Goal: Task Accomplishment & Management: Manage account settings

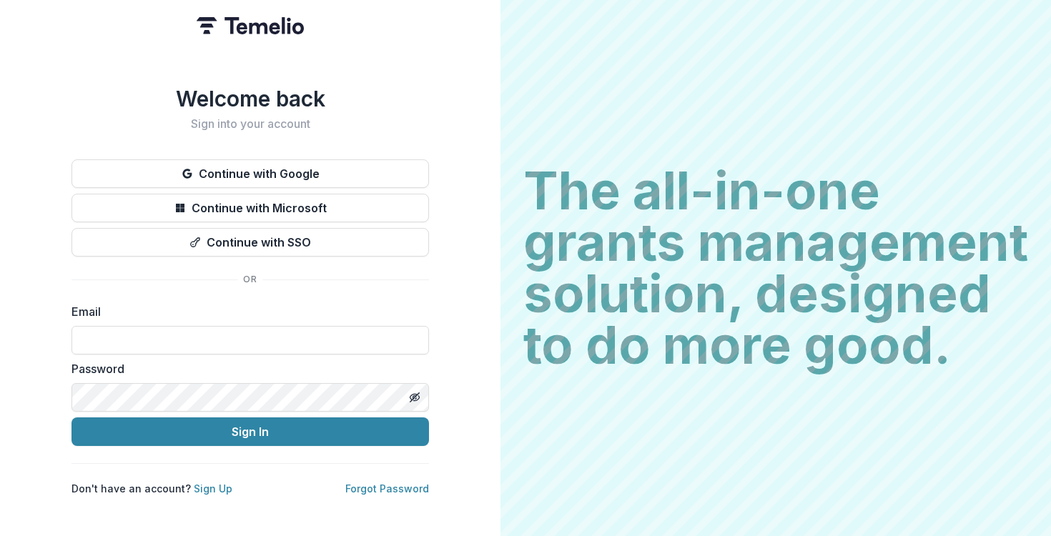
click at [42, 250] on div "Welcome back Sign into your account Continue with Google Continue with Microsof…" at bounding box center [250, 268] width 501 height 536
click at [245, 167] on button "Continue with Google" at bounding box center [251, 173] width 358 height 29
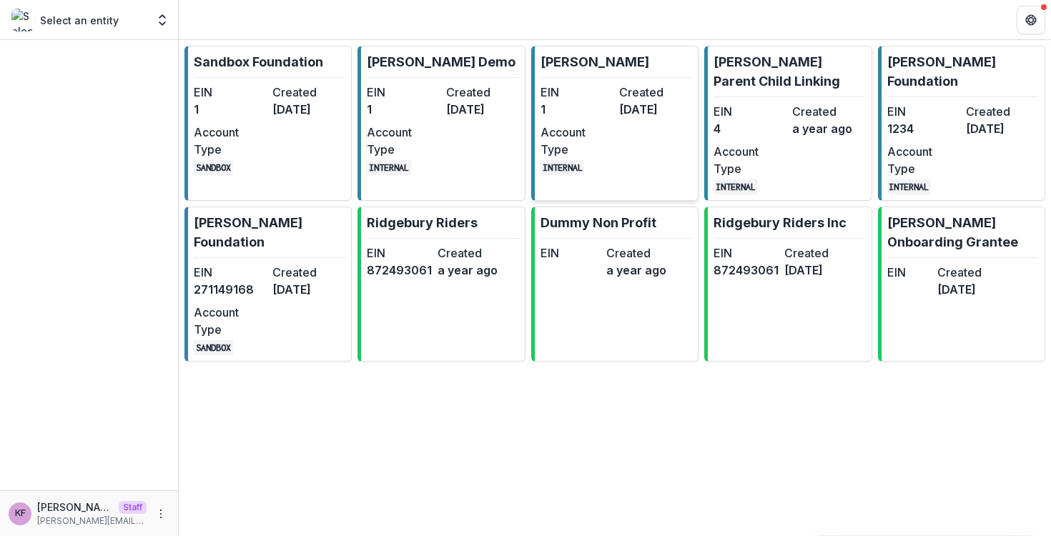
click at [591, 117] on dd "1" at bounding box center [577, 109] width 73 height 17
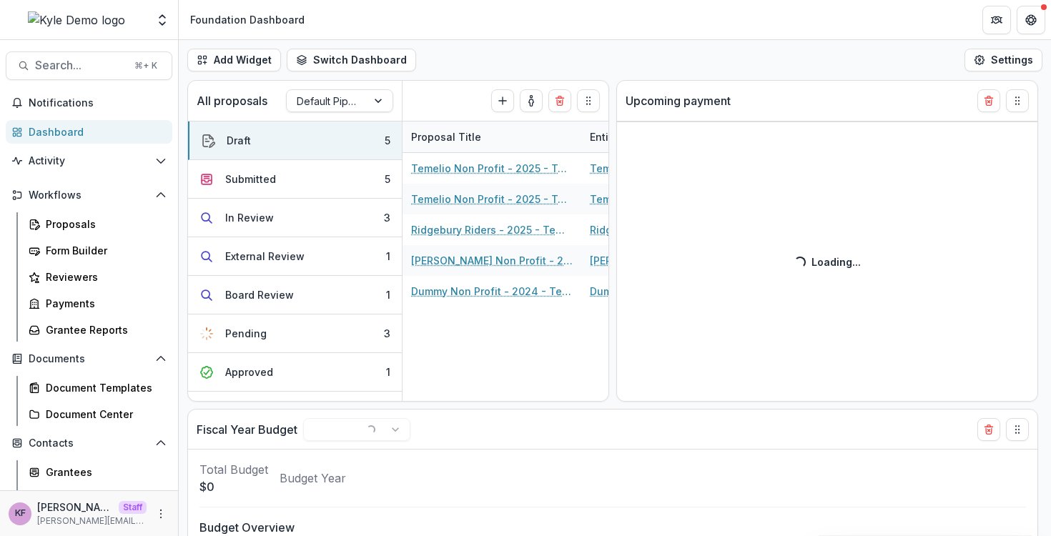
select select "******"
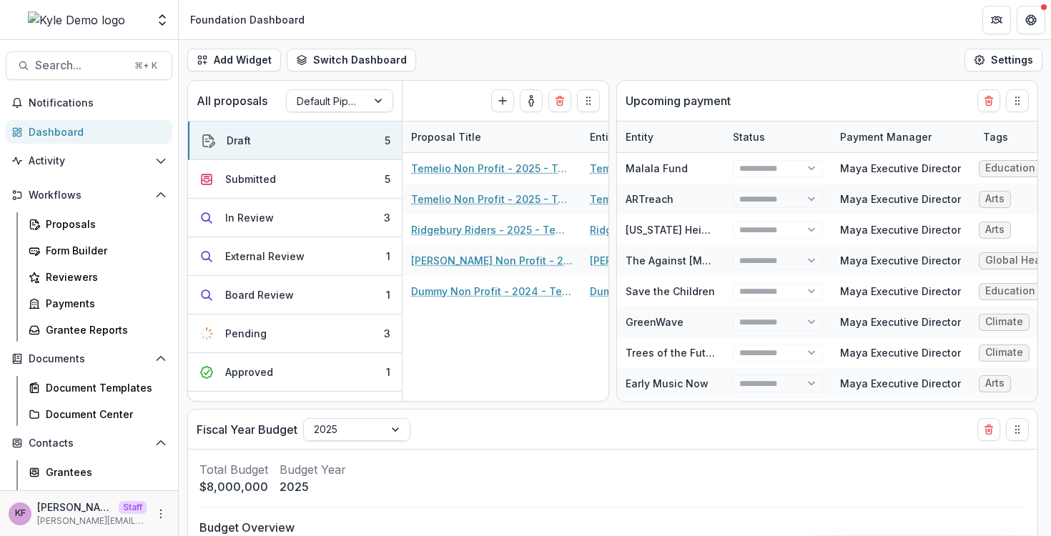
select select "******"
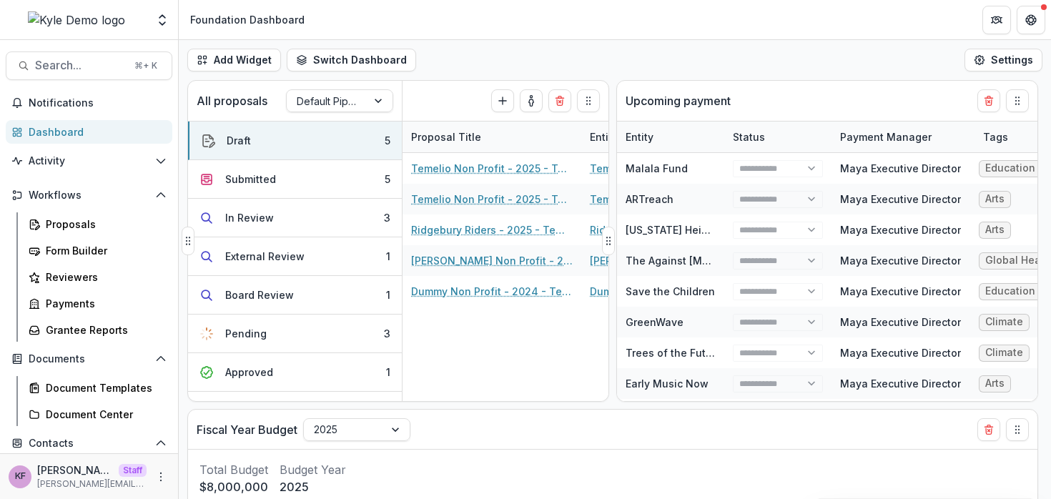
select select "******"
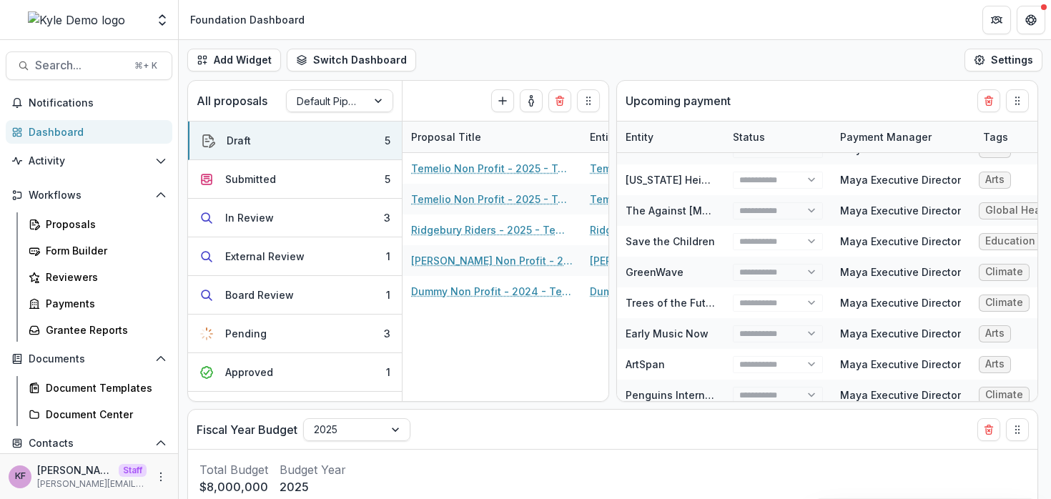
select select "******"
click at [370, 61] on button "Switch Dashboard" at bounding box center [351, 60] width 129 height 23
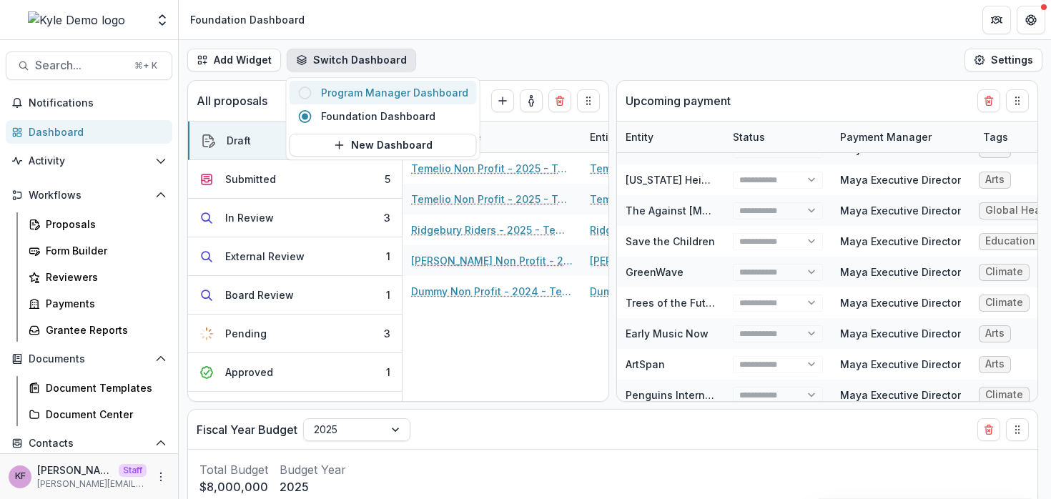
click at [371, 102] on button "Program Manager Dashboard" at bounding box center [383, 93] width 187 height 24
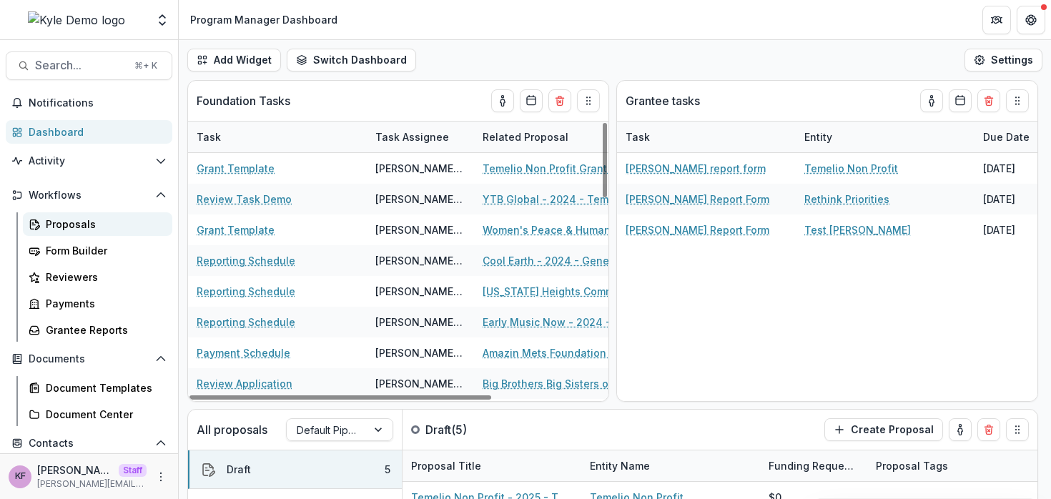
click at [76, 231] on div "Proposals" at bounding box center [103, 224] width 115 height 15
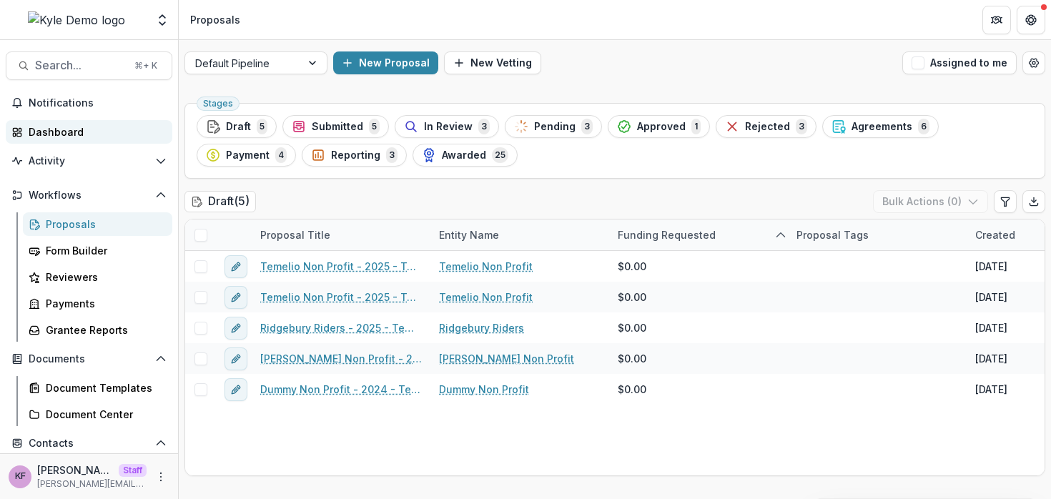
click at [97, 133] on div "Dashboard" at bounding box center [95, 131] width 132 height 15
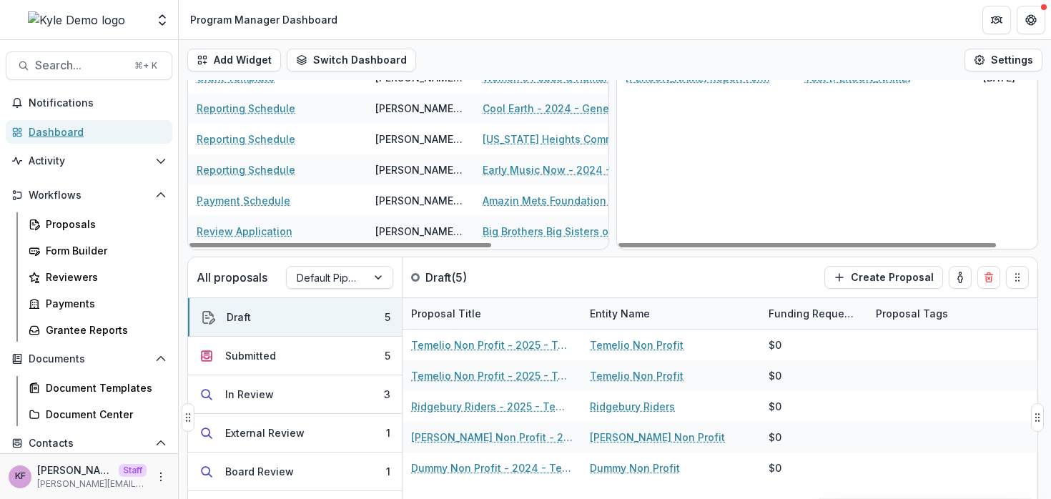
scroll to position [232, 0]
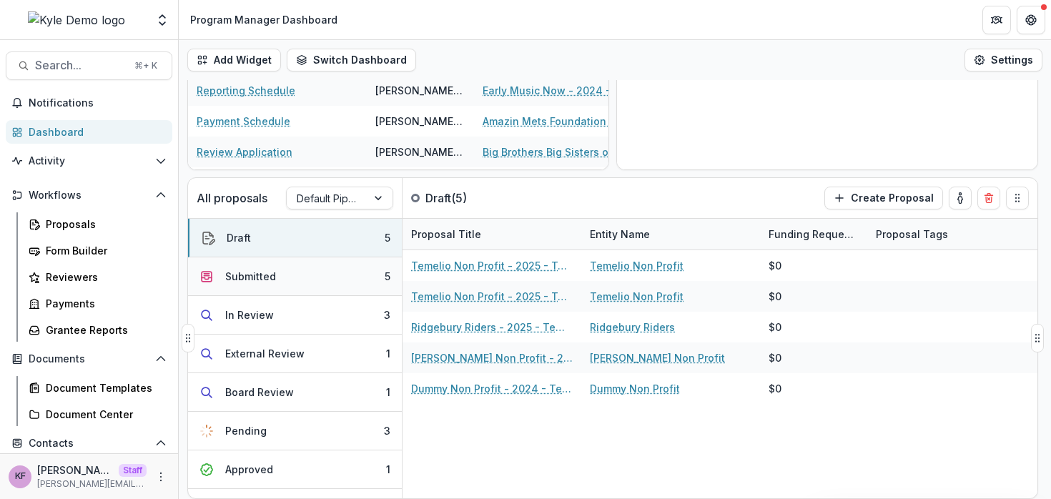
click at [290, 281] on button "Submitted 5" at bounding box center [295, 276] width 214 height 39
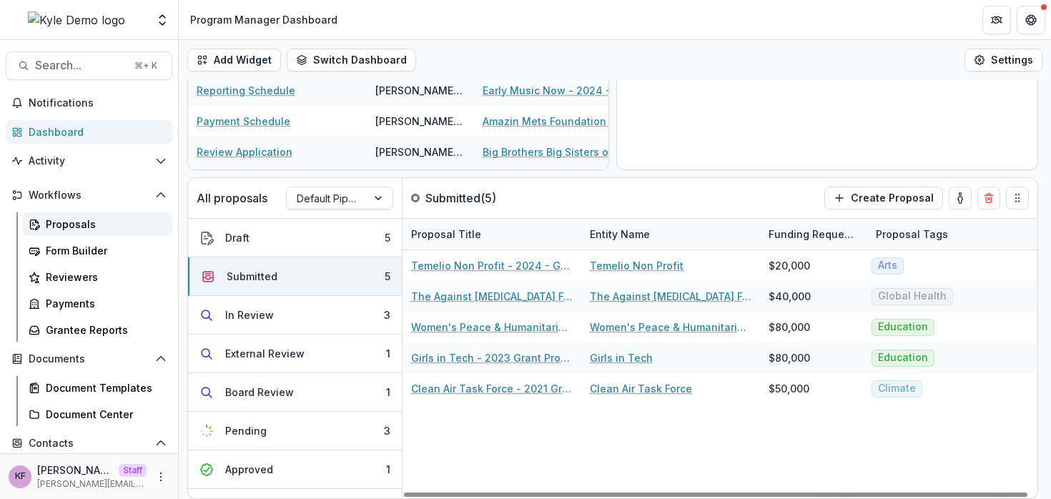
click at [83, 220] on div "Proposals" at bounding box center [103, 224] width 115 height 15
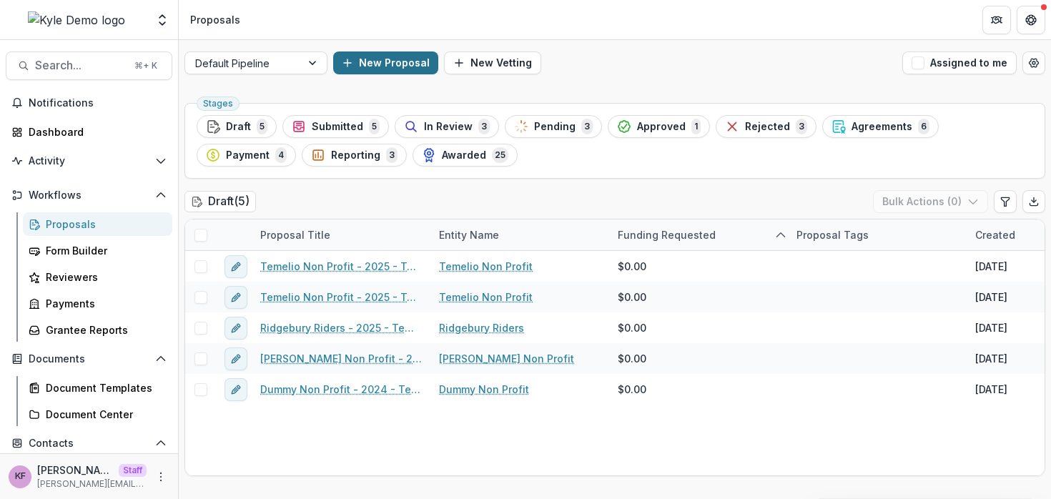
click at [373, 62] on button "New Proposal" at bounding box center [385, 62] width 105 height 23
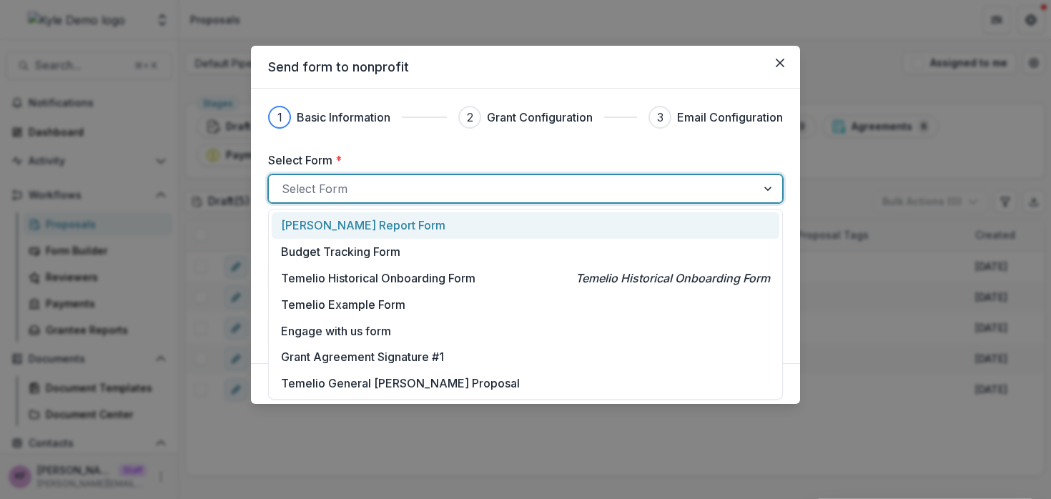
click at [356, 184] on div at bounding box center [513, 189] width 462 height 20
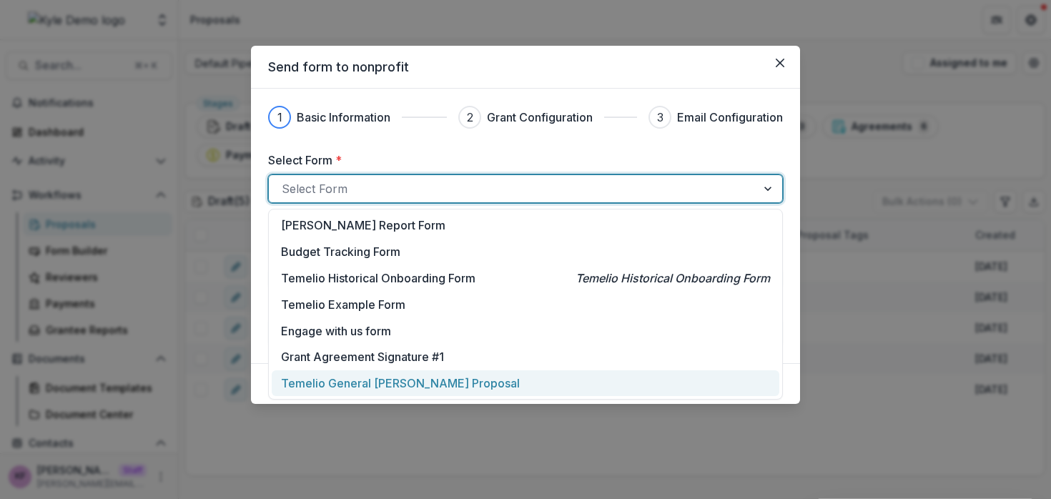
click at [396, 378] on p "Temelio General Grant Proposal" at bounding box center [400, 383] width 239 height 17
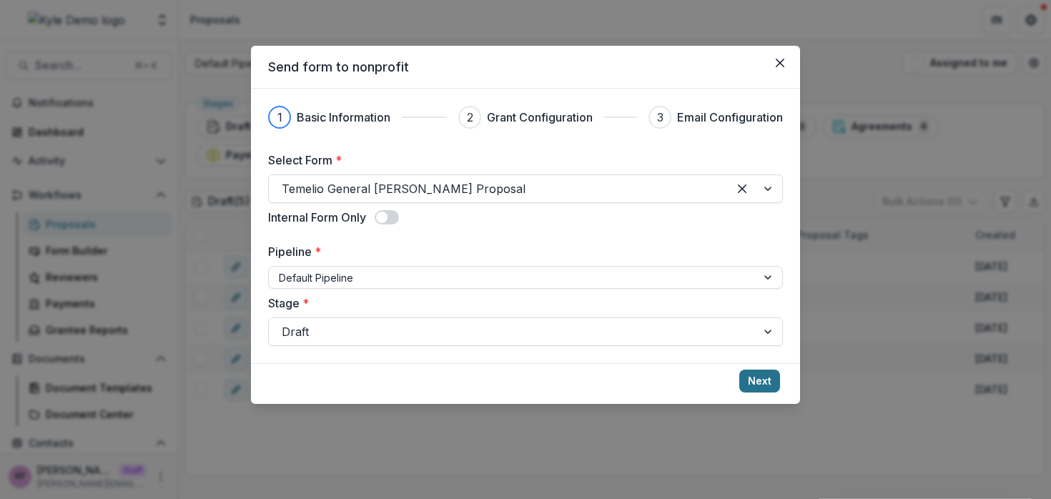
click at [750, 371] on button "Next" at bounding box center [760, 381] width 41 height 23
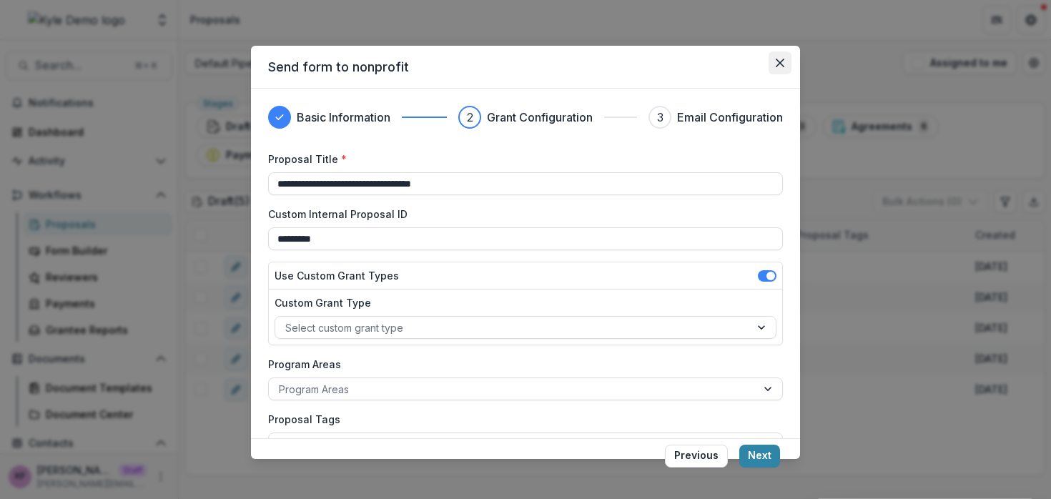
click at [782, 65] on icon "Close" at bounding box center [780, 63] width 9 height 9
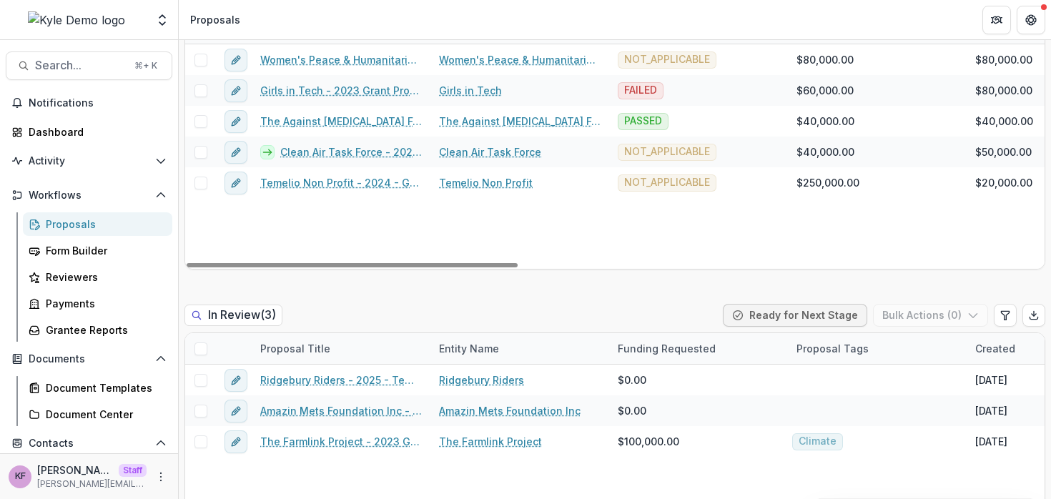
scroll to position [528, 0]
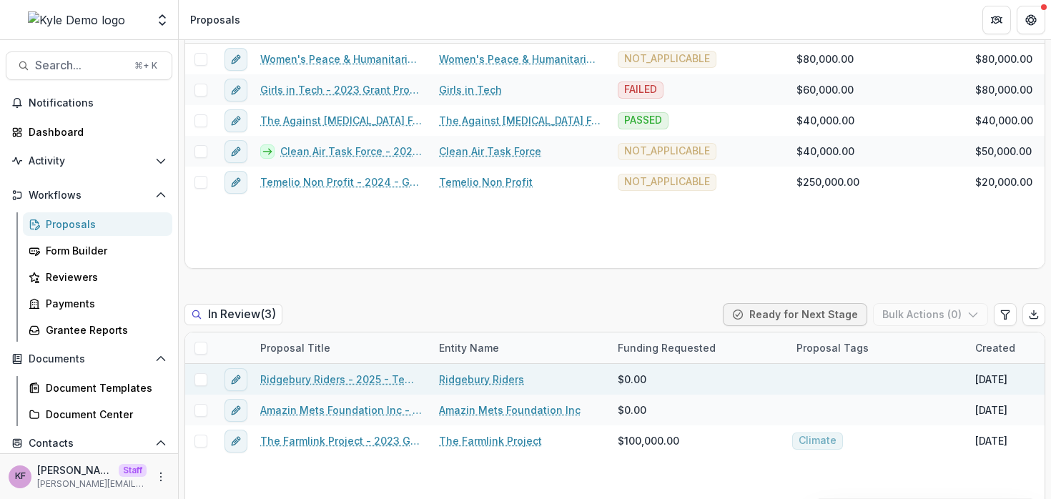
click at [318, 378] on link "Ridgebury Riders - 2025 - Temelio General Grant Proposal" at bounding box center [341, 379] width 162 height 15
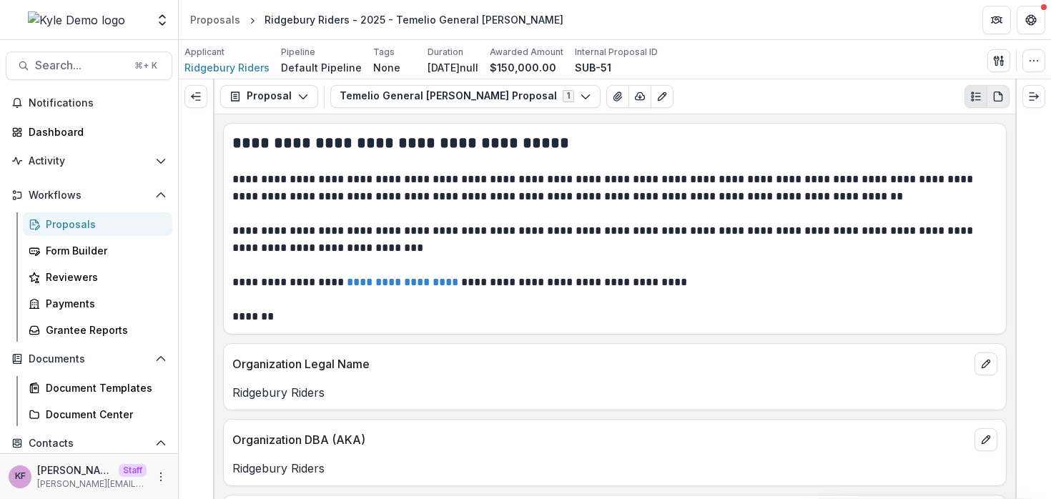
click at [1001, 94] on icon "PDF view" at bounding box center [1001, 93] width 3 height 3
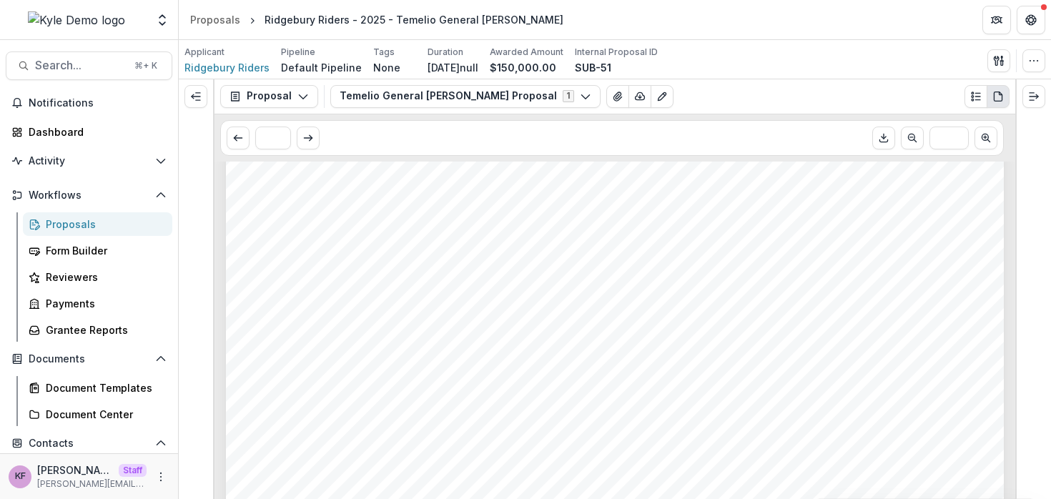
scroll to position [1140, 0]
click at [981, 99] on icon "Plaintext view" at bounding box center [976, 96] width 11 height 11
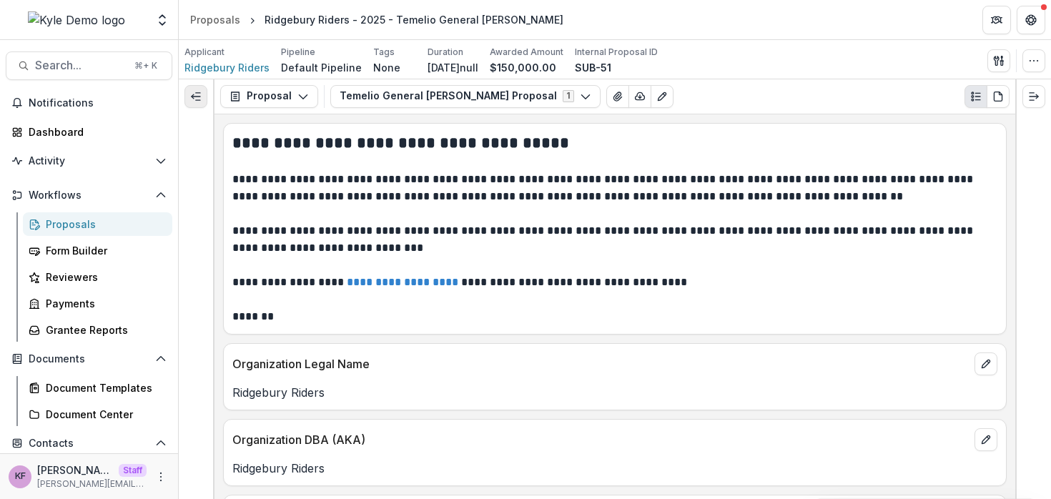
click at [197, 97] on line "Expand left" at bounding box center [196, 97] width 9 height 0
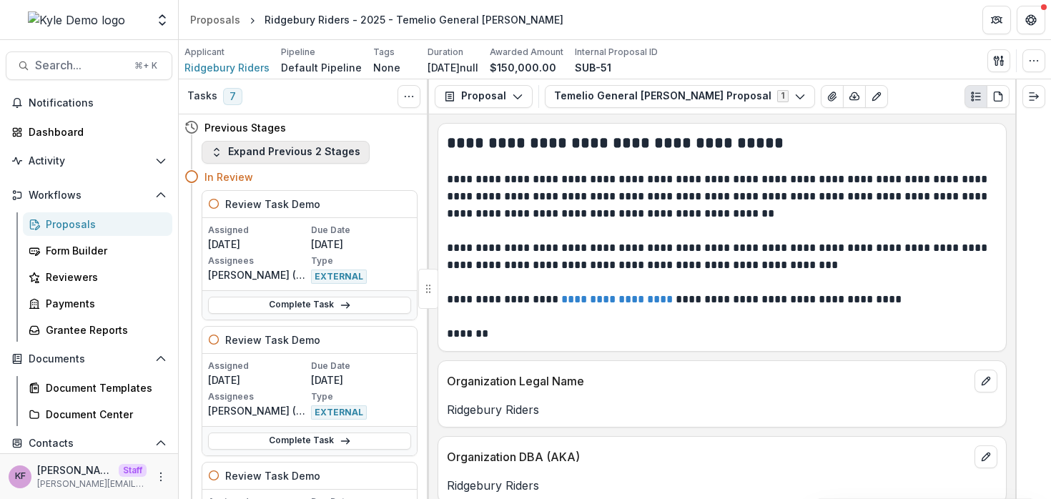
click at [303, 157] on button "Expand Previous 2 Stages" at bounding box center [286, 152] width 168 height 23
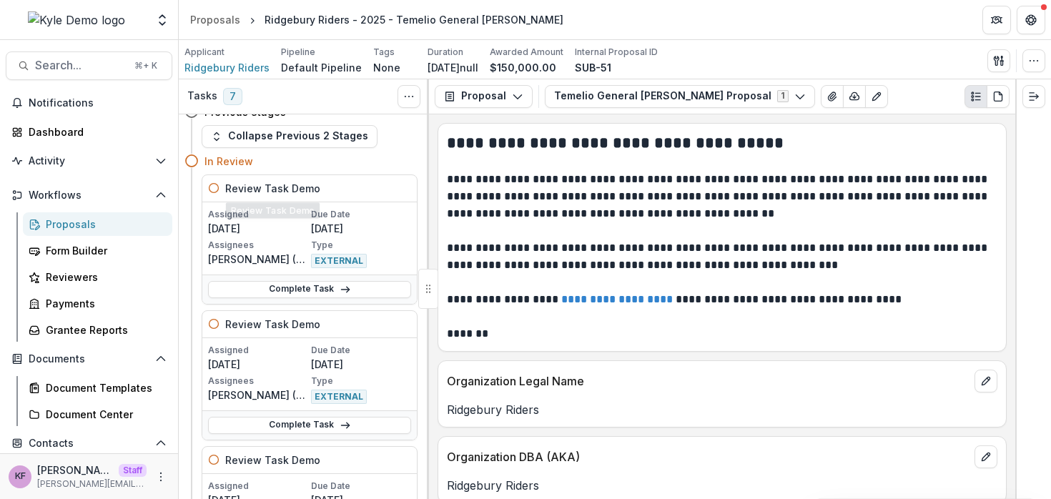
scroll to position [72, 0]
click at [261, 285] on link "Complete Task" at bounding box center [309, 290] width 203 height 17
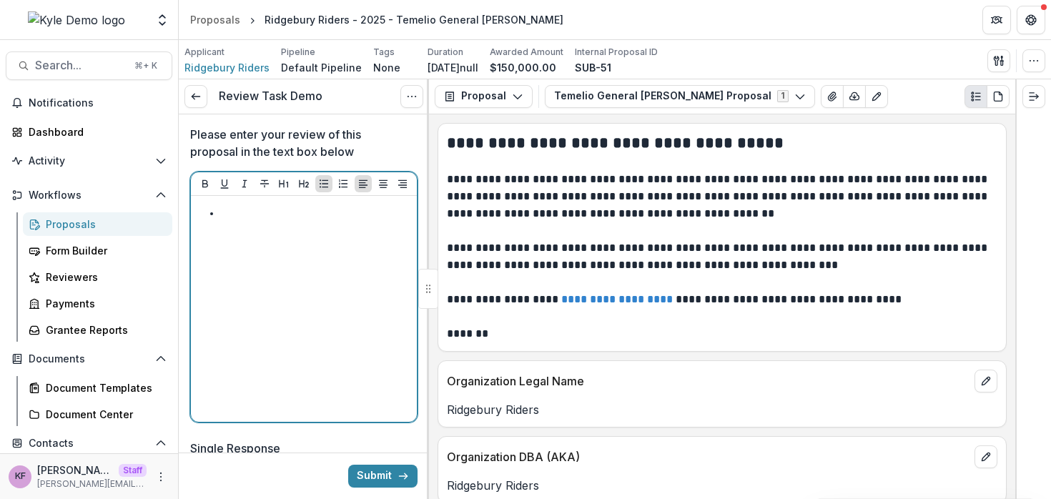
click at [316, 257] on div at bounding box center [304, 309] width 215 height 215
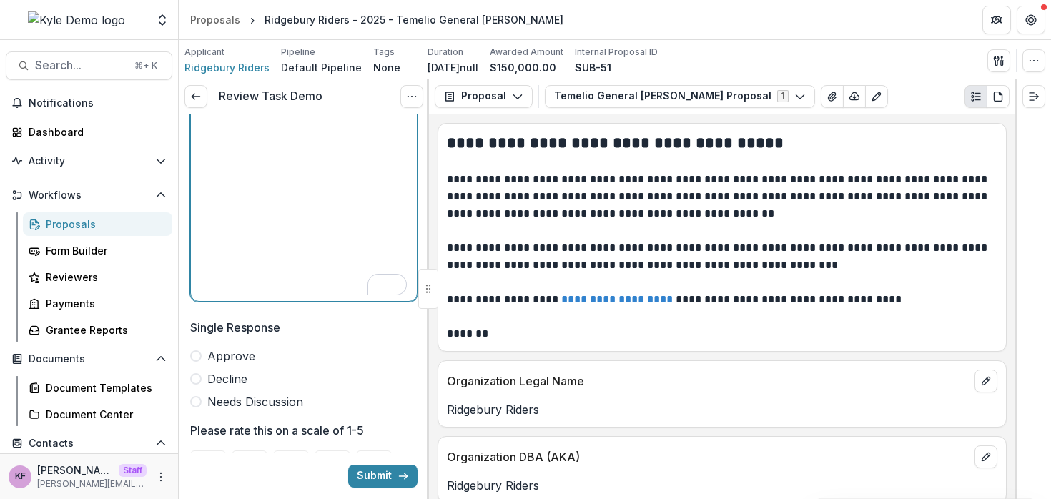
scroll to position [170, 0]
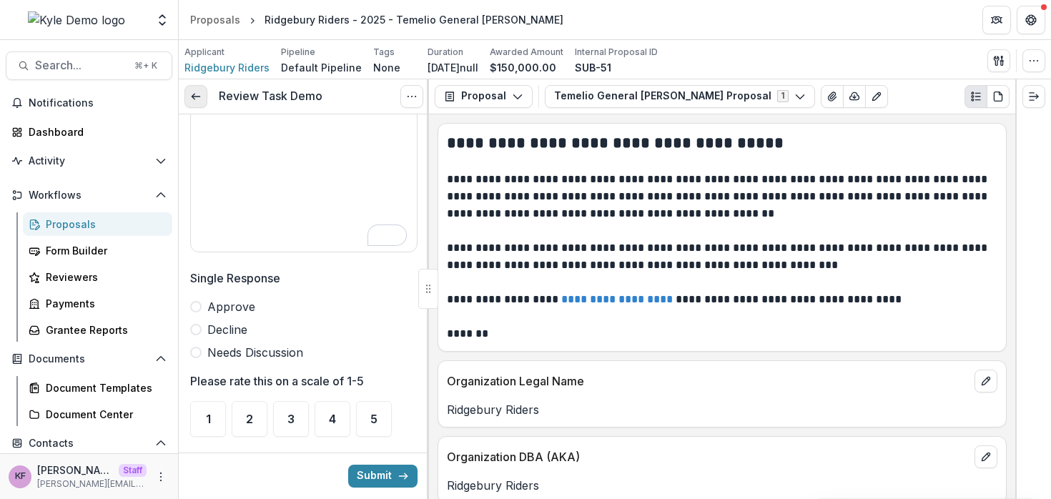
click at [204, 105] on link at bounding box center [196, 96] width 23 height 23
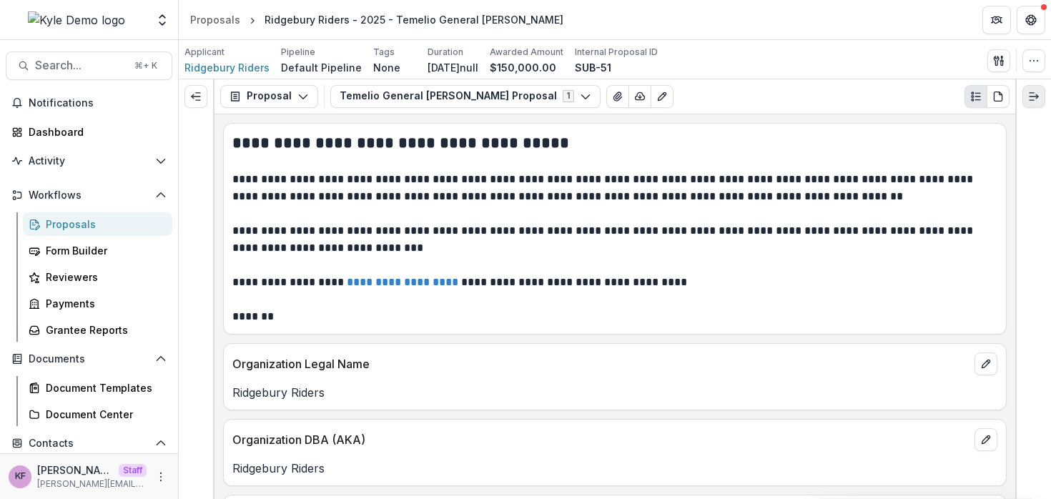
click at [1032, 104] on button "Expand right" at bounding box center [1034, 96] width 23 height 23
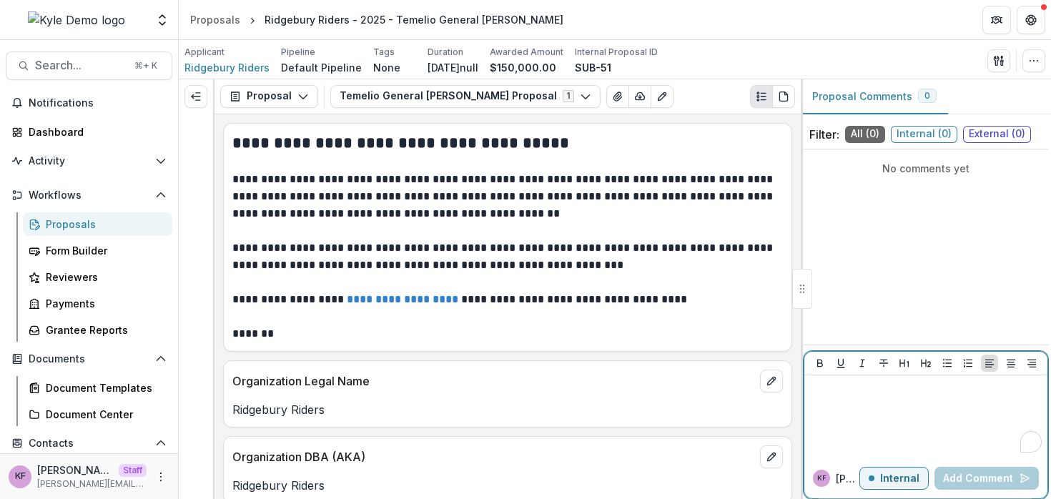
click at [885, 406] on div "To enrich screen reader interactions, please activate Accessibility in Grammarl…" at bounding box center [926, 417] width 232 height 72
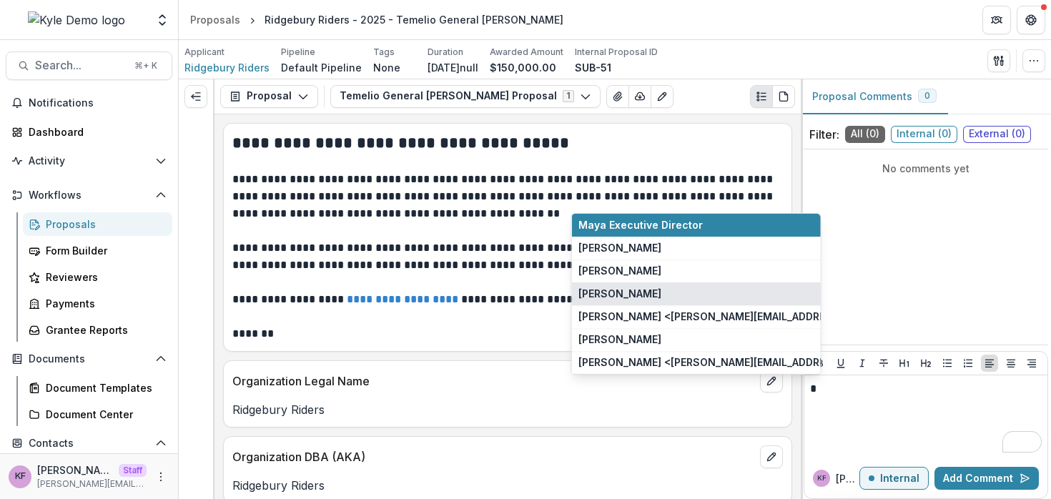
click at [683, 295] on button "Andrew Demo" at bounding box center [696, 294] width 249 height 23
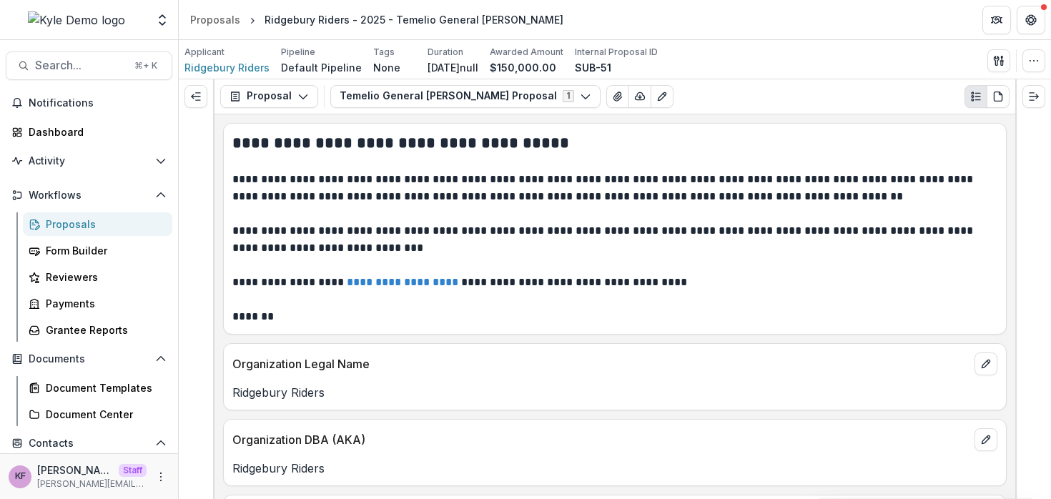
click at [83, 220] on div "Proposals" at bounding box center [103, 224] width 115 height 15
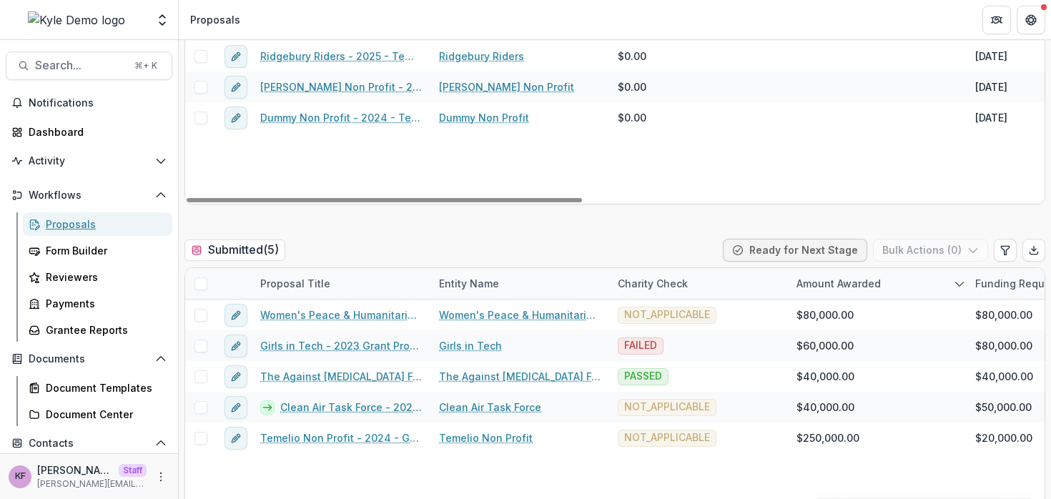
scroll to position [335, 0]
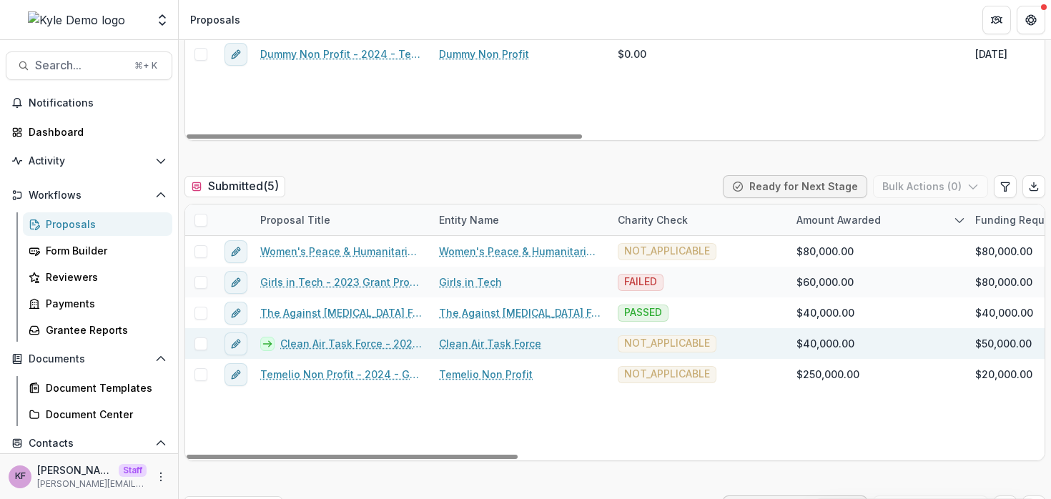
click at [310, 342] on link "Clean Air Task Force - 2021 Grant Proposal" at bounding box center [351, 343] width 142 height 15
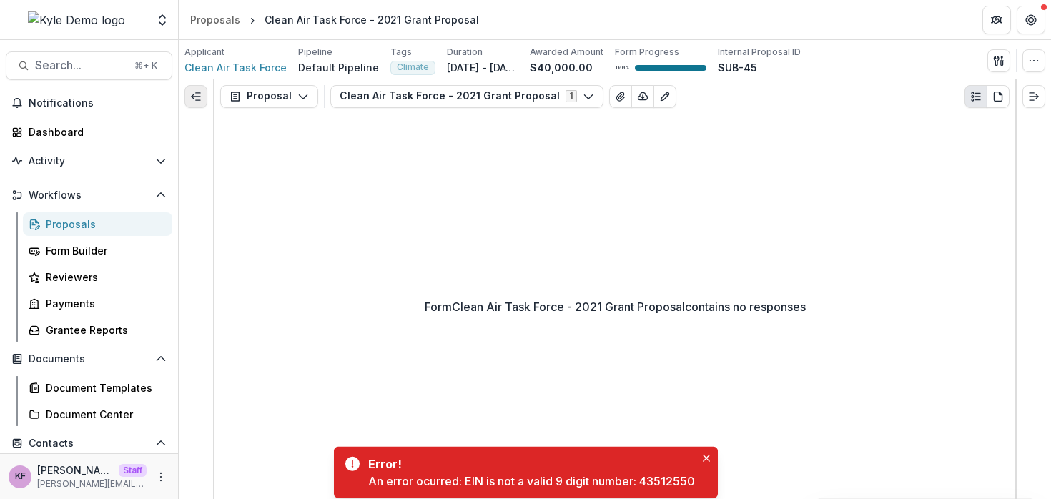
click at [204, 99] on button "Expand left" at bounding box center [196, 96] width 23 height 23
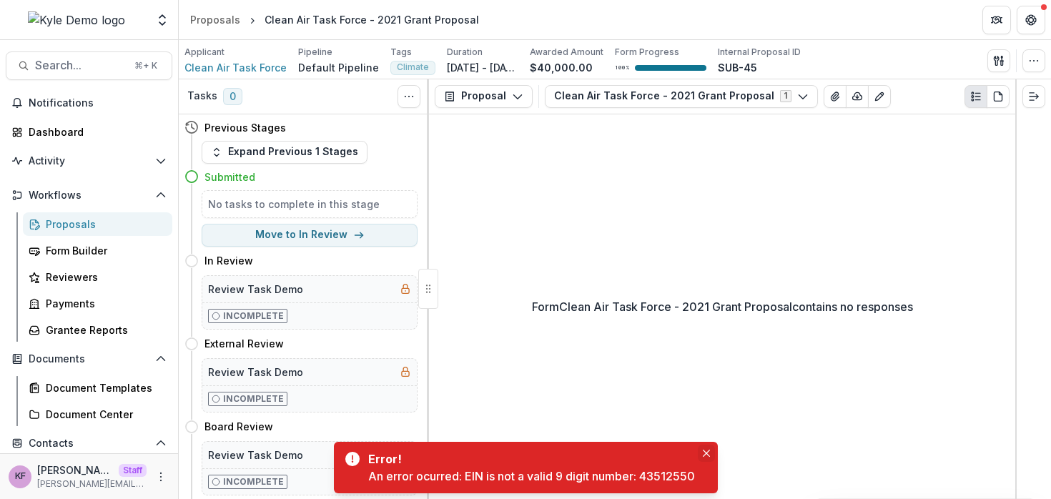
click at [708, 456] on icon "Close" at bounding box center [706, 453] width 7 height 7
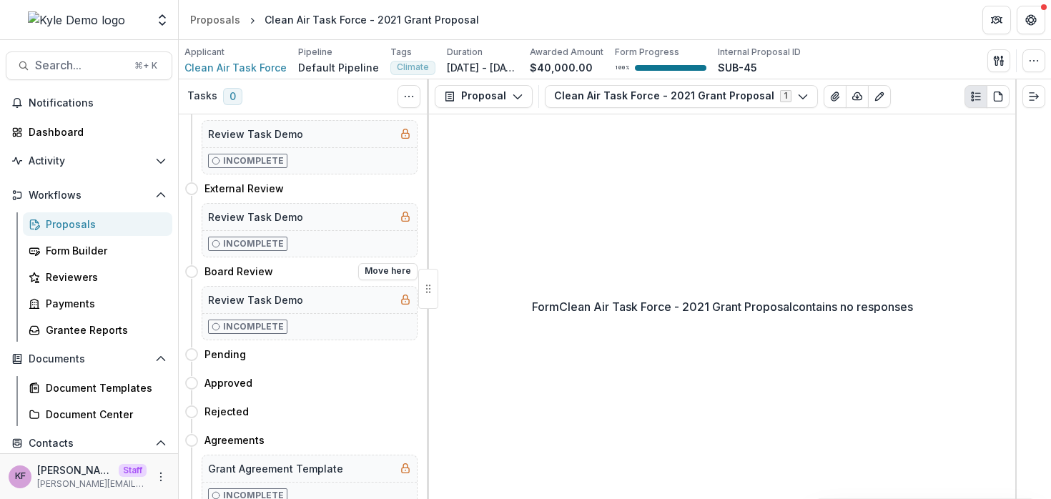
scroll to position [165, 0]
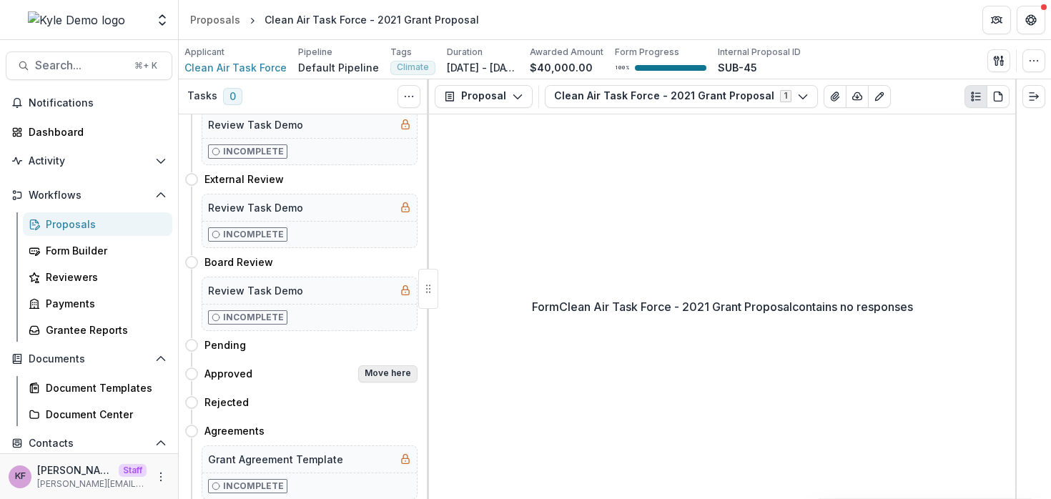
click at [386, 374] on button "Move here" at bounding box center [387, 373] width 59 height 17
select select "********"
select select
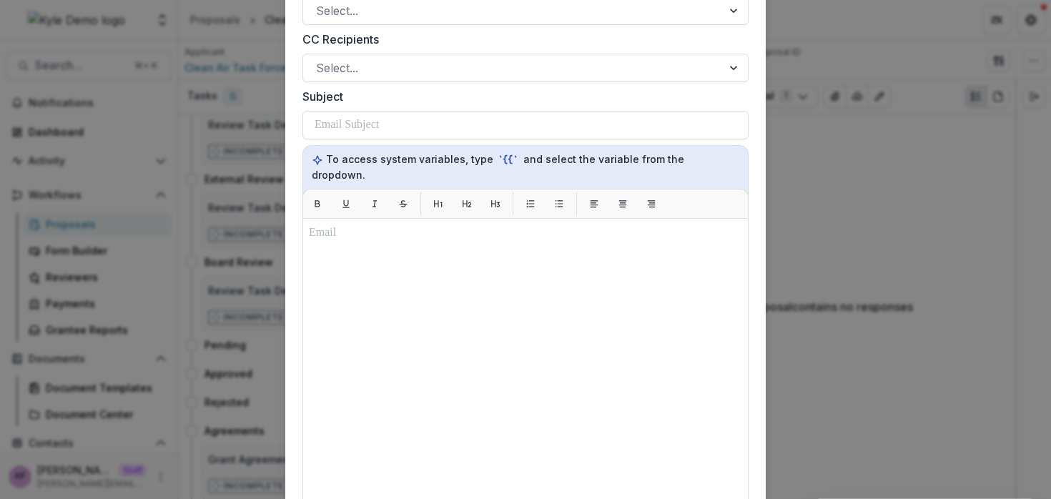
scroll to position [928, 0]
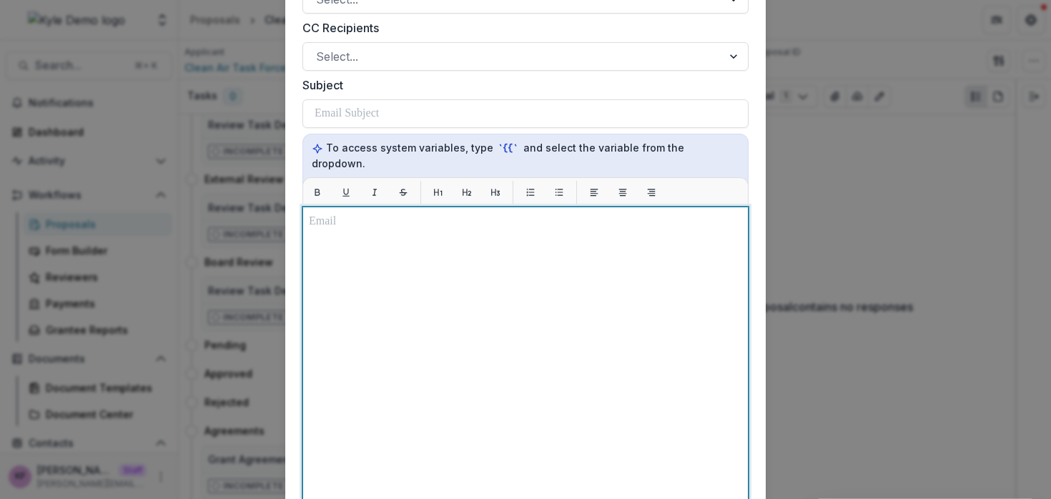
click at [541, 252] on div at bounding box center [525, 385] width 433 height 345
click at [391, 255] on div "To enrich screen reader interactions, please activate Accessibility in Grammarl…" at bounding box center [525, 385] width 433 height 345
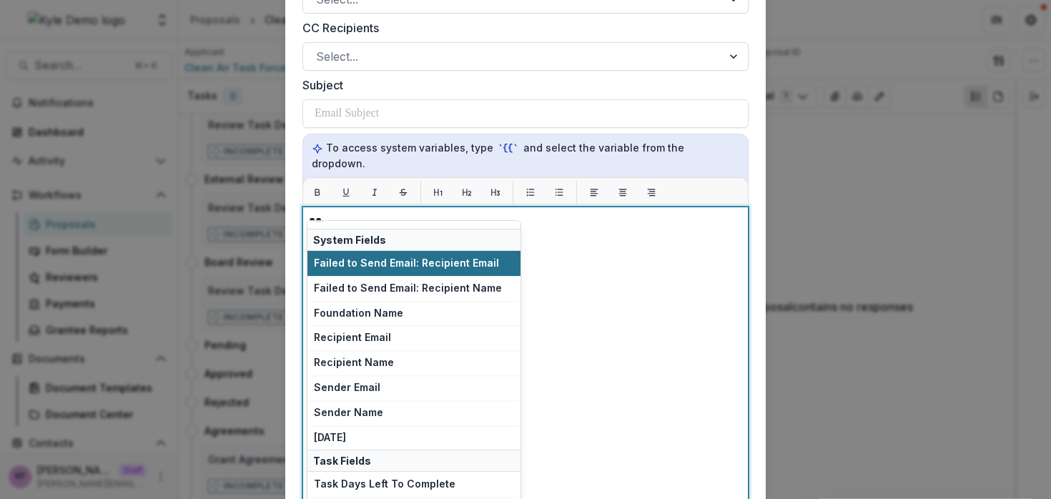
scroll to position [24, 0]
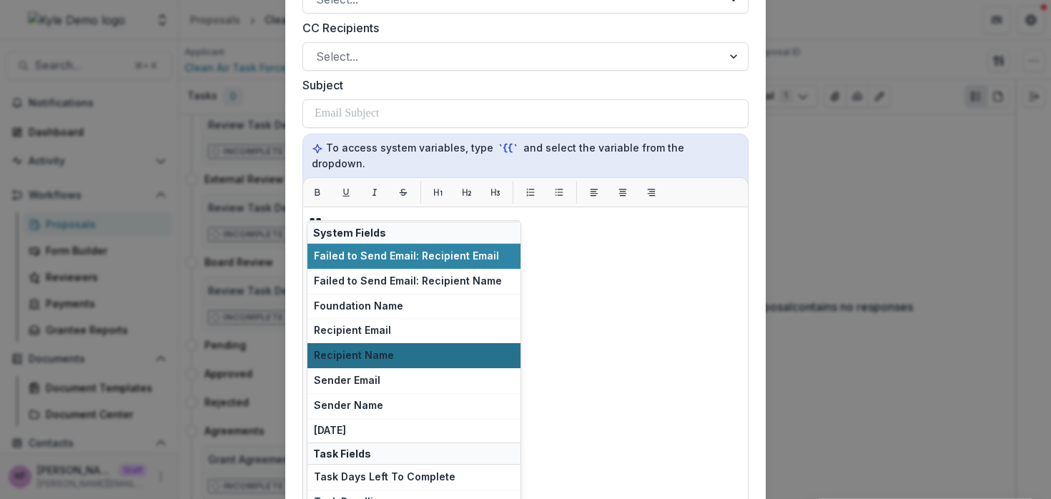
click at [405, 354] on span "Recipient Name" at bounding box center [414, 356] width 200 height 12
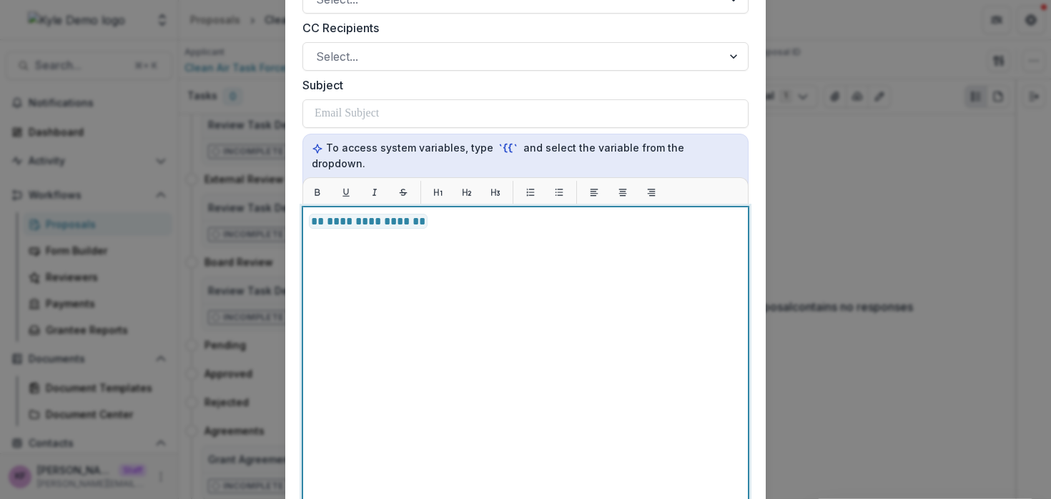
click at [309, 214] on span "**********" at bounding box center [368, 221] width 119 height 15
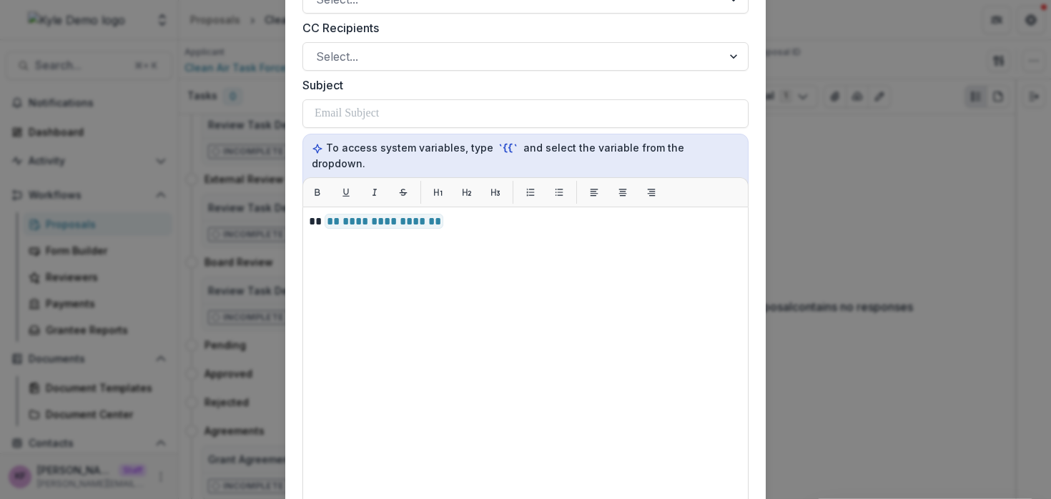
click at [189, 227] on div "**********" at bounding box center [525, 249] width 1051 height 499
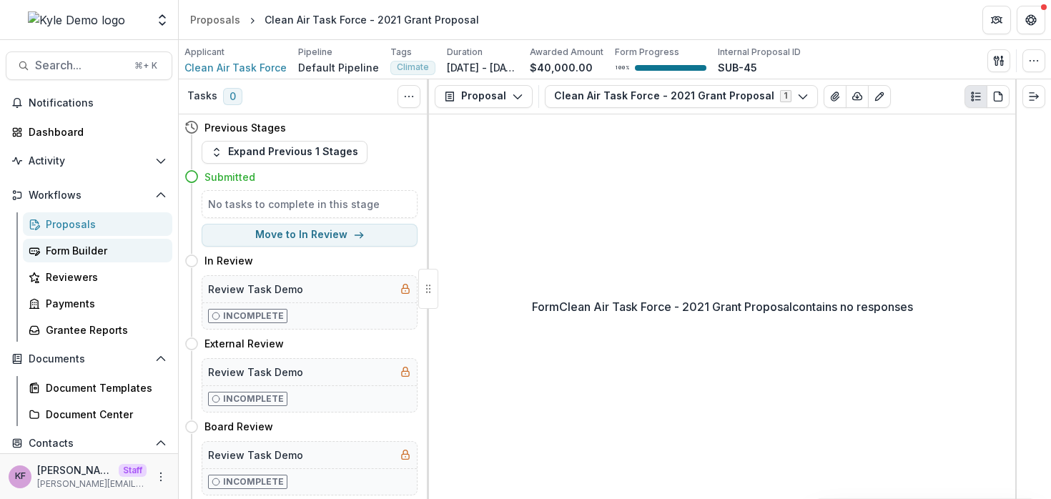
click at [108, 251] on div "Form Builder" at bounding box center [103, 250] width 115 height 15
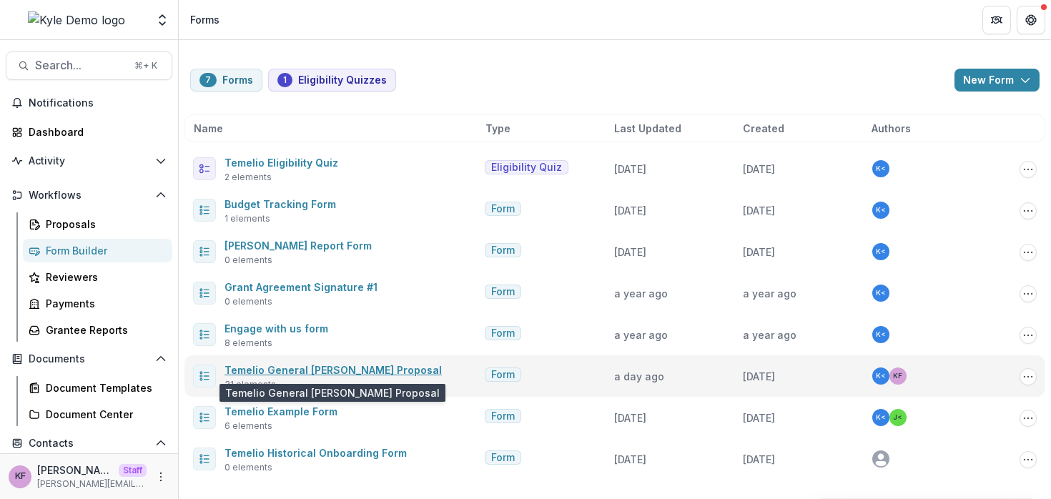
click at [315, 368] on link "Temelio General Grant Proposal" at bounding box center [333, 370] width 217 height 12
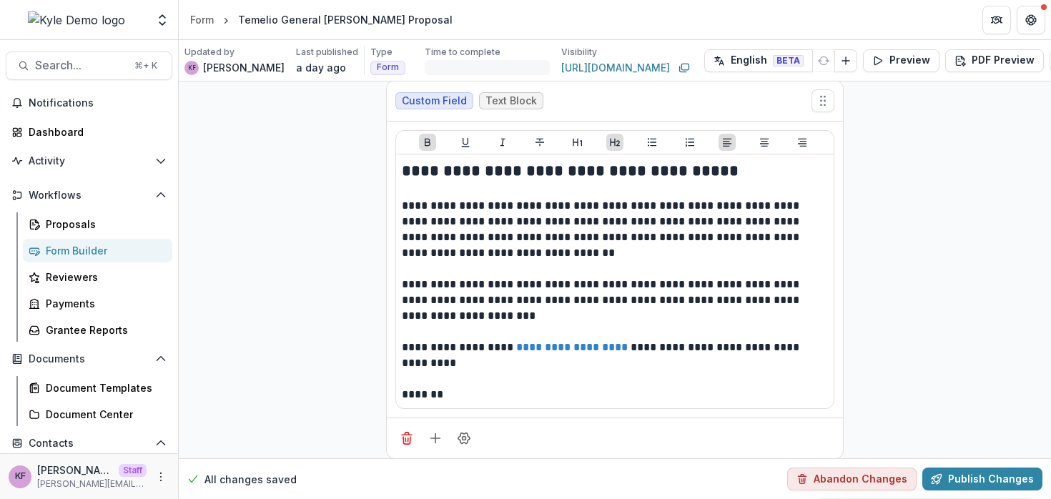
scroll to position [3, 0]
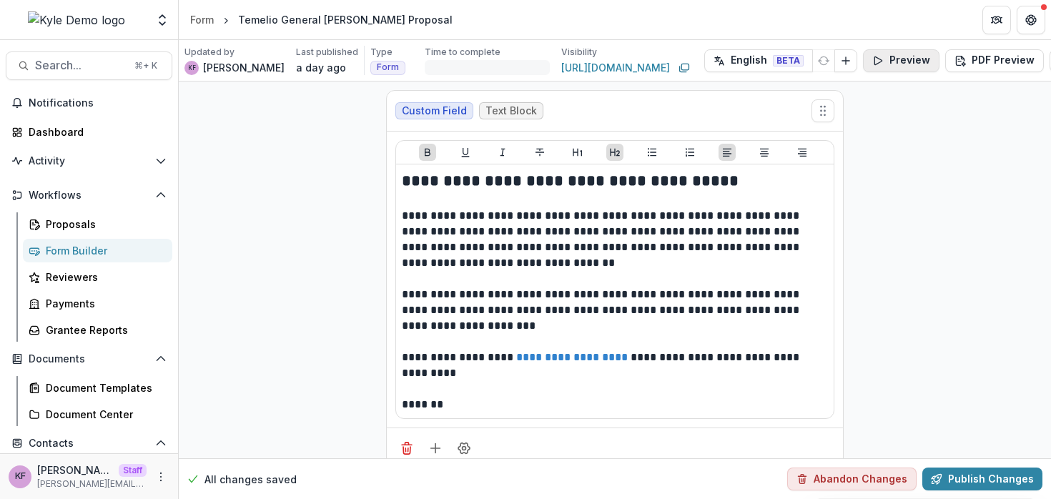
click at [867, 66] on button "Preview" at bounding box center [901, 60] width 77 height 23
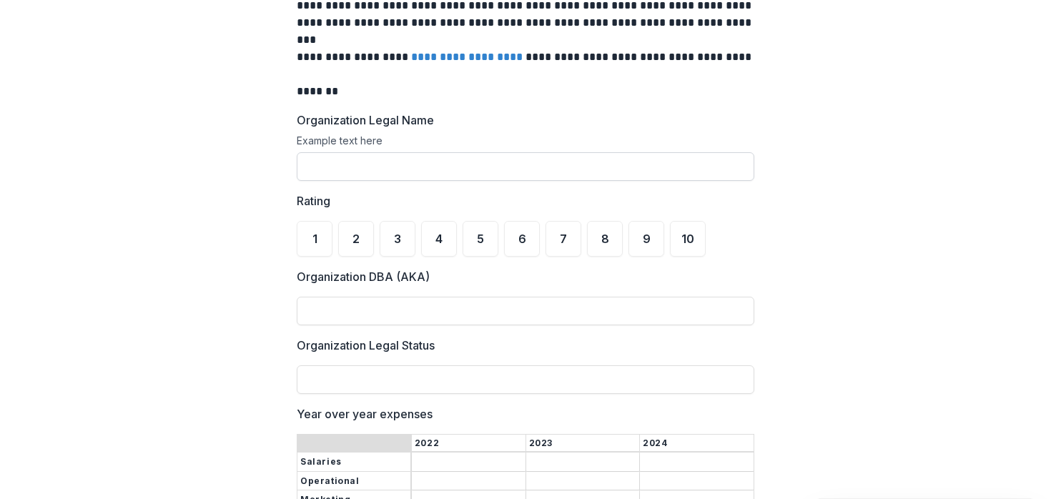
scroll to position [216, 0]
click at [486, 173] on input "Organization Legal Name" at bounding box center [526, 166] width 458 height 29
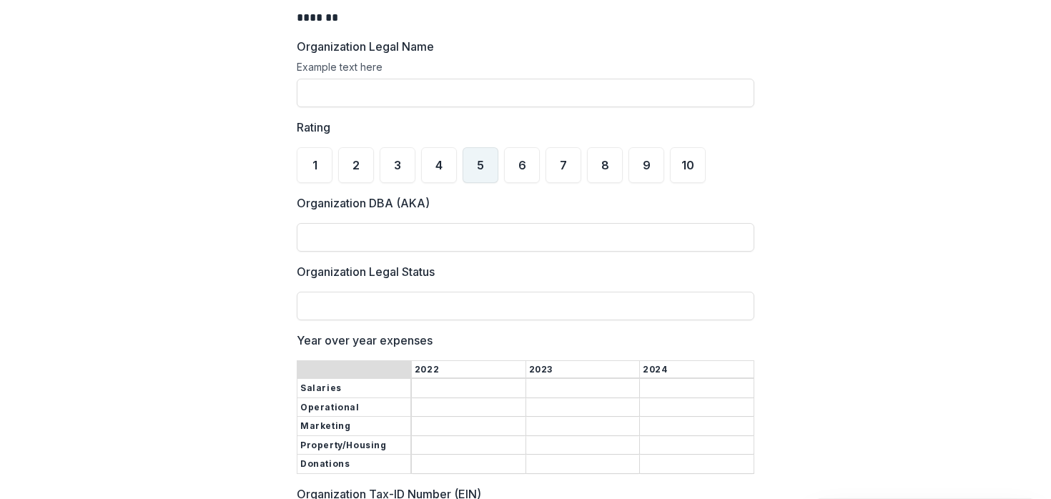
scroll to position [298, 0]
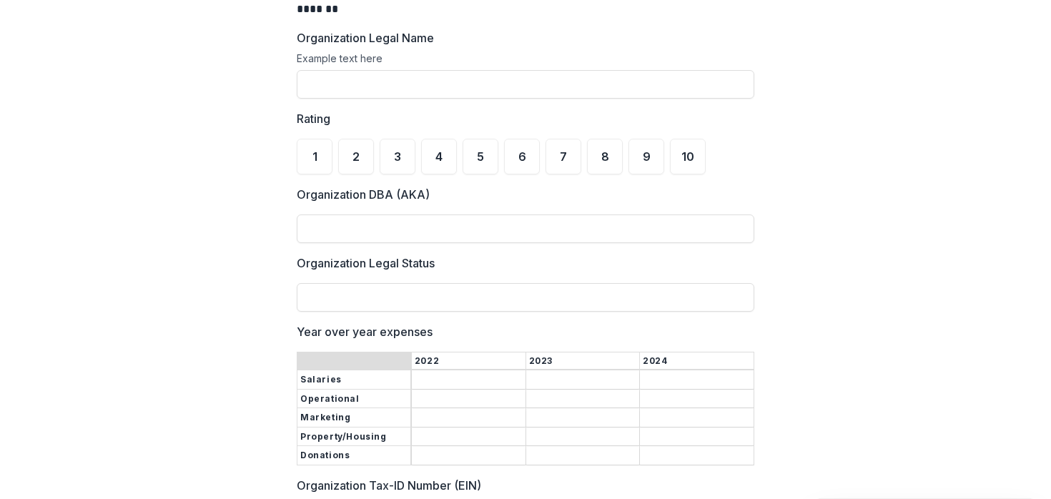
click at [632, 194] on label "Organization DBA (AKA)" at bounding box center [521, 194] width 449 height 17
click at [632, 215] on input "Organization DBA (AKA)" at bounding box center [526, 229] width 458 height 29
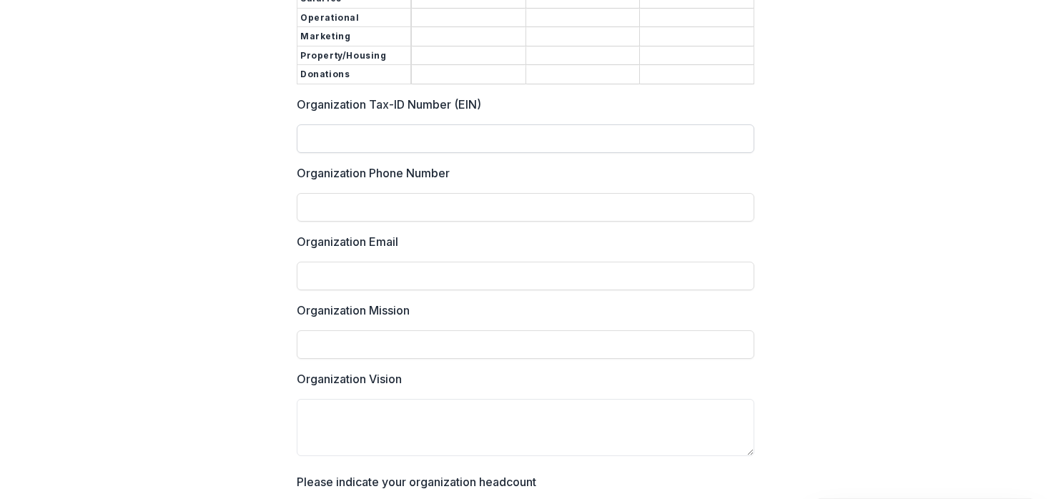
scroll to position [684, 0]
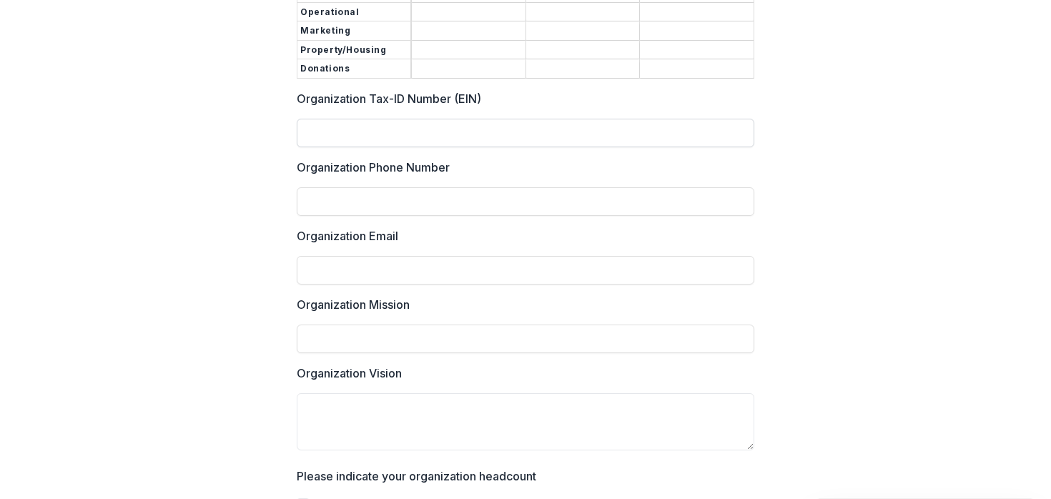
click at [437, 127] on input "Organization Tax-ID Number (EIN)" at bounding box center [526, 133] width 458 height 29
click at [430, 102] on div "Organization Tax-ID Number (EIN)" at bounding box center [526, 118] width 458 height 57
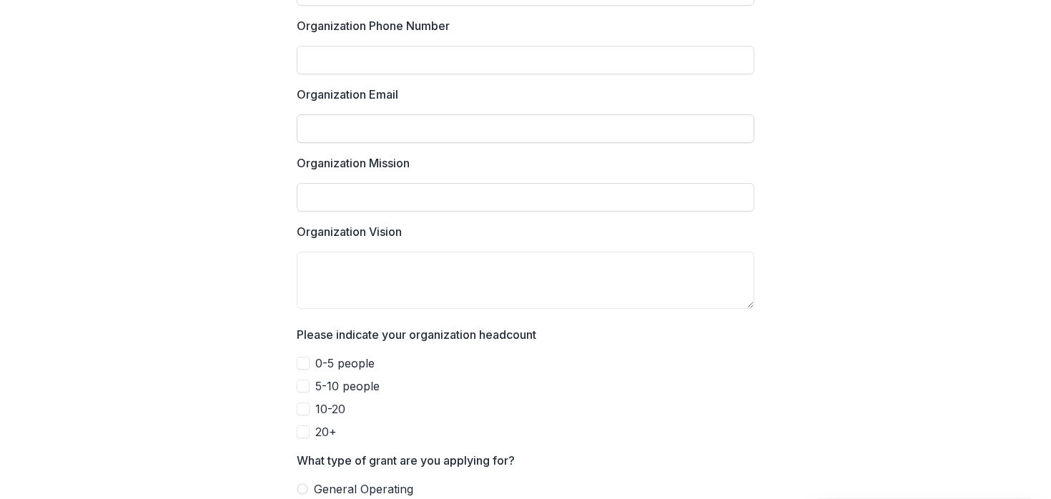
scroll to position [825, 0]
click at [433, 270] on textarea "Organization Vision" at bounding box center [526, 280] width 458 height 57
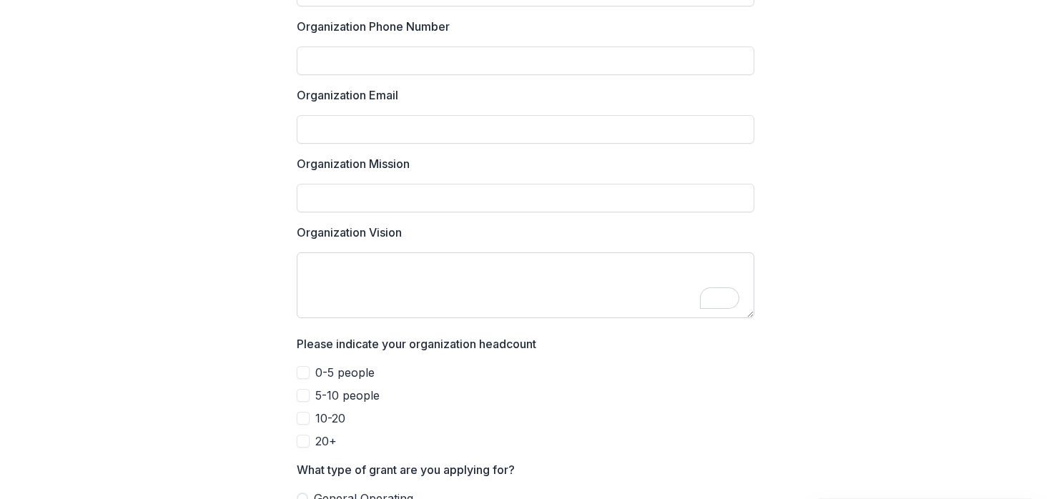
drag, startPoint x: 748, startPoint y: 300, endPoint x: 749, endPoint y: 309, distance: 9.3
click at [749, 309] on textarea "Organization Vision" at bounding box center [526, 285] width 458 height 66
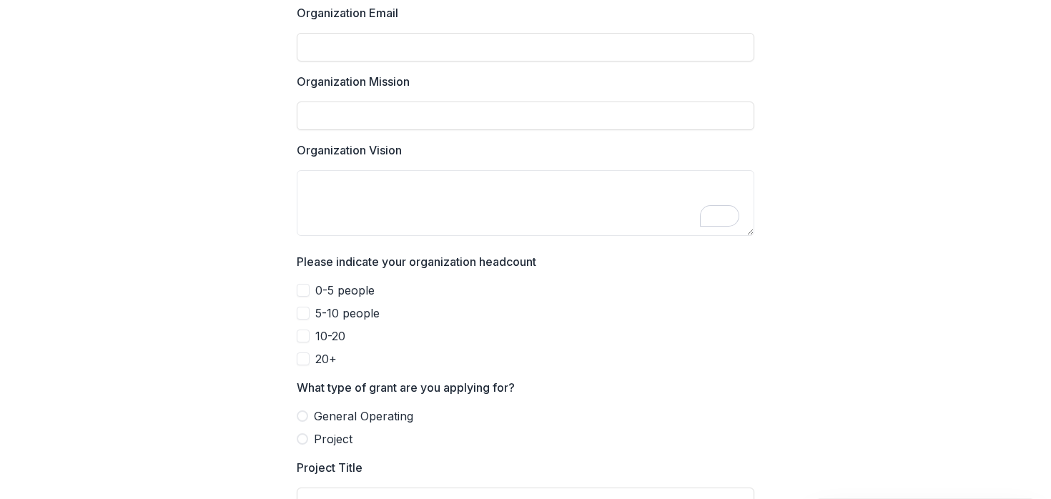
scroll to position [977, 0]
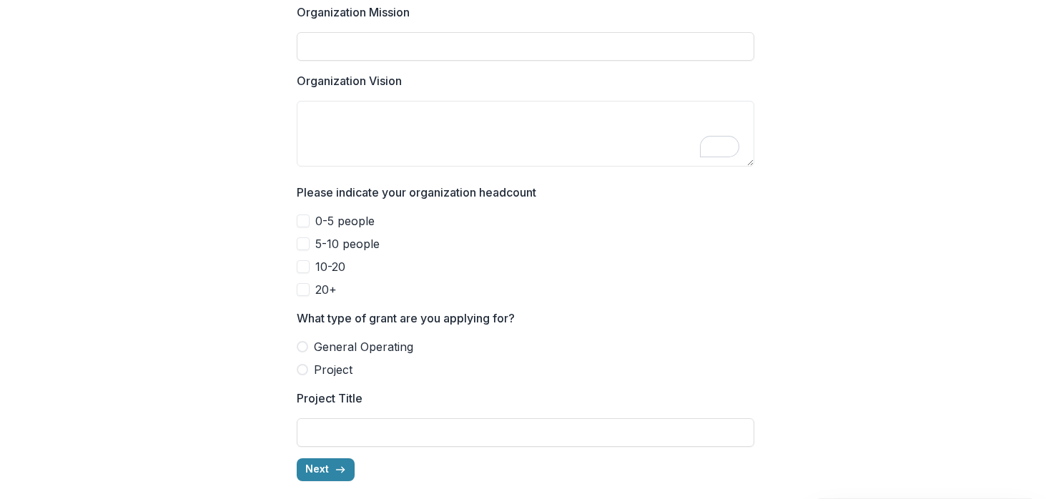
click at [323, 221] on span "0-5 people" at bounding box center [344, 220] width 59 height 17
click at [326, 237] on span "5-10 people" at bounding box center [347, 243] width 64 height 17
click at [319, 267] on span "10-20" at bounding box center [330, 266] width 30 height 17
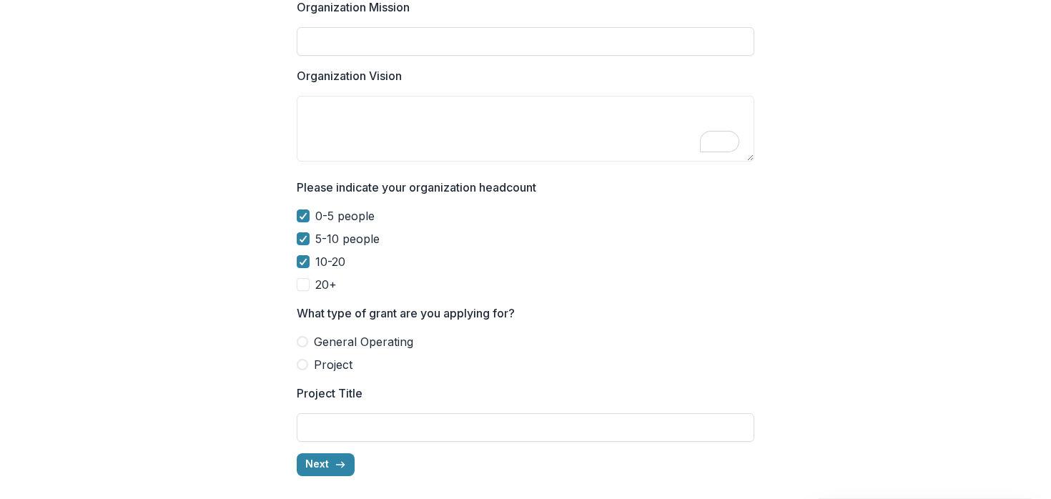
click at [315, 337] on span "General Operating" at bounding box center [363, 341] width 99 height 17
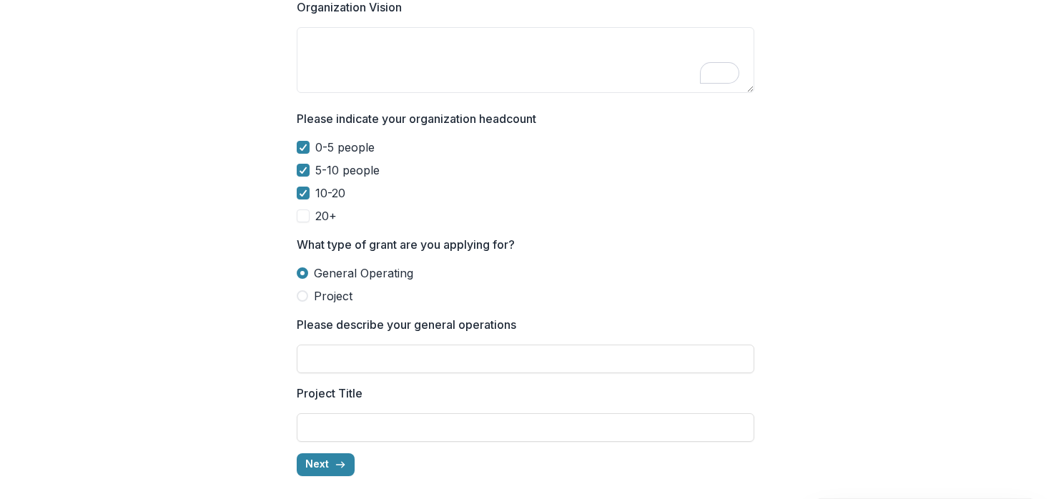
click at [323, 290] on span "Project" at bounding box center [333, 296] width 39 height 17
click at [323, 272] on span "General Operating" at bounding box center [363, 273] width 99 height 17
click at [335, 459] on icon "button" at bounding box center [340, 464] width 11 height 11
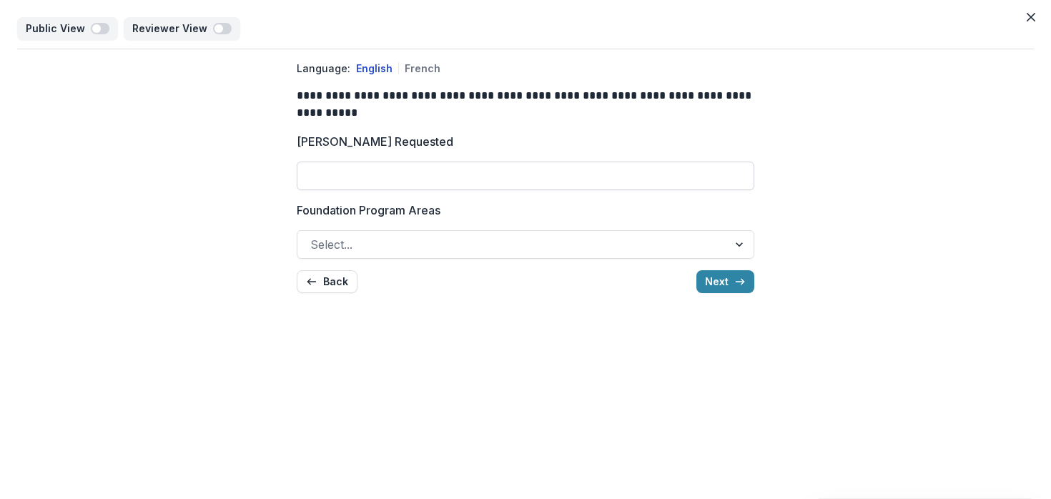
click at [411, 174] on input "Grant Amount Requested" at bounding box center [526, 176] width 458 height 29
type input "**"
click at [567, 238] on div at bounding box center [512, 245] width 405 height 20
click at [581, 207] on label "Foundation Program Areas" at bounding box center [521, 210] width 449 height 17
click at [314, 236] on input "Foundation Program Areas" at bounding box center [312, 244] width 4 height 17
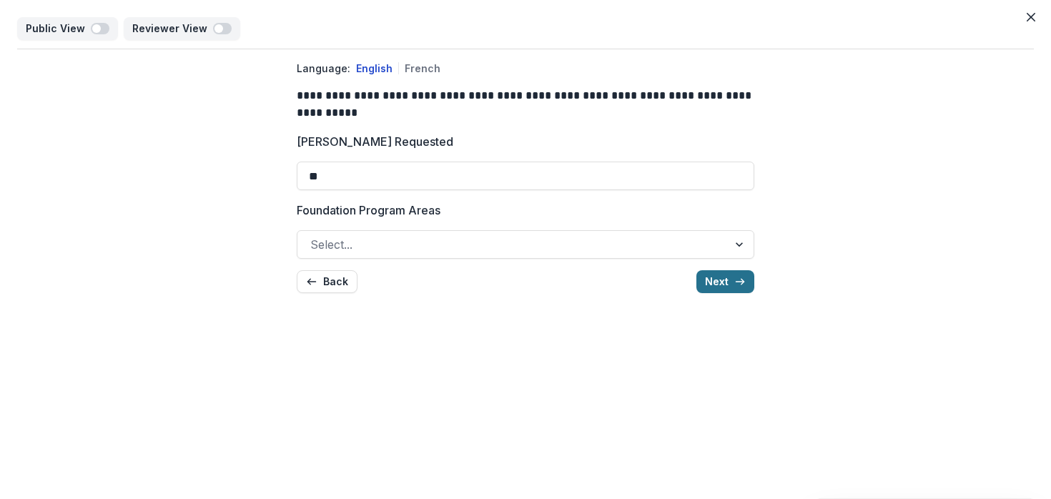
click at [733, 274] on button "Next" at bounding box center [726, 281] width 58 height 23
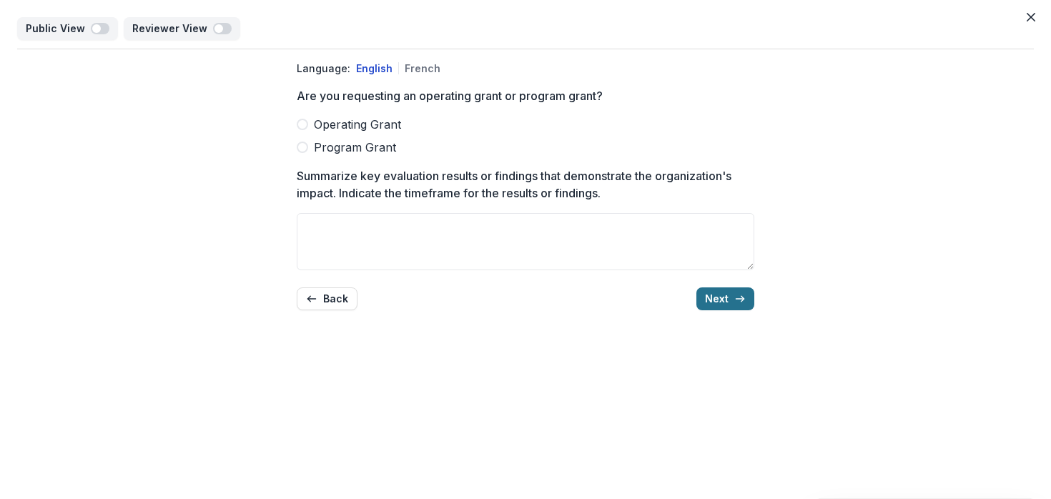
click at [725, 288] on button "Next" at bounding box center [726, 299] width 58 height 23
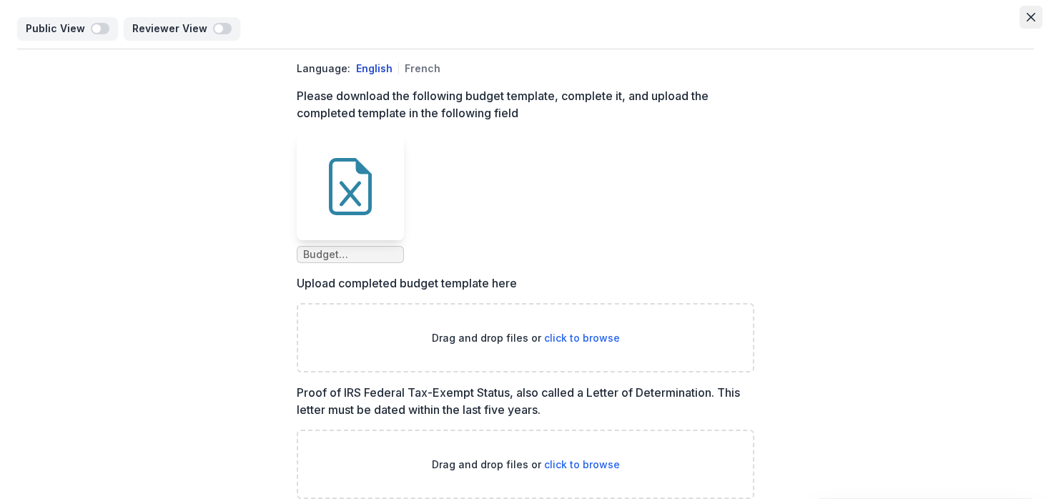
click at [1030, 20] on icon "Close" at bounding box center [1031, 17] width 9 height 9
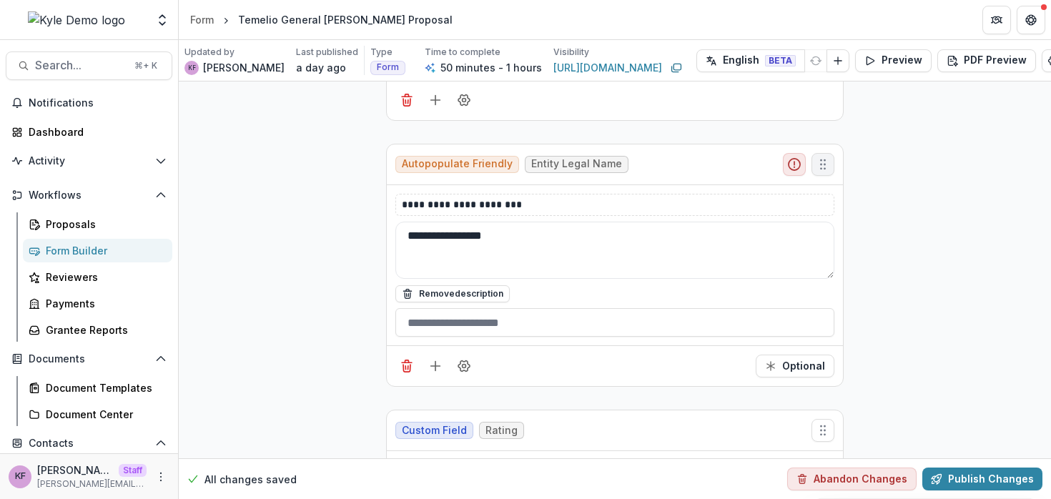
scroll to position [352, 0]
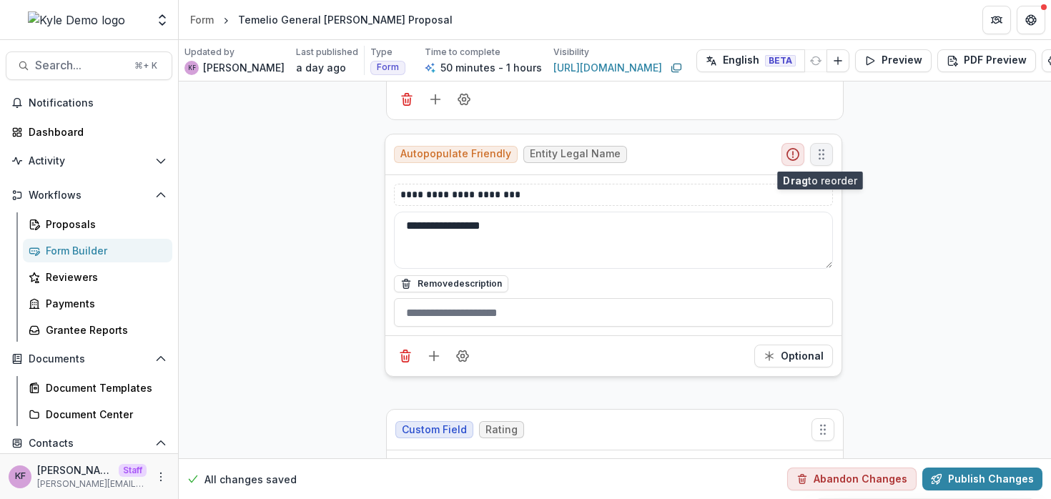
drag, startPoint x: 825, startPoint y: 159, endPoint x: 824, endPoint y: 149, distance: 10.0
click at [824, 149] on icon "Move field" at bounding box center [822, 154] width 14 height 14
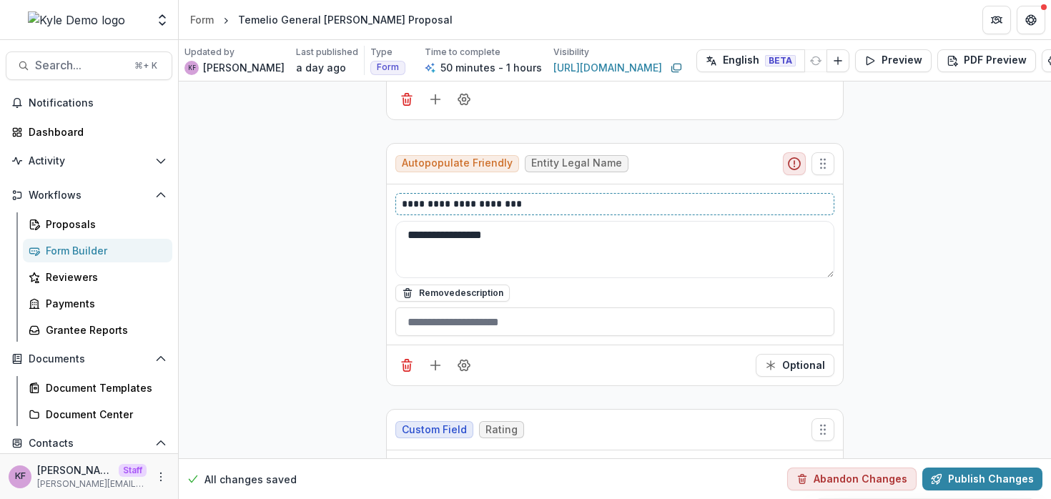
click at [564, 206] on p "**********" at bounding box center [615, 204] width 426 height 15
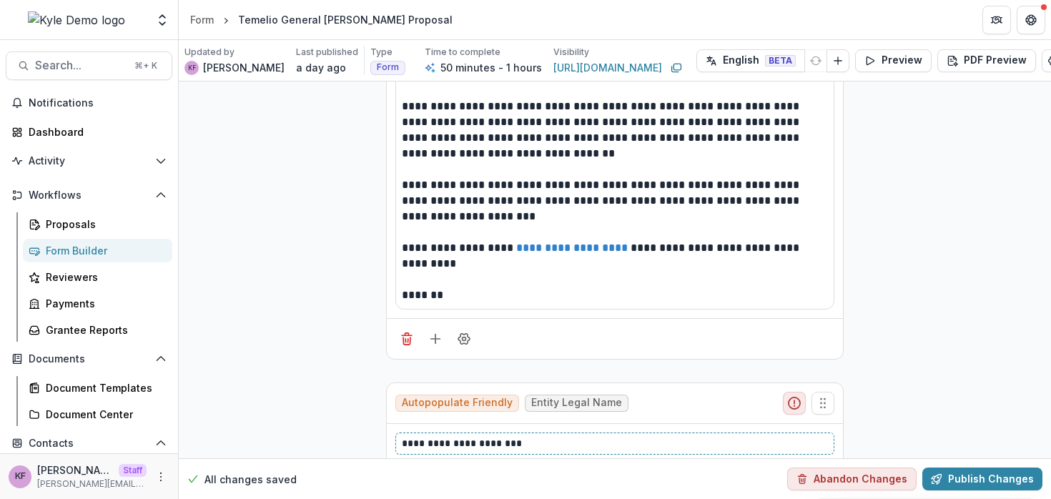
scroll to position [92, 0]
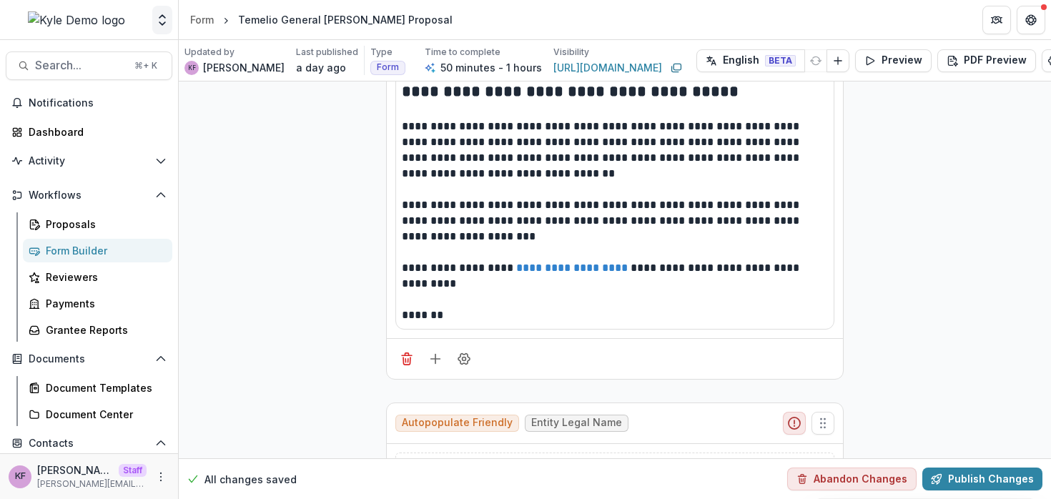
click at [161, 24] on polyline "Open entity switcher" at bounding box center [162, 23] width 6 height 3
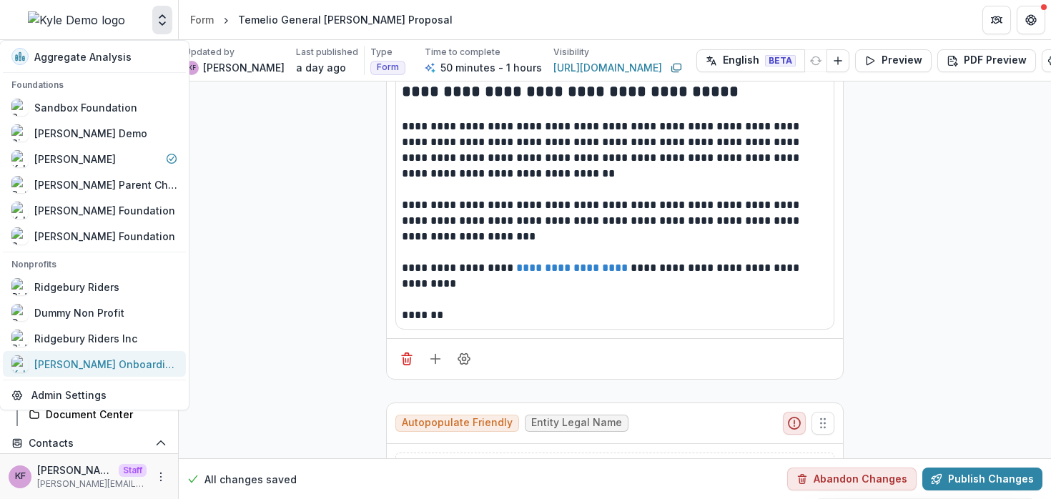
click at [105, 364] on div "Kyle Onboarding Grantee" at bounding box center [105, 364] width 143 height 15
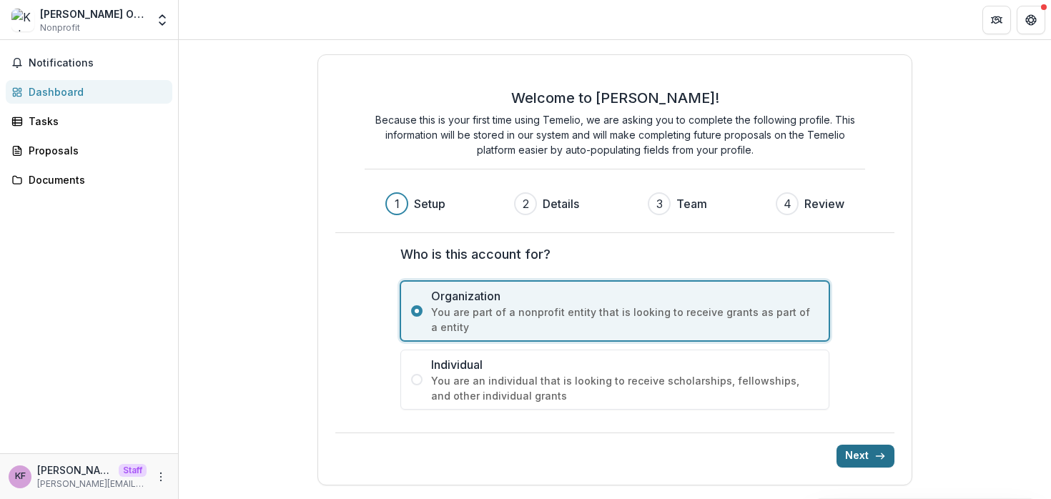
click at [865, 453] on button "Next" at bounding box center [866, 456] width 58 height 23
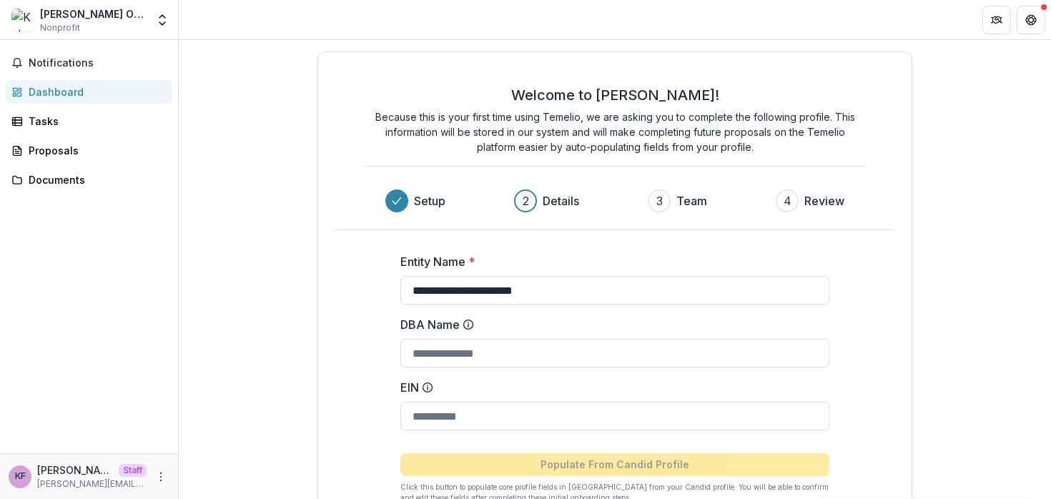
scroll to position [92, 0]
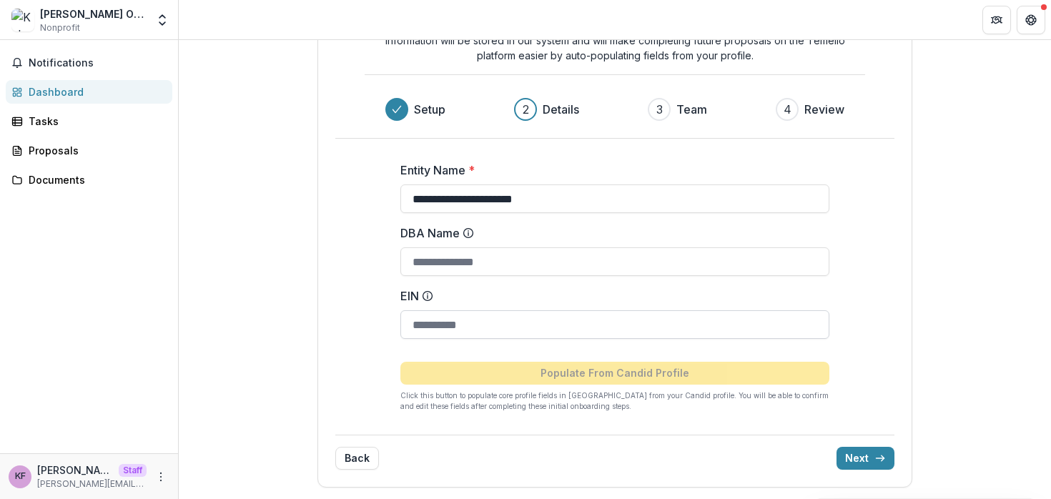
click at [540, 320] on input "EIN" at bounding box center [615, 324] width 429 height 29
click at [635, 426] on div "**********" at bounding box center [615, 224] width 595 height 528
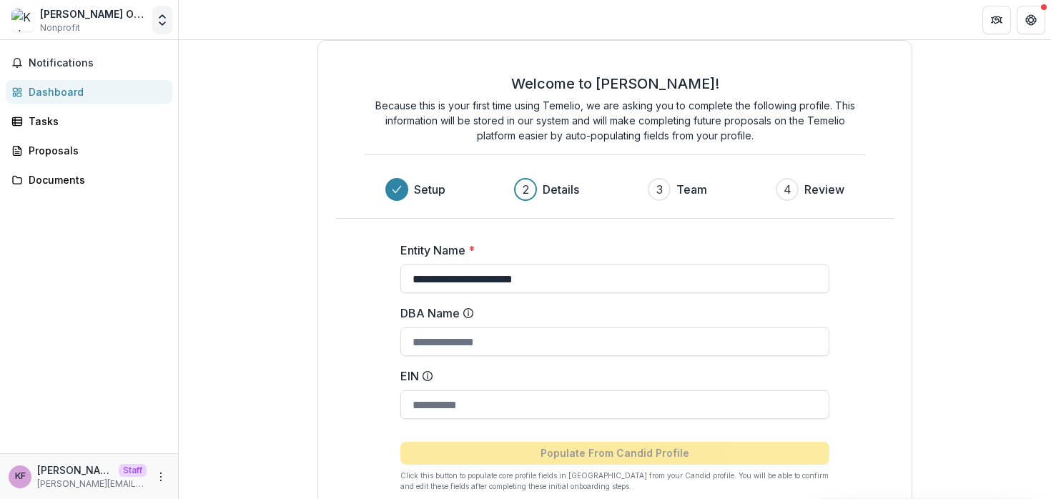
click at [164, 28] on button "Open entity switcher" at bounding box center [162, 20] width 20 height 29
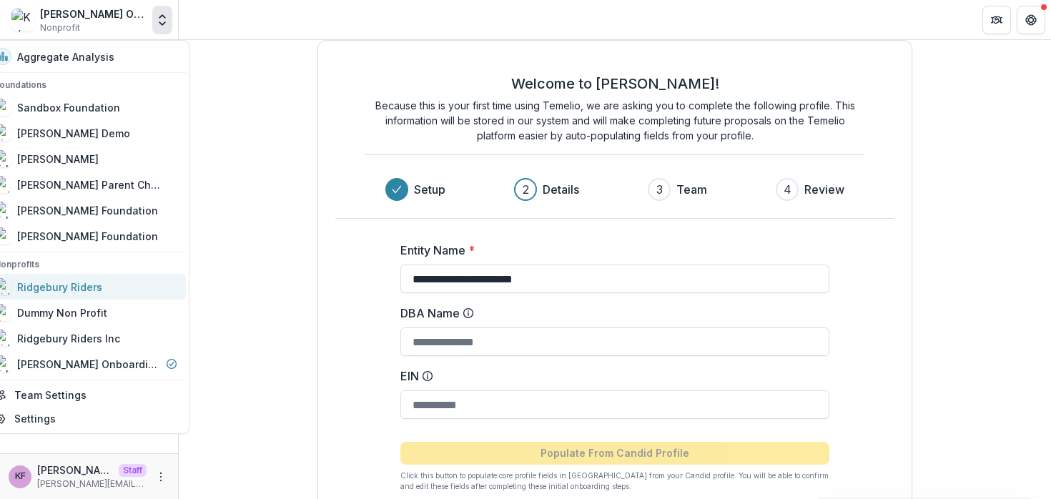
click at [127, 292] on div "Ridgebury Riders" at bounding box center [85, 286] width 183 height 17
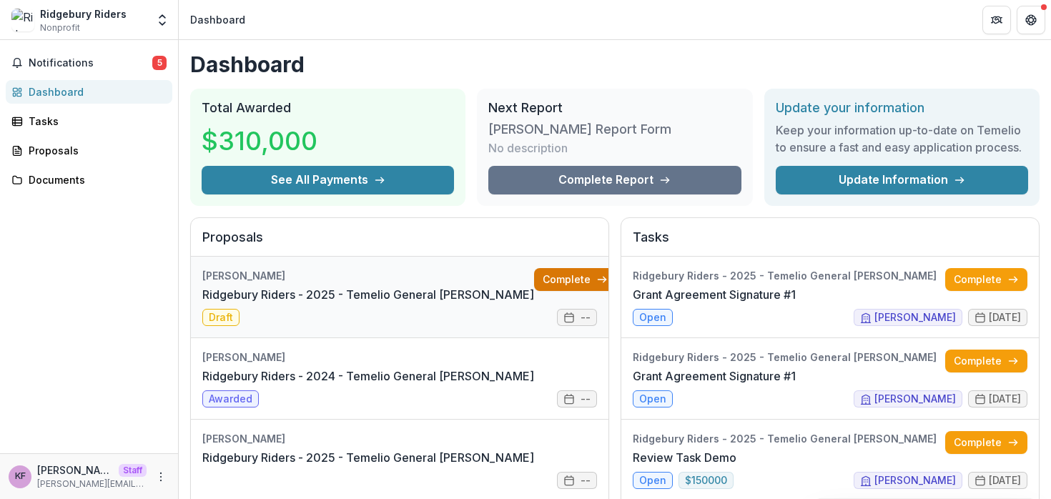
click at [542, 280] on link "Complete" at bounding box center [575, 279] width 82 height 23
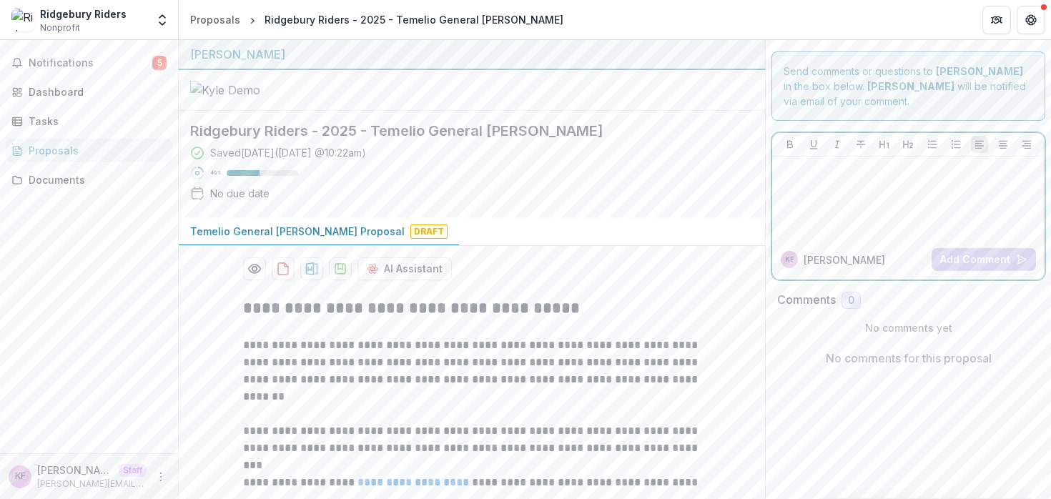
click at [830, 199] on div at bounding box center [908, 198] width 261 height 72
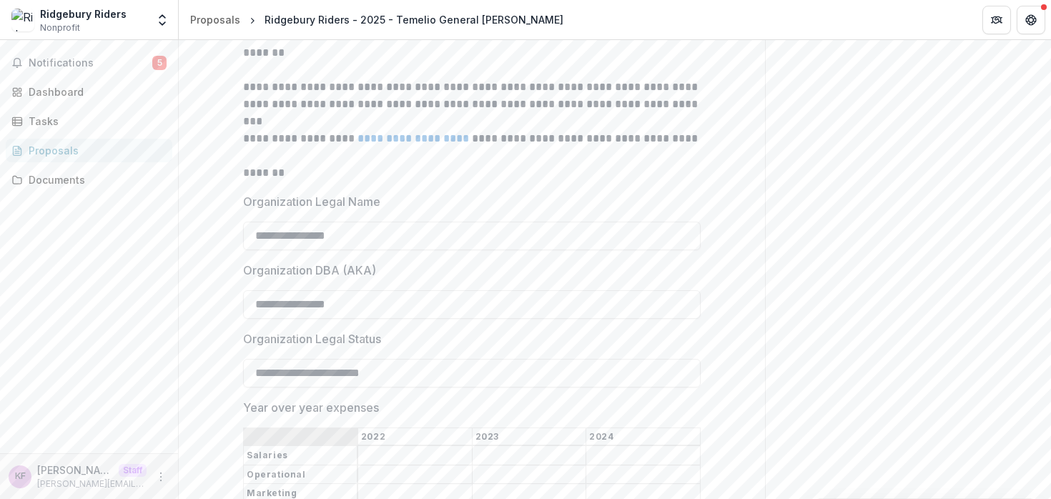
scroll to position [345, 0]
click at [532, 249] on input "**********" at bounding box center [472, 234] width 458 height 29
click at [492, 249] on input "**********" at bounding box center [472, 234] width 458 height 29
type input "**********"
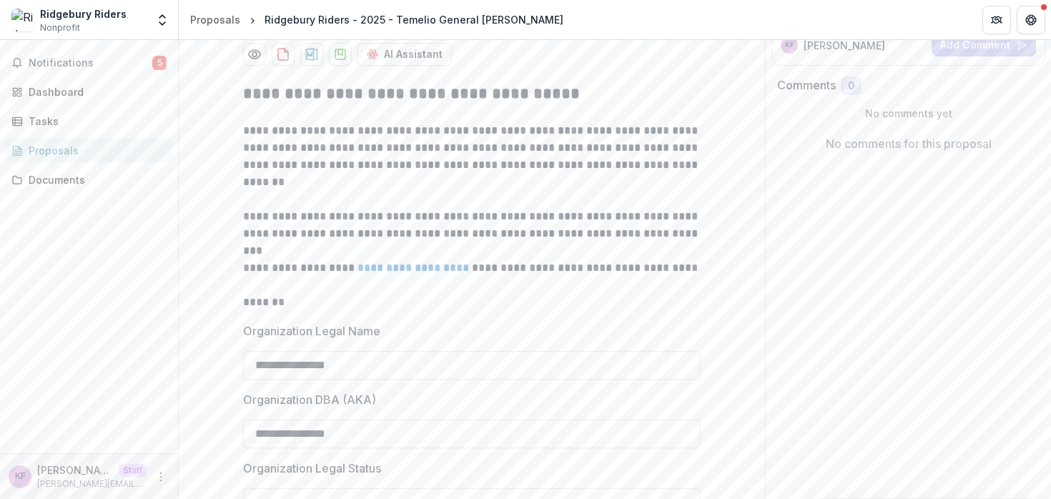
scroll to position [214, 0]
click at [501, 192] on p "**********" at bounding box center [472, 157] width 458 height 69
drag, startPoint x: 238, startPoint y: 55, endPoint x: 345, endPoint y: 55, distance: 106.6
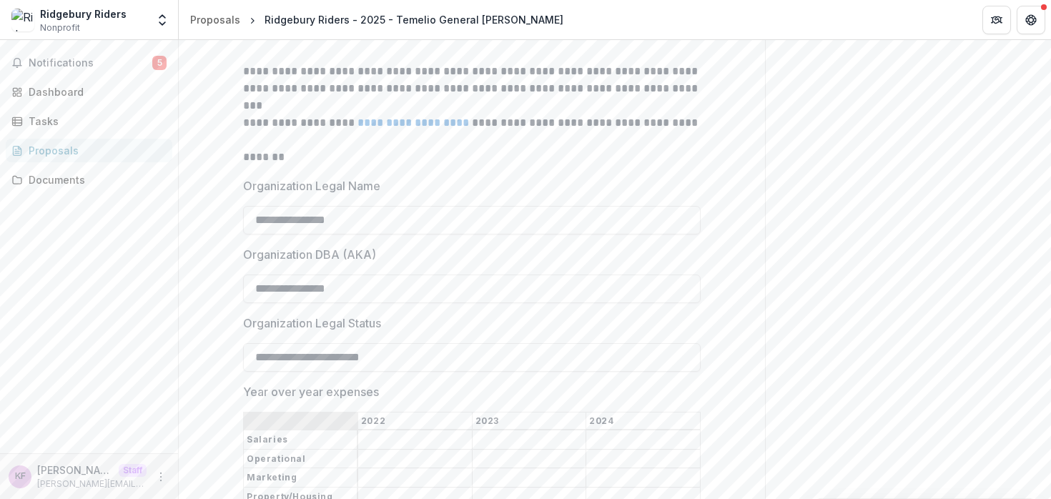
scroll to position [0, 0]
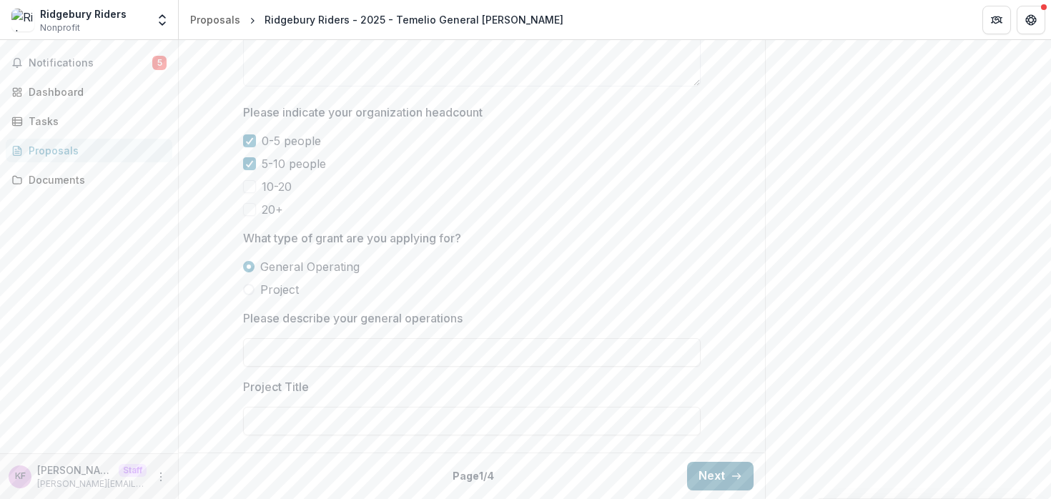
click at [714, 468] on button "Next" at bounding box center [720, 476] width 67 height 29
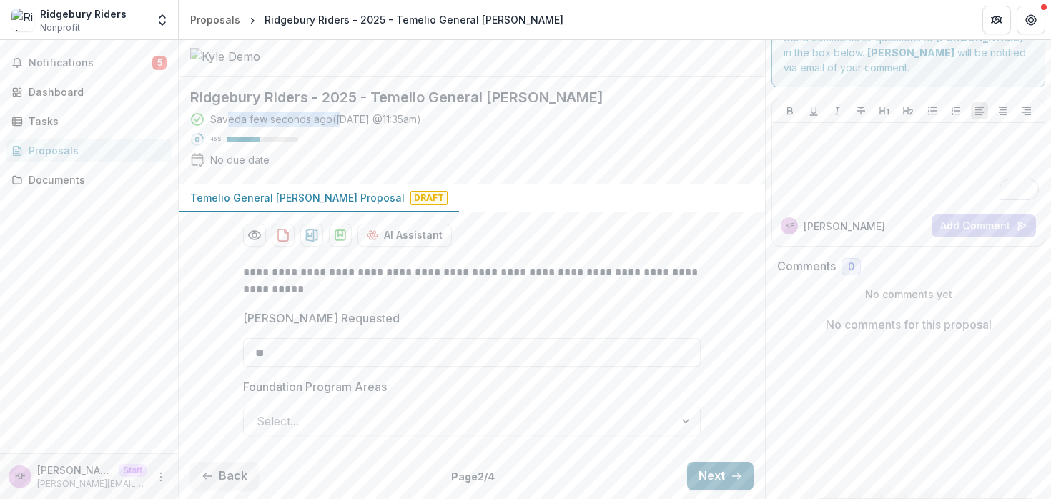
click at [731, 471] on icon "button" at bounding box center [736, 476] width 11 height 11
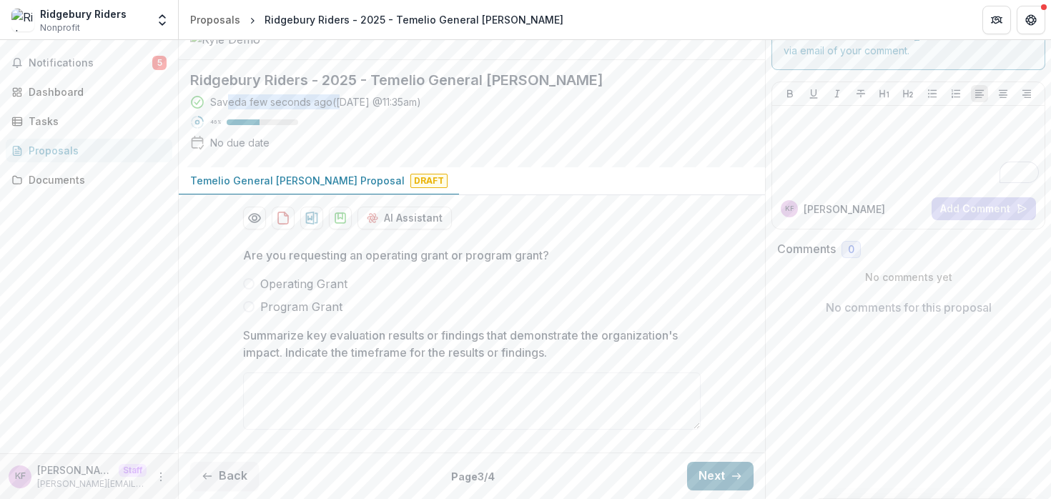
click at [712, 475] on button "Next" at bounding box center [720, 476] width 67 height 29
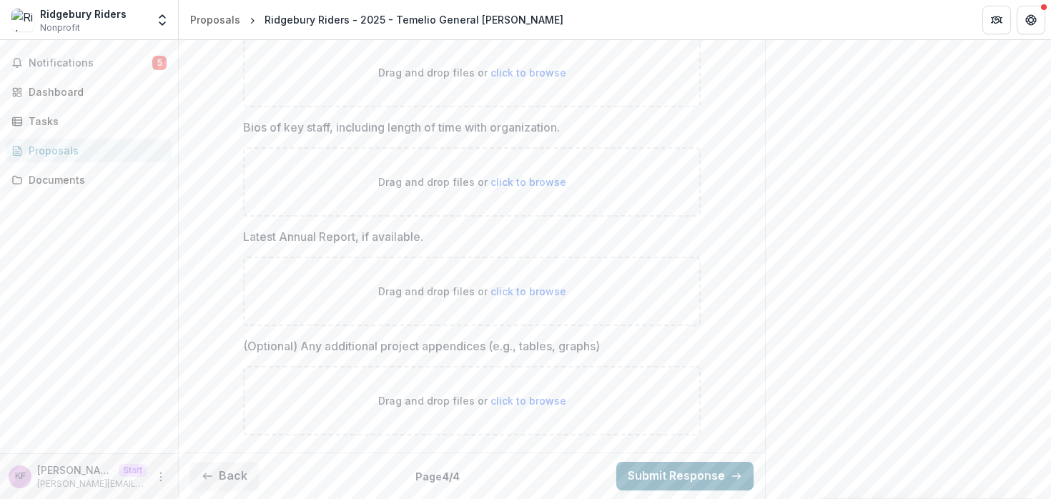
click at [683, 470] on button "Submit Response" at bounding box center [685, 476] width 137 height 29
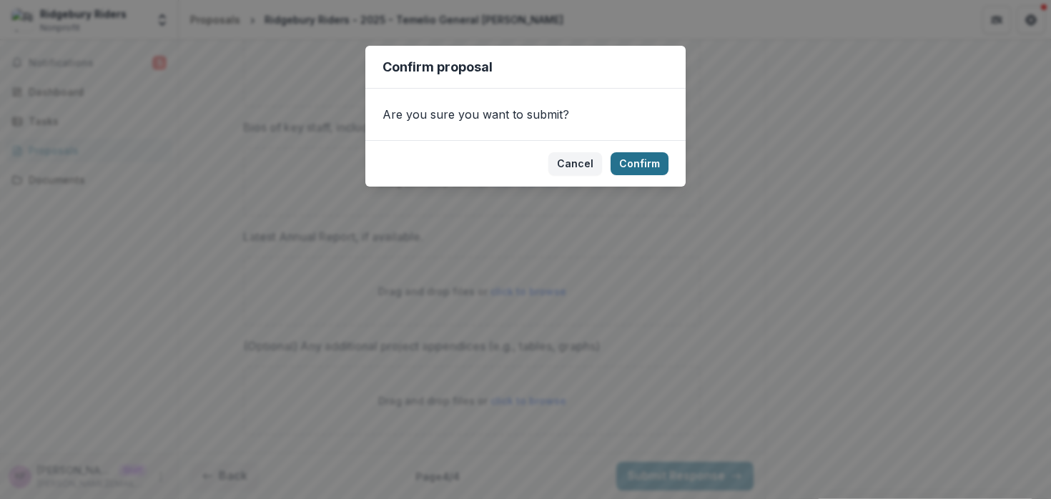
click at [643, 164] on button "Confirm" at bounding box center [640, 163] width 58 height 23
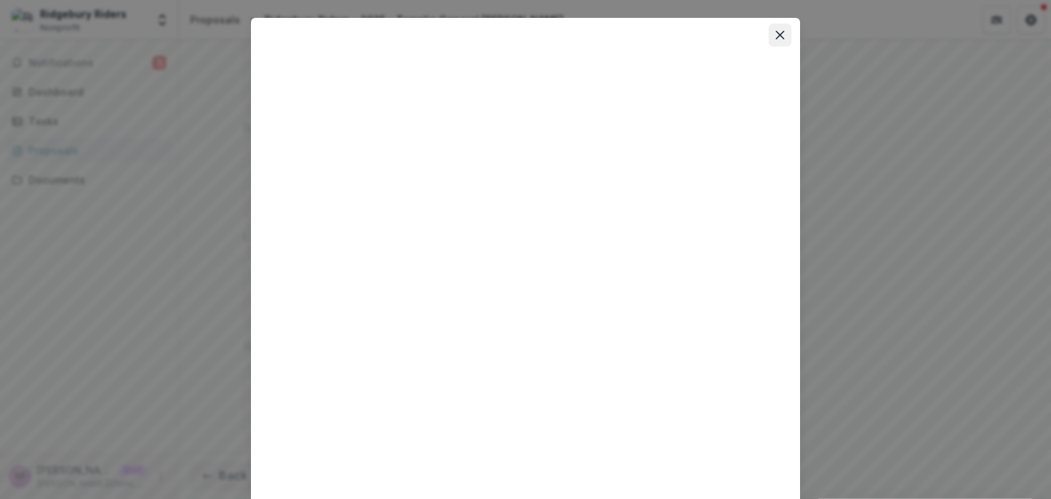
click at [780, 36] on icon "Close" at bounding box center [780, 35] width 9 height 9
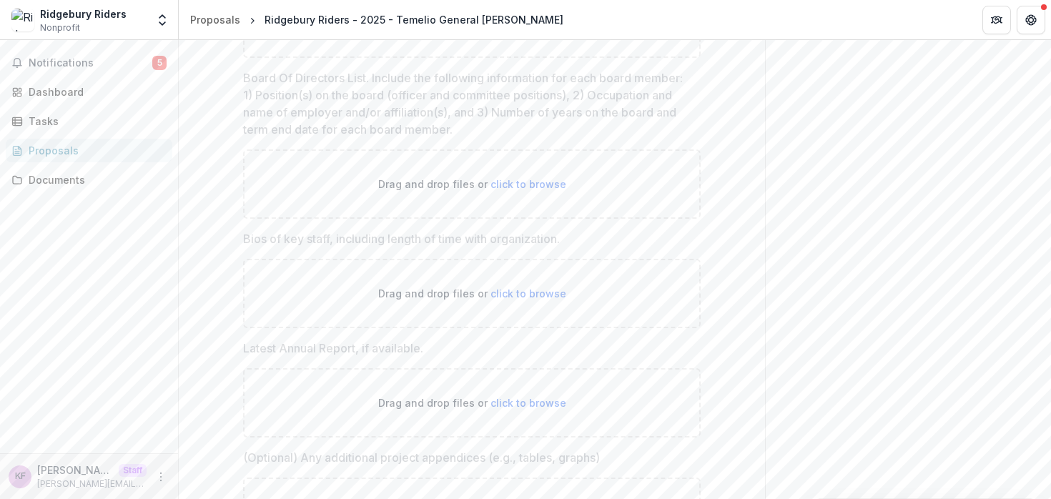
scroll to position [840, 0]
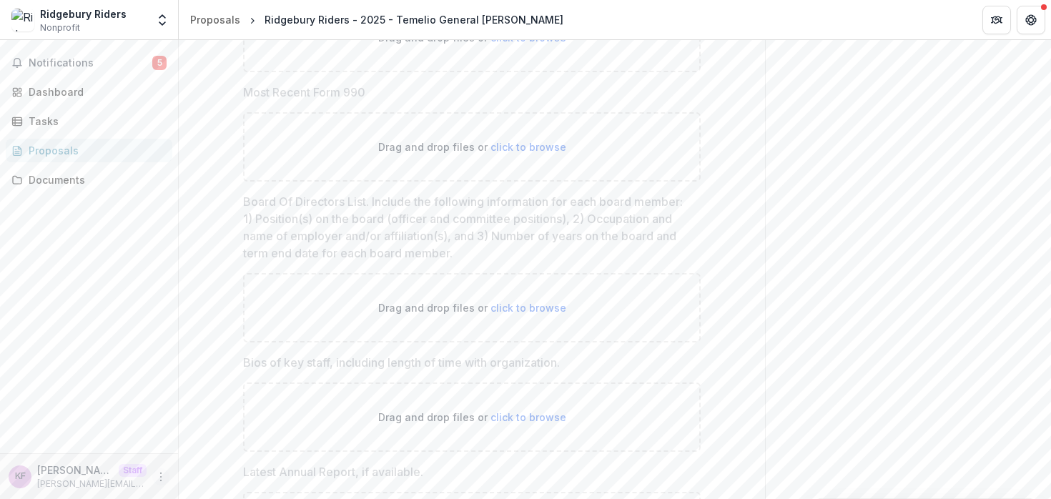
click at [163, 472] on icon "More" at bounding box center [160, 476] width 11 height 11
click at [222, 446] on link "Settings" at bounding box center [255, 447] width 153 height 24
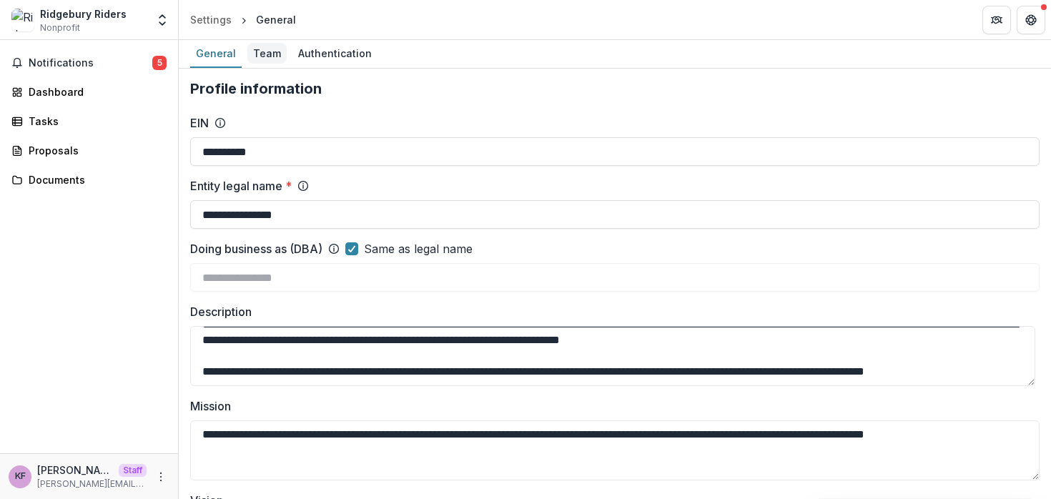
click at [267, 51] on div "Team" at bounding box center [266, 53] width 39 height 21
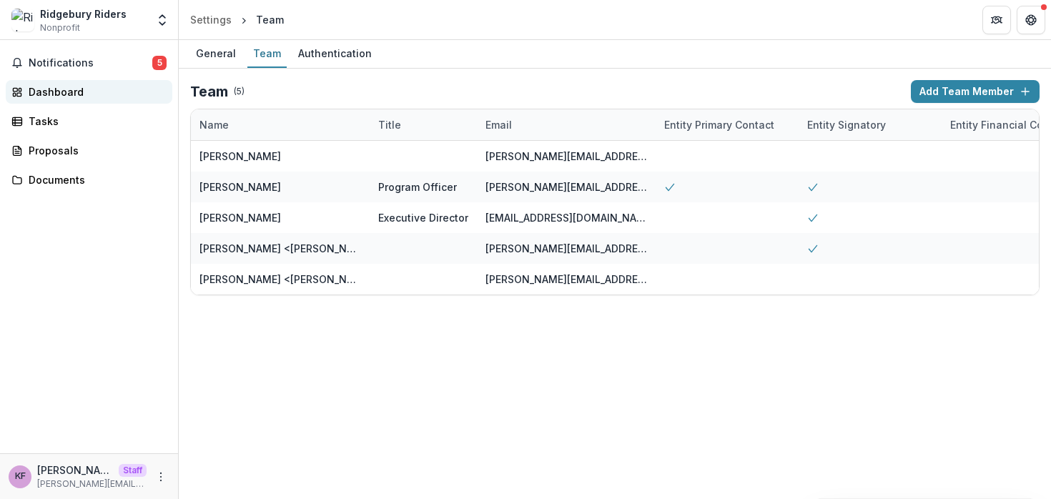
click at [99, 88] on div "Dashboard" at bounding box center [95, 91] width 132 height 15
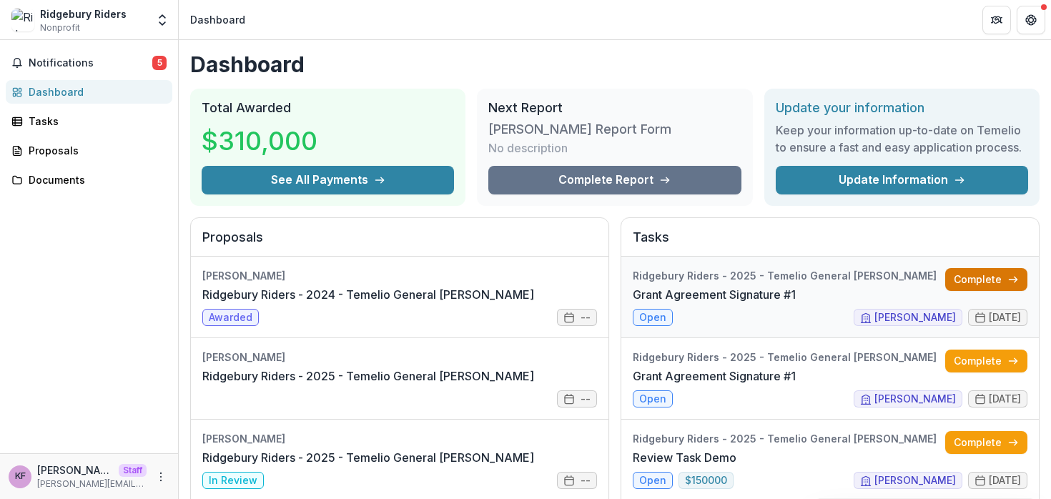
click at [951, 285] on link "Complete" at bounding box center [987, 279] width 82 height 23
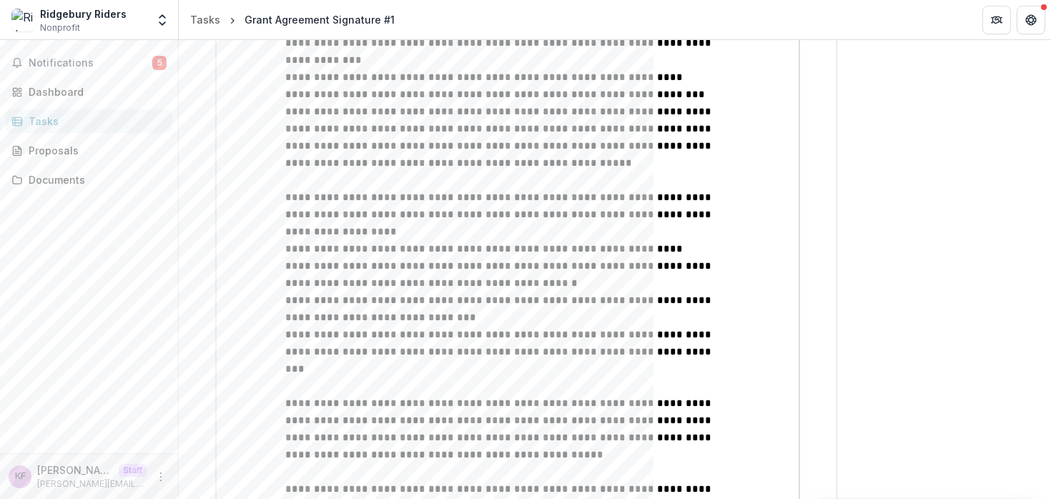
scroll to position [1122, 0]
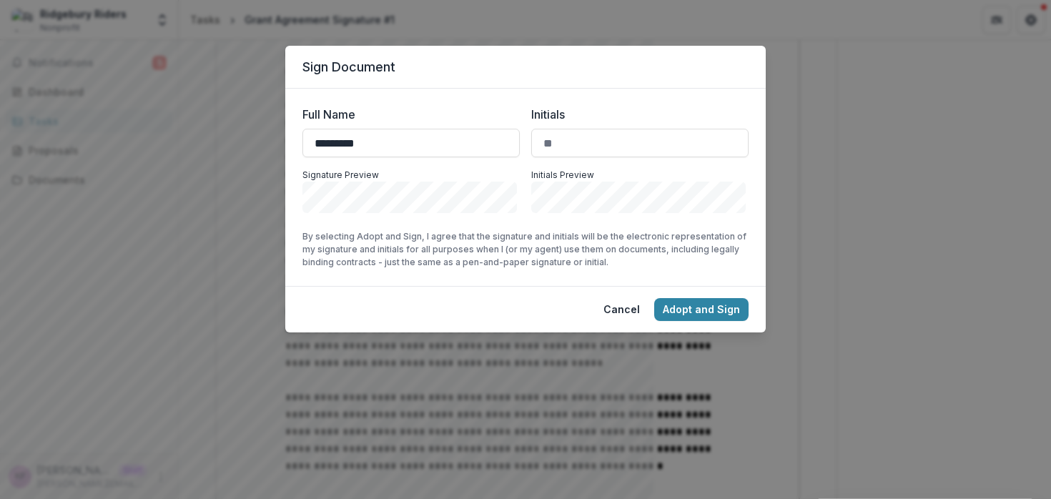
type input "*********"
type input "**"
click at [617, 311] on button "Cancel" at bounding box center [622, 309] width 54 height 23
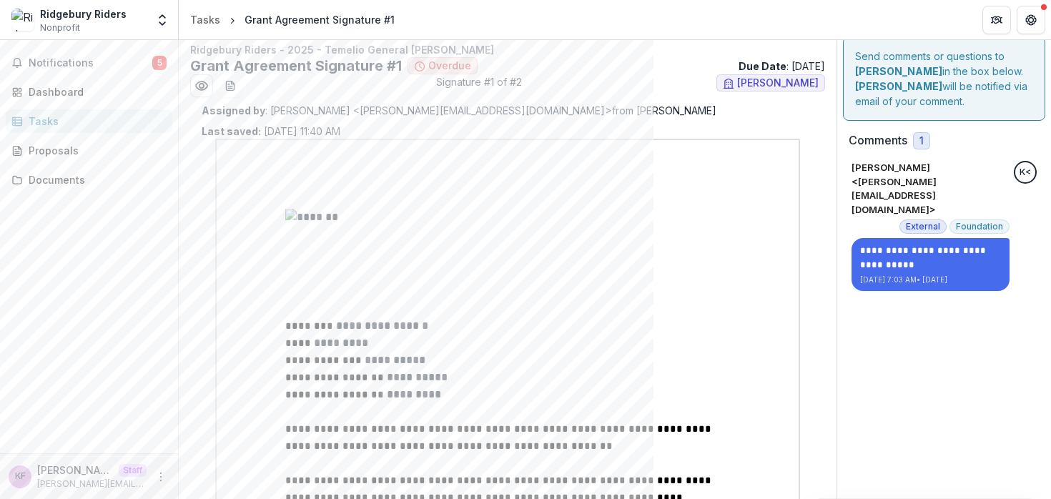
scroll to position [0, 0]
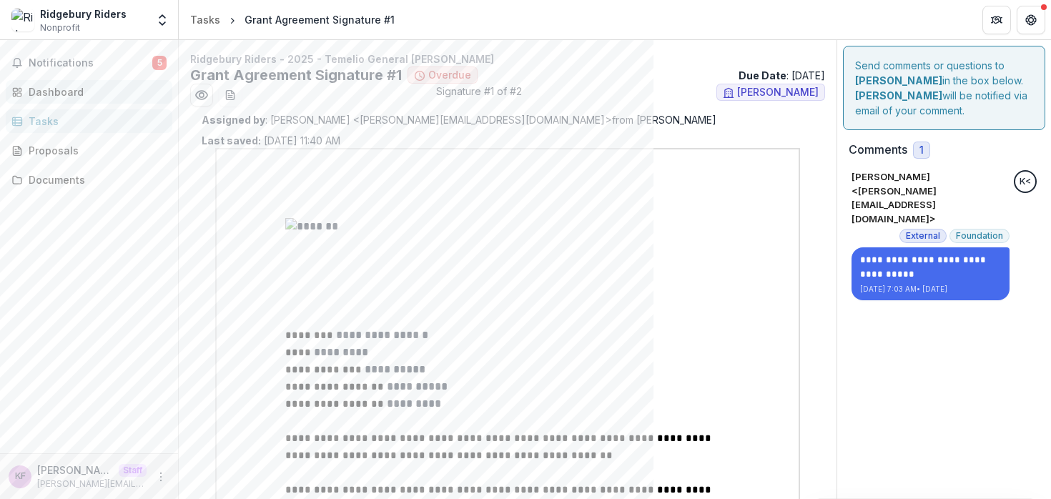
click at [58, 97] on div "Dashboard" at bounding box center [95, 91] width 132 height 15
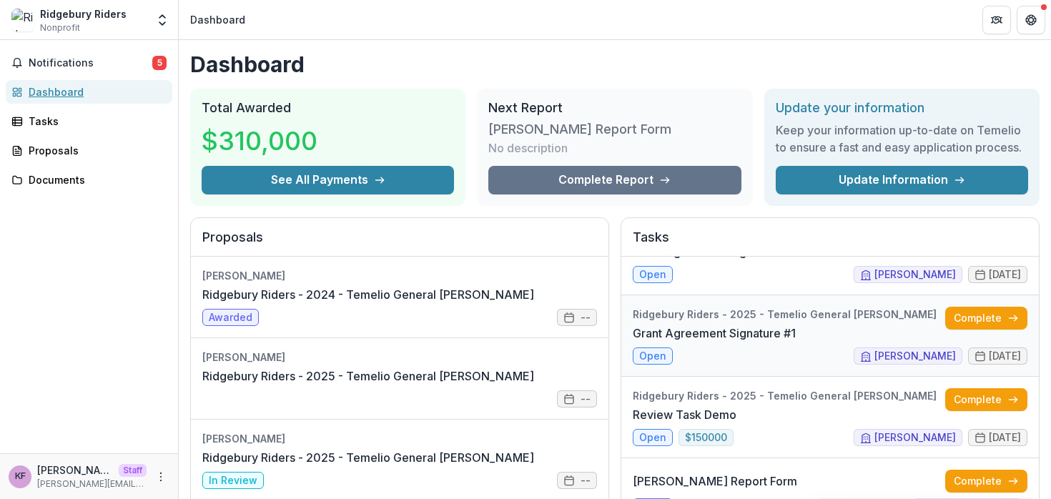
scroll to position [44, 0]
click at [950, 399] on link "Complete" at bounding box center [987, 399] width 82 height 23
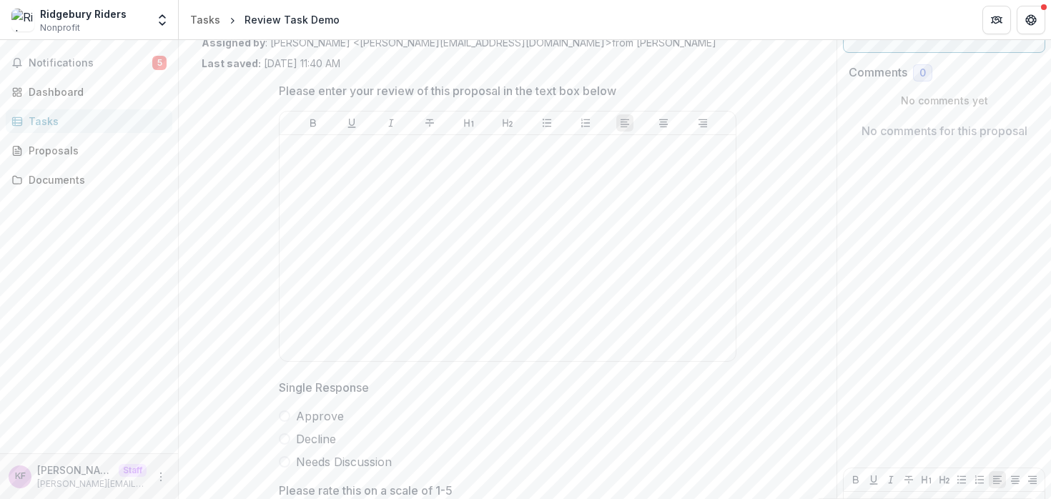
scroll to position [23, 0]
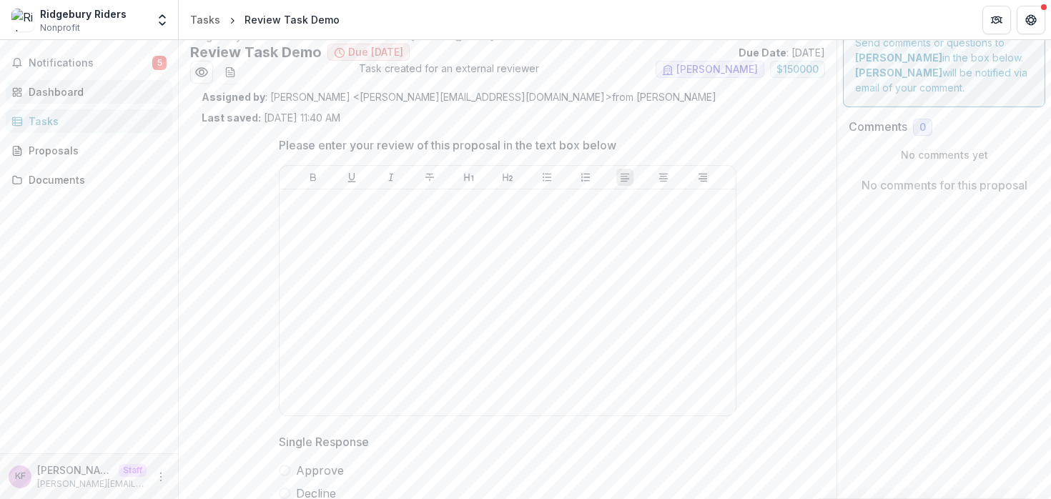
click at [93, 87] on div "Dashboard" at bounding box center [95, 91] width 132 height 15
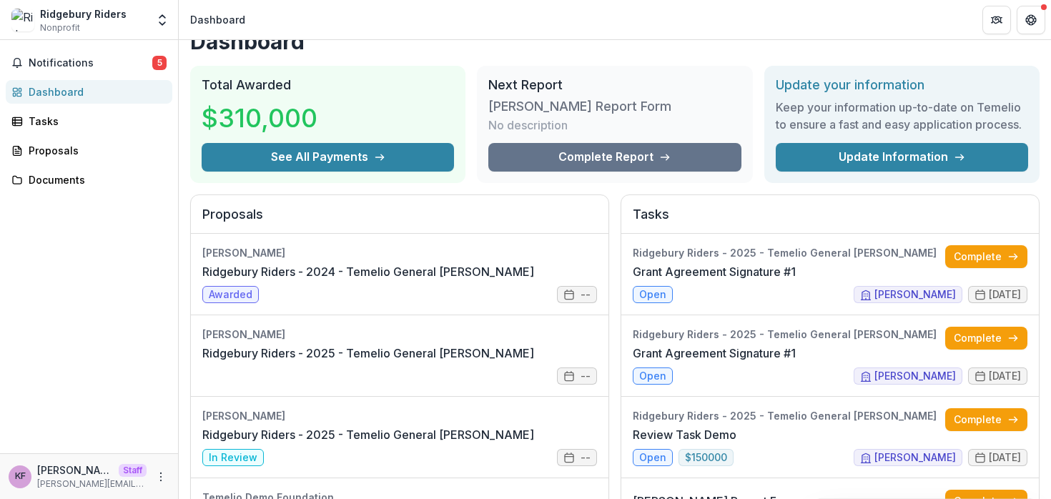
scroll to position [144, 0]
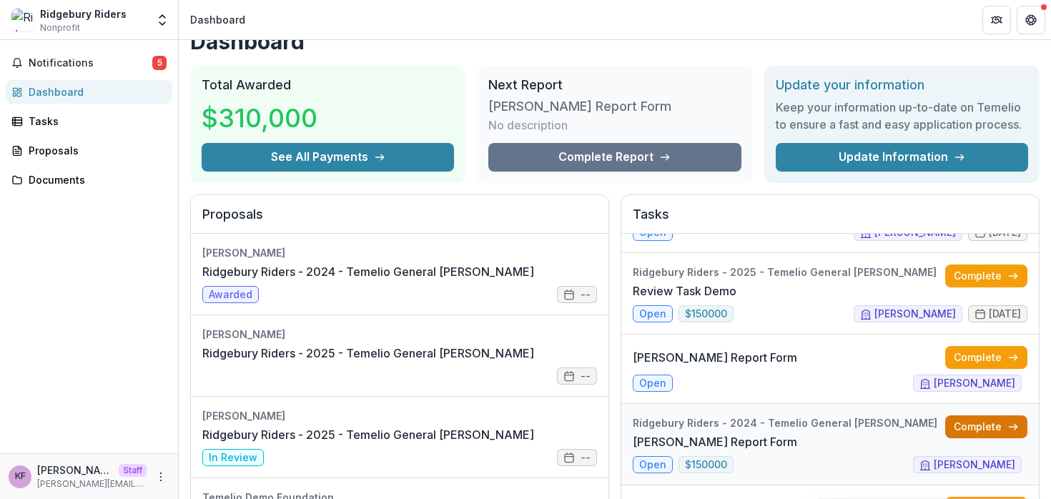
click at [961, 434] on link "Complete" at bounding box center [987, 427] width 82 height 23
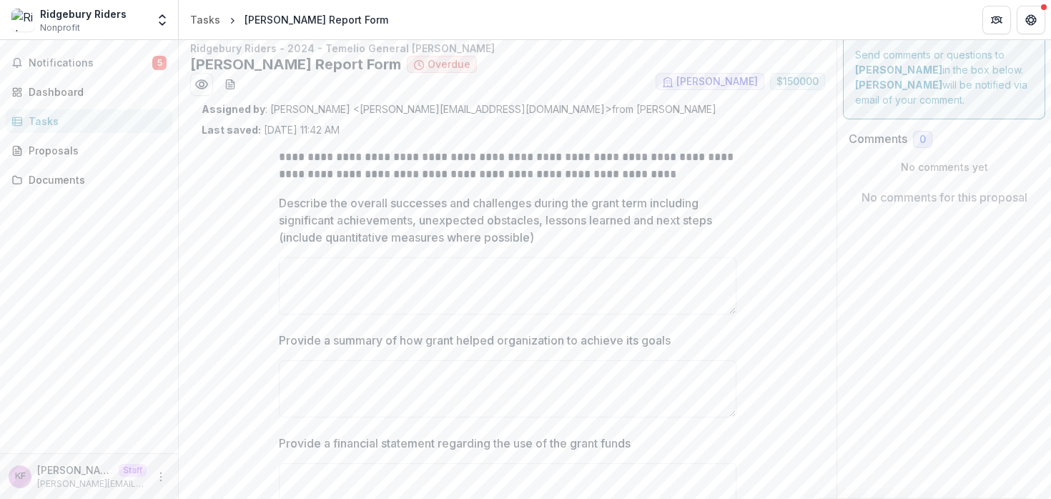
scroll to position [12, 0]
click at [98, 94] on div "Dashboard" at bounding box center [95, 91] width 132 height 15
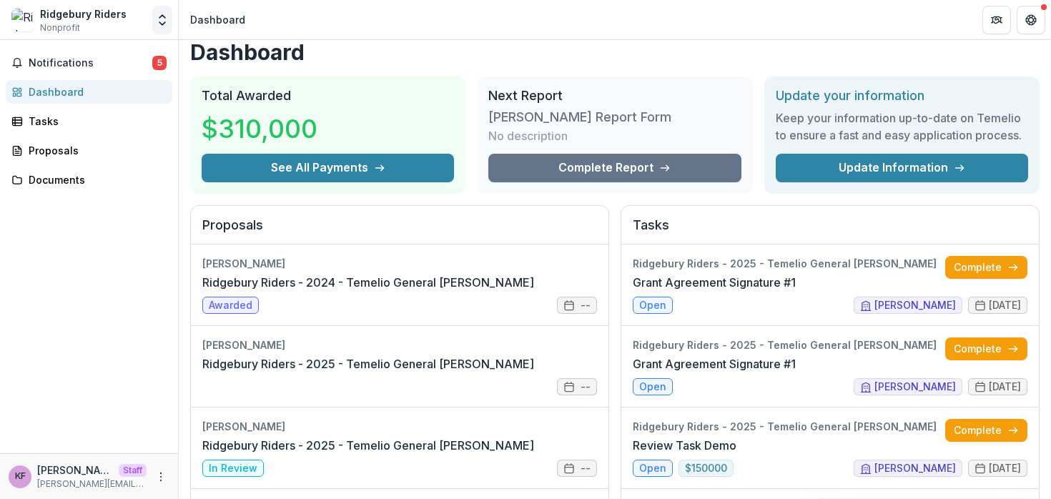
click at [162, 28] on button "Open entity switcher" at bounding box center [162, 20] width 20 height 29
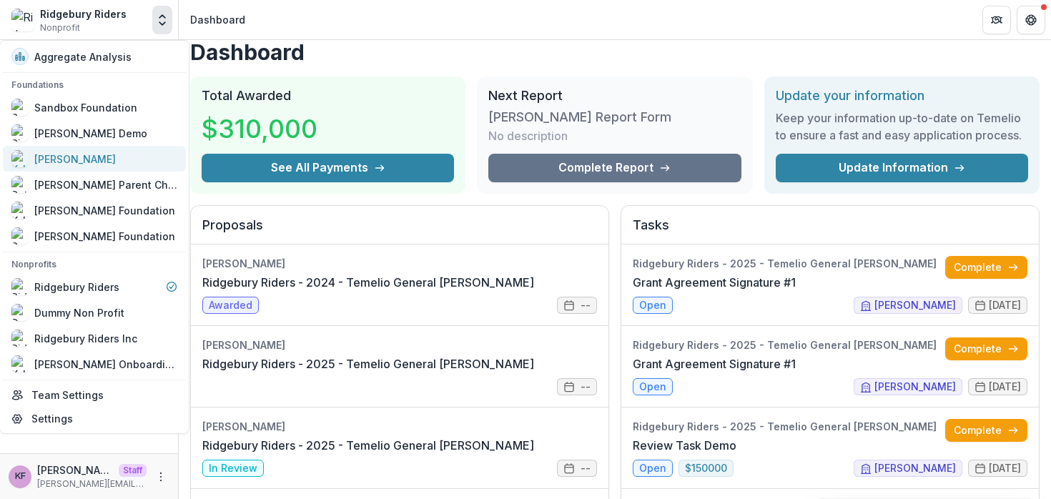
click at [106, 160] on div "Kyle Demo" at bounding box center [94, 158] width 166 height 17
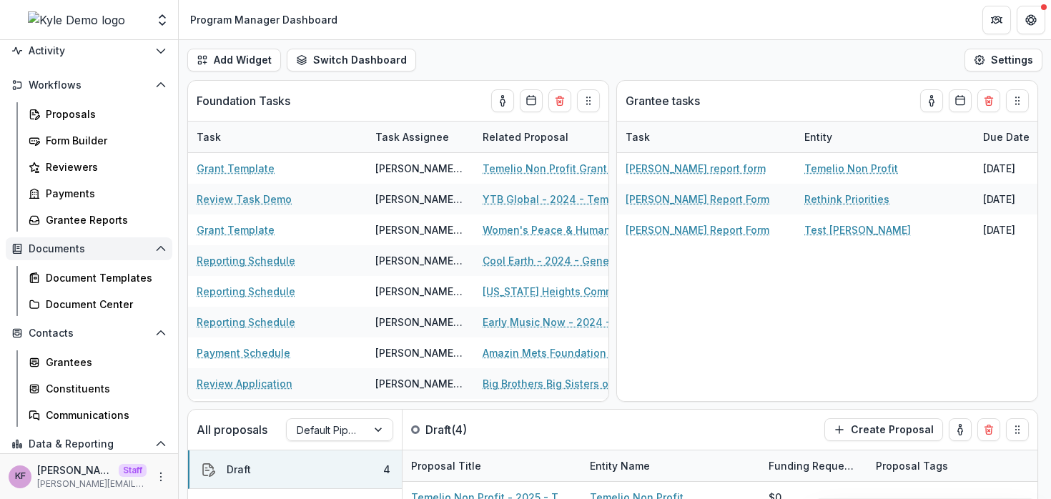
scroll to position [129, 0]
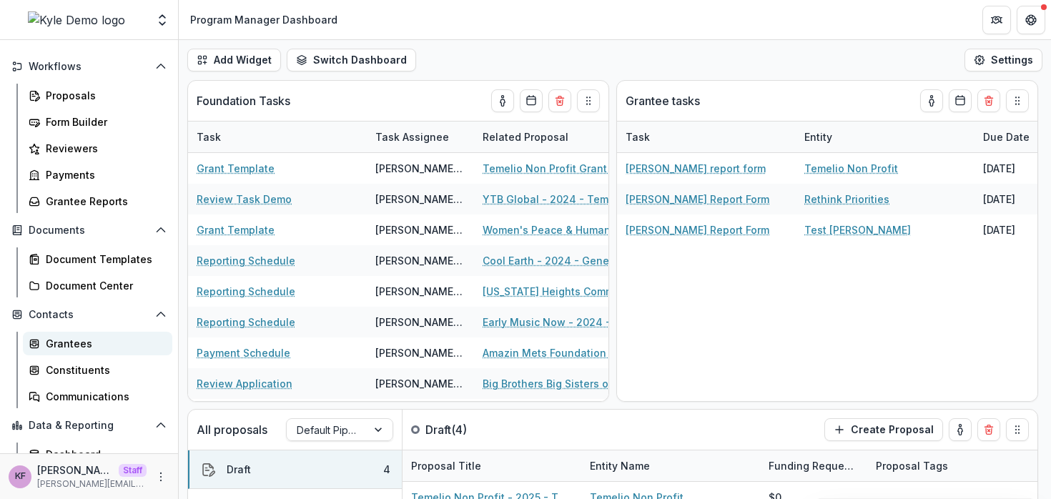
click at [66, 347] on div "Grantees" at bounding box center [103, 343] width 115 height 15
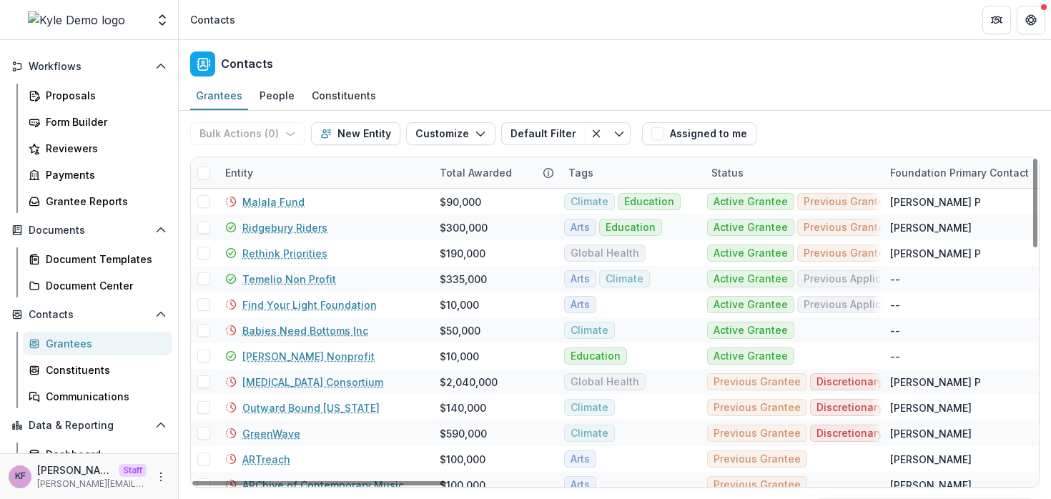
click at [616, 175] on div "Tags" at bounding box center [631, 172] width 143 height 31
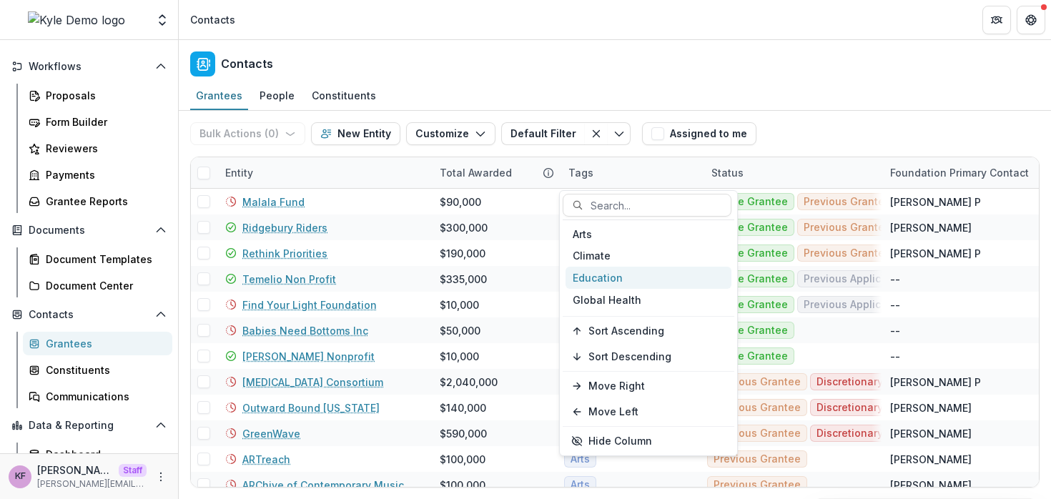
click at [618, 279] on div "Education" at bounding box center [649, 278] width 166 height 22
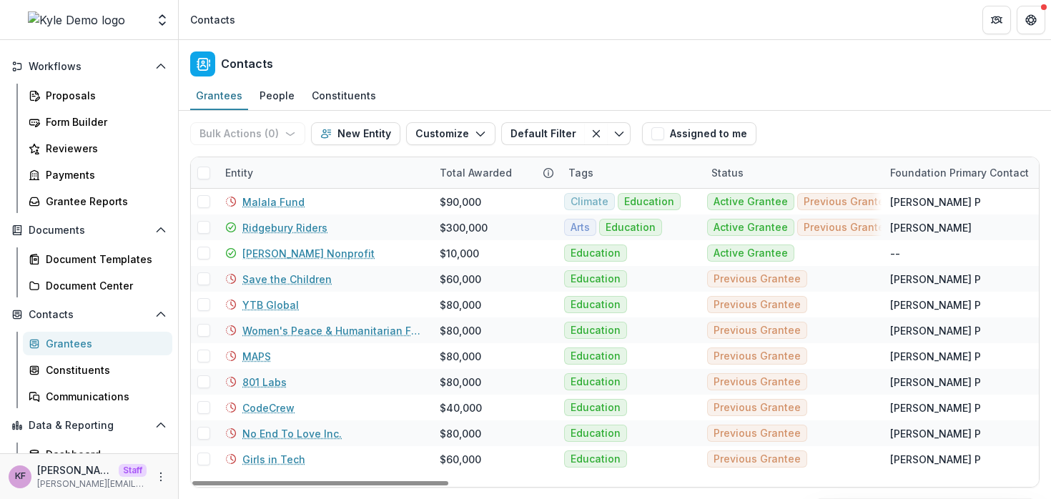
click at [627, 153] on div "Bulk Actions ( 0 ) Send Email Create Proposals Create Tasks New Entity Customiz…" at bounding box center [413, 134] width 446 height 46
click at [614, 137] on icon "Toggle menu" at bounding box center [619, 133] width 11 height 11
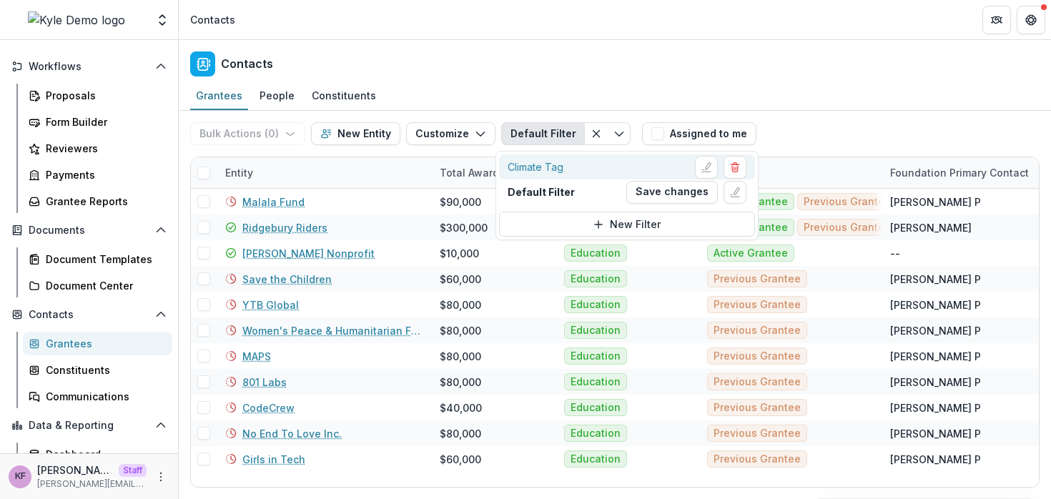
click at [579, 171] on div "Climate Tag" at bounding box center [627, 167] width 239 height 23
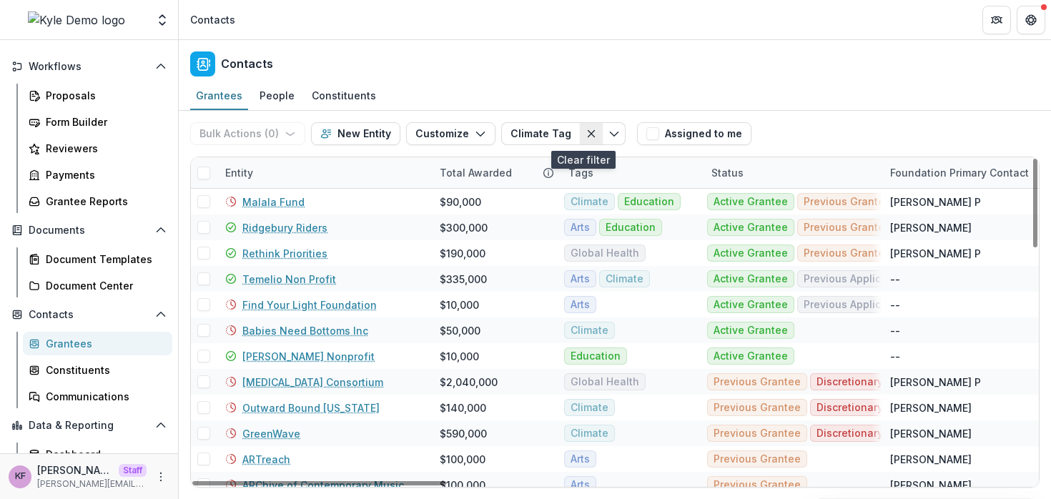
click at [589, 132] on line "Clear filter" at bounding box center [592, 134] width 6 height 6
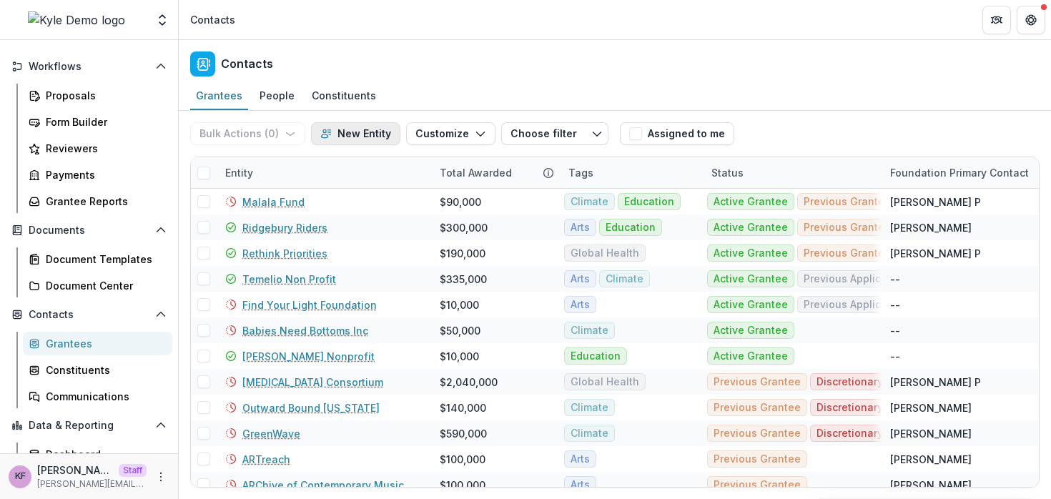
click at [357, 132] on button "New Entity" at bounding box center [355, 133] width 89 height 23
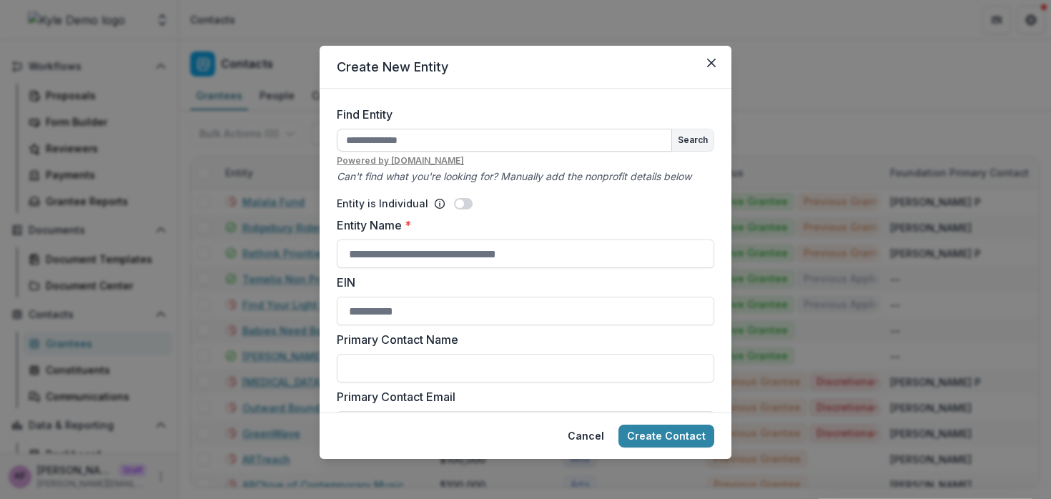
click at [399, 139] on input "Find Entity" at bounding box center [504, 140] width 335 height 23
type input "**********"
click at [691, 132] on button "Search" at bounding box center [692, 139] width 41 height 21
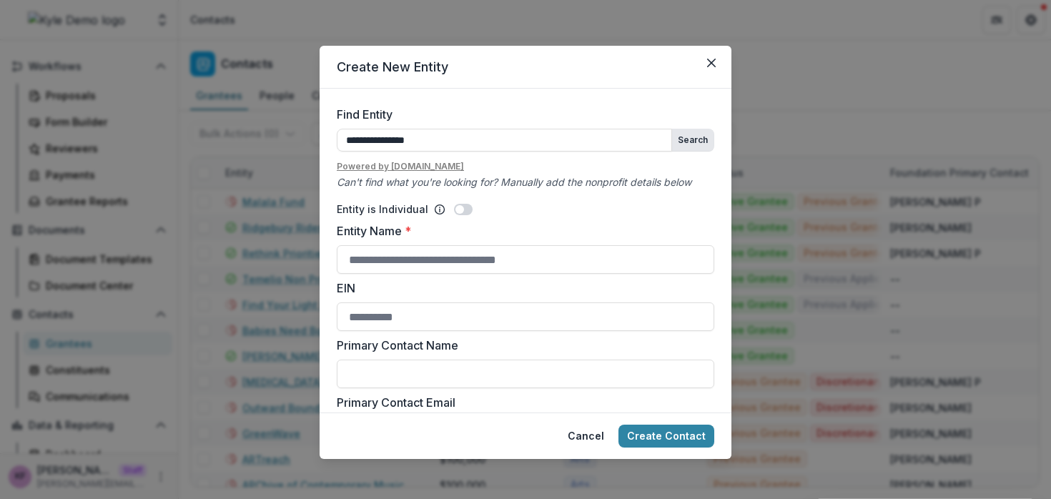
click at [687, 136] on button "Search" at bounding box center [692, 139] width 41 height 21
click at [539, 136] on input "**********" at bounding box center [504, 140] width 335 height 23
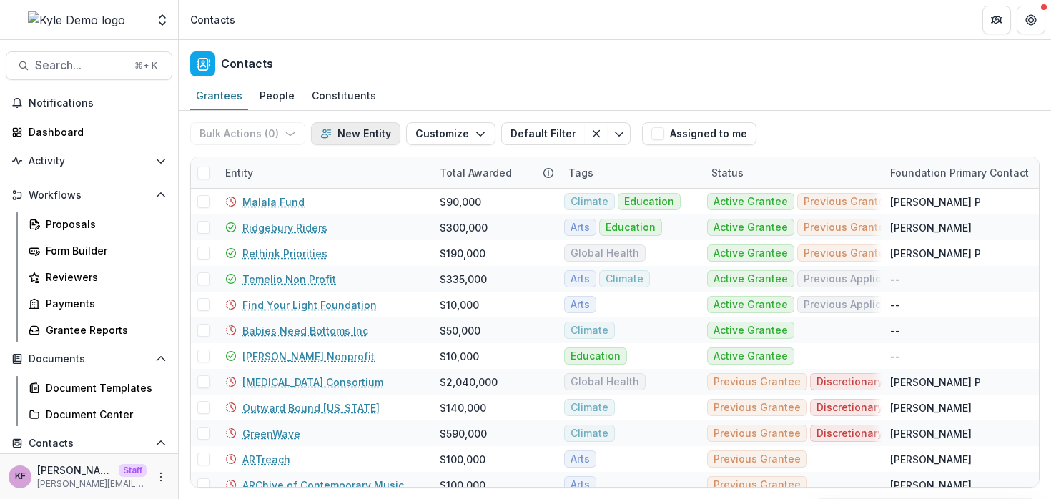
click at [348, 130] on button "New Entity" at bounding box center [355, 133] width 89 height 23
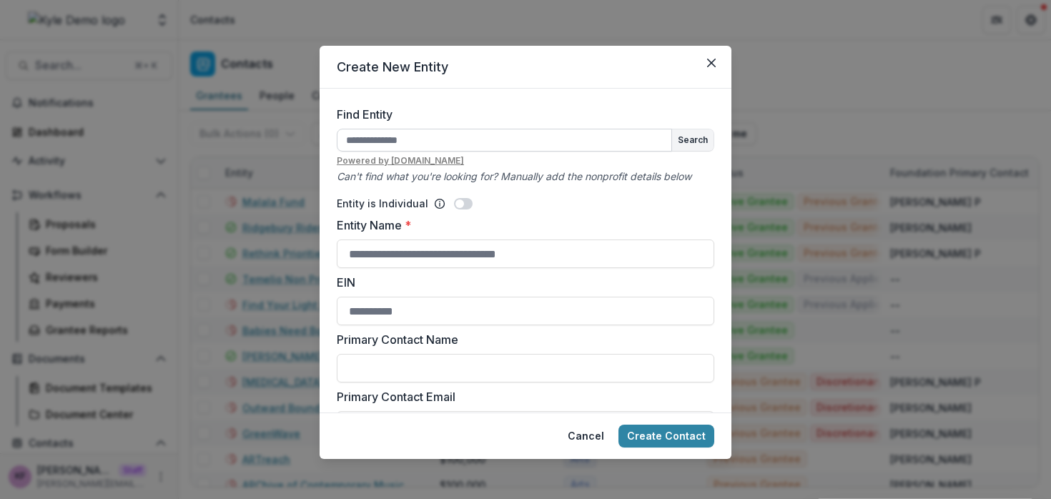
click at [409, 142] on input "Find Entity" at bounding box center [504, 140] width 335 height 23
type input "**********"
click at [701, 133] on button "Search" at bounding box center [692, 139] width 41 height 21
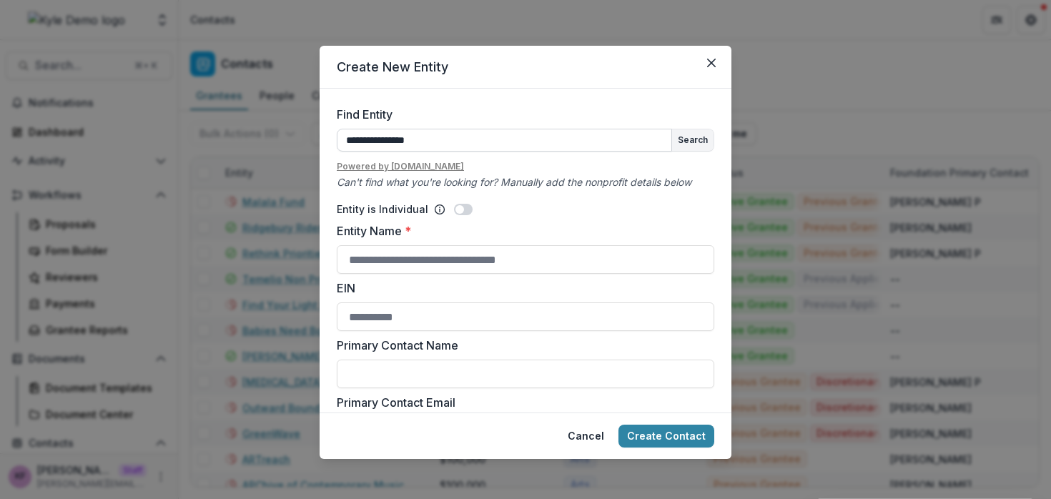
click at [510, 144] on input "**********" at bounding box center [504, 140] width 335 height 23
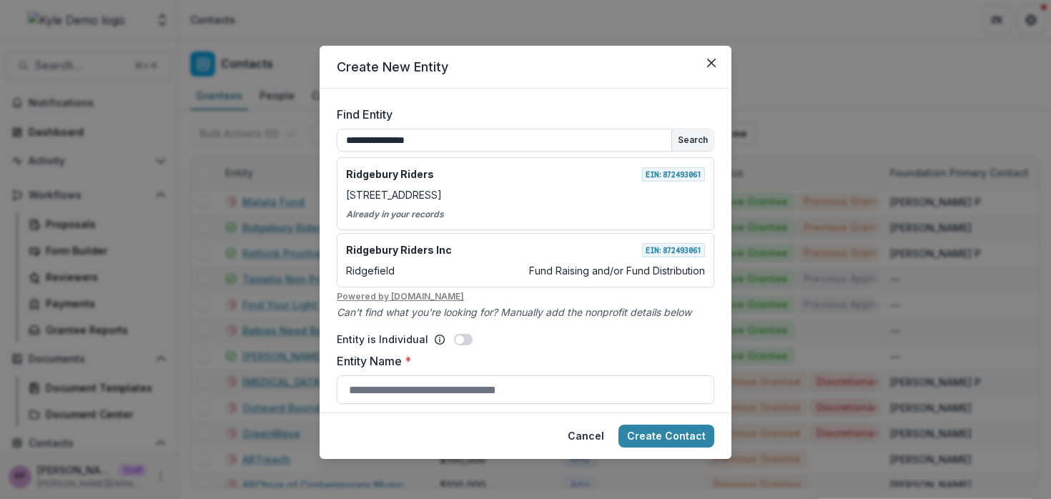
click at [718, 208] on form "**********" at bounding box center [526, 251] width 412 height 324
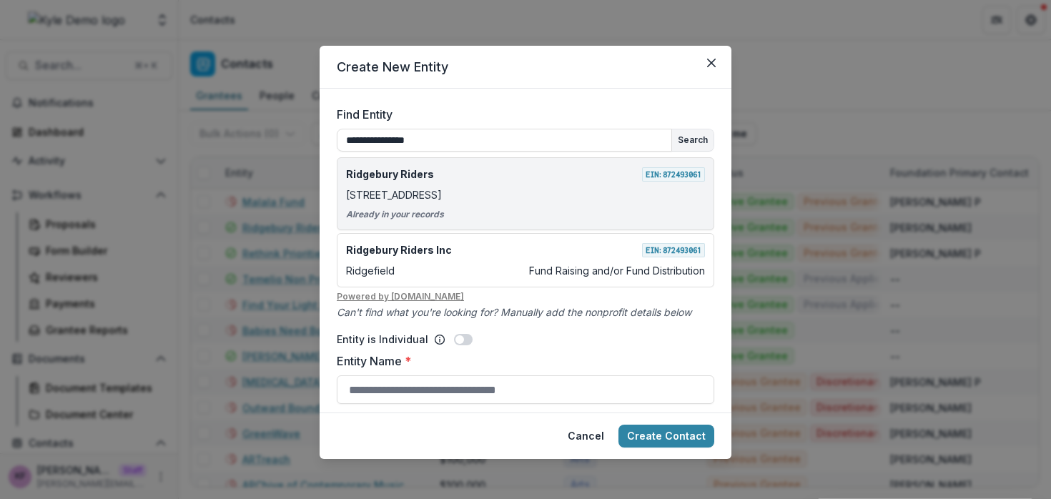
click at [473, 185] on div "Ridgebury Riders EIN: 872493061 484 Ridgebury Rd Ridgefield CT USA 06877 Alread…" at bounding box center [526, 193] width 378 height 73
type input "**********"
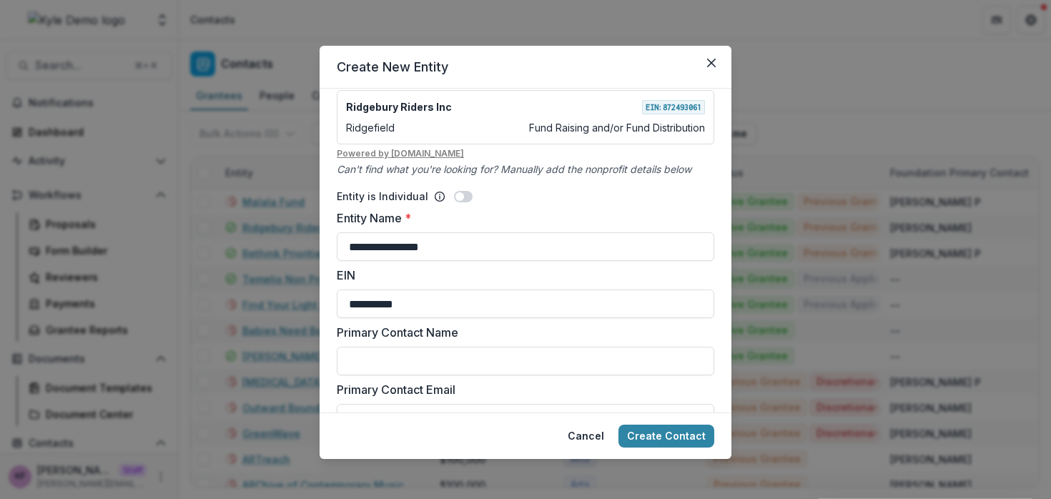
scroll to position [144, 0]
click at [605, 434] on button "Cancel" at bounding box center [586, 436] width 54 height 23
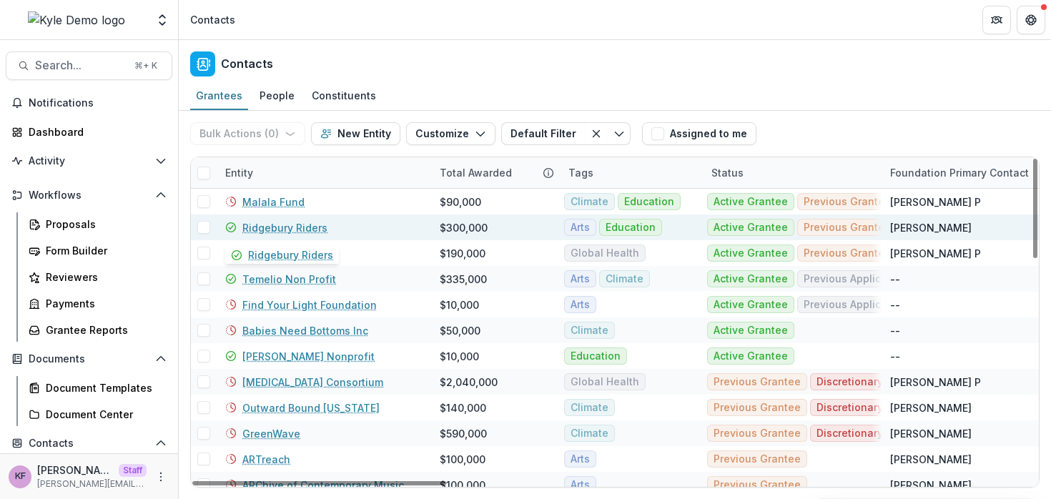
click at [281, 229] on link "Ridgebury Riders" at bounding box center [284, 227] width 85 height 15
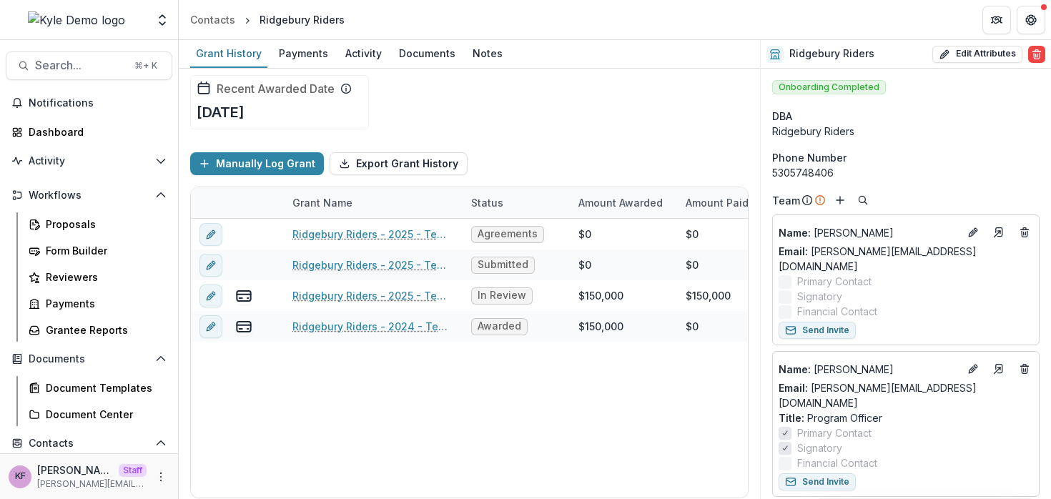
scroll to position [84, 0]
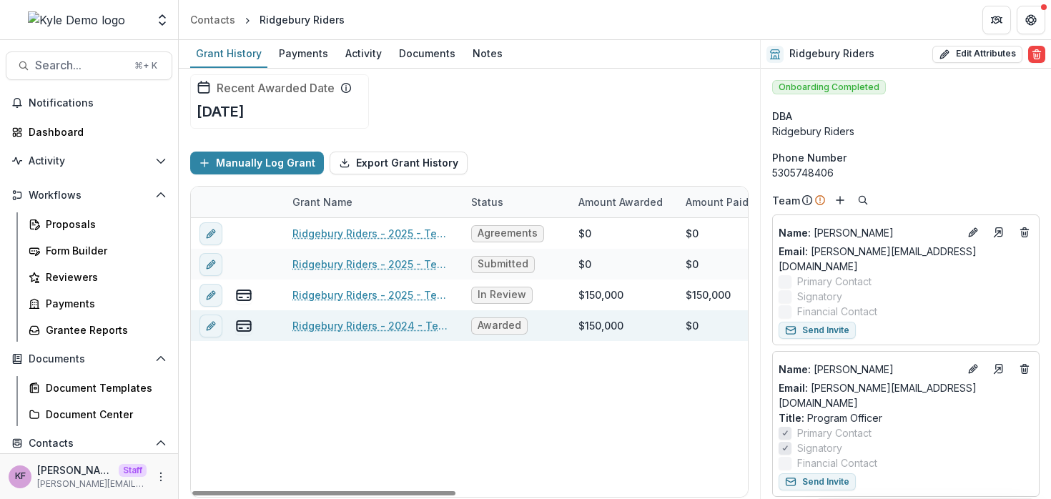
click at [339, 323] on link "Ridgebury Riders - 2024 - Temelio General Grant Proposal" at bounding box center [374, 325] width 162 height 15
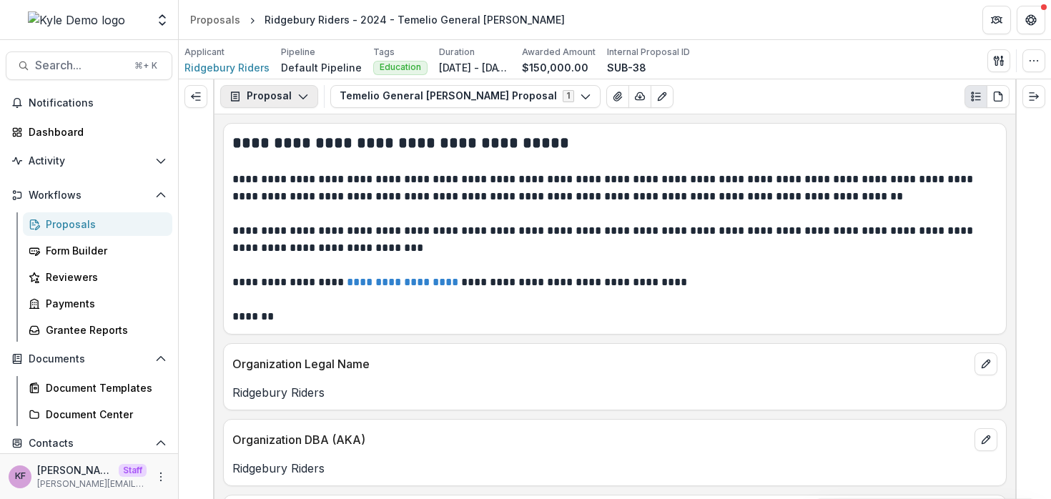
click at [298, 93] on icon "button" at bounding box center [303, 96] width 11 height 11
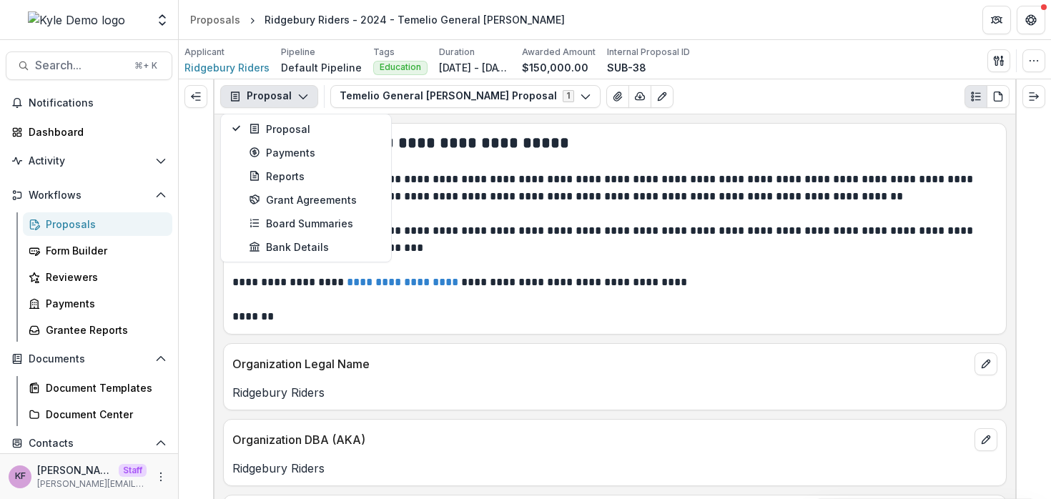
click at [441, 202] on p "**********" at bounding box center [612, 188] width 761 height 34
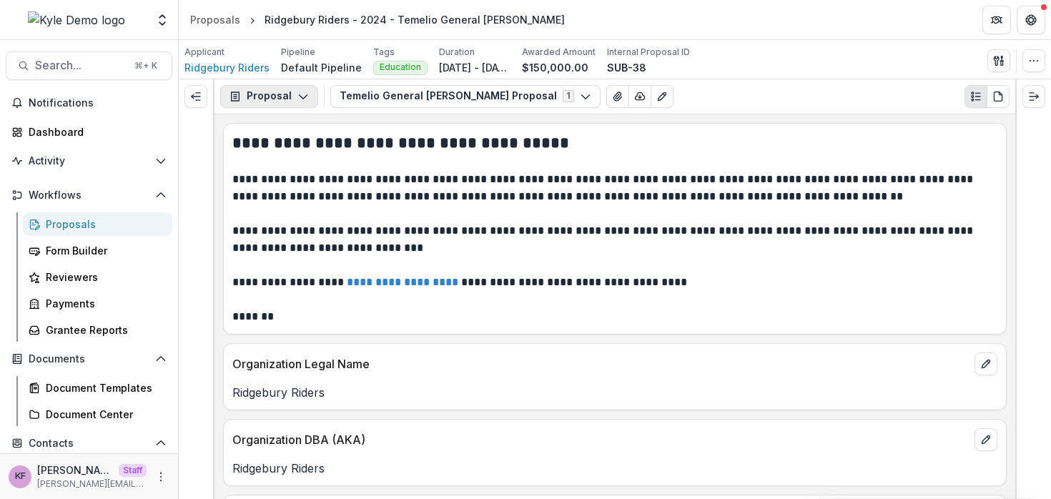
click at [275, 91] on button "Proposal" at bounding box center [269, 96] width 98 height 23
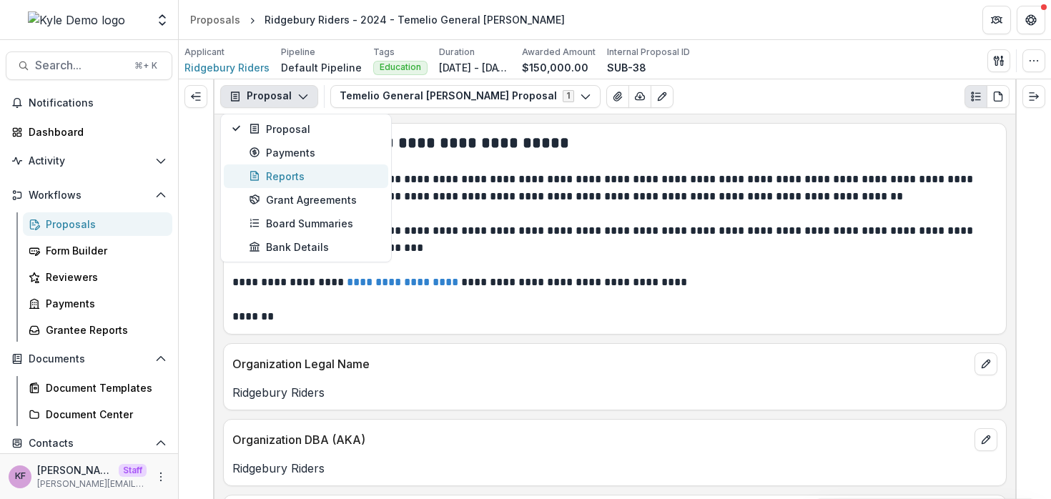
click at [300, 175] on div "Reports" at bounding box center [314, 176] width 131 height 15
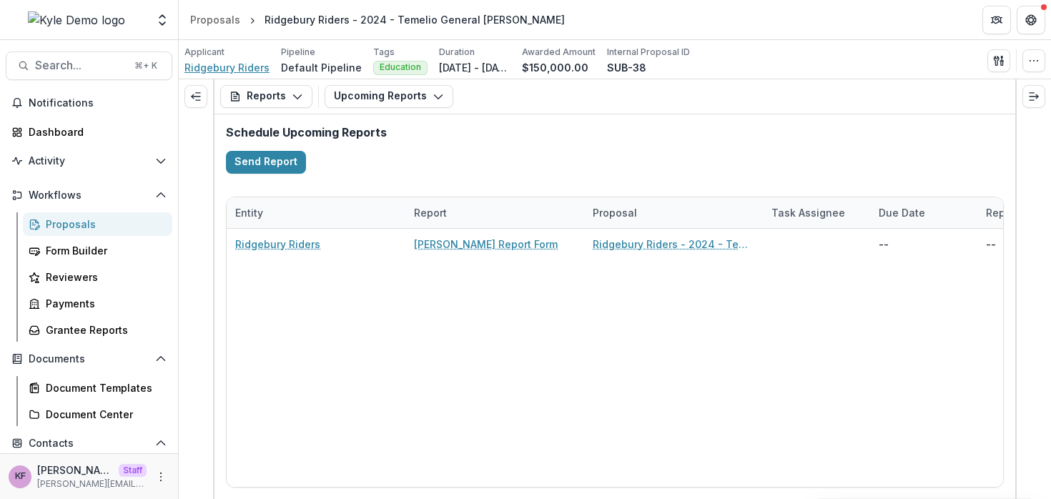
click at [238, 68] on span "Ridgebury Riders" at bounding box center [227, 67] width 85 height 15
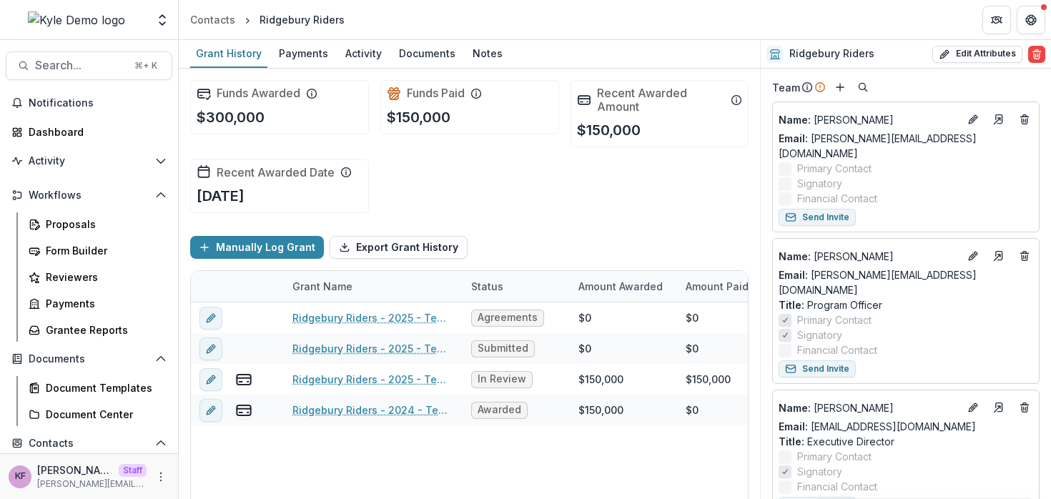
scroll to position [152, 0]
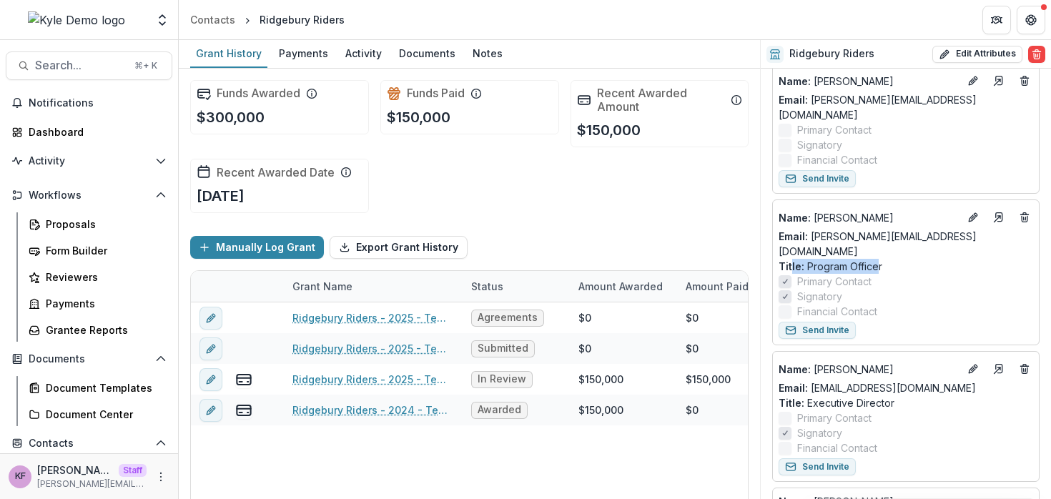
drag, startPoint x: 878, startPoint y: 236, endPoint x: 790, endPoint y: 236, distance: 88.0
click at [790, 259] on p "Title : Program Officer" at bounding box center [906, 266] width 255 height 15
drag, startPoint x: 891, startPoint y: 372, endPoint x: 797, endPoint y: 370, distance: 93.7
click at [797, 396] on p "Title : Executive Director" at bounding box center [906, 403] width 255 height 15
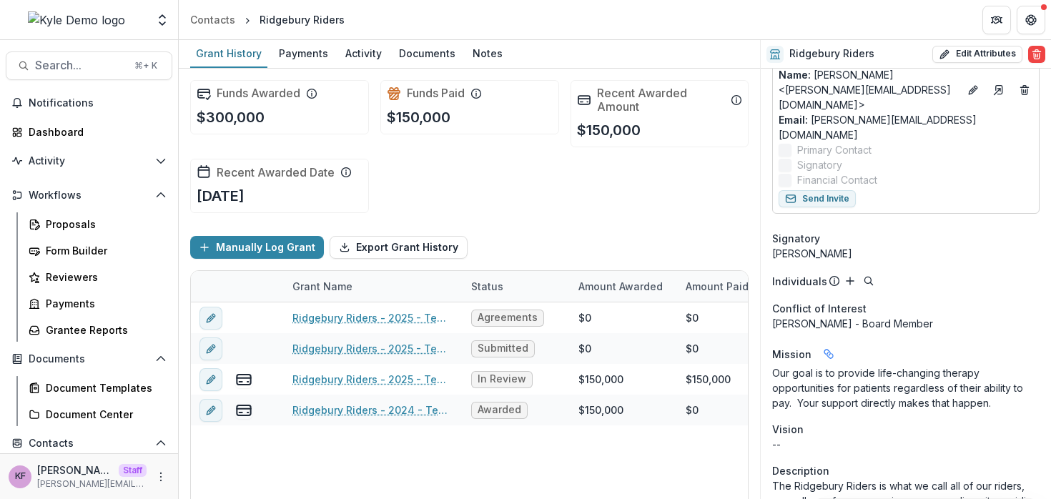
scroll to position [807, 0]
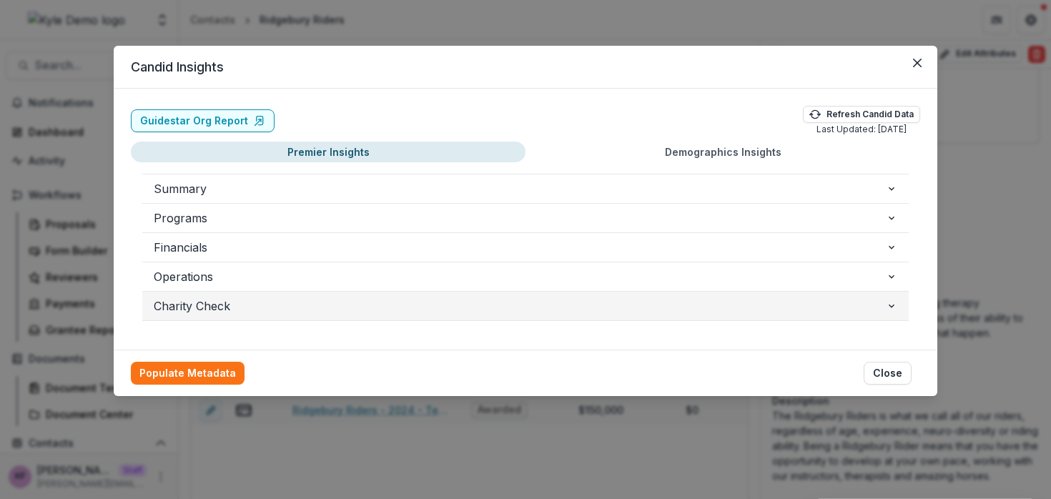
click at [859, 306] on span "Charity Check" at bounding box center [520, 306] width 732 height 17
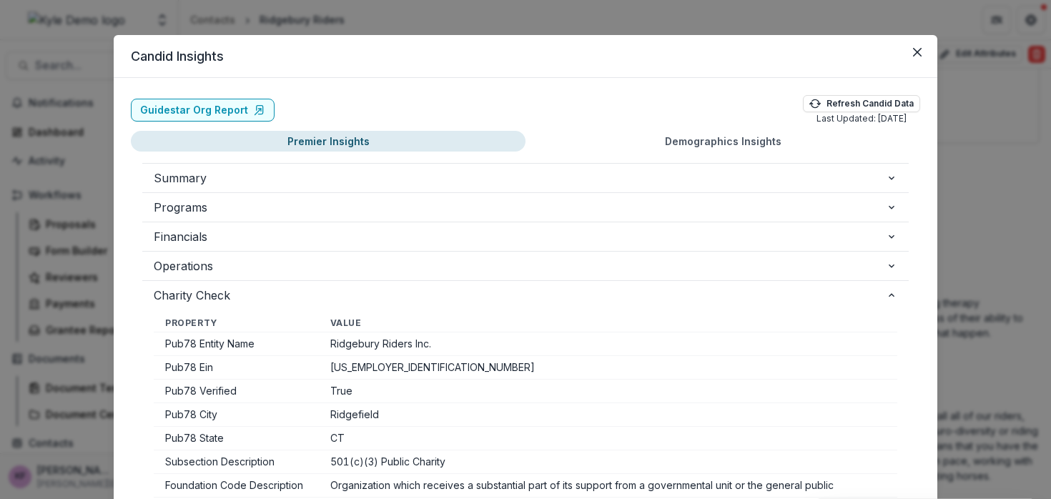
scroll to position [9, 0]
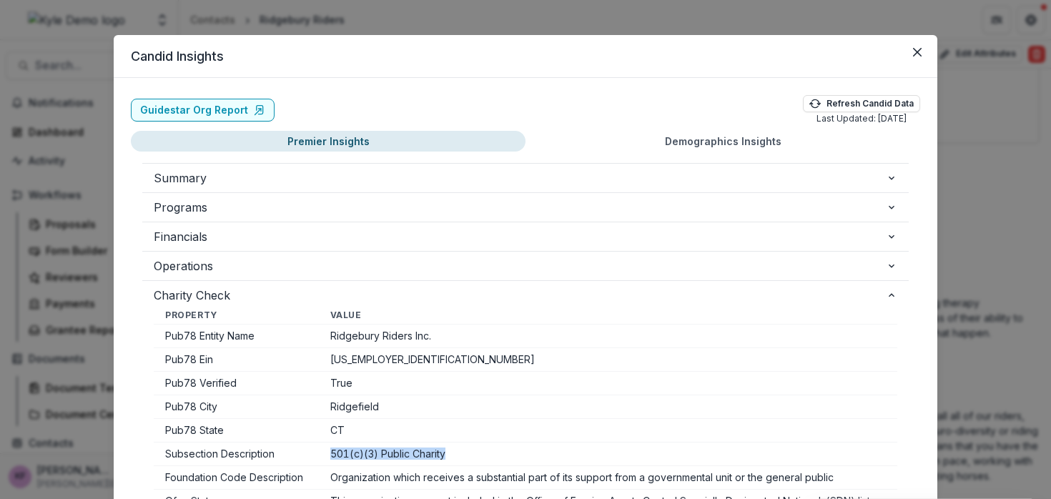
drag, startPoint x: 320, startPoint y: 451, endPoint x: 466, endPoint y: 448, distance: 146.7
click at [466, 448] on td "501(c)(3) Public Charity" at bounding box center [608, 455] width 579 height 24
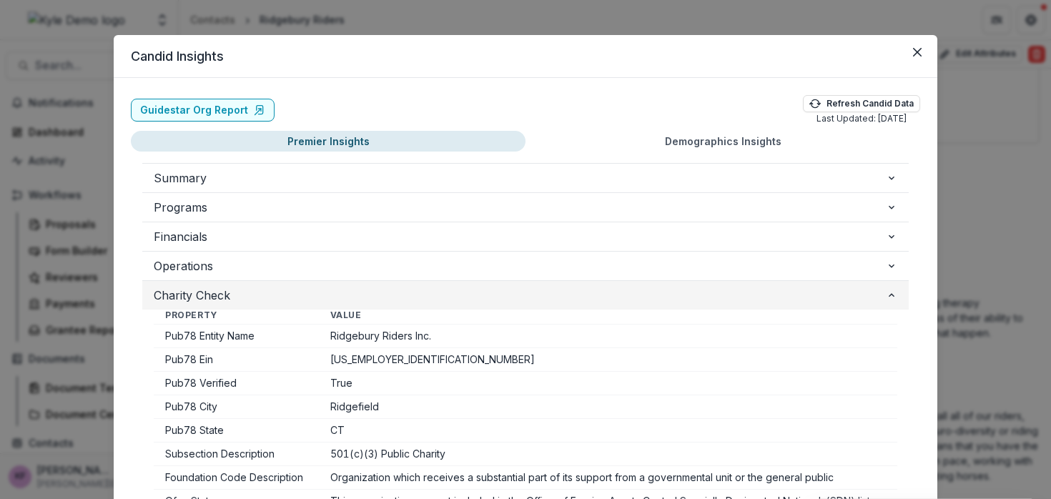
click at [787, 296] on span "Charity Check" at bounding box center [520, 295] width 732 height 17
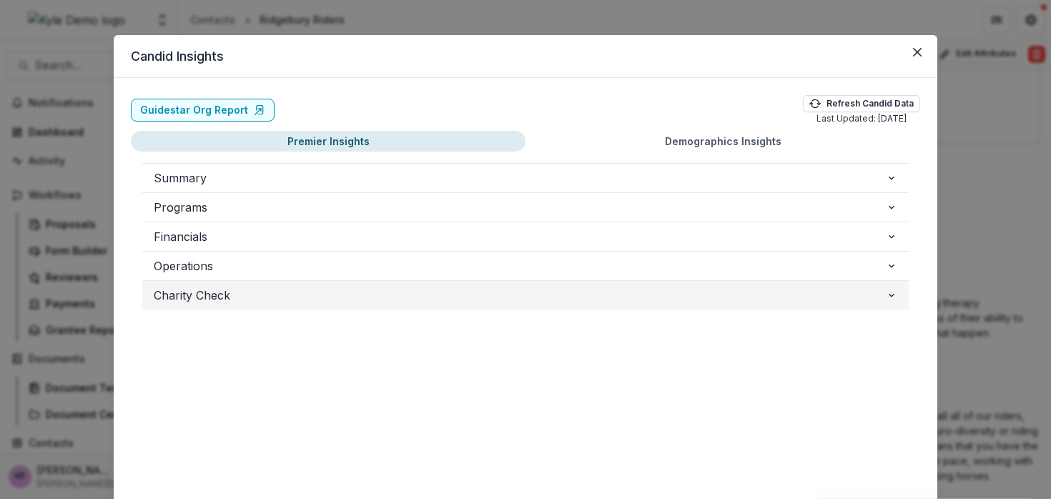
scroll to position [0, 0]
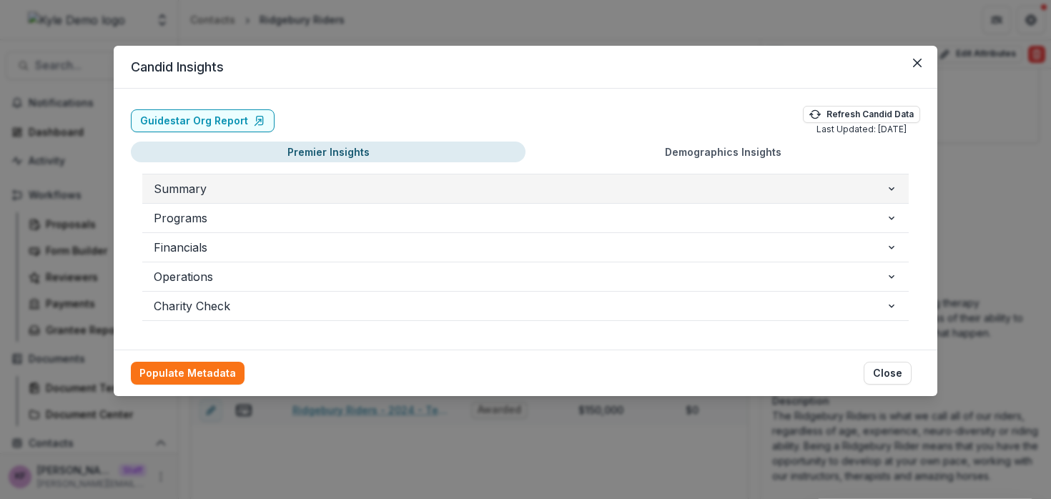
click at [805, 182] on span "Summary" at bounding box center [520, 188] width 732 height 17
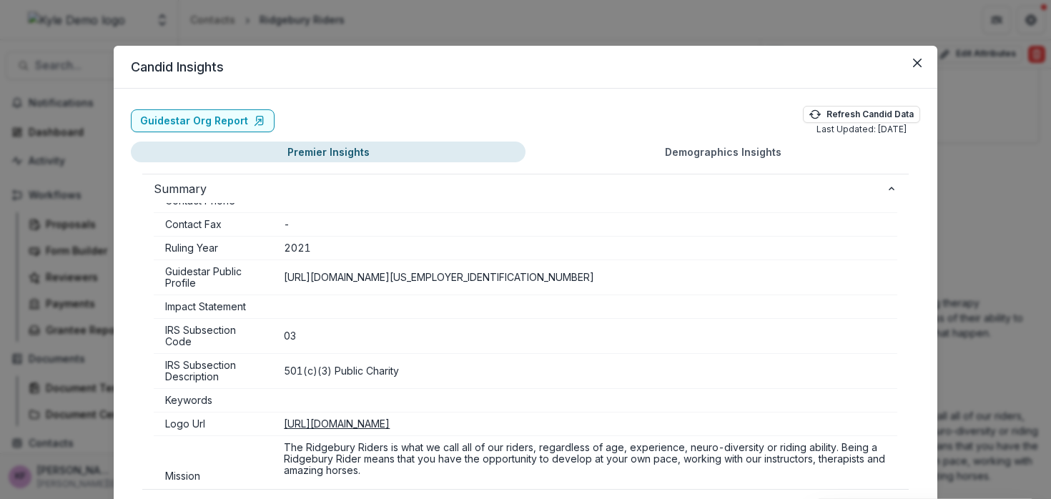
scroll to position [406, 0]
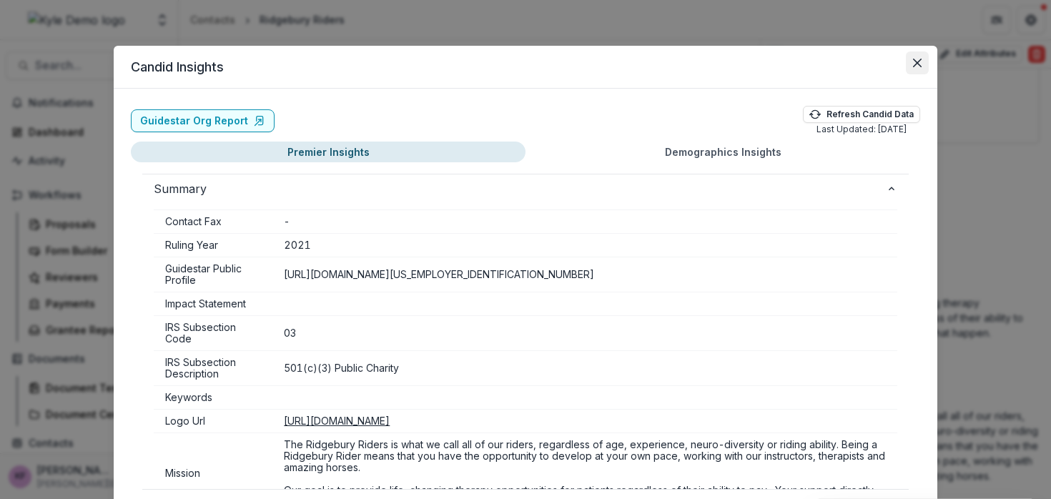
click at [913, 66] on icon "Close" at bounding box center [917, 63] width 9 height 9
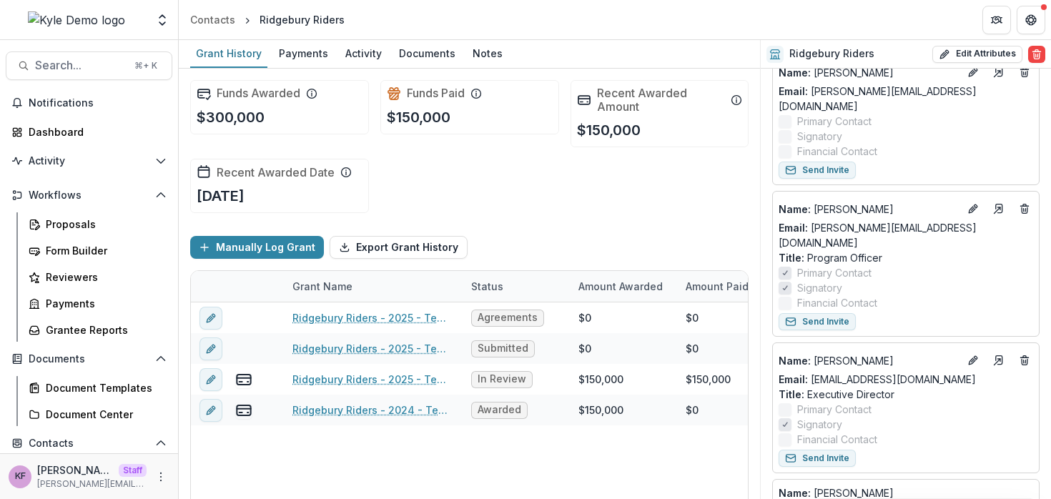
scroll to position [161, 0]
click at [353, 53] on div "Activity" at bounding box center [364, 53] width 48 height 21
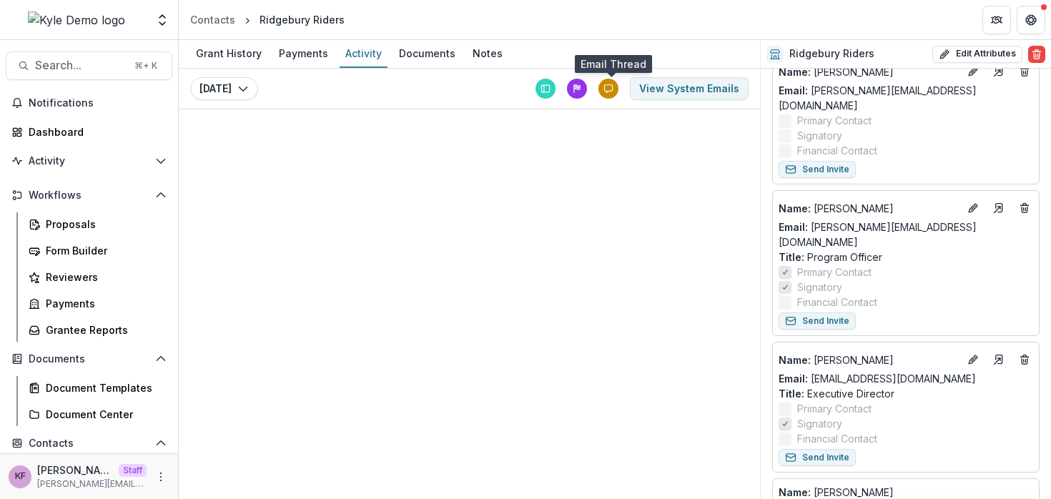
click at [610, 84] on icon at bounding box center [609, 89] width 10 height 10
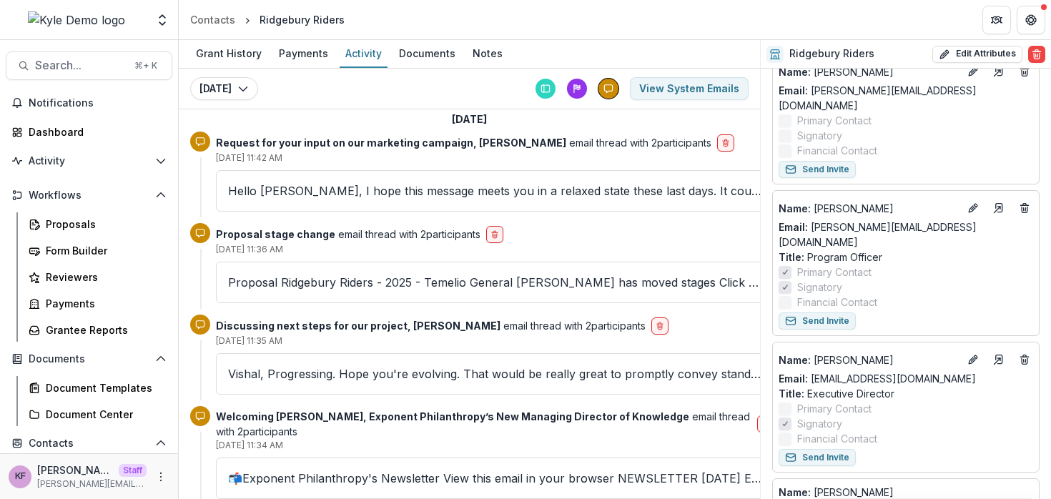
scroll to position [3, 0]
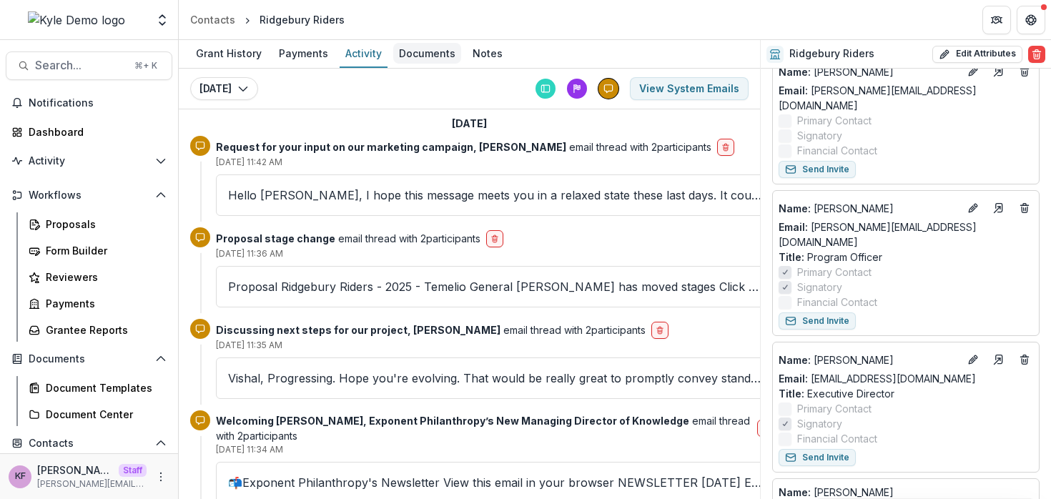
click at [421, 55] on div "Documents" at bounding box center [427, 53] width 68 height 21
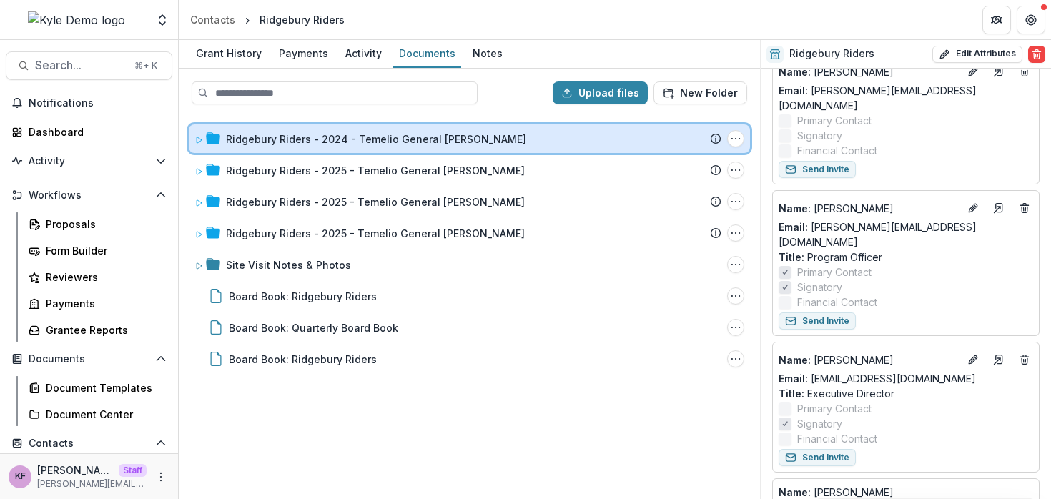
click at [217, 139] on icon at bounding box center [213, 137] width 14 height 11
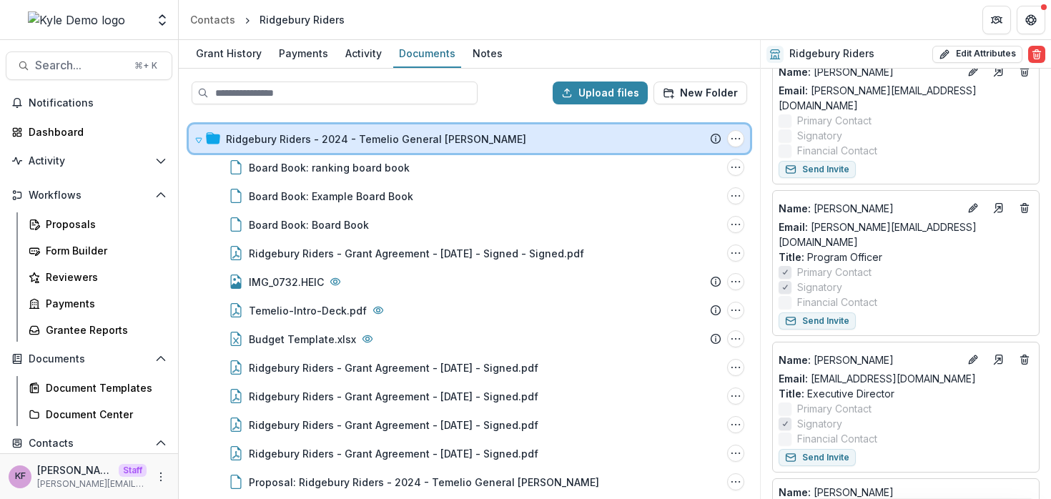
click at [201, 138] on icon at bounding box center [199, 140] width 6 height 5
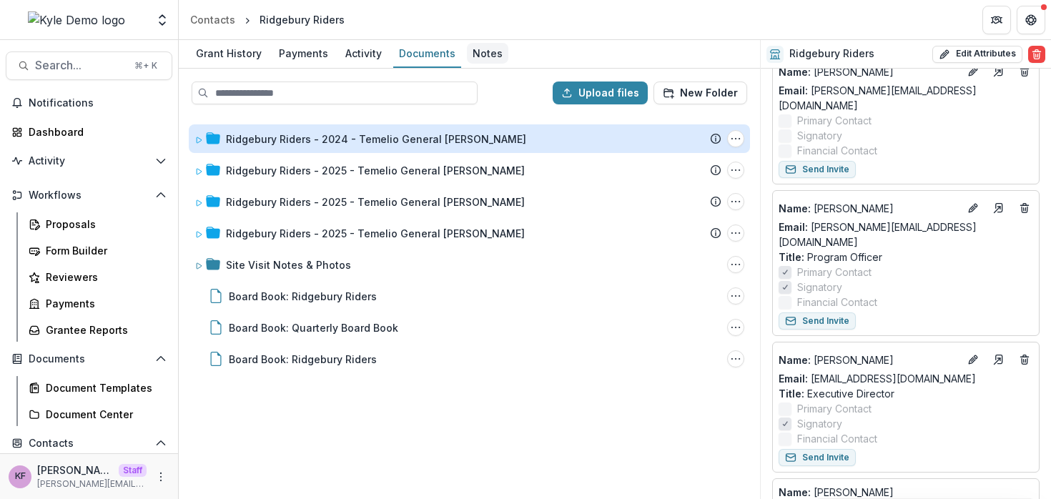
click at [475, 59] on div "Notes" at bounding box center [487, 53] width 41 height 21
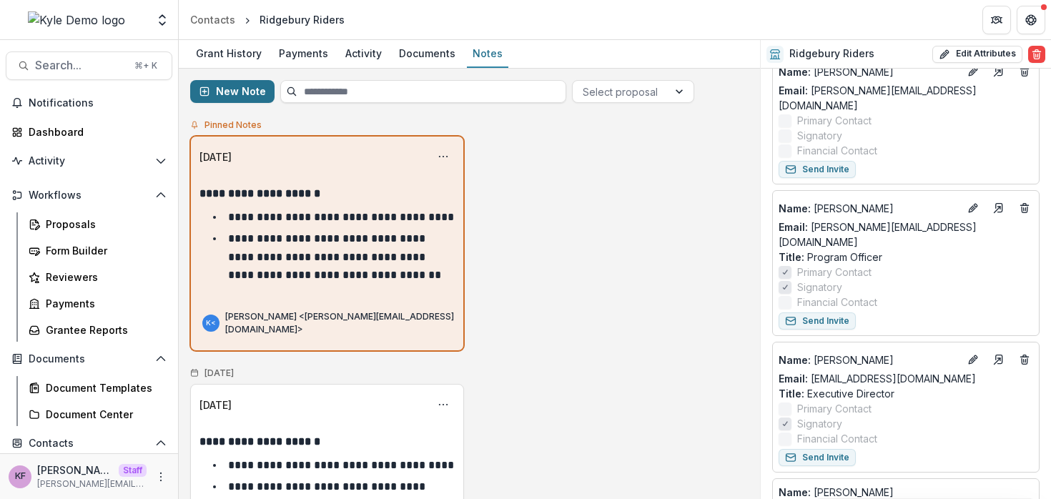
click at [241, 99] on button "New Note" at bounding box center [232, 91] width 84 height 23
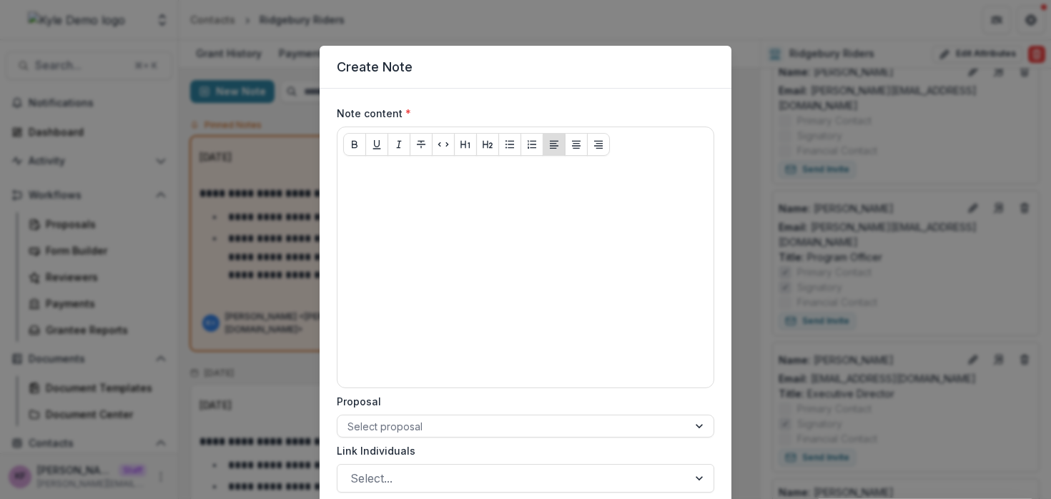
scroll to position [36, 0]
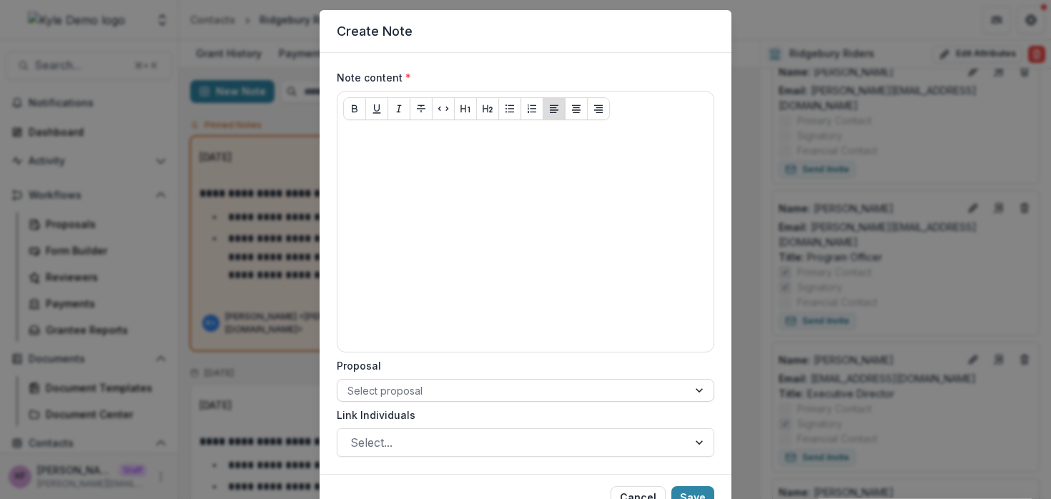
click at [468, 390] on div at bounding box center [513, 391] width 330 height 18
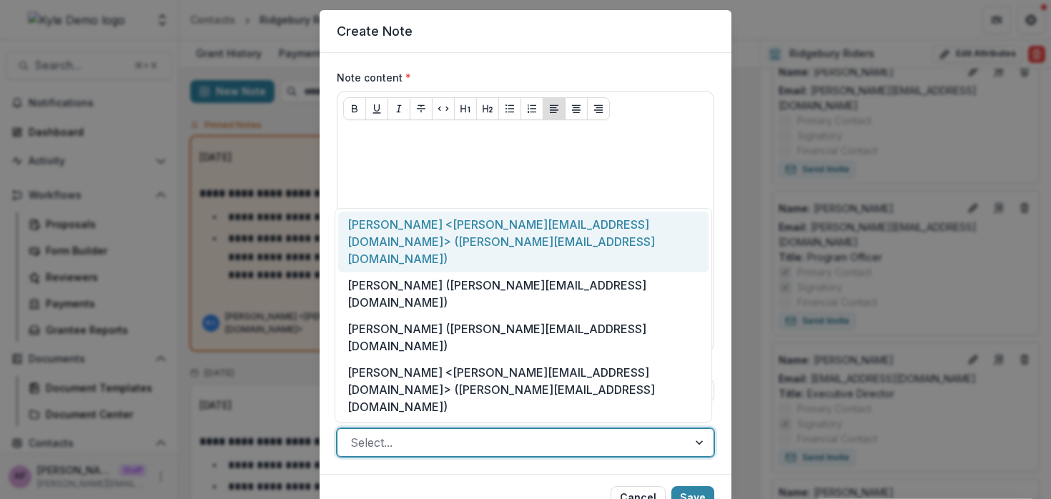
click at [408, 436] on div at bounding box center [512, 443] width 325 height 20
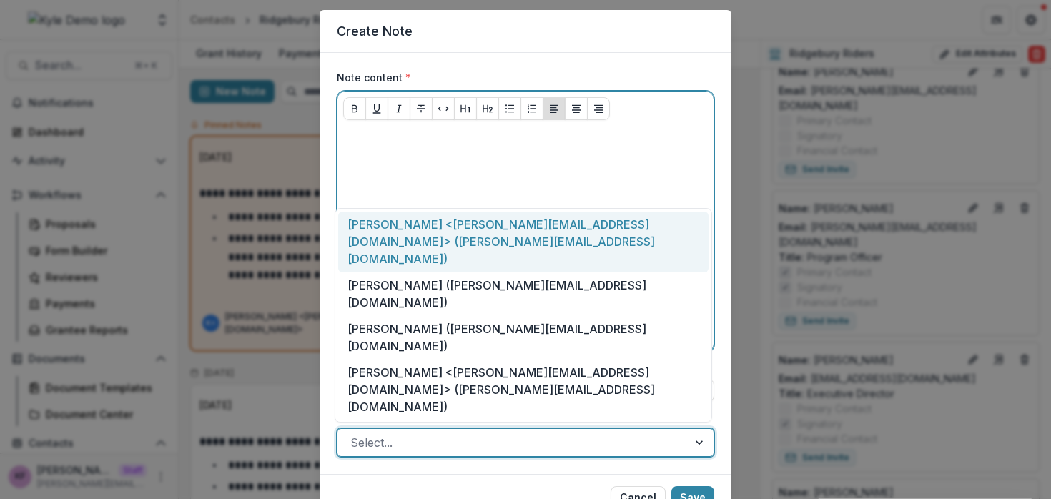
click at [422, 246] on div at bounding box center [525, 239] width 365 height 215
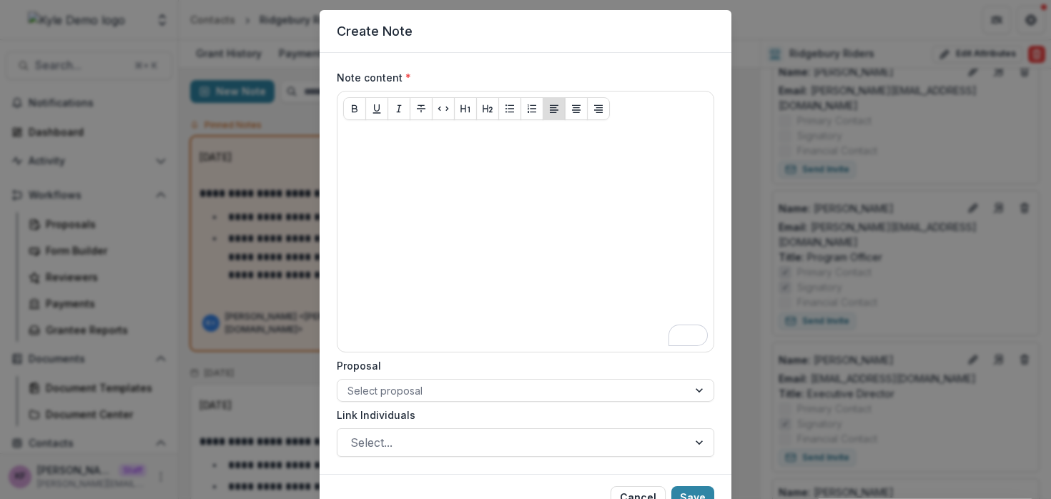
click at [257, 168] on div "Create Note Note content * Proposal Select proposal Link Individuals Select... …" at bounding box center [525, 249] width 1051 height 499
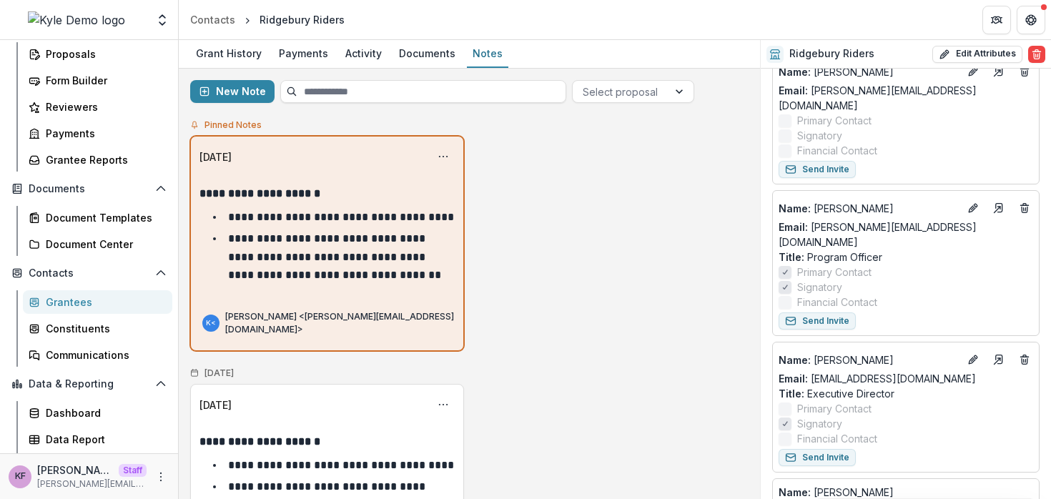
scroll to position [195, 0]
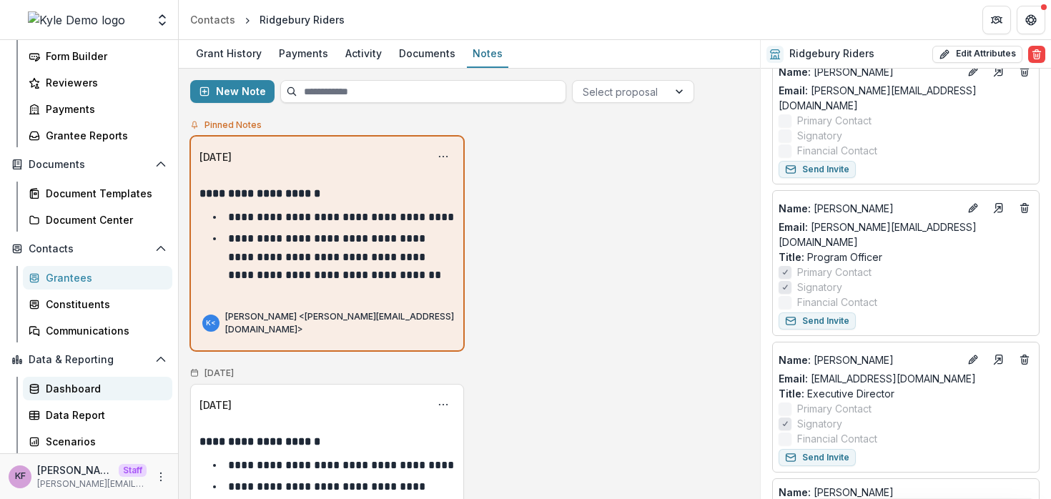
click at [107, 386] on div "Dashboard" at bounding box center [103, 388] width 115 height 15
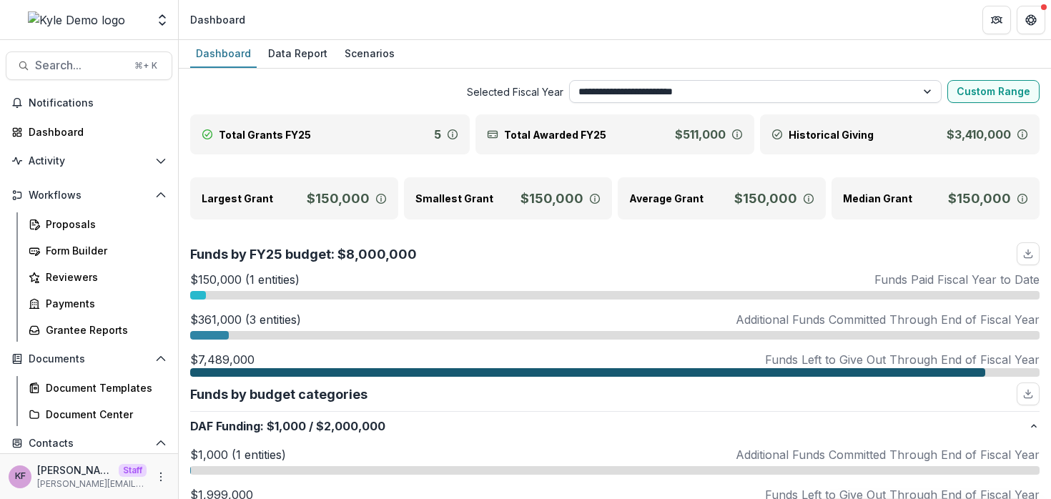
click at [684, 97] on select "**********" at bounding box center [755, 91] width 373 height 23
select select "**********"
click at [569, 80] on select "**********" at bounding box center [755, 91] width 373 height 23
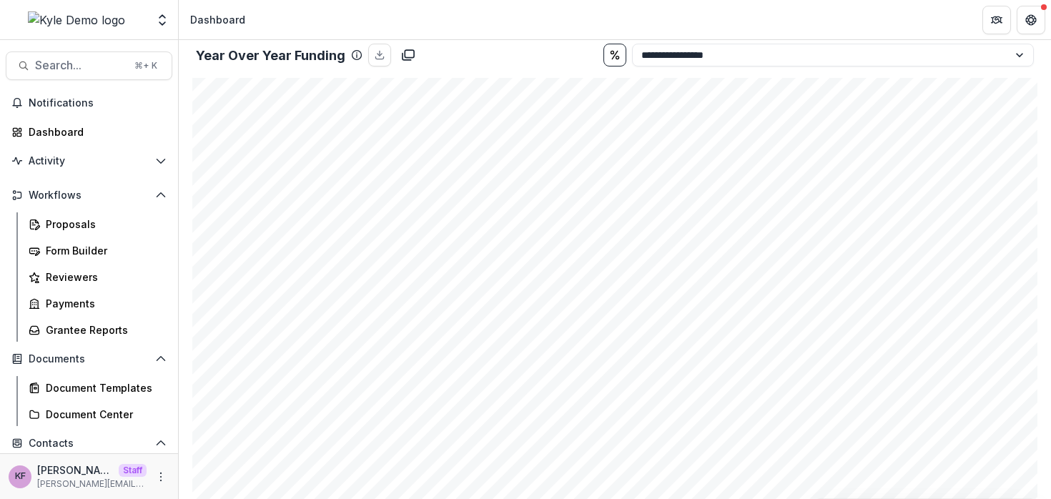
scroll to position [1204, 0]
click at [938, 70] on select "**********" at bounding box center [833, 59] width 402 height 23
select select "**********"
click at [632, 48] on select "**********" at bounding box center [833, 59] width 402 height 23
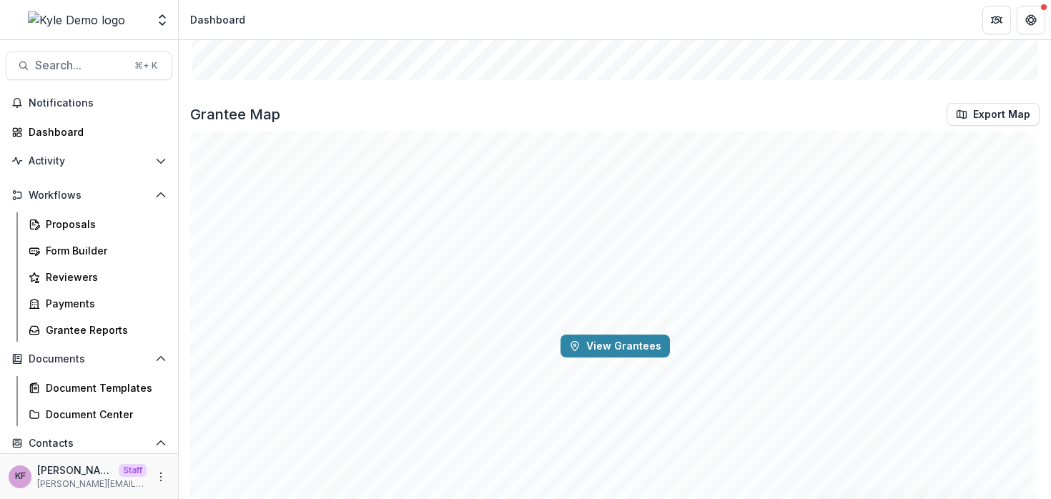
scroll to position [1666, 0]
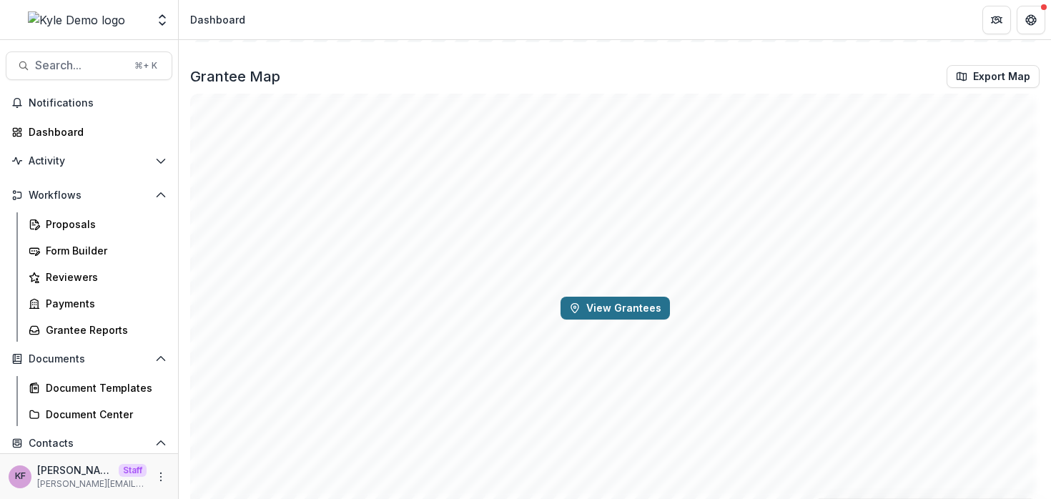
click at [608, 308] on button "View Grantees" at bounding box center [615, 308] width 109 height 23
click at [428, 198] on icon "Map marker" at bounding box center [429, 197] width 19 height 25
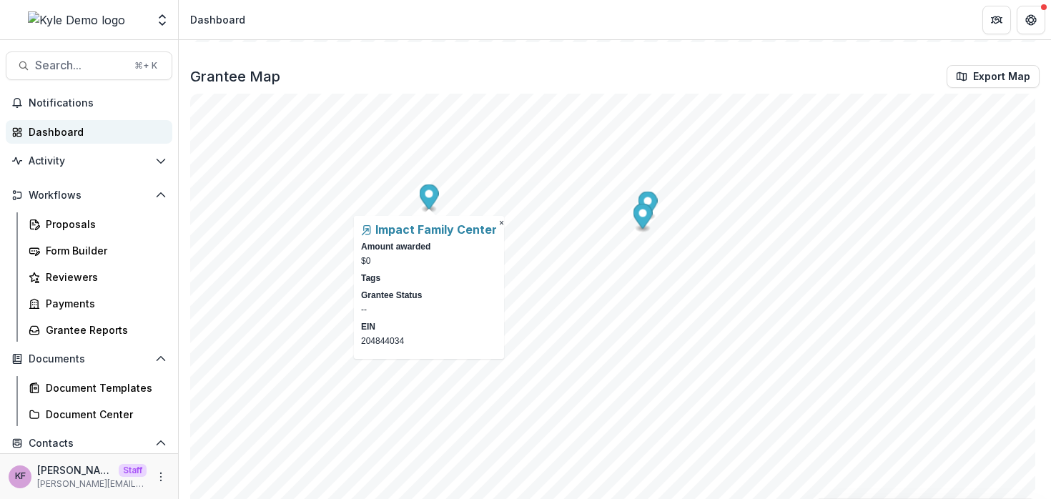
click at [85, 130] on div "Dashboard" at bounding box center [95, 131] width 132 height 15
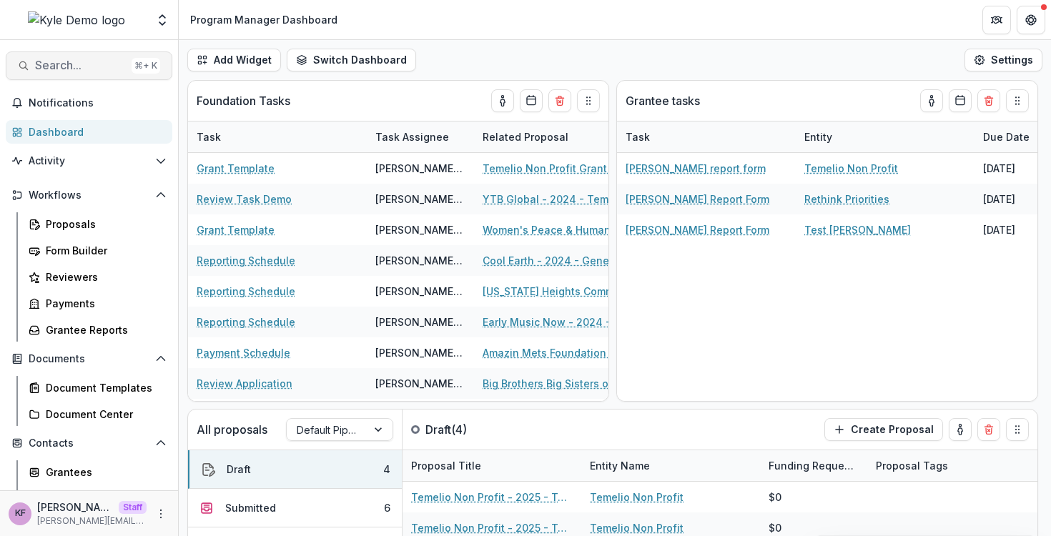
click at [67, 54] on button "Search... ⌘ + K" at bounding box center [89, 65] width 167 height 29
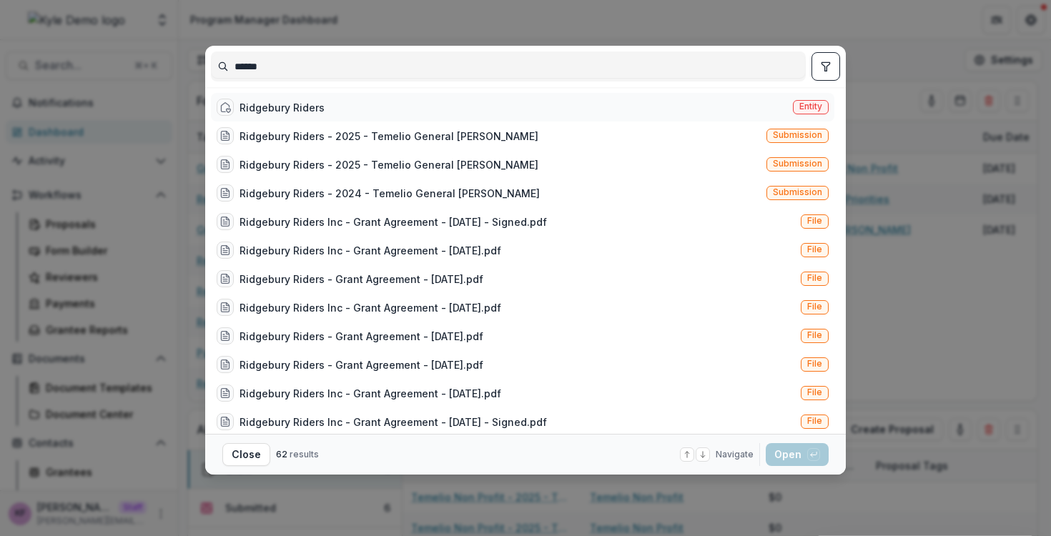
type input "******"
click at [303, 100] on div "Ridgebury Riders" at bounding box center [282, 107] width 85 height 15
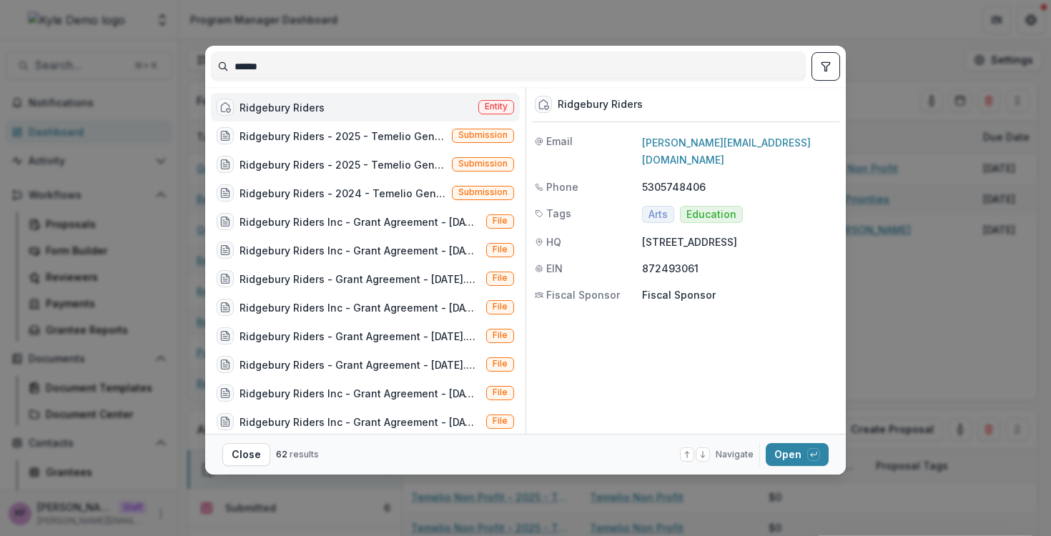
click at [321, 104] on div "Ridgebury Riders" at bounding box center [282, 107] width 85 height 15
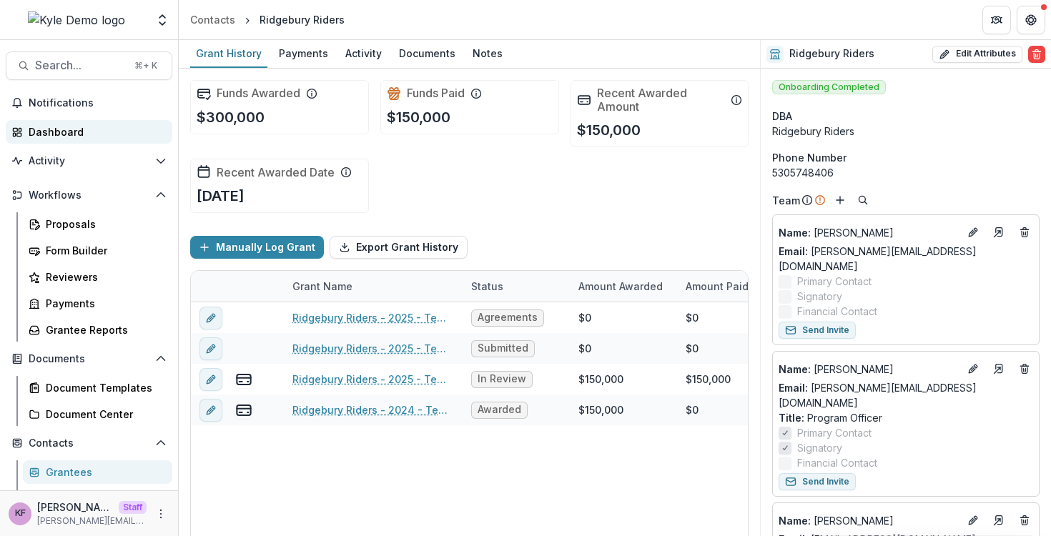
click at [88, 134] on div "Dashboard" at bounding box center [95, 131] width 132 height 15
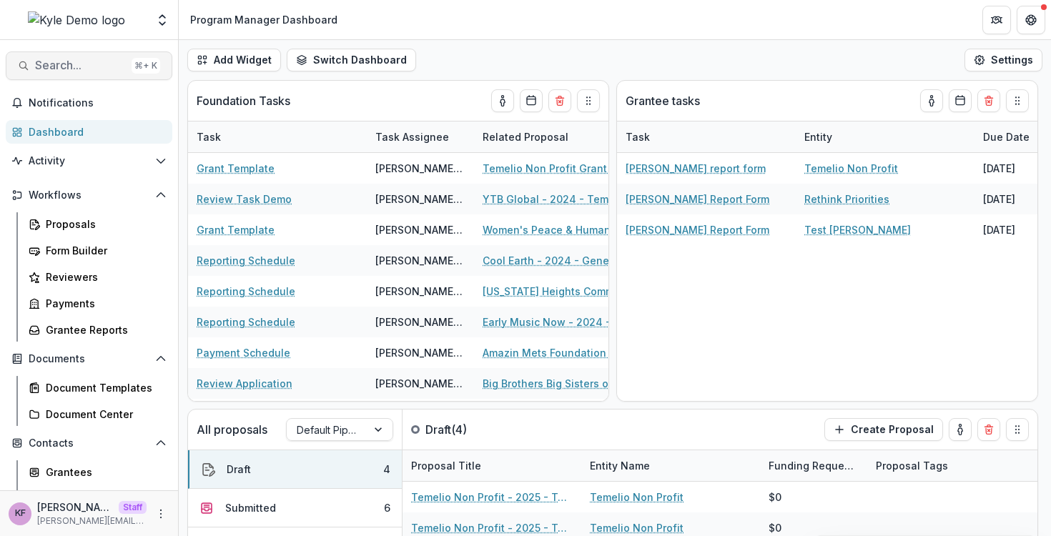
click at [82, 72] on span "Search..." at bounding box center [80, 66] width 91 height 14
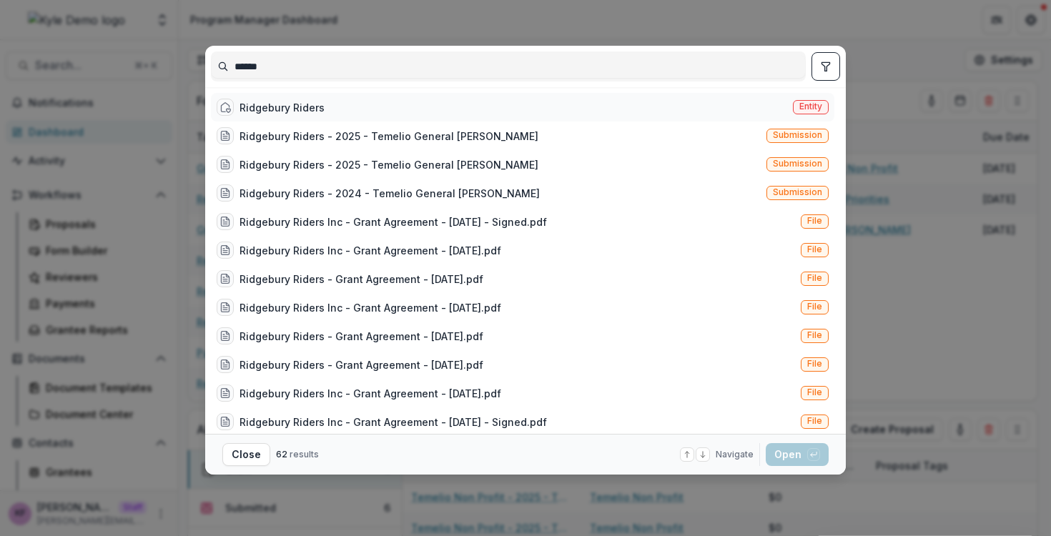
type input "******"
click at [305, 109] on div "Ridgebury Riders" at bounding box center [282, 107] width 85 height 15
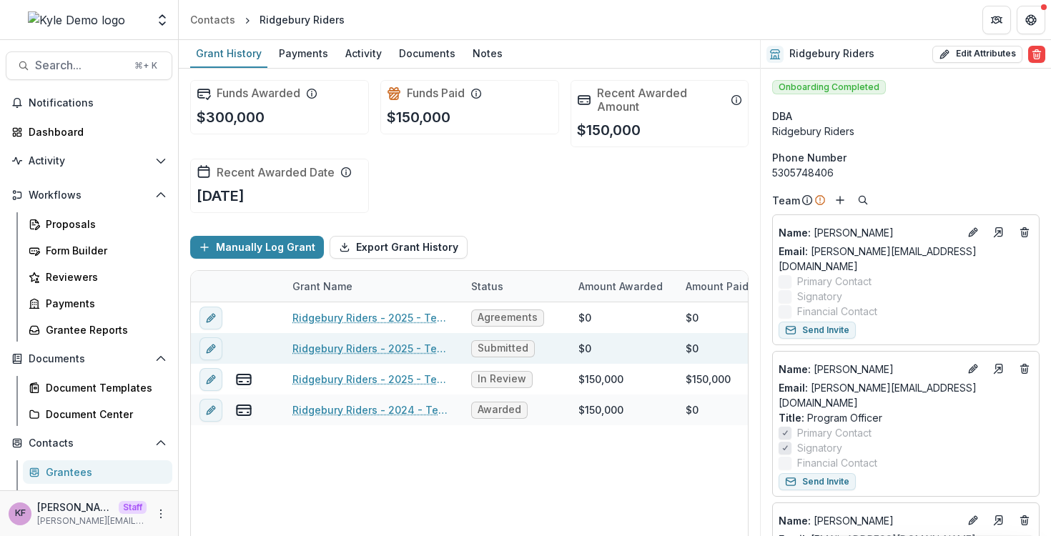
click at [390, 346] on link "Ridgebury Riders - 2025 - Temelio General Grant Proposal" at bounding box center [374, 348] width 162 height 15
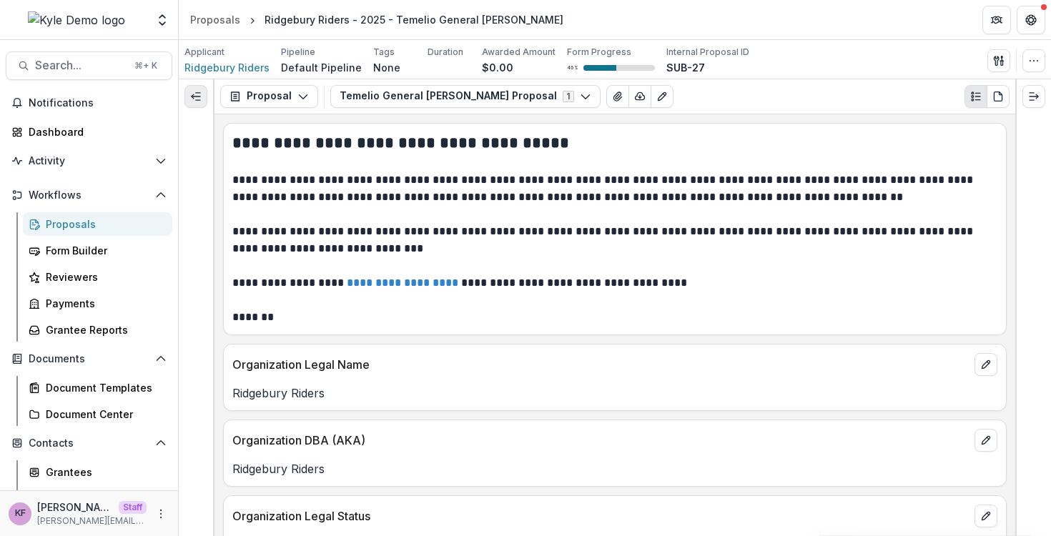
click at [201, 97] on icon "Expand left" at bounding box center [195, 96] width 11 height 11
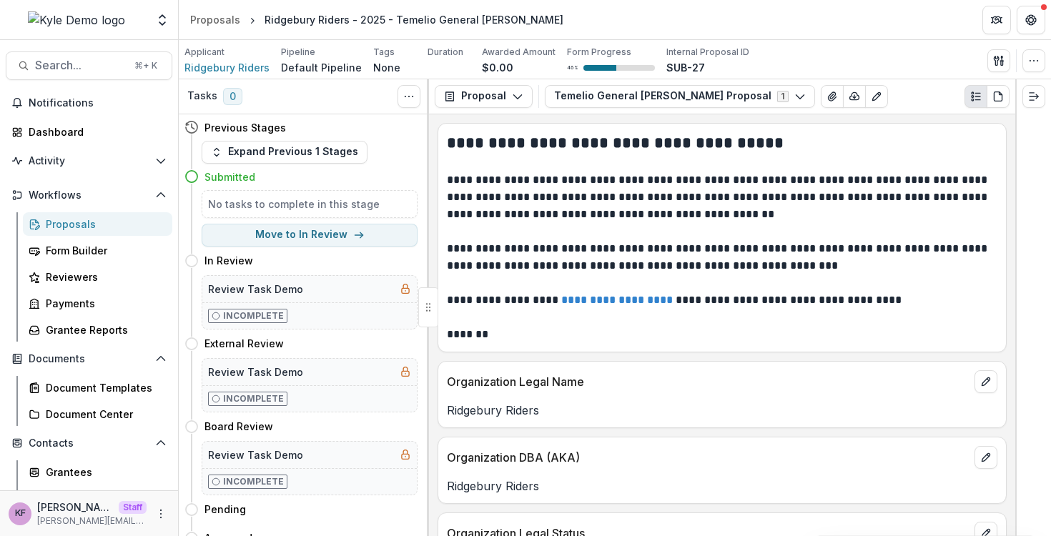
click at [329, 147] on button "Expand Previous 1 Stages" at bounding box center [285, 152] width 166 height 23
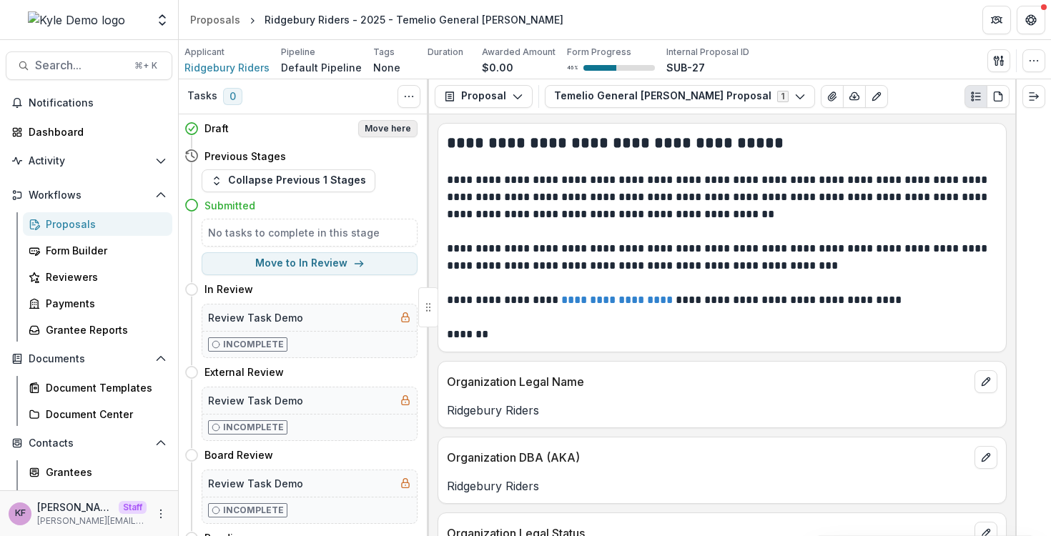
click at [396, 134] on button "Move here" at bounding box center [387, 128] width 59 height 17
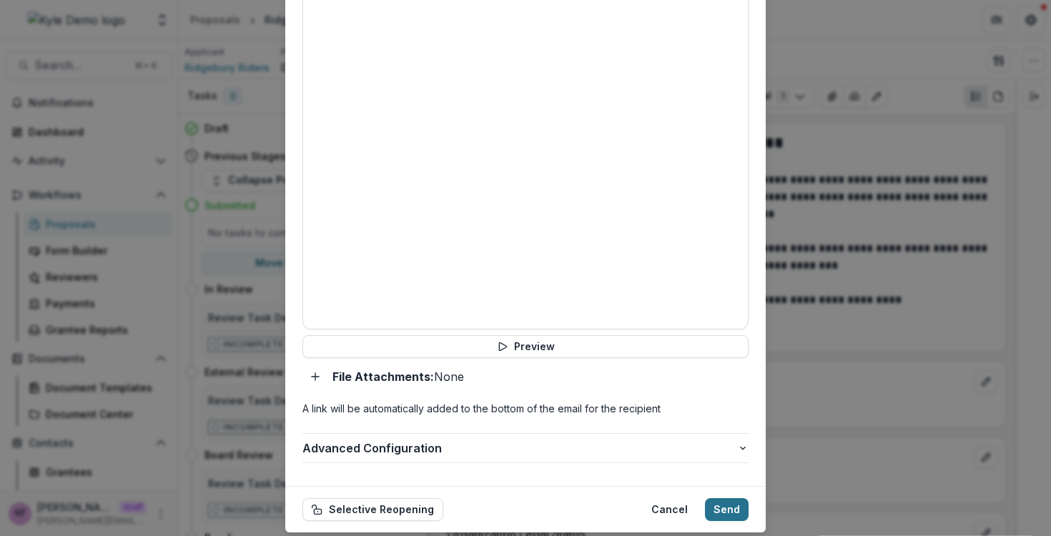
click at [715, 499] on button "Send" at bounding box center [727, 510] width 44 height 23
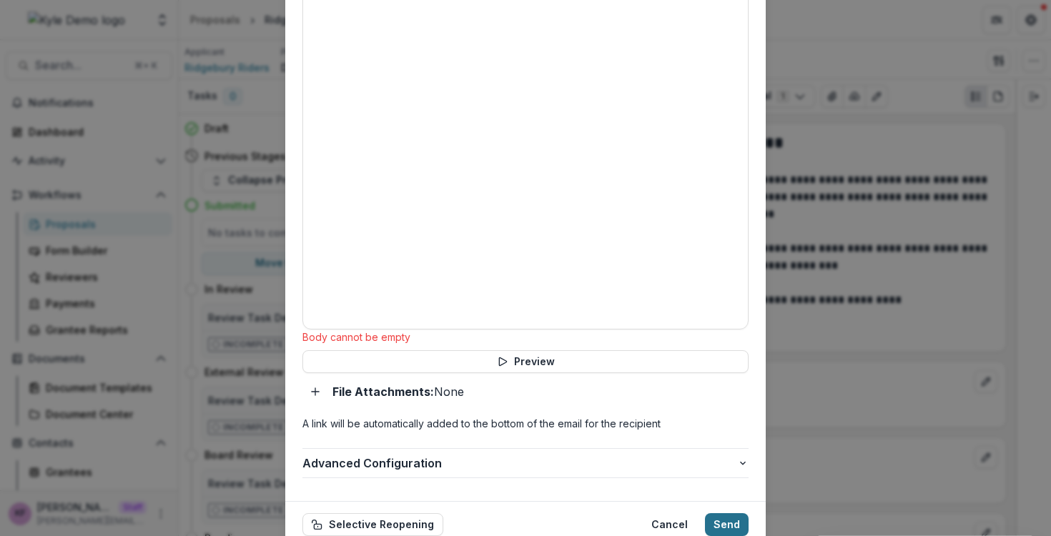
click at [724, 499] on button "Send" at bounding box center [727, 525] width 44 height 23
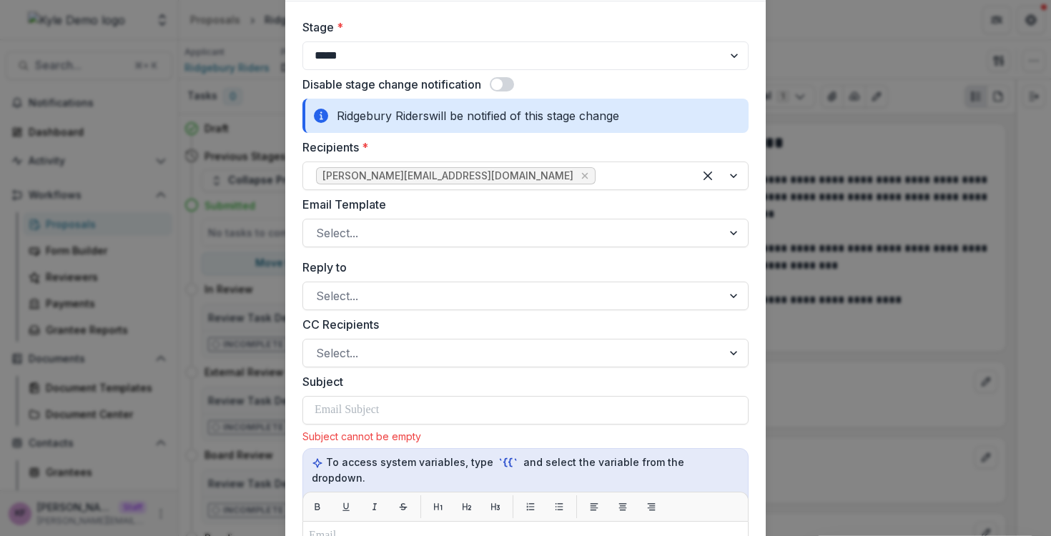
scroll to position [54, 0]
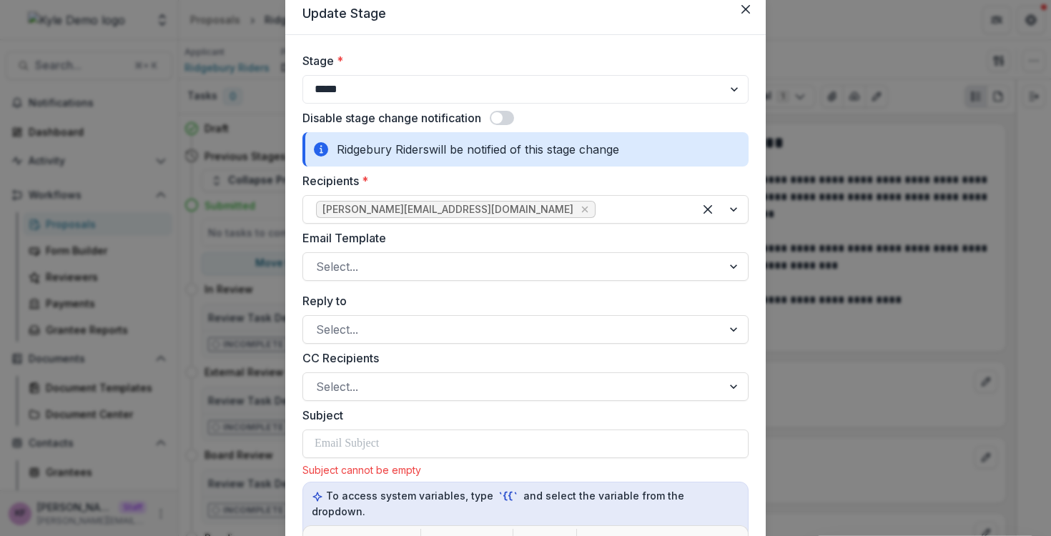
click at [508, 115] on span at bounding box center [502, 118] width 24 height 14
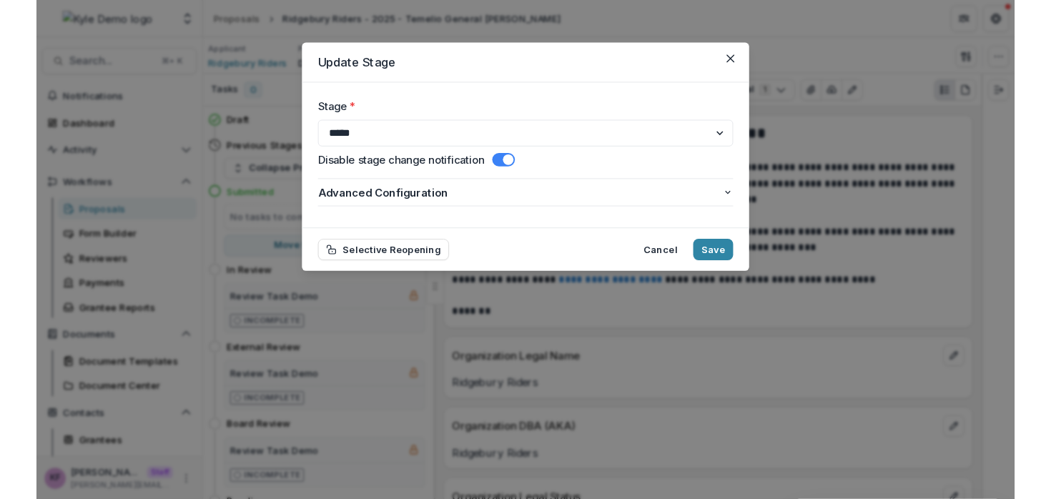
scroll to position [0, 0]
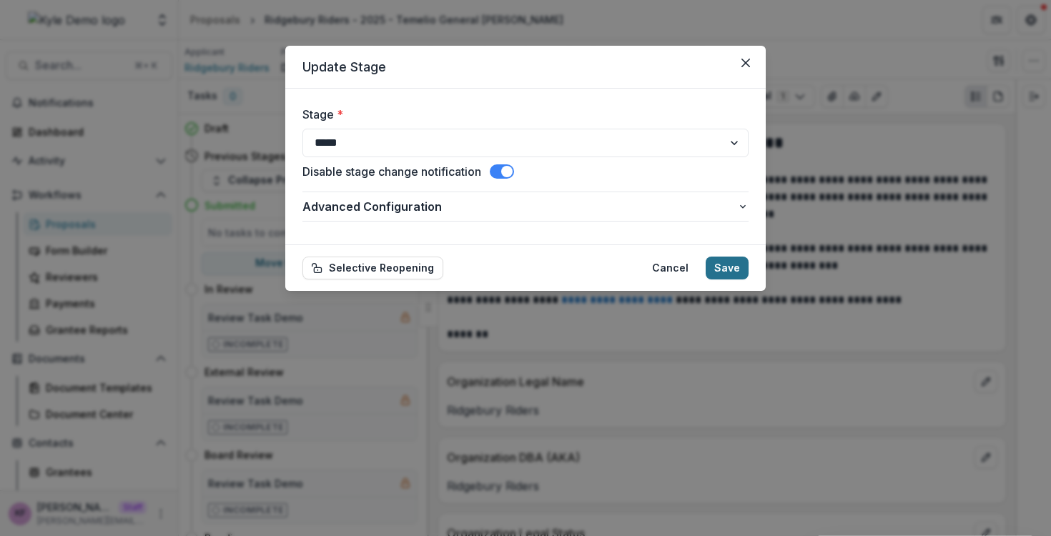
click at [722, 276] on button "Save" at bounding box center [727, 268] width 43 height 23
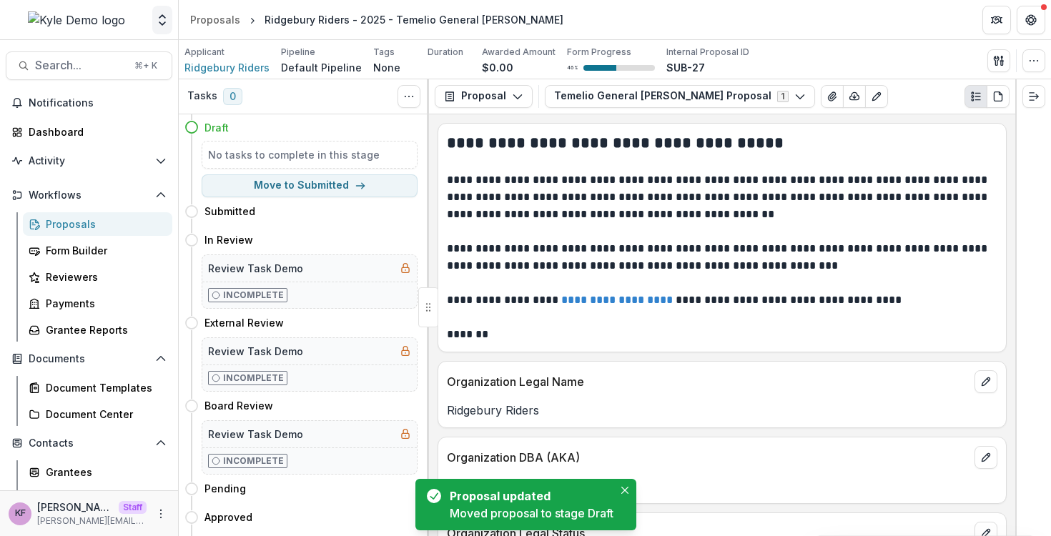
click at [160, 22] on icon "Open entity switcher" at bounding box center [162, 20] width 14 height 14
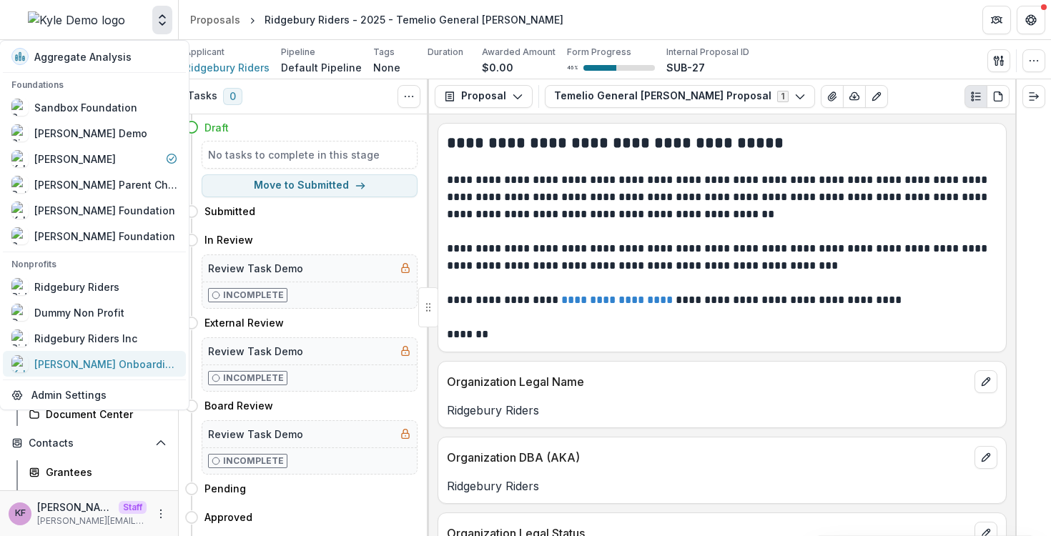
click at [82, 365] on div "Kyle Onboarding Grantee" at bounding box center [105, 364] width 143 height 15
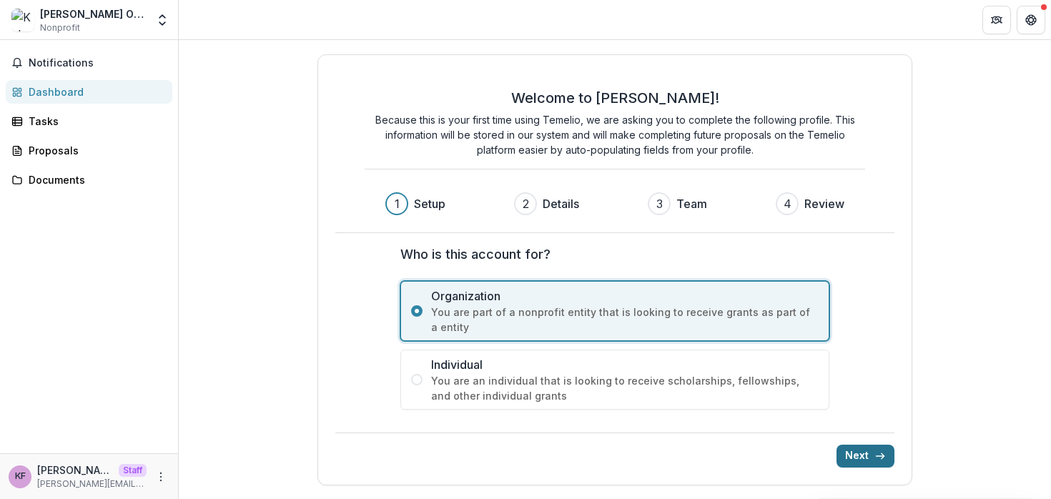
click at [849, 448] on button "Next" at bounding box center [866, 456] width 58 height 23
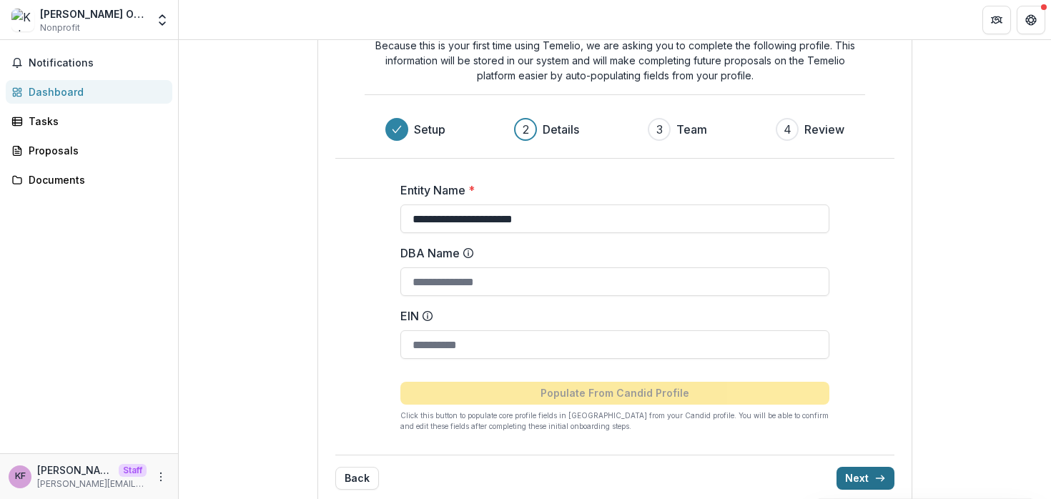
scroll to position [92, 0]
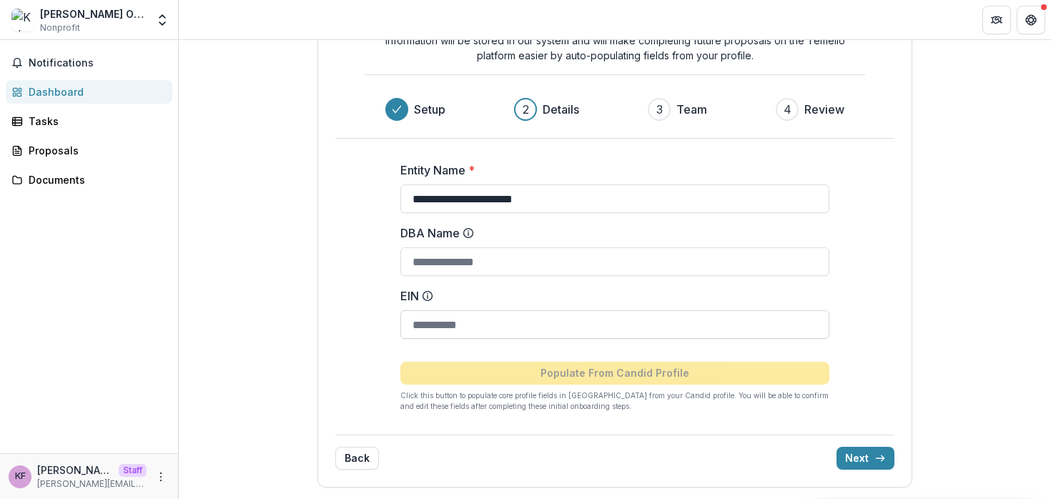
click at [609, 333] on input "EIN" at bounding box center [615, 324] width 429 height 29
click at [715, 351] on div "Populate From Candid Profile Click this button to populate core profile fields …" at bounding box center [615, 381] width 429 height 62
click at [868, 397] on div "**********" at bounding box center [614, 281] width 559 height 285
click at [856, 452] on button "Next" at bounding box center [866, 458] width 58 height 23
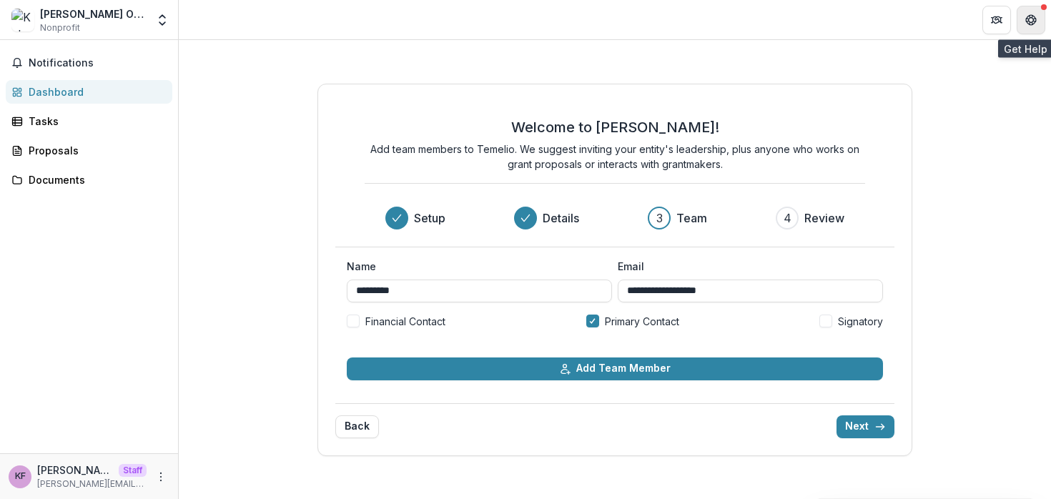
click at [1031, 24] on icon "Get Help" at bounding box center [1032, 23] width 4 height 3
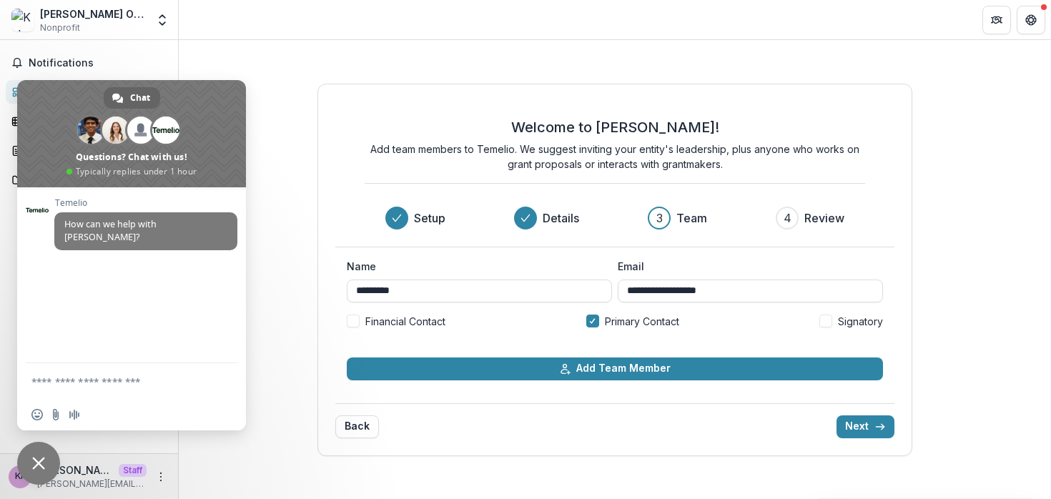
click at [38, 461] on span "Close chat" at bounding box center [38, 463] width 13 height 13
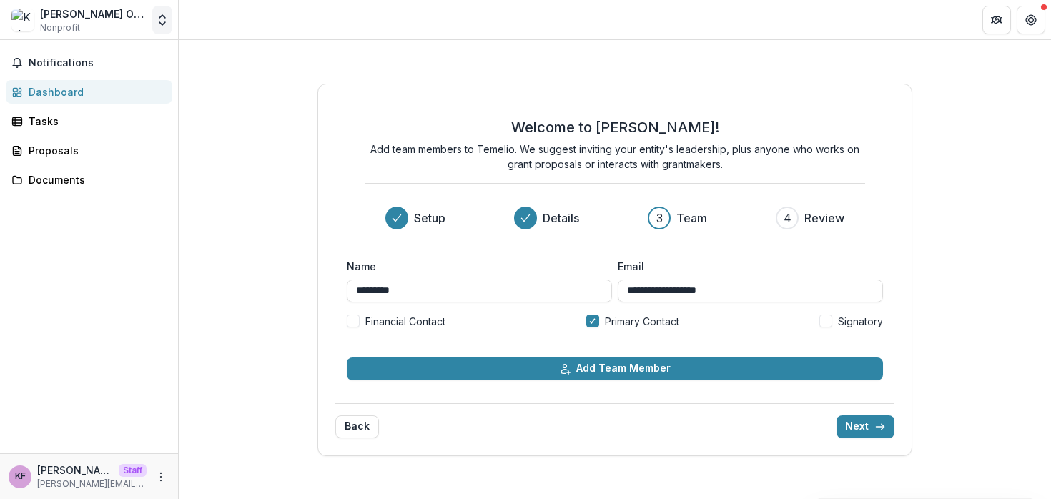
click at [162, 24] on polyline "Open entity switcher" at bounding box center [162, 23] width 6 height 3
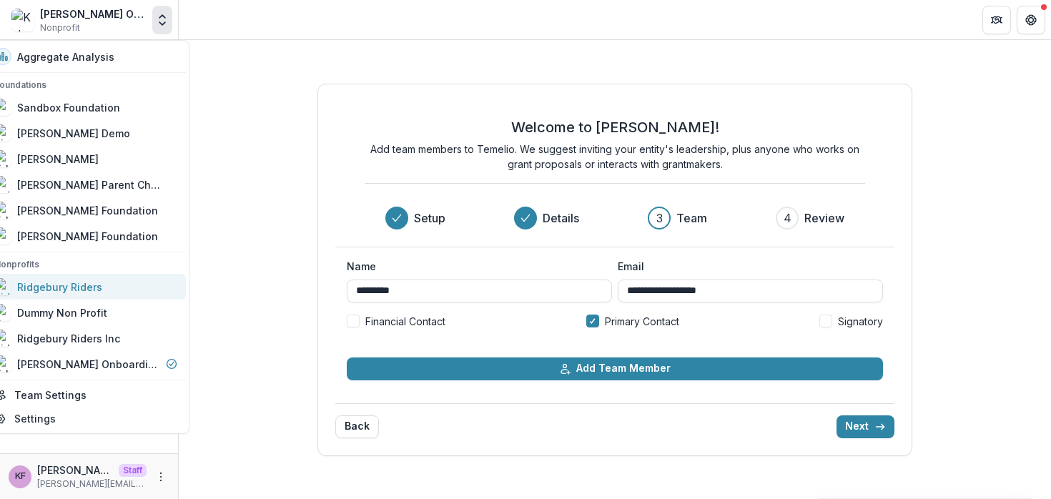
click at [102, 290] on div "Ridgebury Riders" at bounding box center [59, 287] width 85 height 15
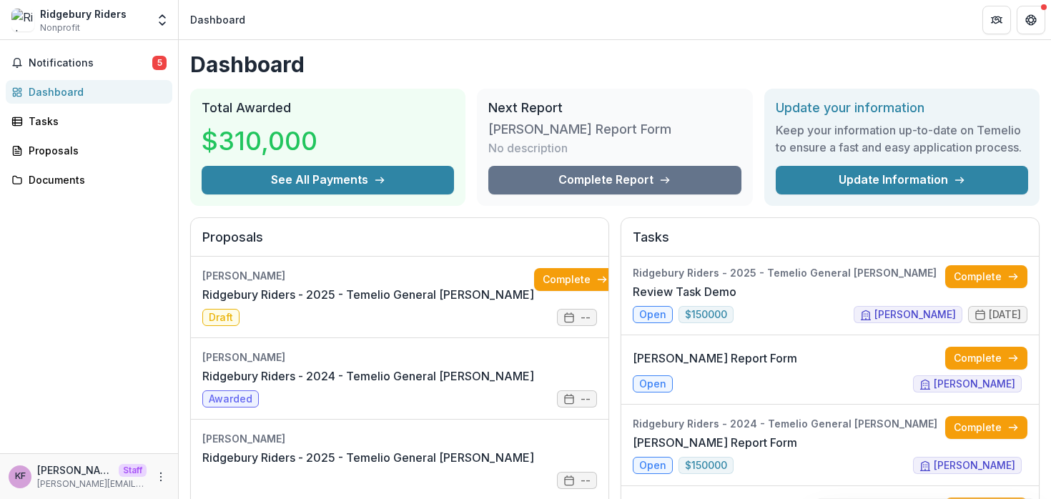
scroll to position [179, 0]
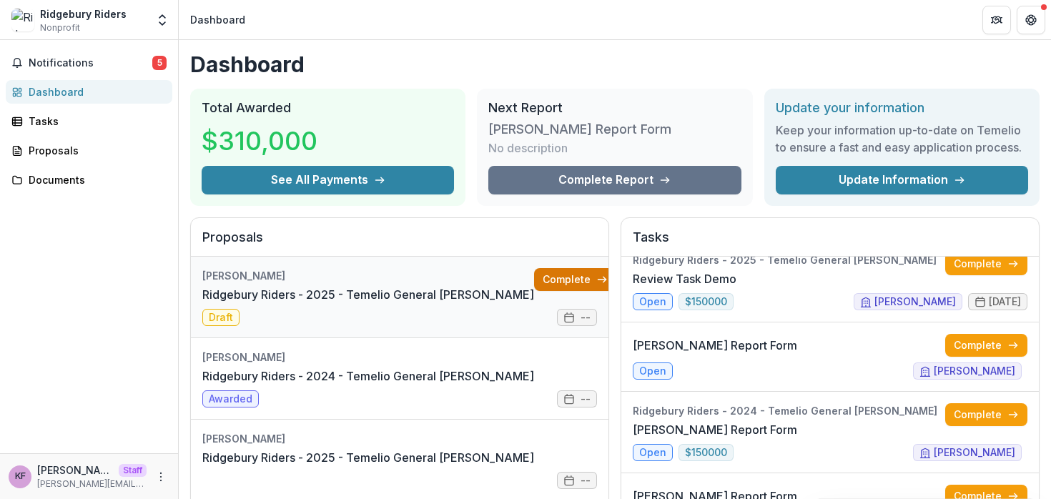
click at [536, 282] on link "Complete" at bounding box center [575, 279] width 82 height 23
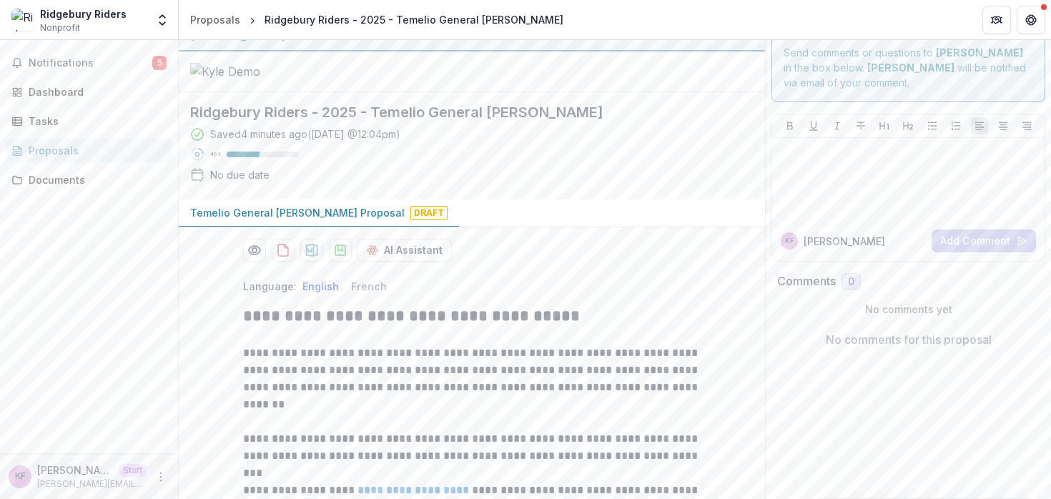
scroll to position [18, 0]
click at [860, 175] on div at bounding box center [908, 180] width 261 height 72
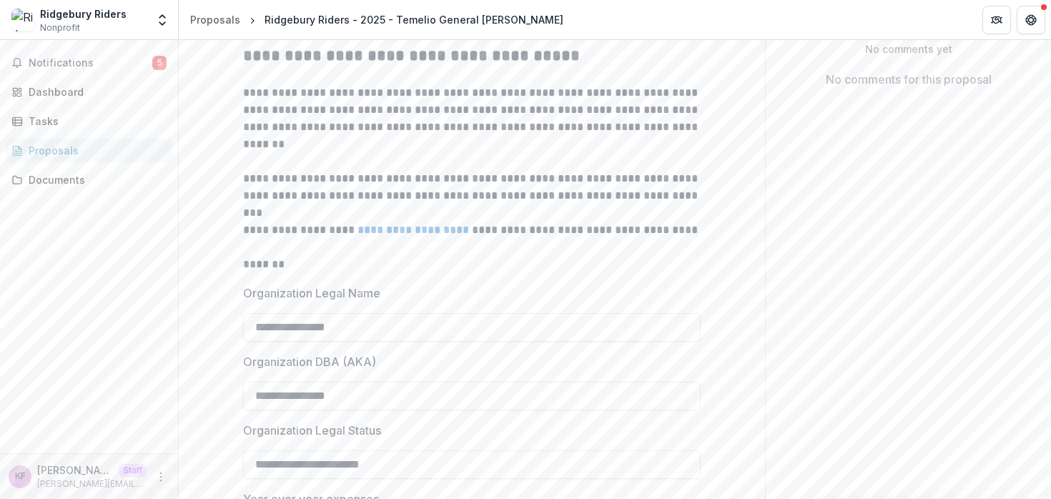
scroll to position [198, 0]
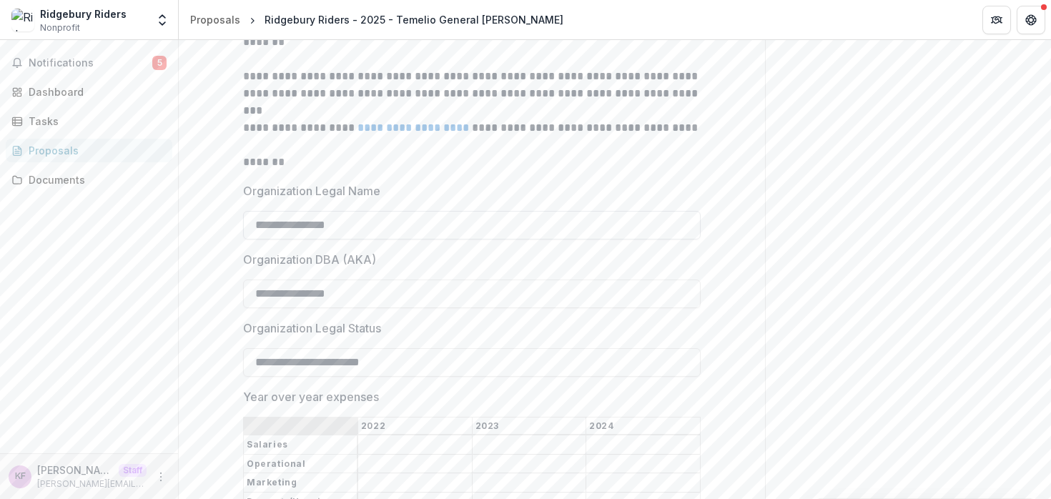
click at [530, 240] on input "**********" at bounding box center [472, 225] width 458 height 29
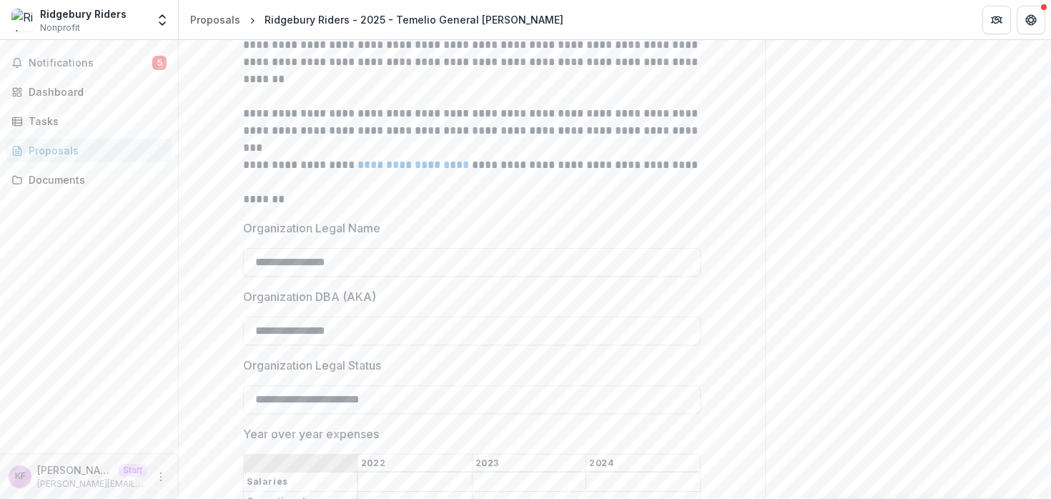
click at [519, 208] on p "*******" at bounding box center [472, 199] width 458 height 17
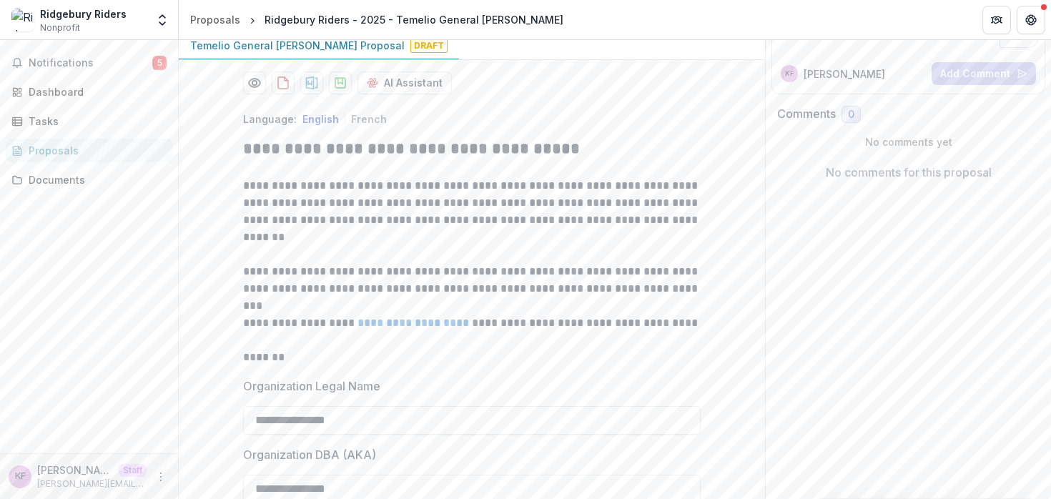
drag, startPoint x: 227, startPoint y: 83, endPoint x: 323, endPoint y: 79, distance: 95.2
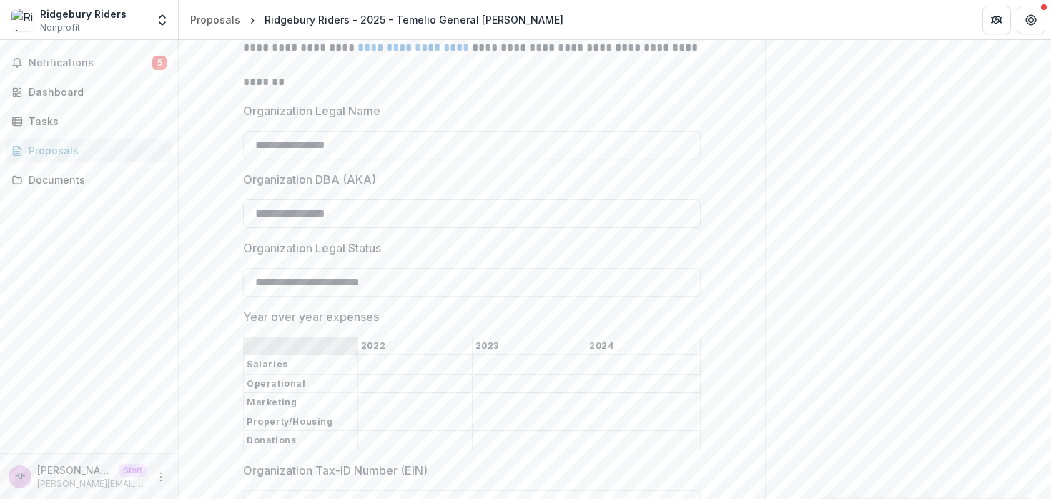
click at [406, 228] on input "**********" at bounding box center [472, 214] width 458 height 29
click at [363, 159] on input "**********" at bounding box center [472, 145] width 458 height 29
click at [340, 218] on div "**********" at bounding box center [472, 504] width 458 height 1358
click at [359, 159] on input "**********" at bounding box center [472, 145] width 458 height 29
click at [361, 159] on input "**********" at bounding box center [472, 145] width 458 height 29
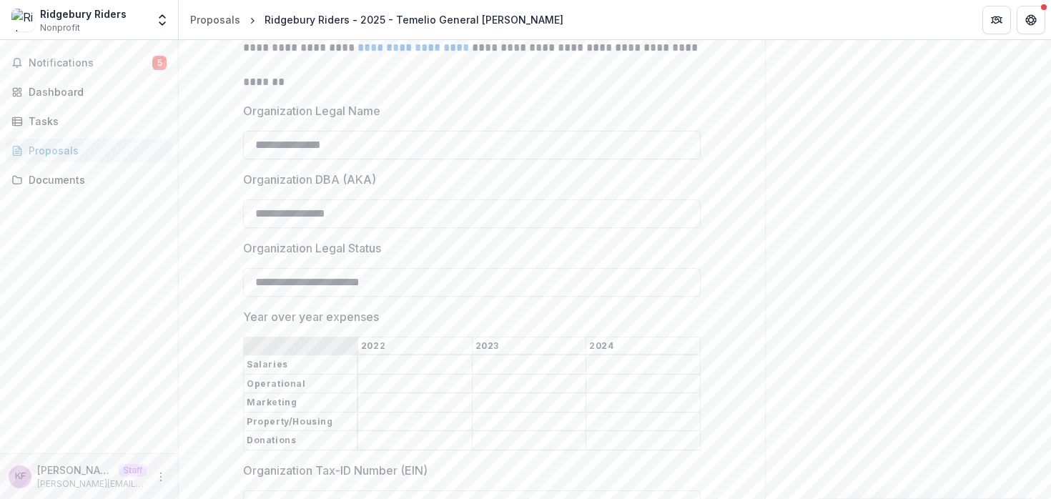
type input "**********"
click at [456, 119] on label "Organization Legal Name" at bounding box center [467, 110] width 449 height 17
click at [456, 159] on input "**********" at bounding box center [472, 145] width 458 height 29
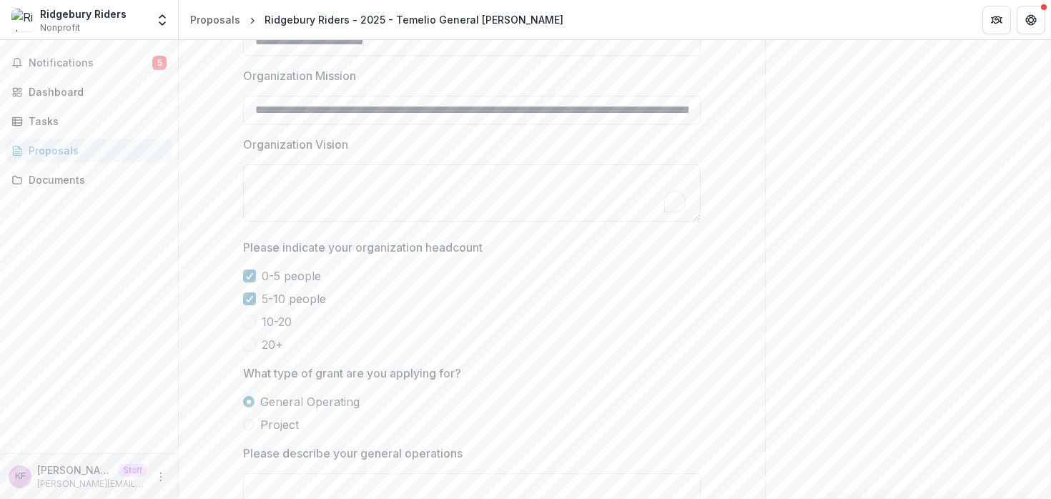
click at [399, 222] on textarea "Organization Vision" at bounding box center [472, 193] width 458 height 57
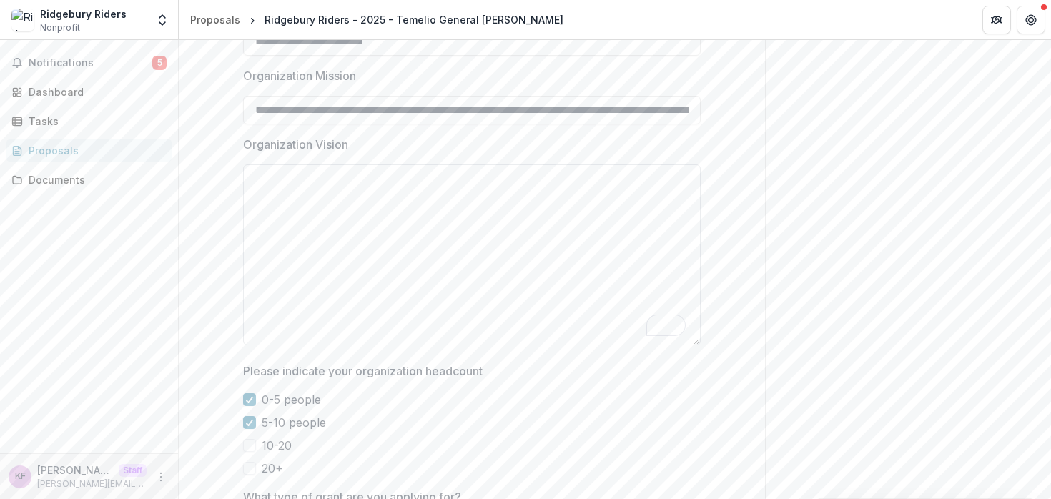
drag, startPoint x: 694, startPoint y: 328, endPoint x: 689, endPoint y: 452, distance: 124.6
click at [689, 345] on textarea "Organization Vision" at bounding box center [472, 255] width 458 height 181
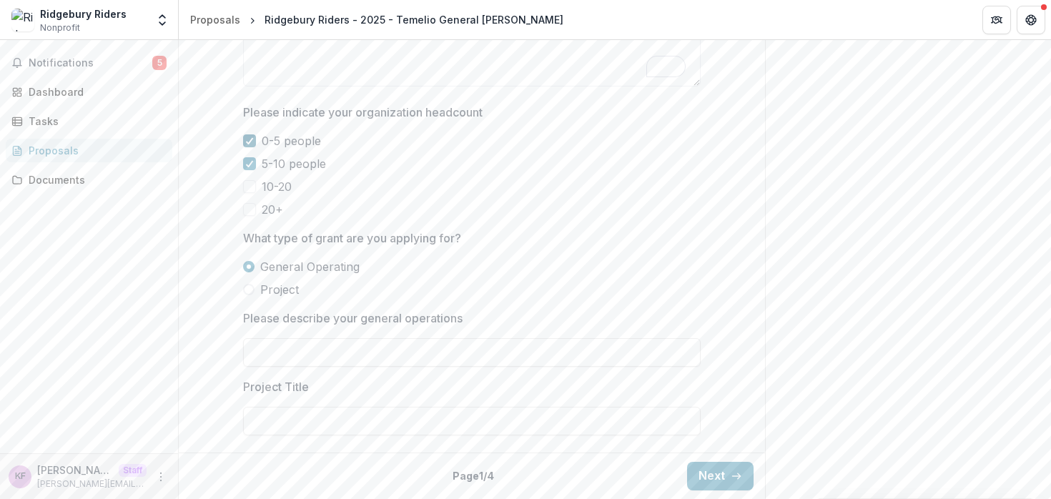
click at [252, 147] on span at bounding box center [249, 140] width 13 height 13
click at [250, 167] on icon at bounding box center [249, 163] width 9 height 7
click at [249, 292] on span at bounding box center [248, 289] width 11 height 11
click at [252, 263] on label "General Operating" at bounding box center [472, 266] width 458 height 17
click at [248, 289] on span at bounding box center [248, 289] width 11 height 11
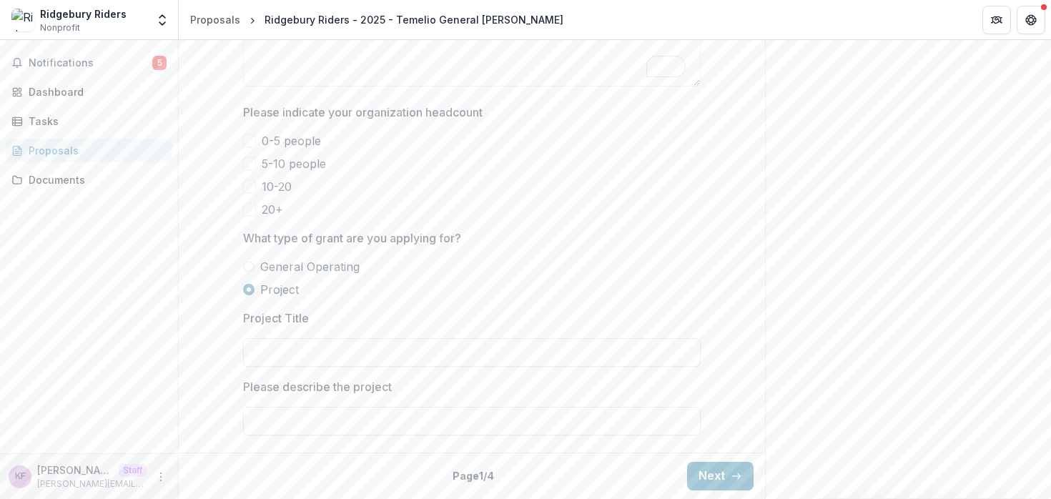
click at [265, 267] on span "General Operating" at bounding box center [309, 266] width 99 height 17
click at [731, 473] on icon "button" at bounding box center [736, 476] width 11 height 11
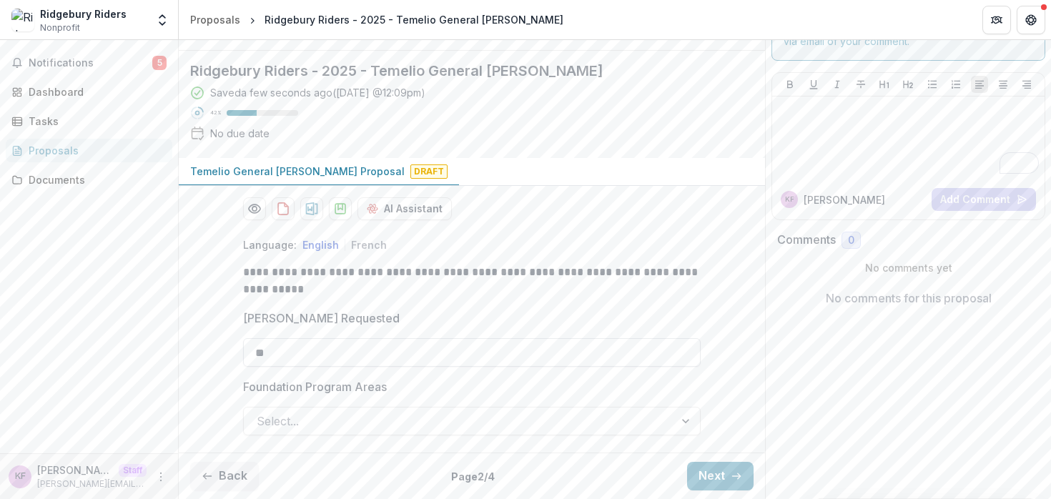
click at [507, 355] on input "**" at bounding box center [472, 352] width 458 height 29
click at [373, 427] on div at bounding box center [459, 421] width 405 height 20
click at [368, 267] on p "**********" at bounding box center [472, 281] width 458 height 34
click at [687, 464] on button "Next" at bounding box center [720, 476] width 67 height 29
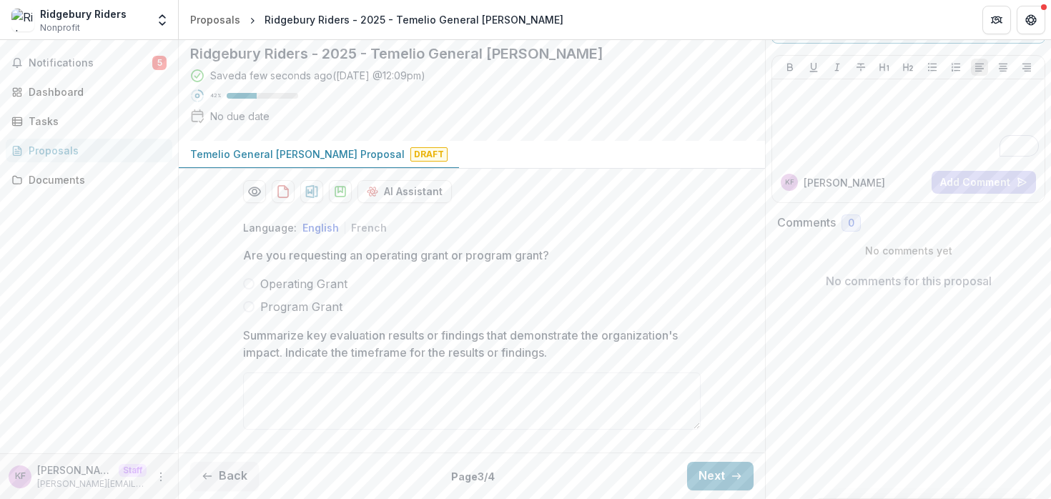
click at [702, 478] on div "Back Page 3 / 4 Next" at bounding box center [472, 476] width 586 height 46
click at [701, 483] on button "Next" at bounding box center [720, 476] width 67 height 29
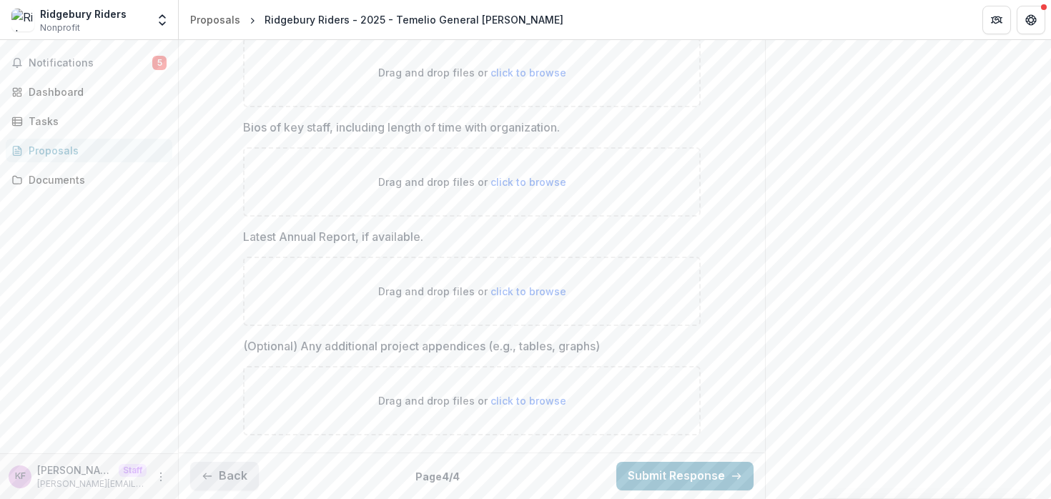
click at [217, 470] on button "Back" at bounding box center [224, 476] width 69 height 29
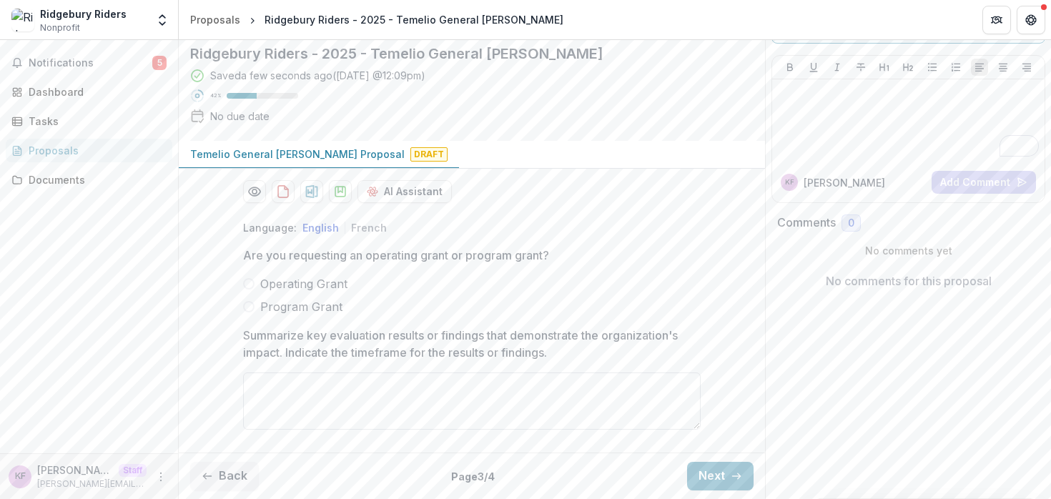
click at [408, 408] on textarea "Summarize key evaluation results or findings that demonstrate the organization'…" at bounding box center [472, 401] width 458 height 57
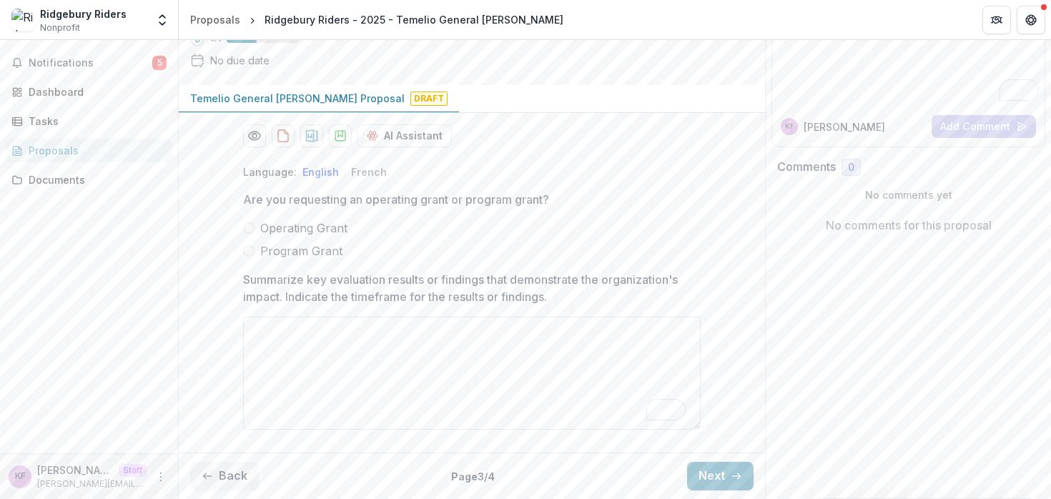
drag, startPoint x: 695, startPoint y: 423, endPoint x: 695, endPoint y: 478, distance: 55.8
click at [695, 430] on textarea "Summarize key evaluation results or findings that demonstrate the organization'…" at bounding box center [472, 373] width 458 height 113
click at [666, 335] on textarea "Summarize key evaluation results or findings that demonstrate the organization'…" at bounding box center [472, 373] width 458 height 113
click at [716, 476] on button "Next" at bounding box center [720, 476] width 67 height 29
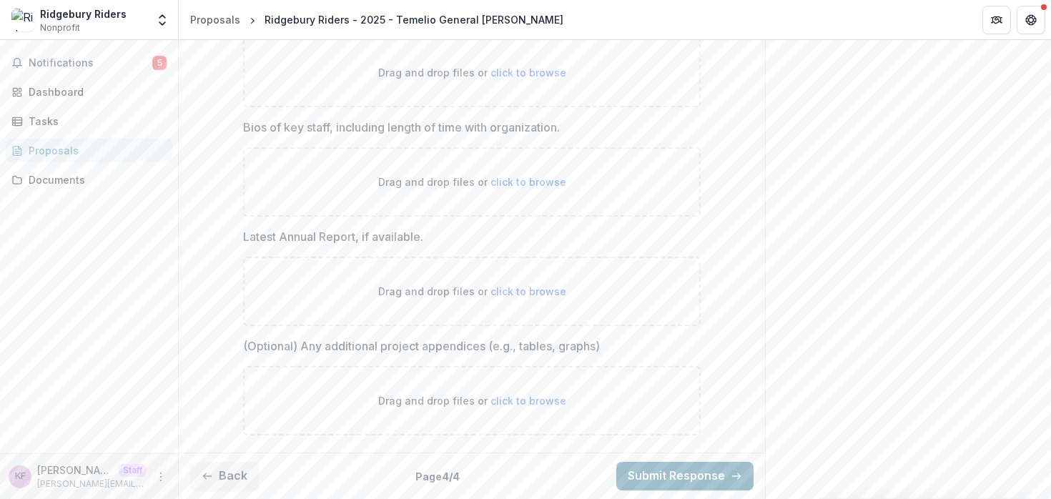
click at [711, 476] on button "Submit Response" at bounding box center [685, 476] width 137 height 29
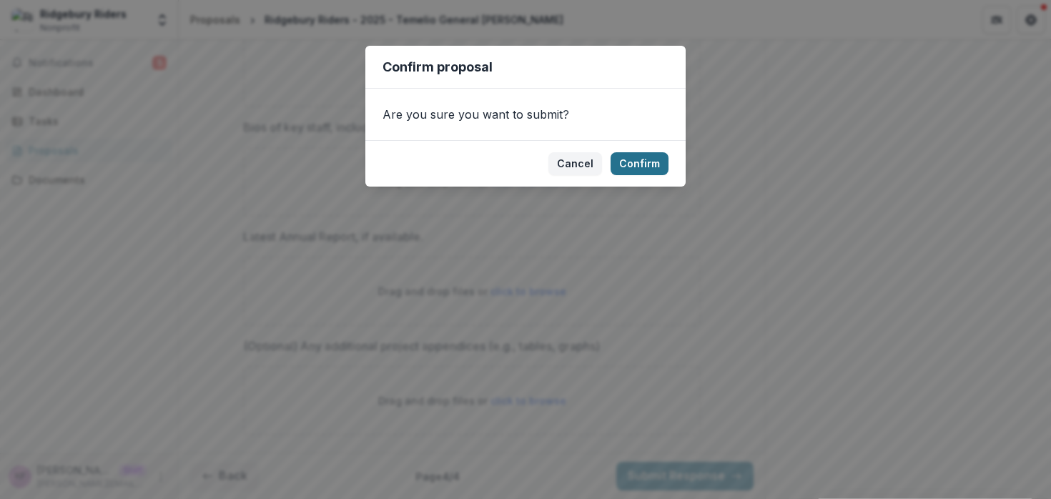
click at [660, 165] on button "Confirm" at bounding box center [640, 163] width 58 height 23
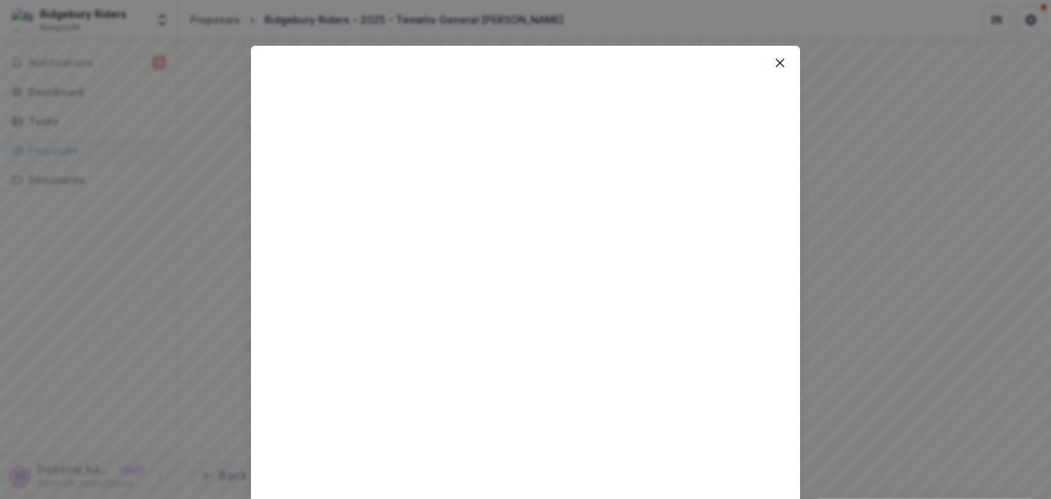
click at [772, 98] on div "Loading..." at bounding box center [525, 421] width 549 height 750
click at [782, 61] on icon "Close" at bounding box center [780, 63] width 9 height 9
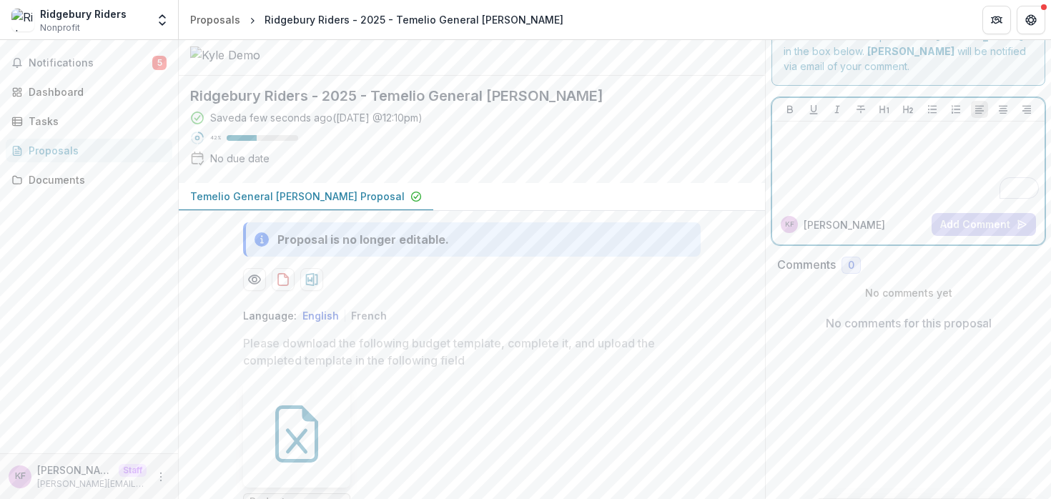
click at [890, 180] on div "To enrich screen reader interactions, please activate Accessibility in Grammarl…" at bounding box center [908, 163] width 261 height 72
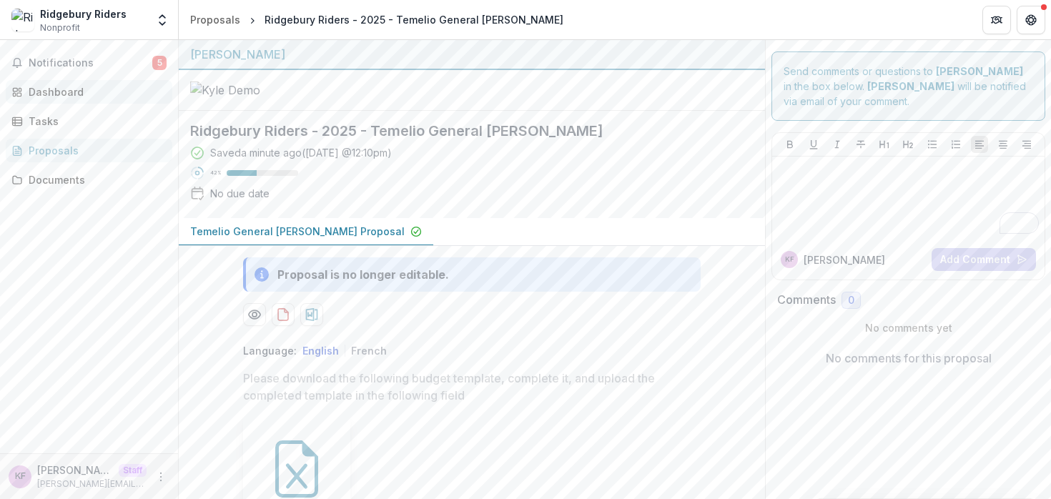
click at [64, 96] on div "Dashboard" at bounding box center [95, 91] width 132 height 15
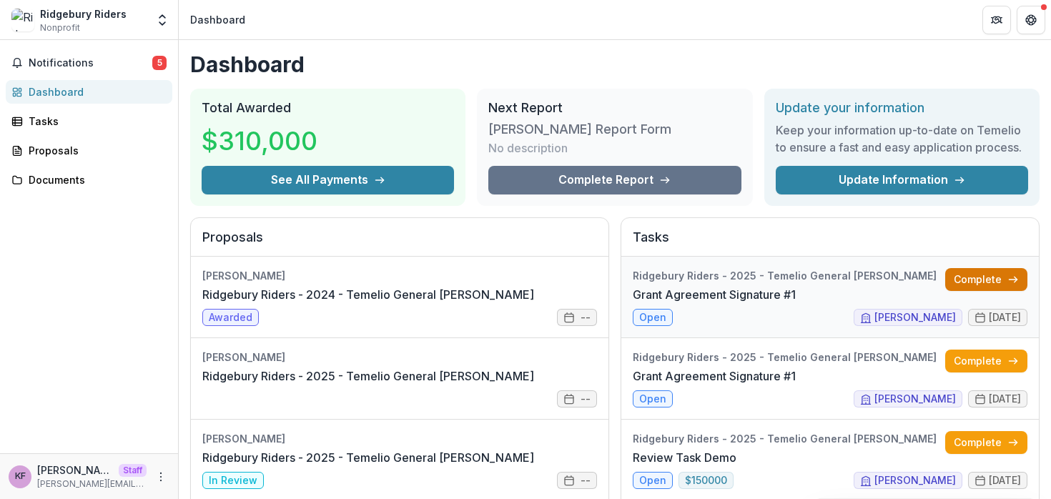
click at [946, 283] on link "Complete" at bounding box center [987, 279] width 82 height 23
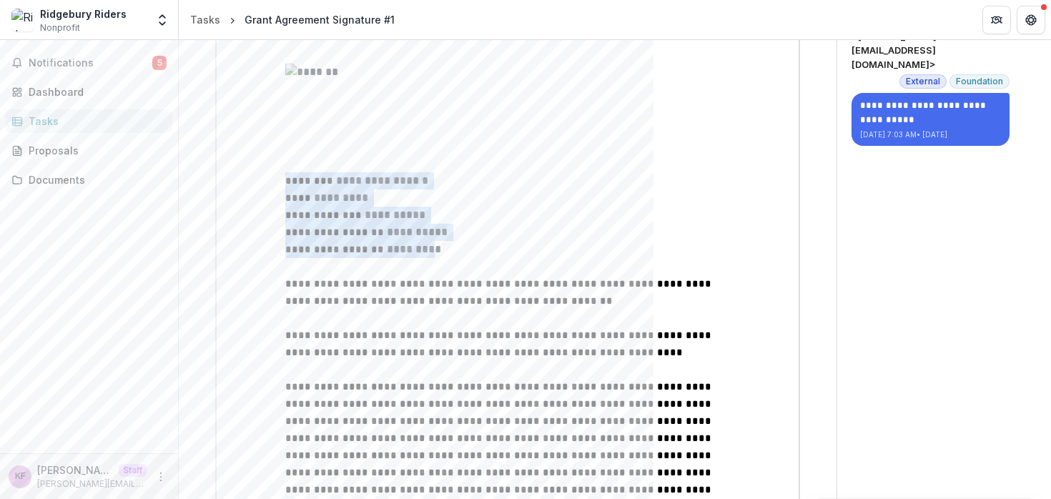
drag, startPoint x: 430, startPoint y: 255, endPoint x: 416, endPoint y: 255, distance: 14.3
click at [416, 255] on p "**********" at bounding box center [507, 249] width 445 height 17
click at [439, 251] on p "**********" at bounding box center [507, 249] width 445 height 17
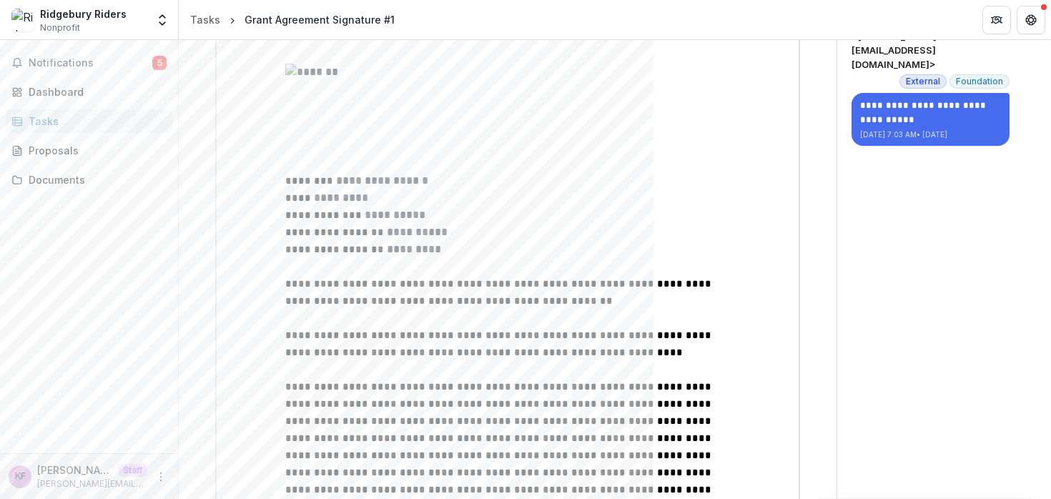
click at [407, 250] on p "**********" at bounding box center [507, 249] width 445 height 17
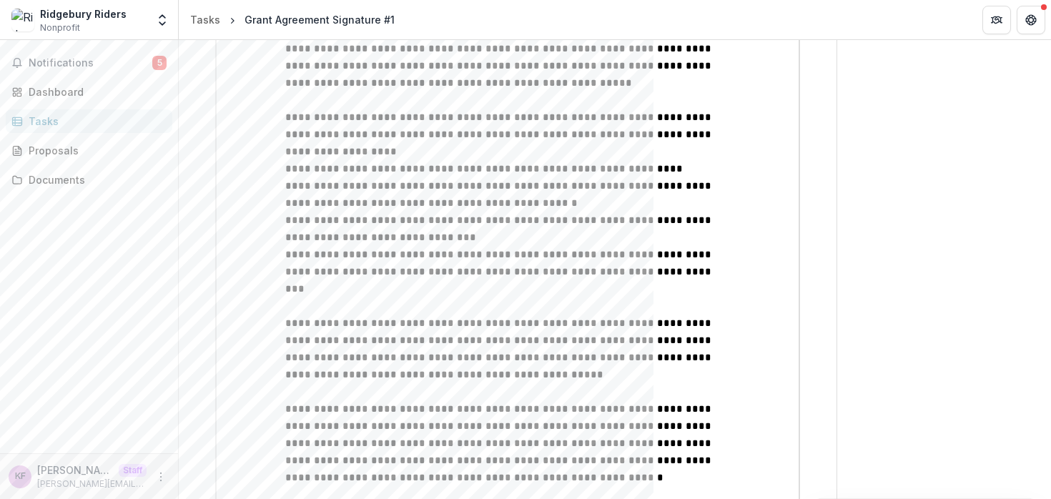
scroll to position [1122, 0]
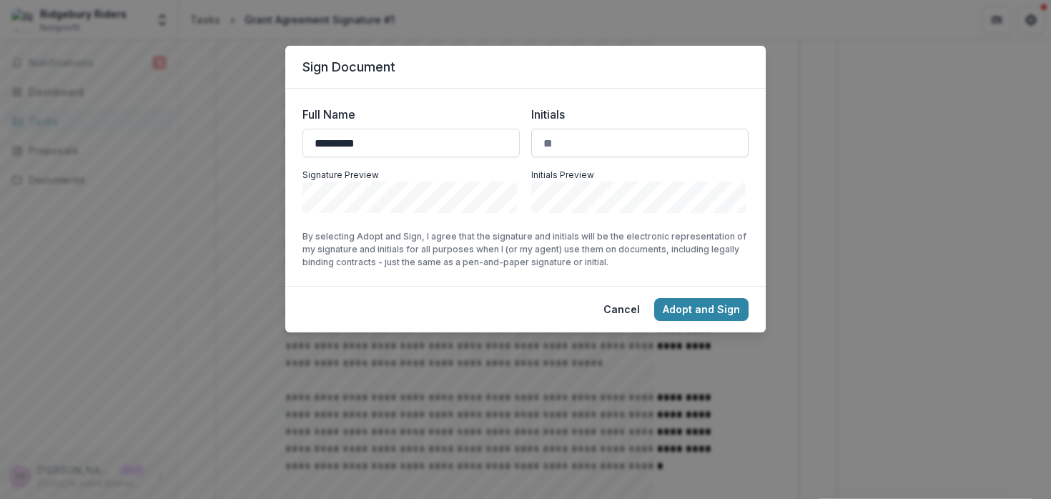
type input "*********"
click at [598, 149] on input "Initials" at bounding box center [639, 143] width 217 height 29
type input "**"
click at [604, 313] on button "Cancel" at bounding box center [622, 309] width 54 height 23
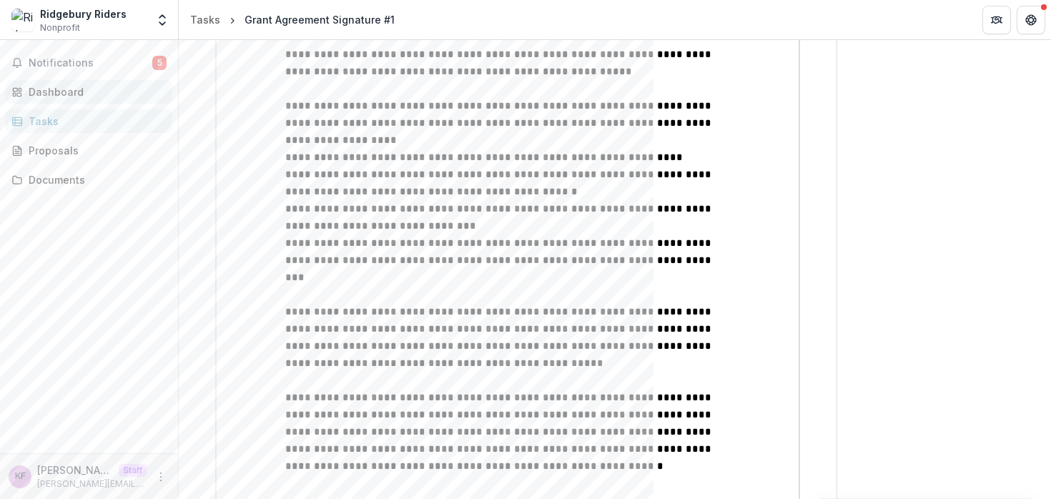
click at [93, 98] on div "Dashboard" at bounding box center [95, 91] width 132 height 15
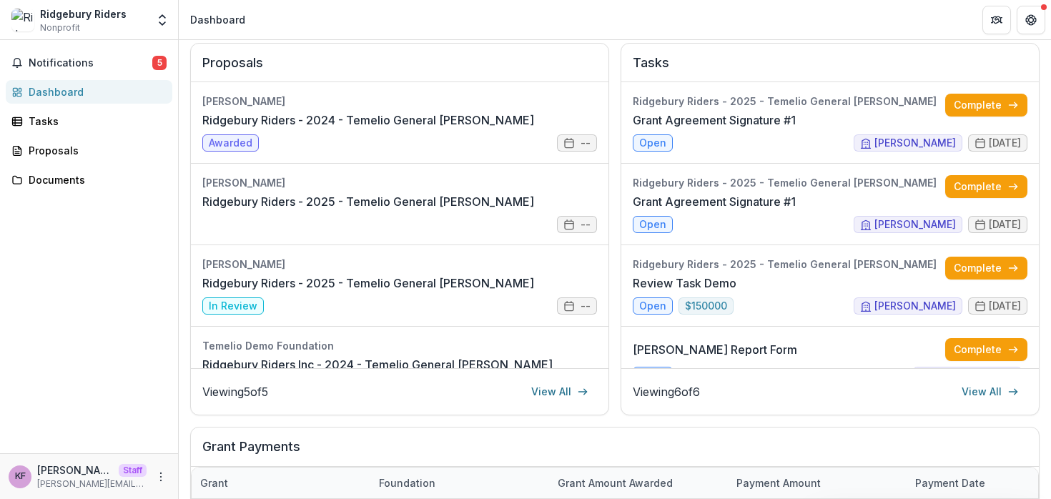
scroll to position [44, 0]
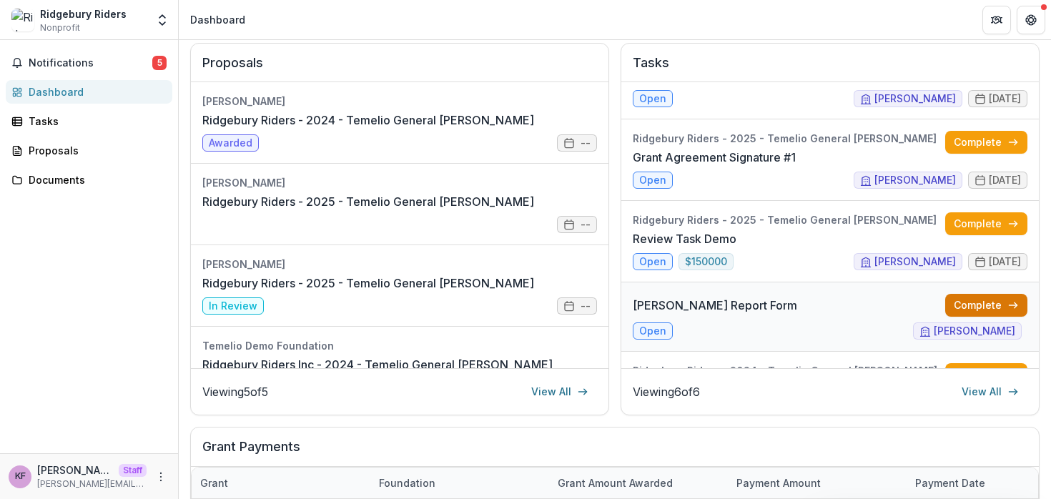
click at [966, 315] on link "Complete" at bounding box center [987, 305] width 82 height 23
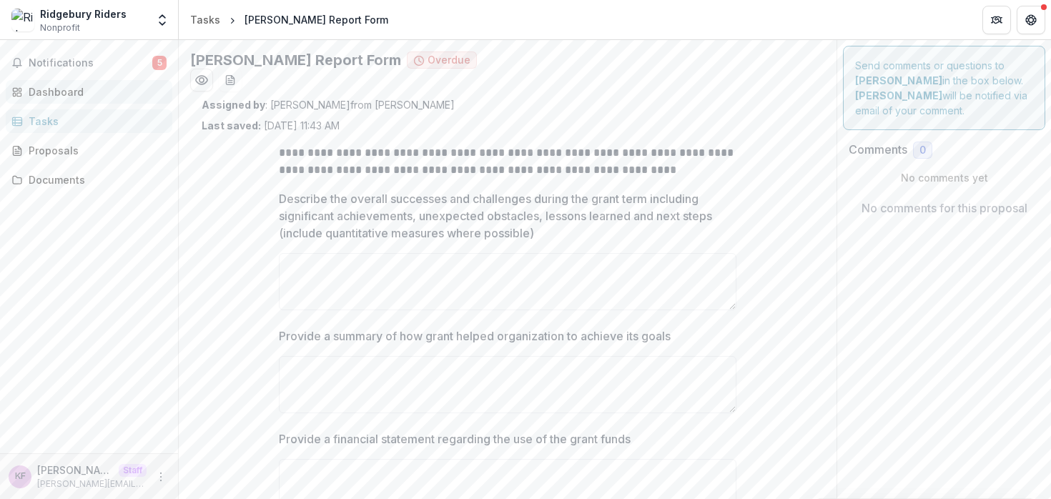
click at [49, 91] on div "Dashboard" at bounding box center [95, 91] width 132 height 15
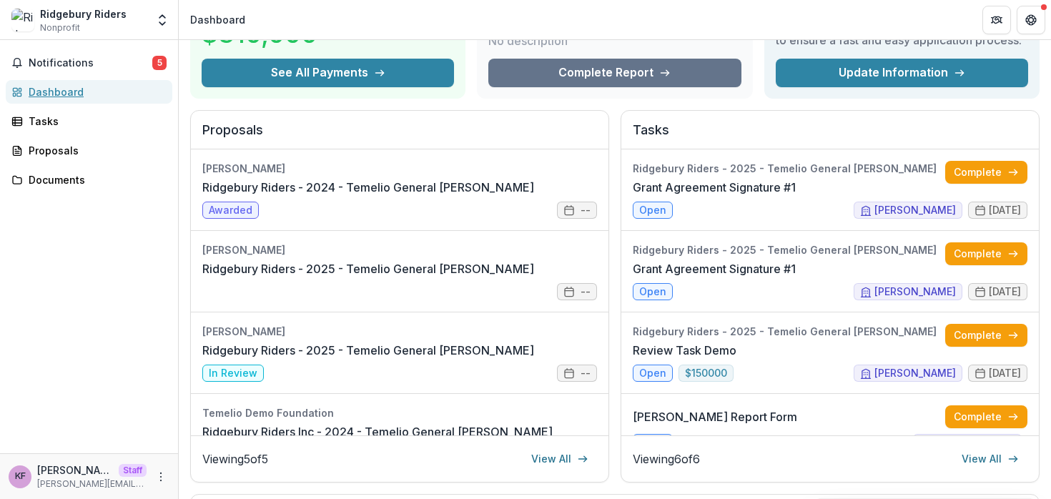
scroll to position [111, 0]
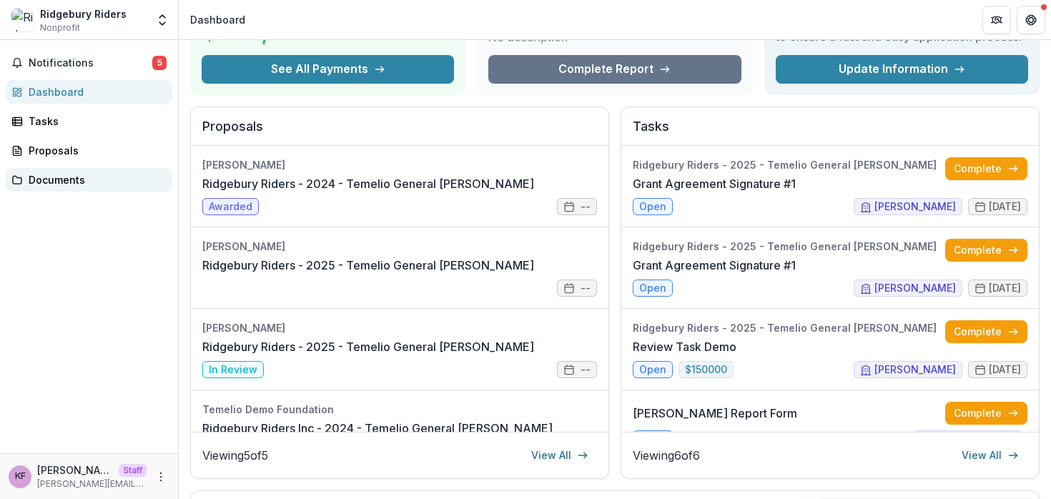
click at [107, 185] on div "Documents" at bounding box center [95, 179] width 132 height 15
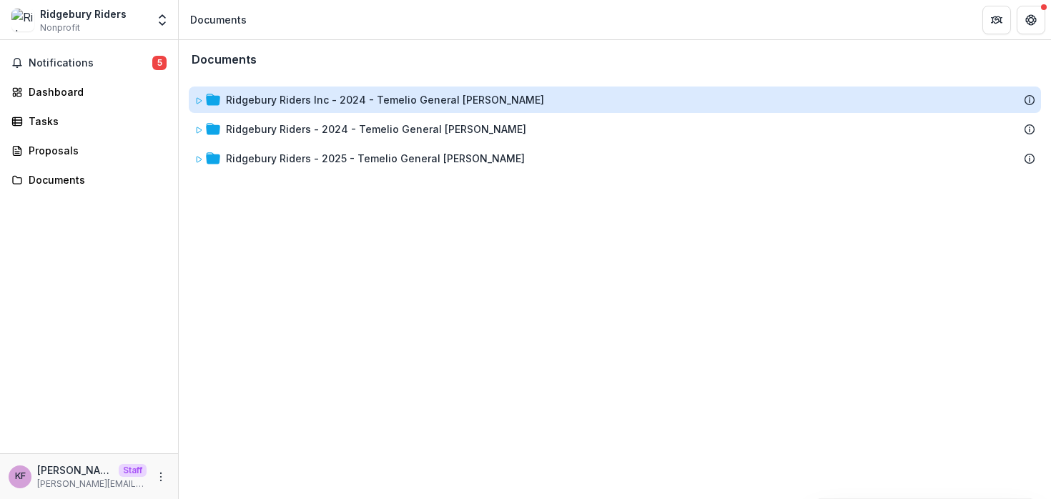
click at [275, 102] on div "Ridgebury Riders Inc - 2024 - Temelio General Grant Proposal" at bounding box center [385, 99] width 318 height 15
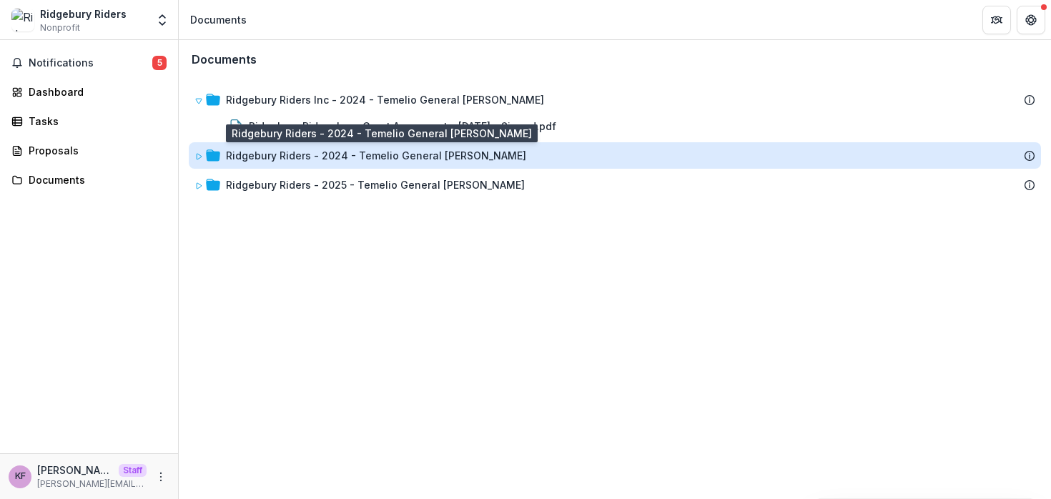
click at [294, 158] on div "Ridgebury Riders - 2024 - Temelio General Grant Proposal" at bounding box center [376, 155] width 300 height 15
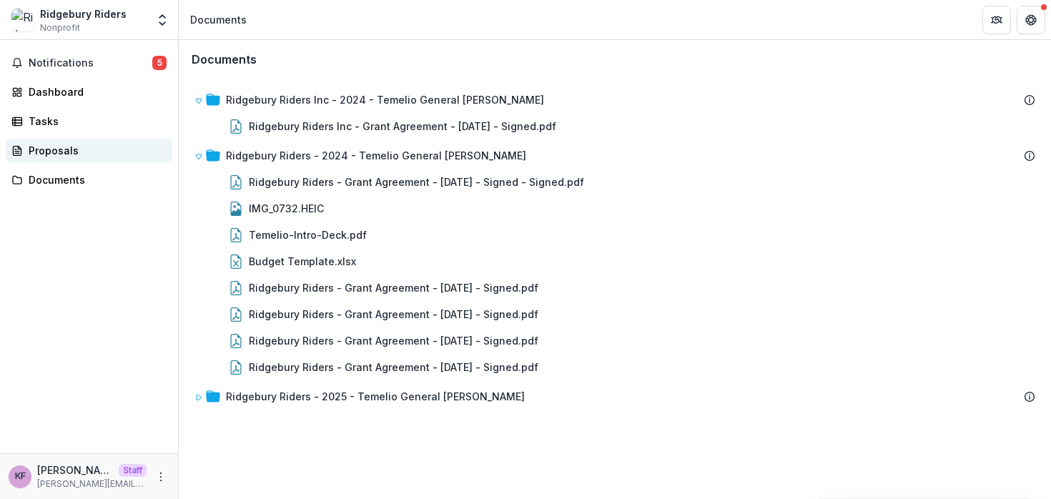
click at [86, 142] on link "Proposals" at bounding box center [89, 151] width 167 height 24
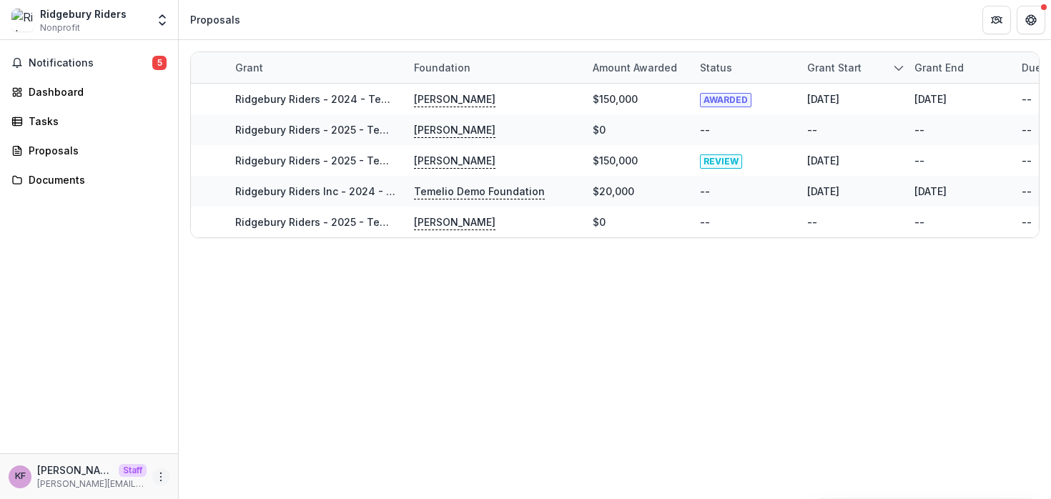
click at [163, 481] on icon "More" at bounding box center [160, 476] width 11 height 11
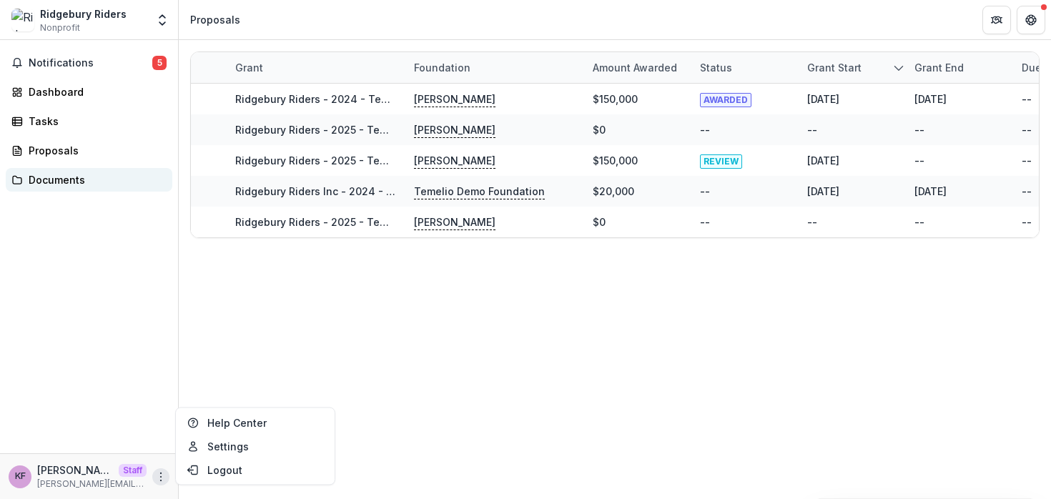
click at [87, 181] on div "Documents" at bounding box center [95, 179] width 132 height 15
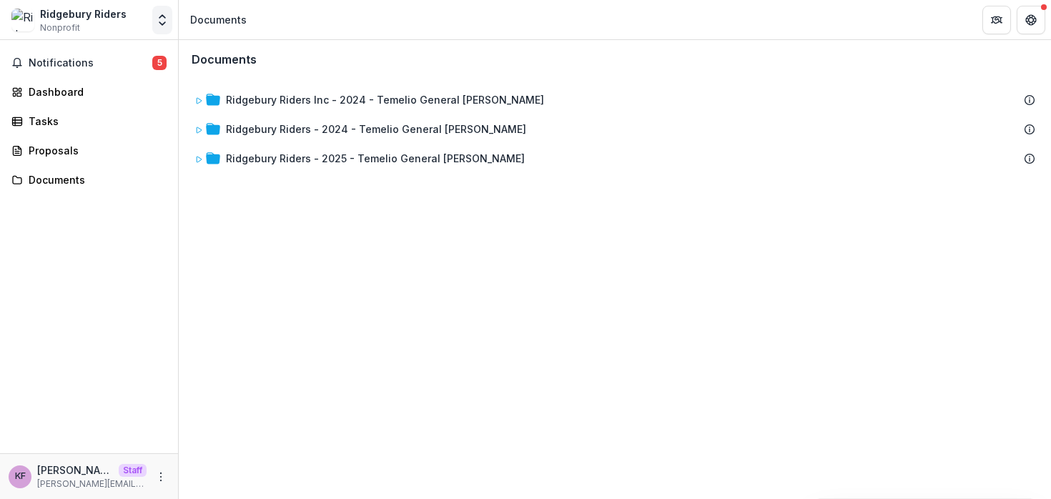
click at [162, 29] on button "Open entity switcher" at bounding box center [162, 20] width 20 height 29
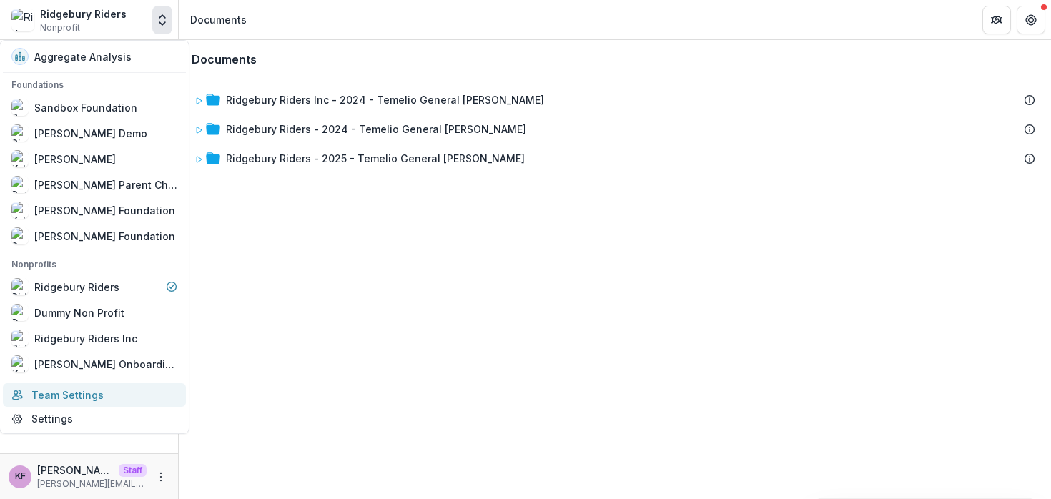
click at [122, 398] on link "Team Settings" at bounding box center [94, 395] width 183 height 24
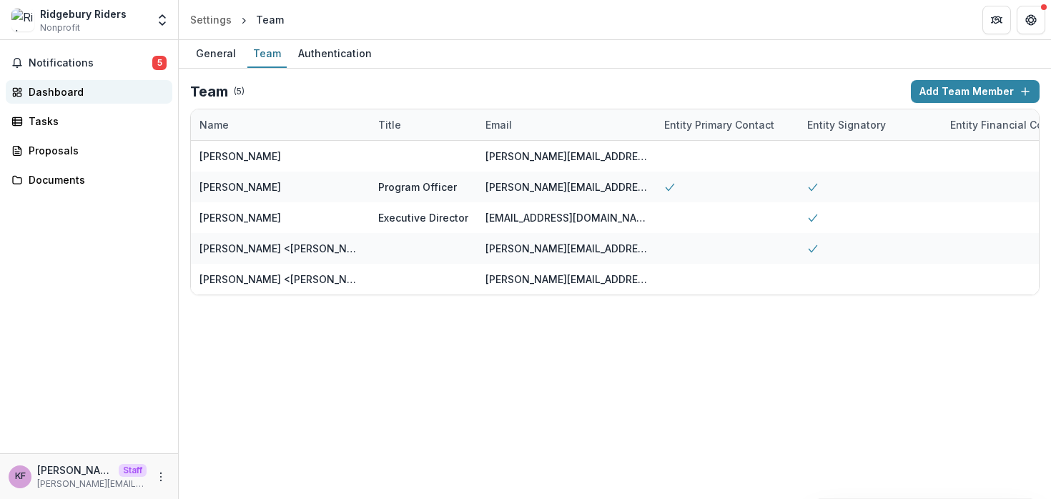
click at [84, 92] on div "Dashboard" at bounding box center [95, 91] width 132 height 15
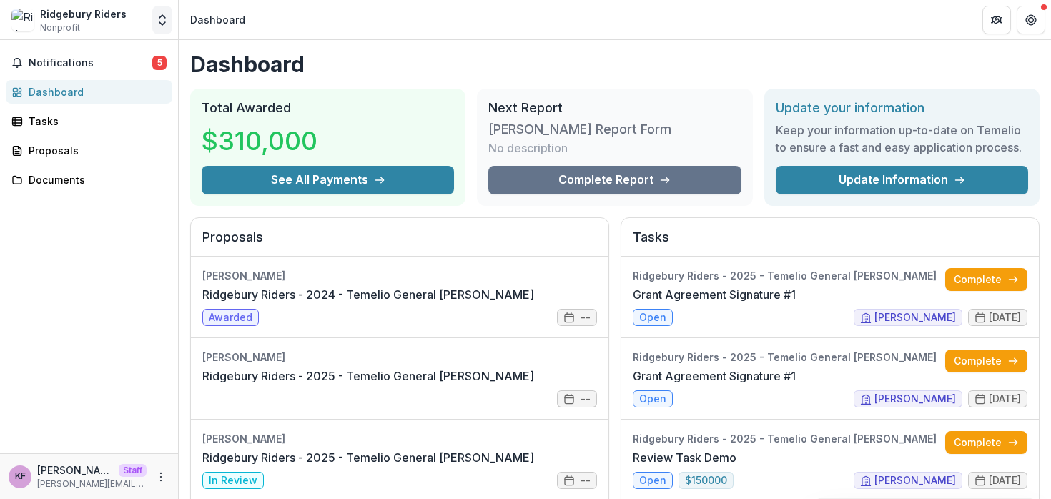
click at [167, 24] on icon "Open entity switcher" at bounding box center [162, 20] width 14 height 14
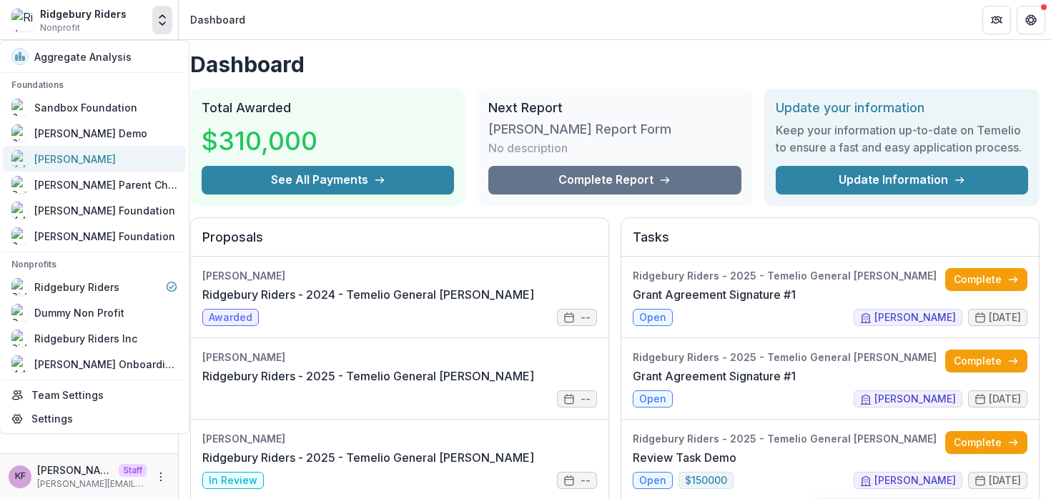
click at [128, 159] on div "Kyle Demo" at bounding box center [94, 158] width 166 height 17
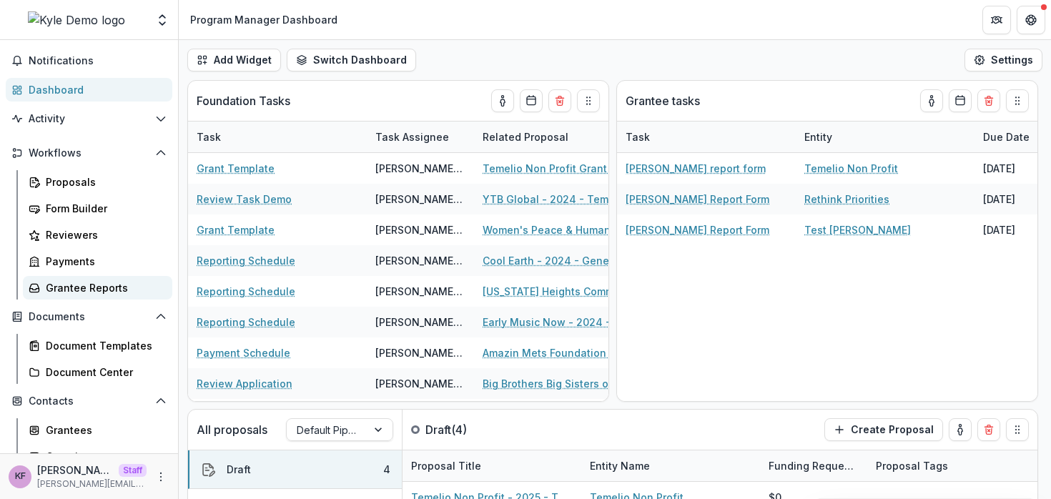
scroll to position [46, 0]
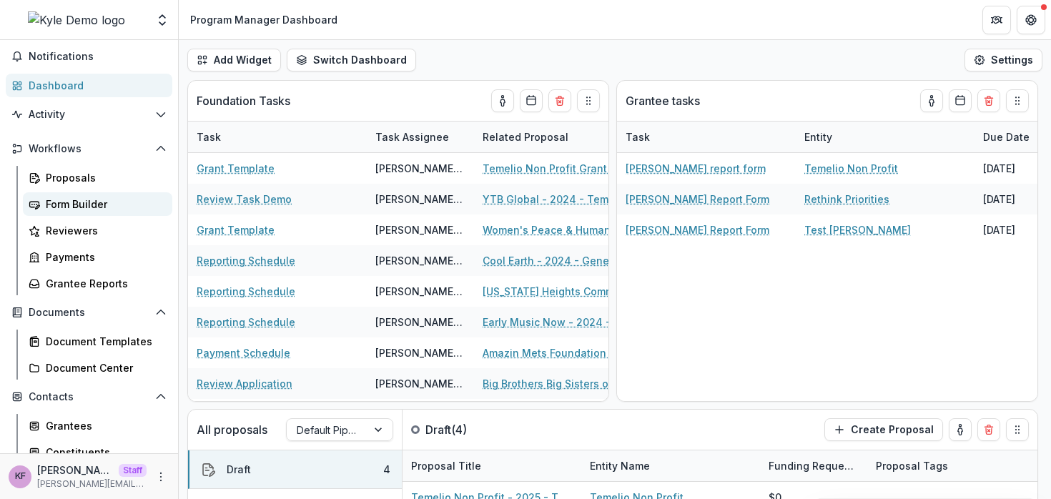
click at [81, 202] on div "Form Builder" at bounding box center [103, 204] width 115 height 15
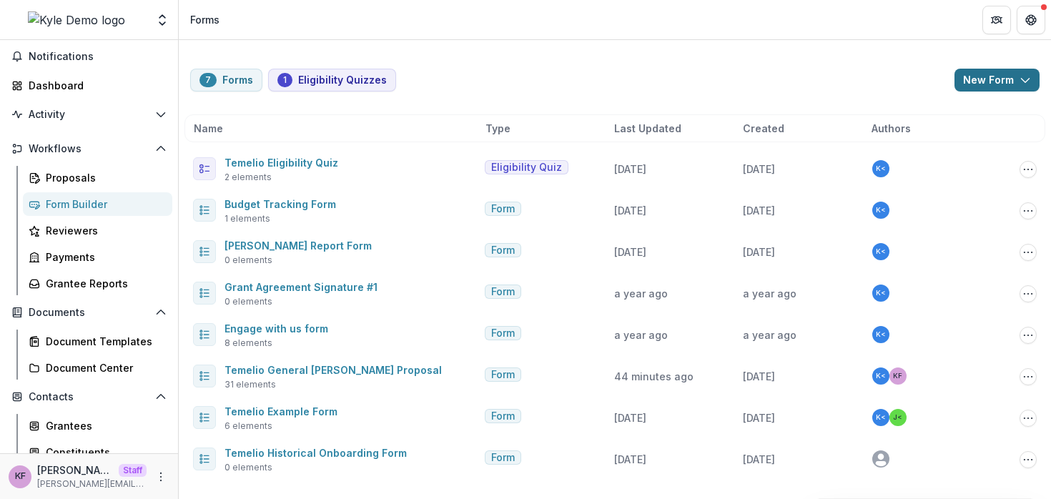
click at [1013, 76] on button "New Form" at bounding box center [997, 80] width 85 height 23
click at [677, 49] on div "7 Forms 1 Eligibility Quizzes New Form New Eligibility Quiz New Form Name Type …" at bounding box center [615, 265] width 873 height 451
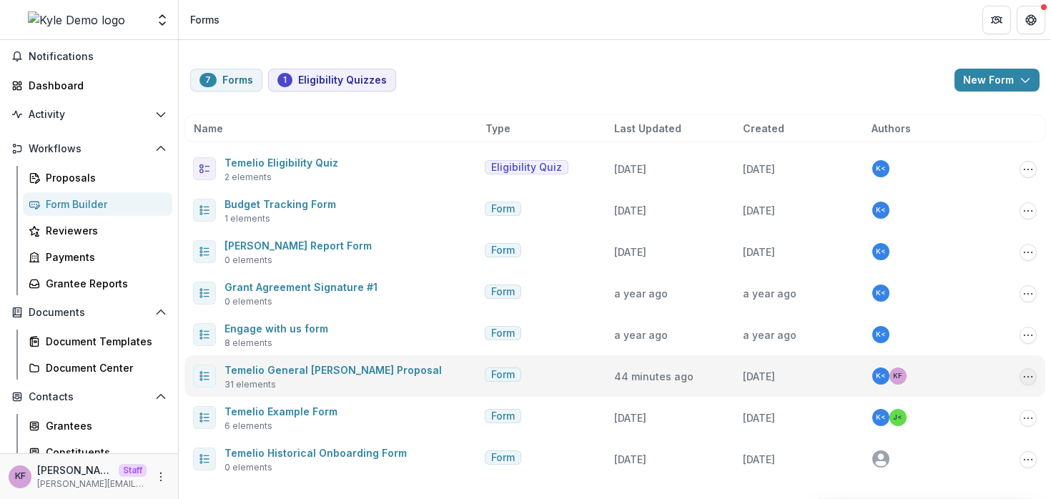
click at [1025, 376] on icon "Options" at bounding box center [1028, 376] width 11 height 11
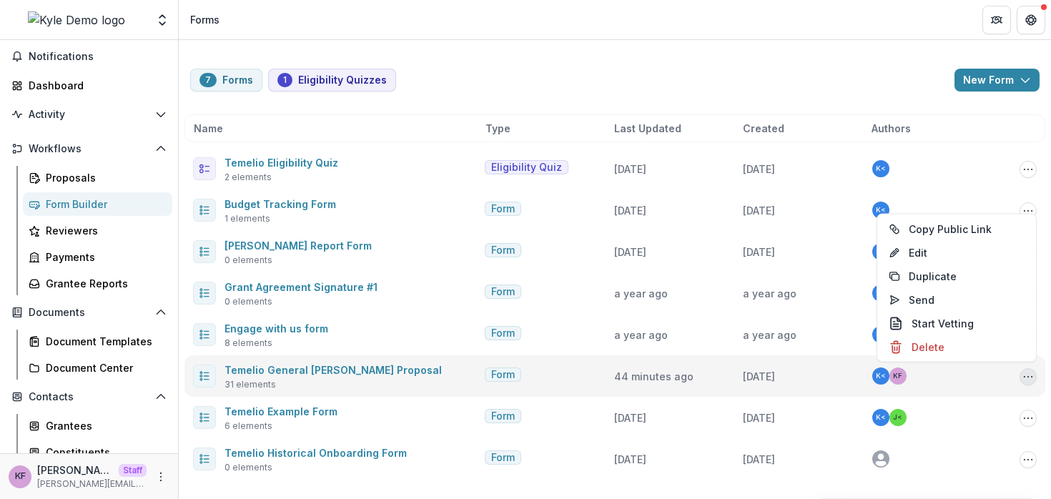
click at [415, 367] on div "Temelio General Grant Proposal 31 elements" at bounding box center [336, 376] width 286 height 30
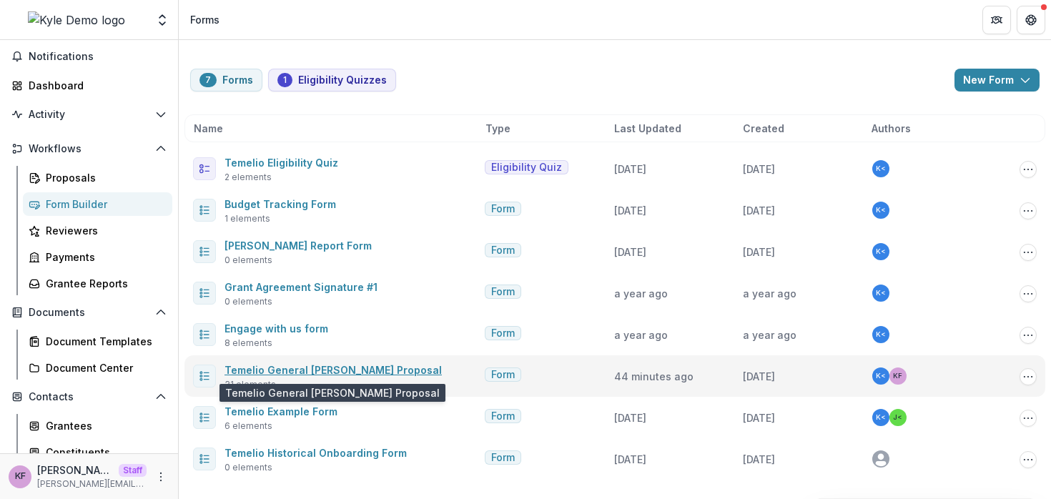
click at [365, 368] on link "Temelio General Grant Proposal" at bounding box center [333, 370] width 217 height 12
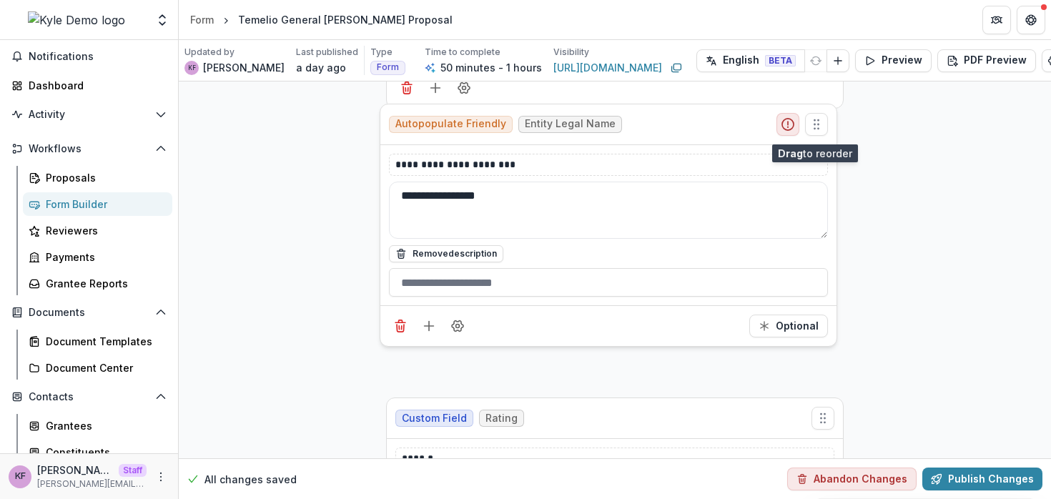
scroll to position [360, 0]
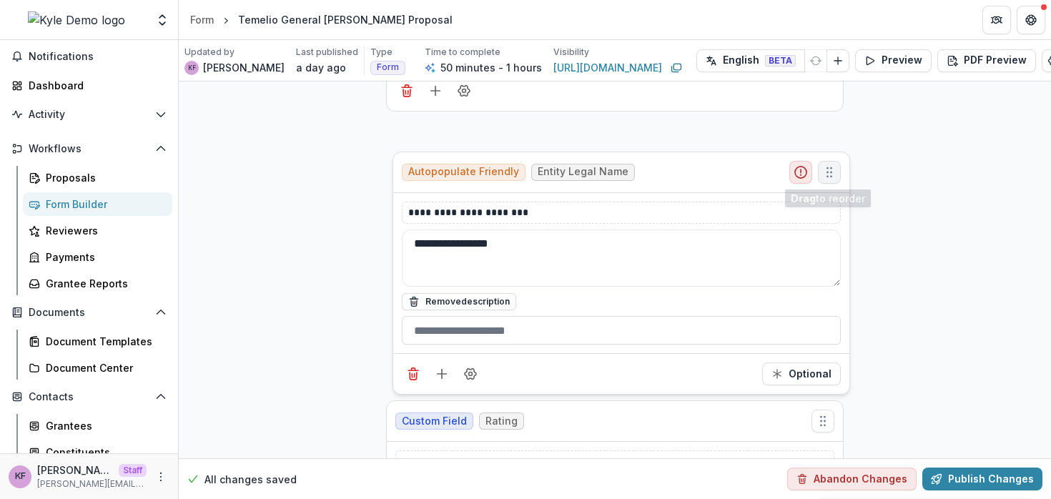
drag, startPoint x: 822, startPoint y: 155, endPoint x: 828, endPoint y: 160, distance: 7.6
click at [828, 165] on icon "Move field" at bounding box center [830, 172] width 14 height 14
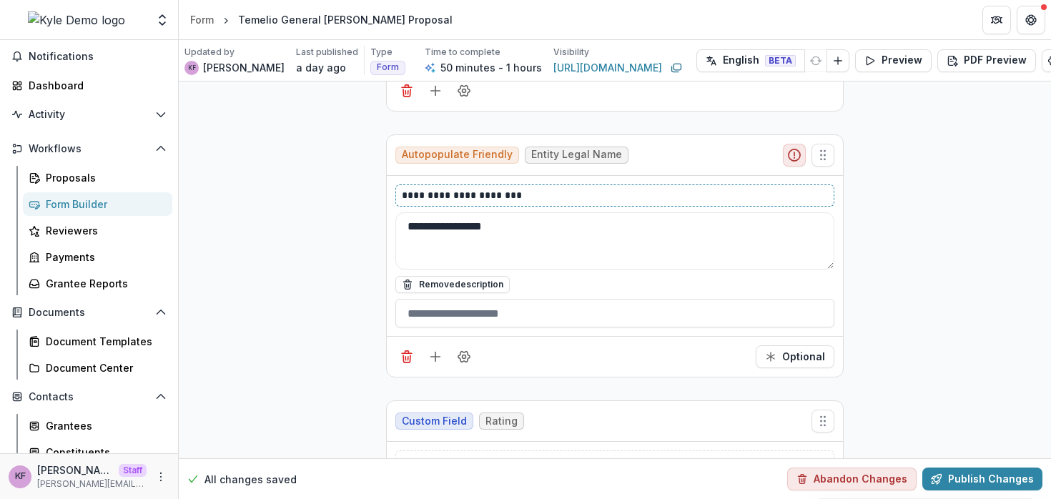
click at [574, 200] on p "**********" at bounding box center [615, 195] width 426 height 15
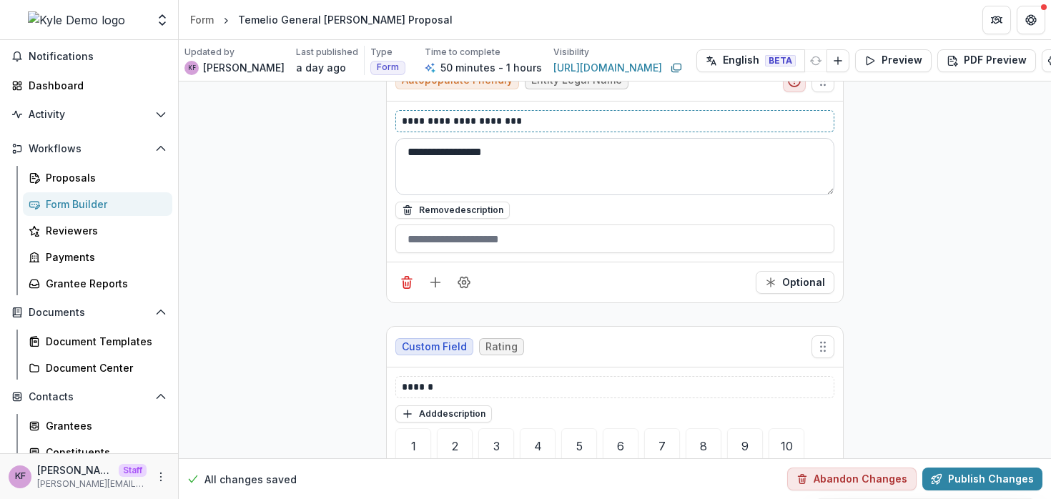
scroll to position [444, 0]
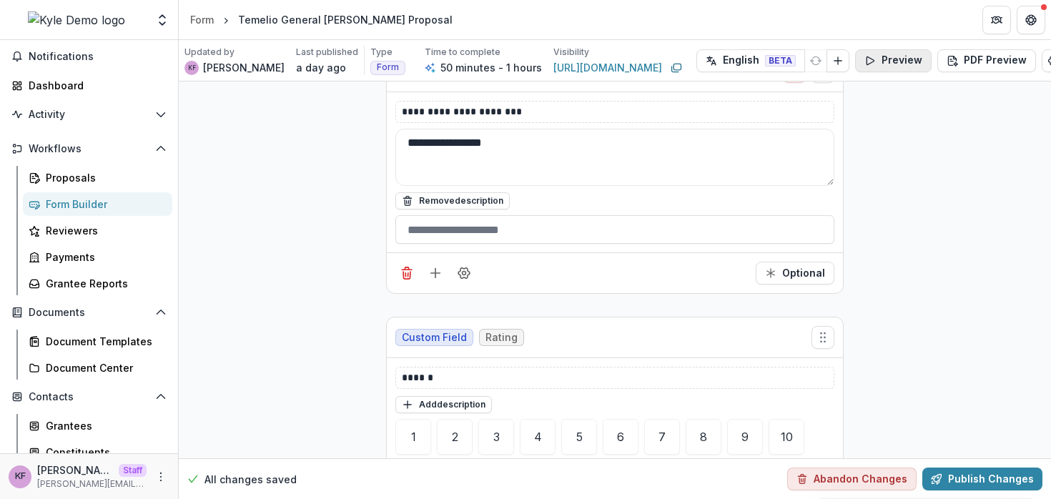
click at [869, 58] on button "Preview" at bounding box center [893, 60] width 77 height 23
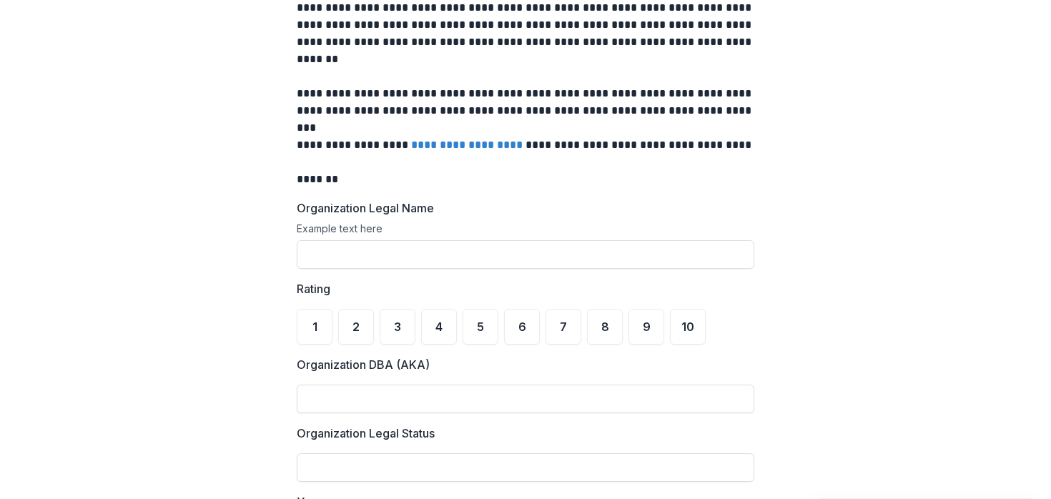
scroll to position [134, 0]
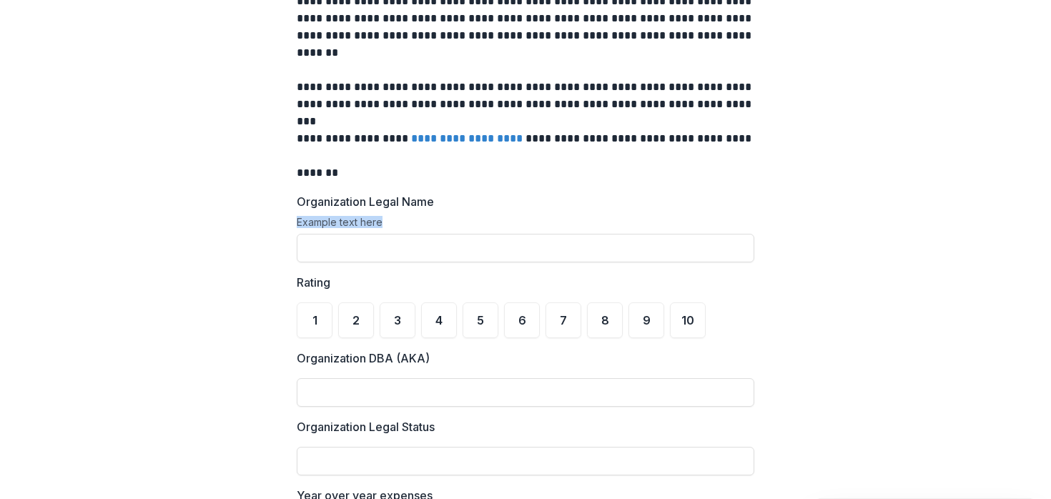
drag, startPoint x: 293, startPoint y: 223, endPoint x: 398, endPoint y: 224, distance: 104.4
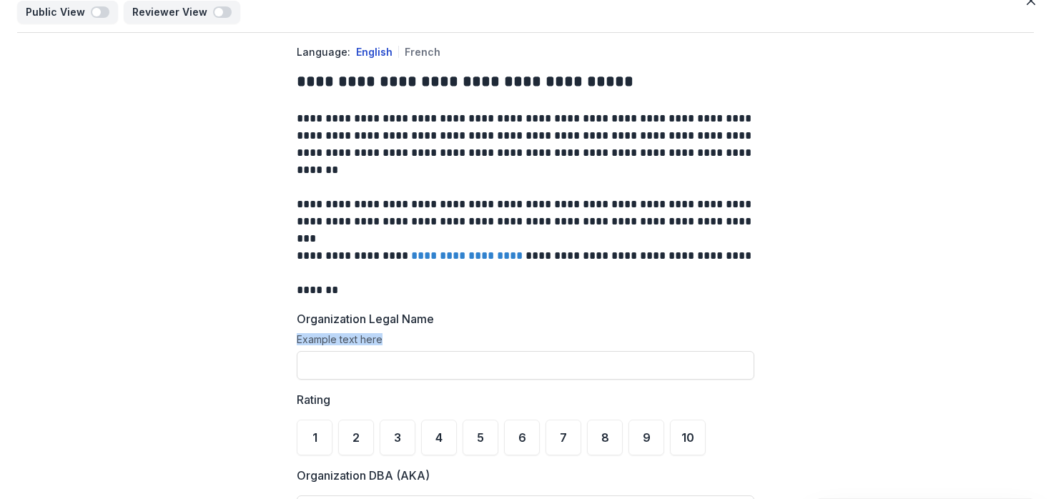
scroll to position [0, 0]
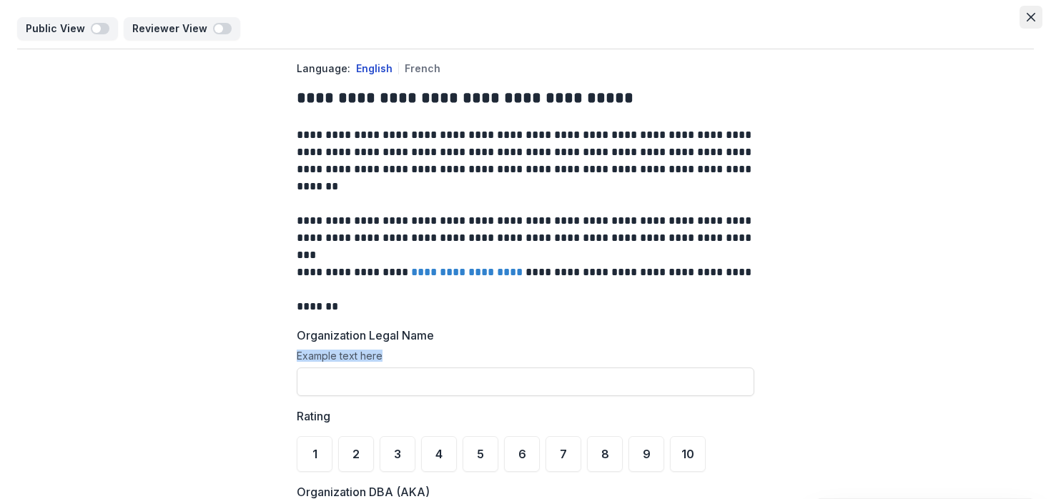
click at [1023, 21] on button "Close" at bounding box center [1031, 17] width 23 height 23
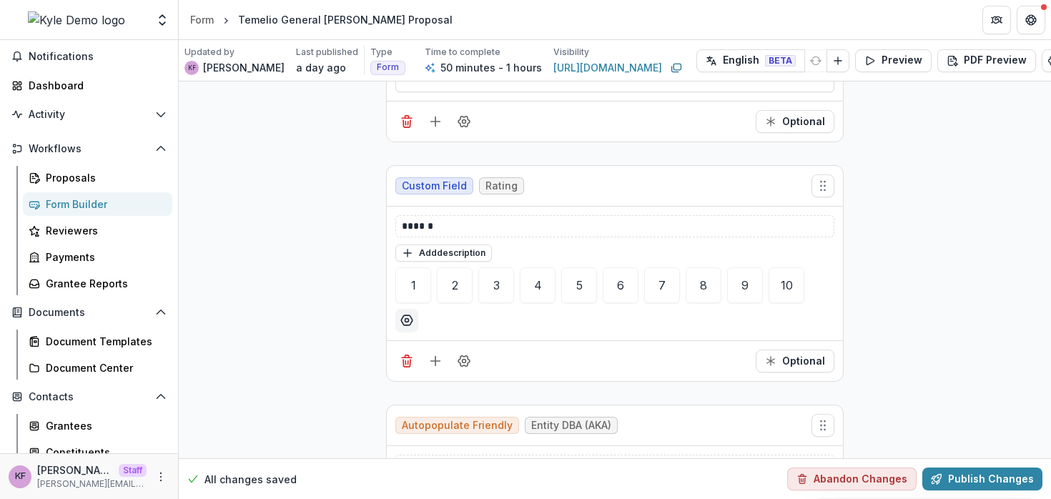
scroll to position [632, 0]
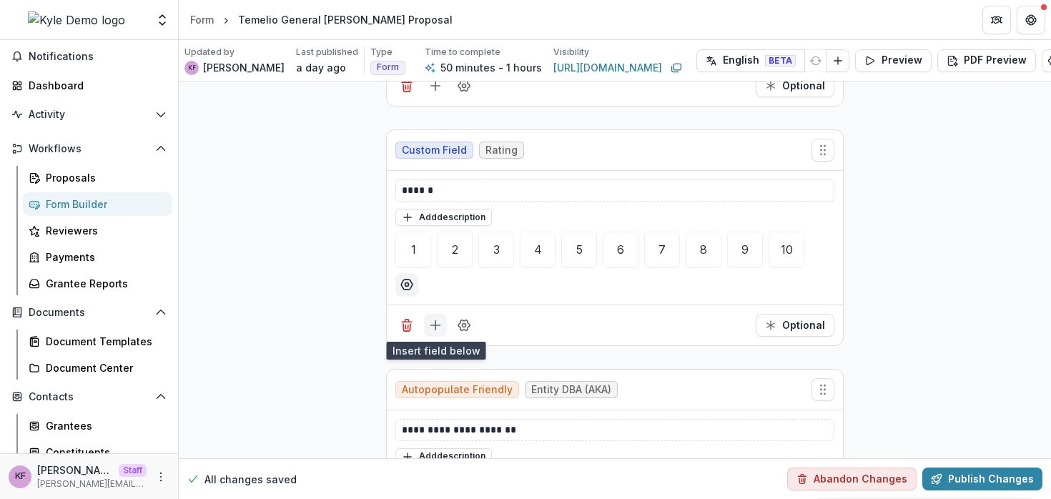
click at [433, 323] on icon "Add field" at bounding box center [435, 325] width 14 height 14
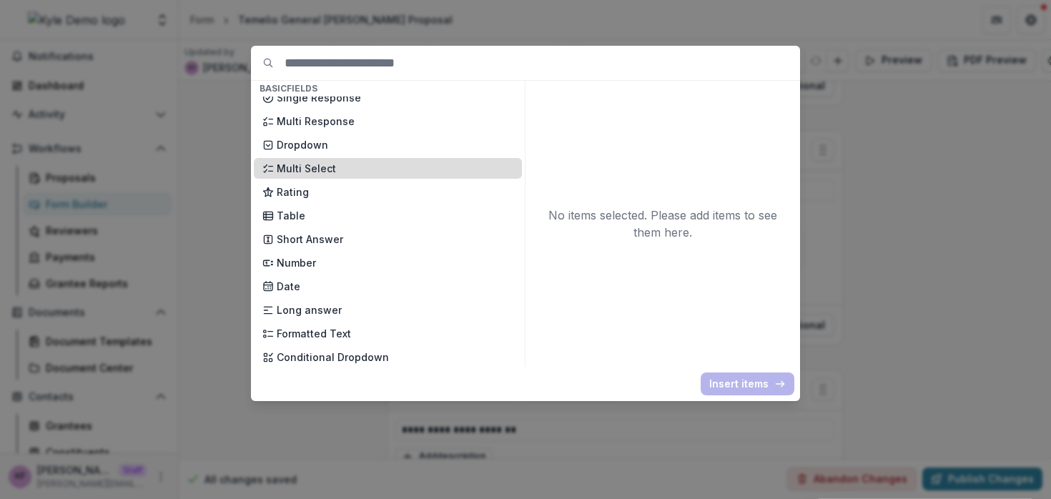
scroll to position [153, 0]
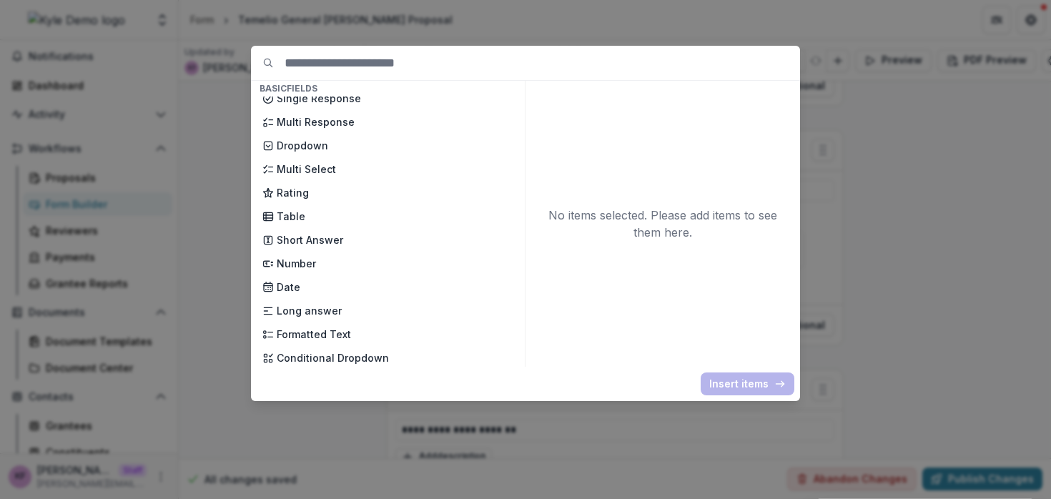
click at [232, 335] on div "Basic Fields New Page File Download File Upload Text Block Currency Phone Numbe…" at bounding box center [525, 249] width 1051 height 499
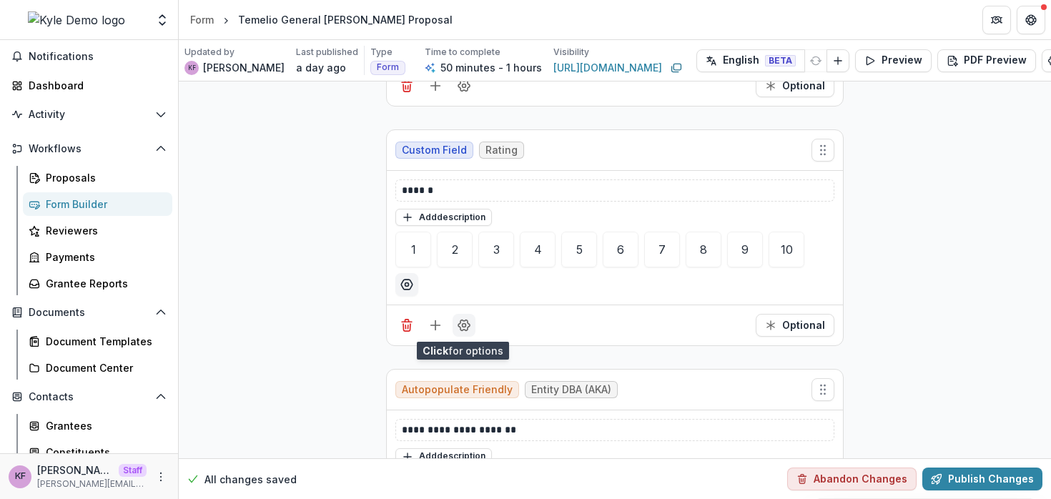
click at [469, 328] on button "Field Settings" at bounding box center [464, 325] width 23 height 23
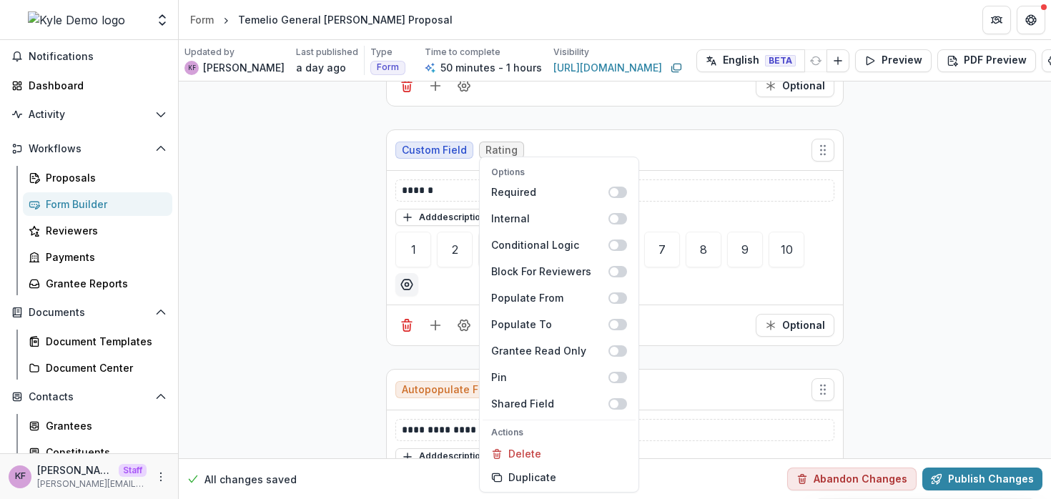
click at [675, 334] on div "Optional" at bounding box center [615, 325] width 456 height 41
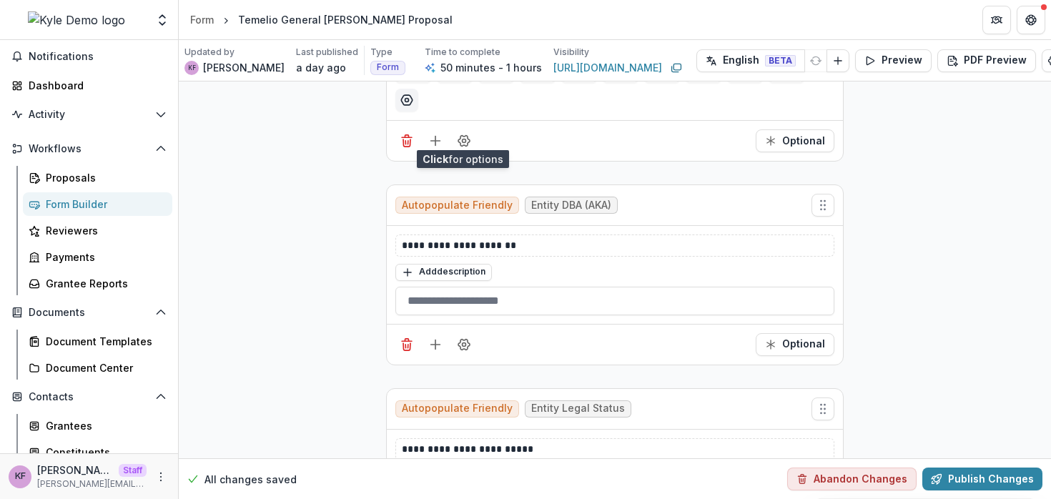
scroll to position [824, 0]
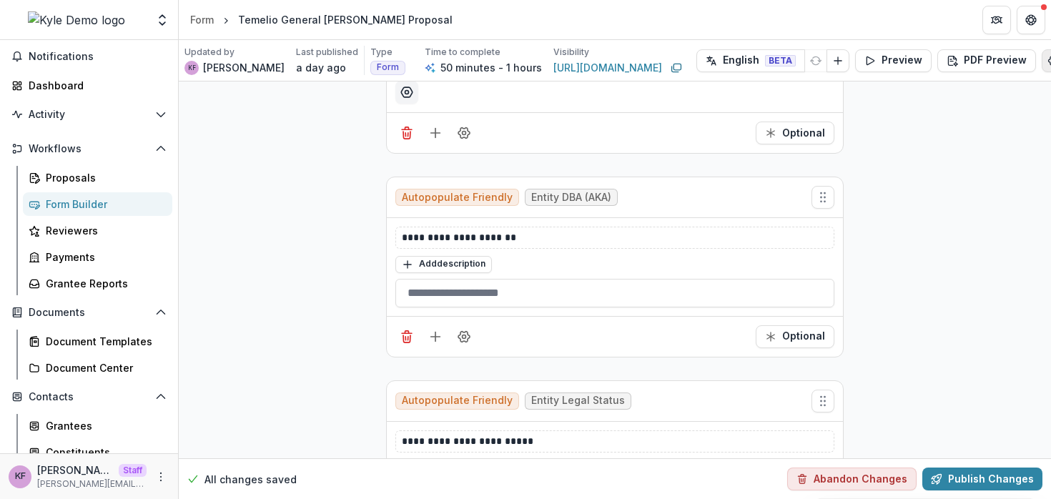
click at [1048, 64] on icon "Edit Form Settings" at bounding box center [1053, 60] width 11 height 11
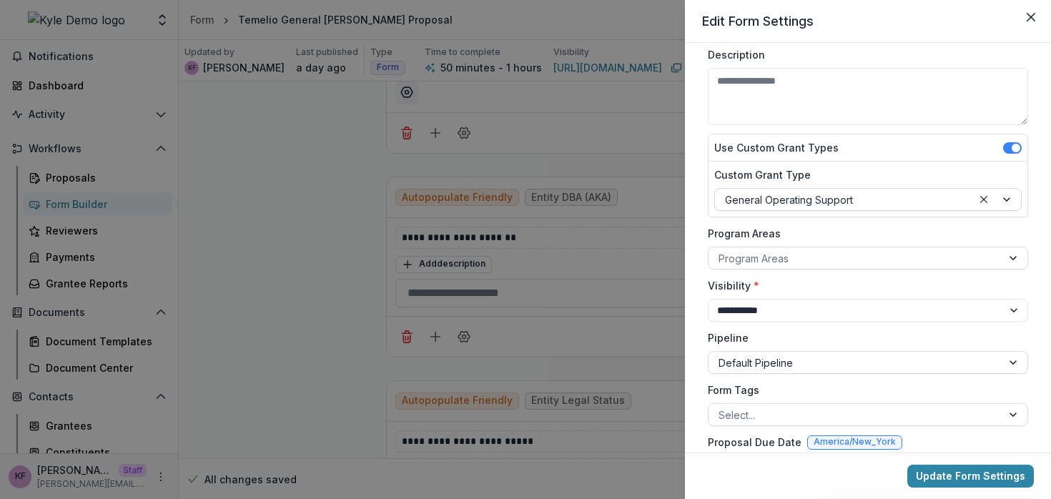
scroll to position [104, 0]
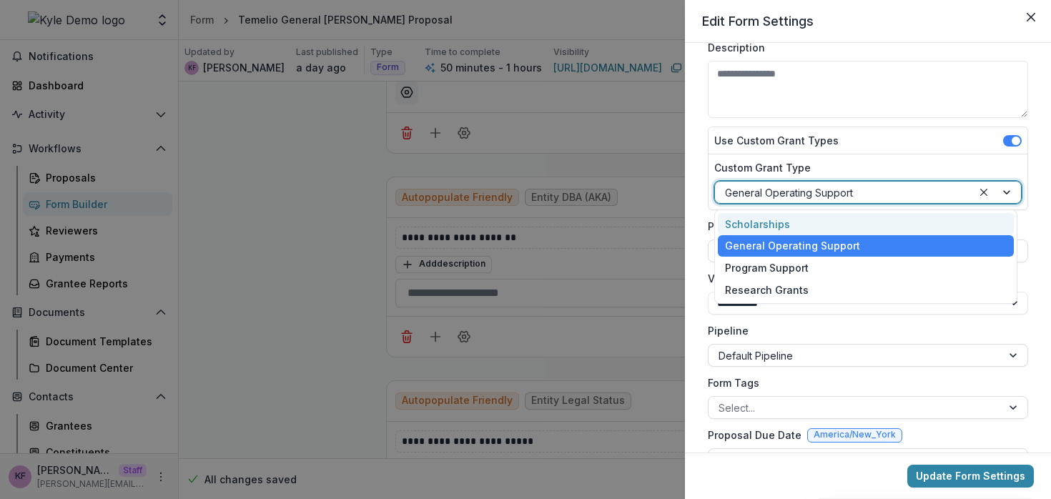
click at [853, 199] on div at bounding box center [843, 193] width 237 height 18
click at [856, 136] on div "Use Custom Grant Types" at bounding box center [868, 140] width 319 height 27
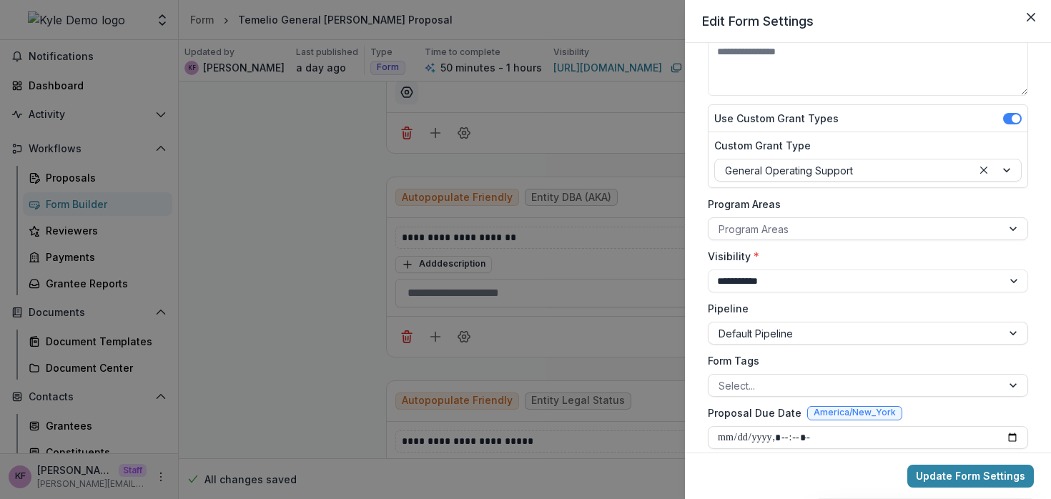
scroll to position [146, 0]
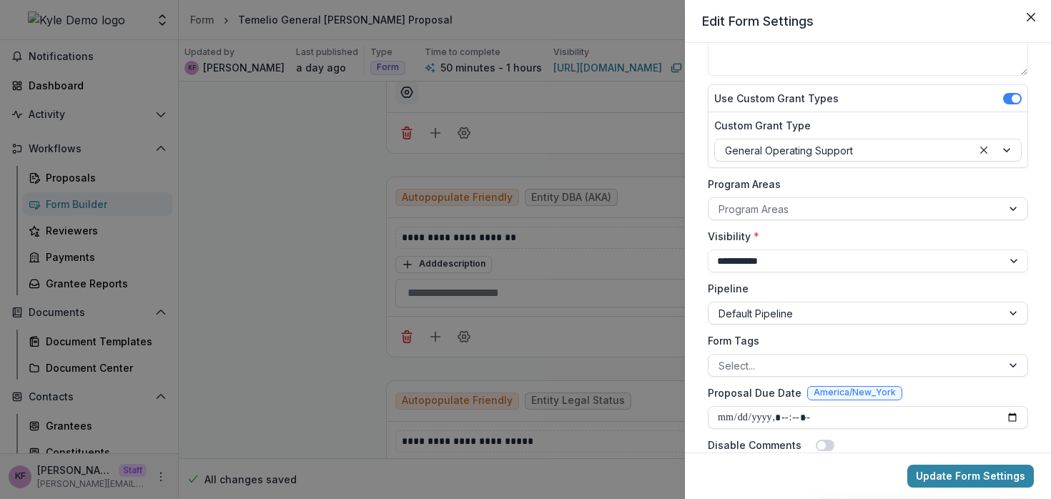
click at [811, 244] on div "**********" at bounding box center [868, 251] width 320 height 44
click at [809, 260] on select "**********" at bounding box center [868, 261] width 320 height 23
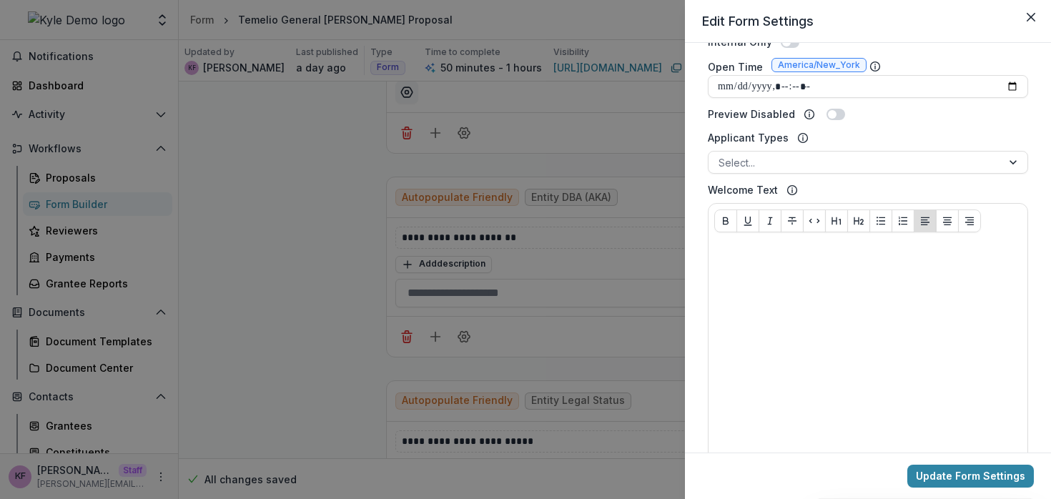
scroll to position [586, 0]
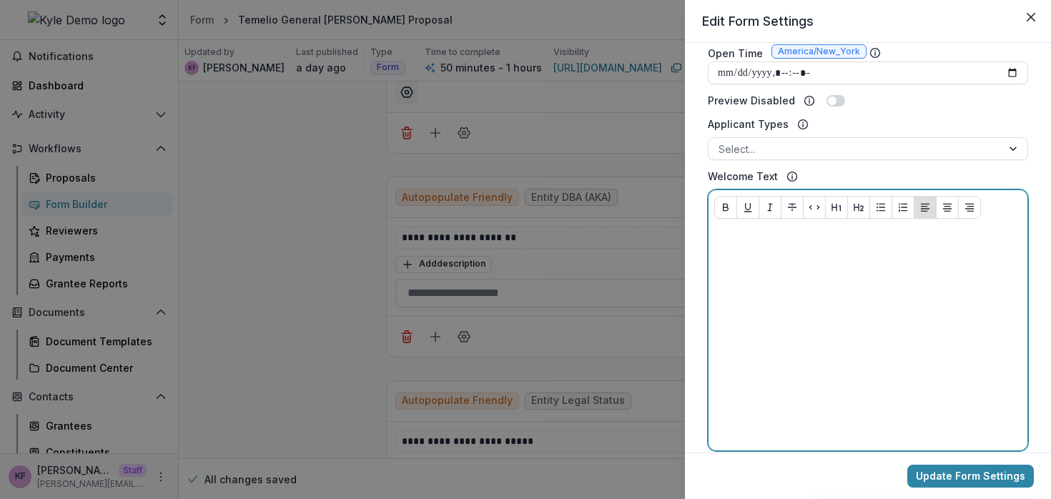
click at [817, 280] on div at bounding box center [869, 337] width 308 height 215
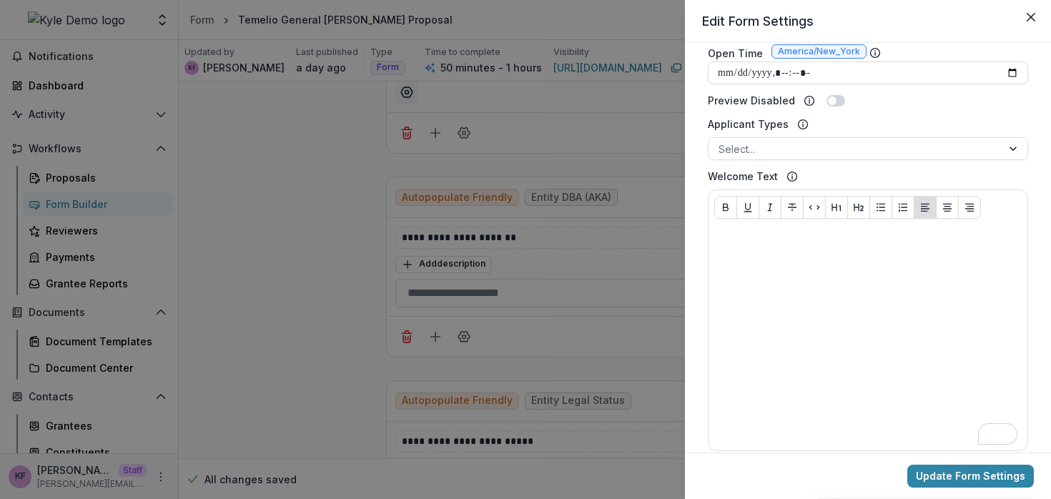
click at [645, 231] on div "**********" at bounding box center [525, 249] width 1051 height 499
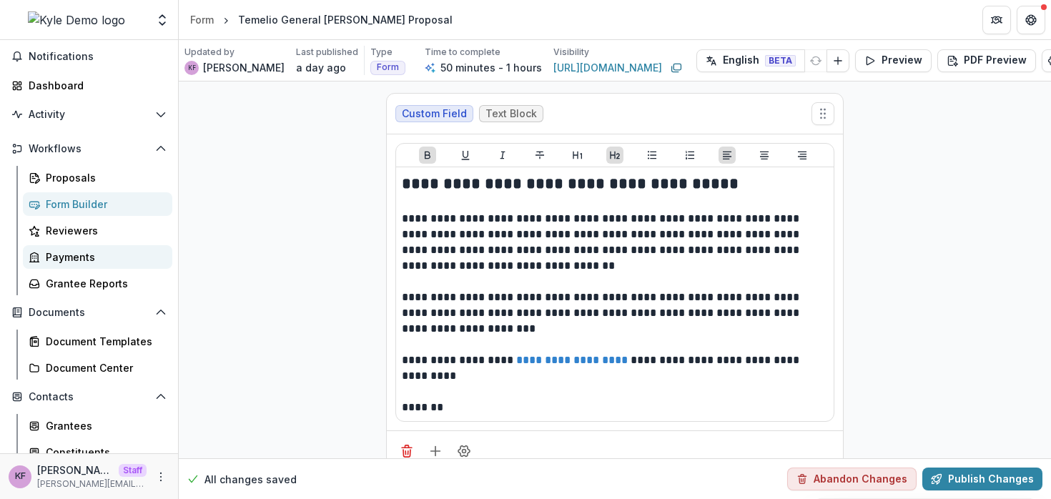
scroll to position [67, 0]
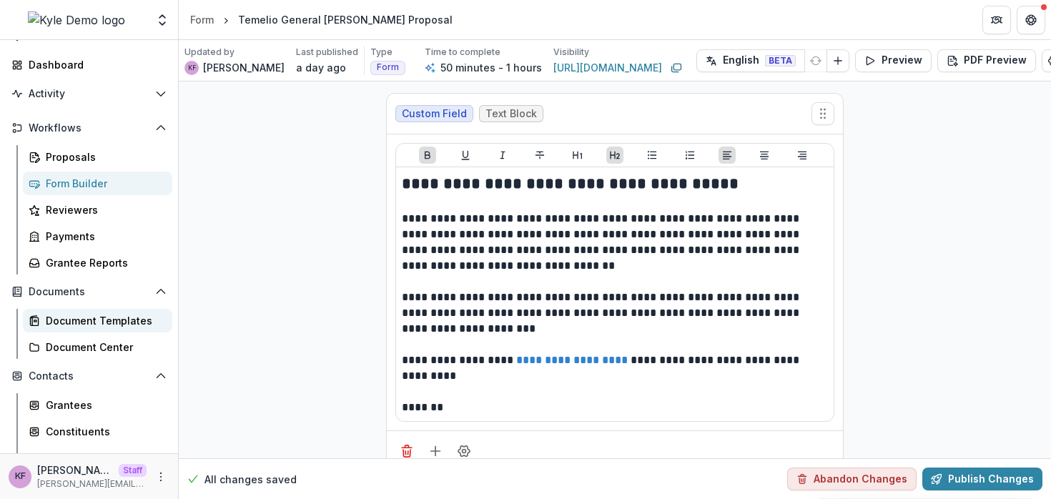
click at [86, 318] on div "Document Templates" at bounding box center [103, 320] width 115 height 15
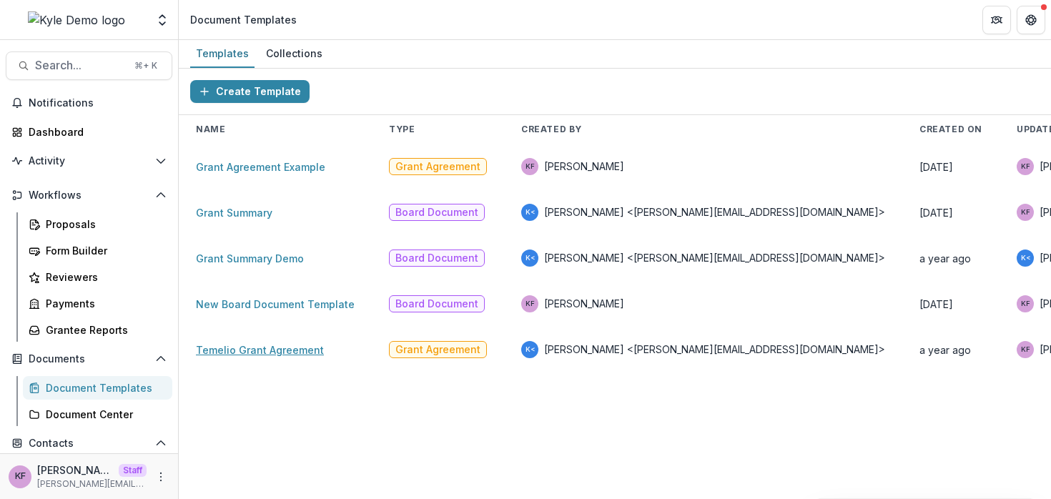
click at [280, 354] on link "Temelio Grant Agreement" at bounding box center [260, 350] width 128 height 12
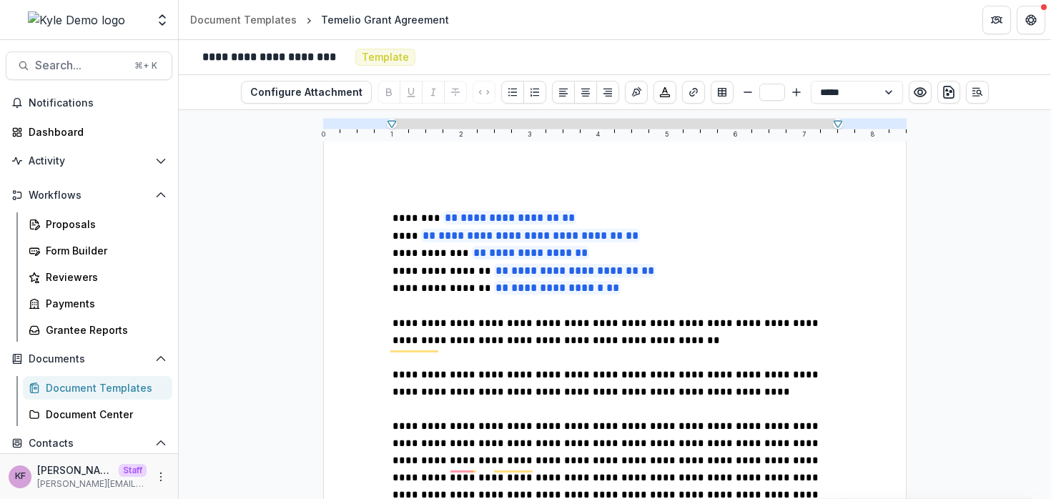
scroll to position [124, 0]
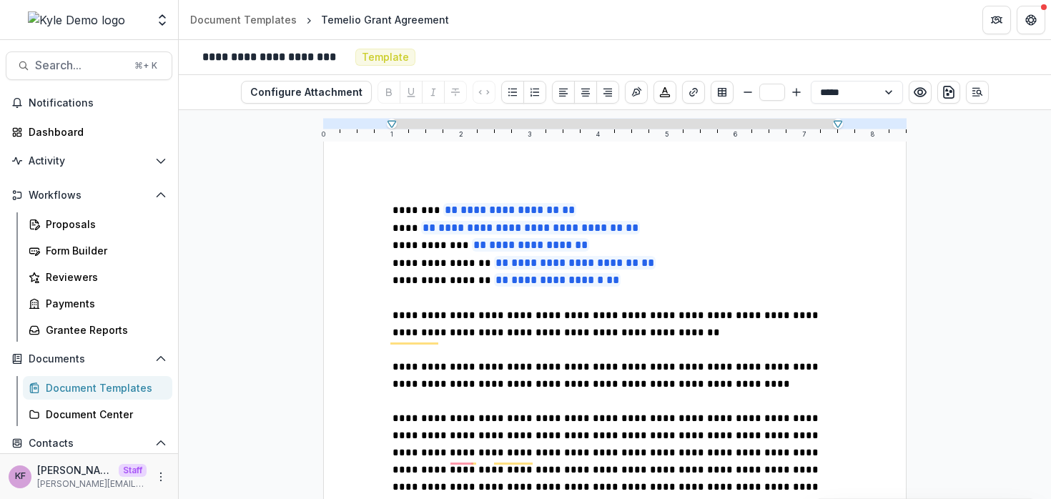
click at [572, 301] on p "To enrich screen reader interactions, please activate Accessibility in Grammarl…" at bounding box center [615, 298] width 445 height 17
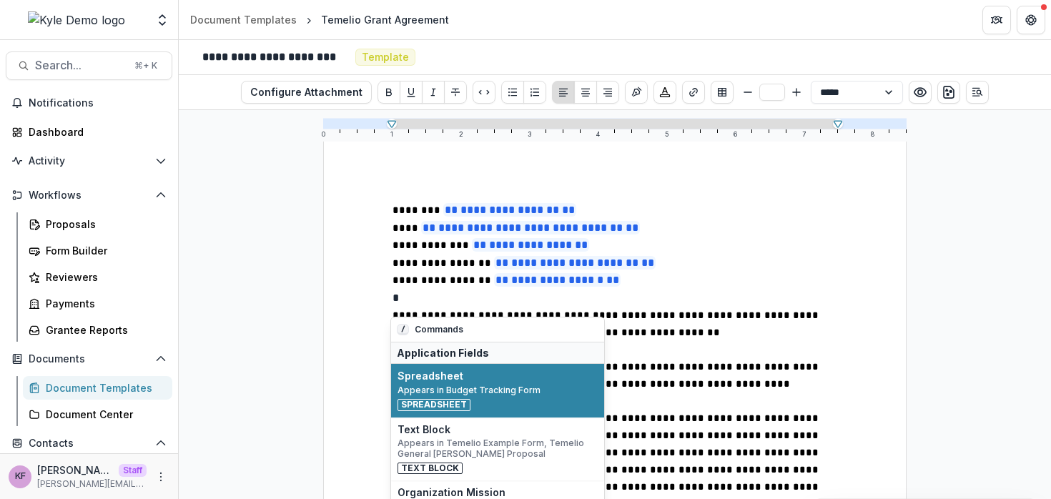
scroll to position [189, 0]
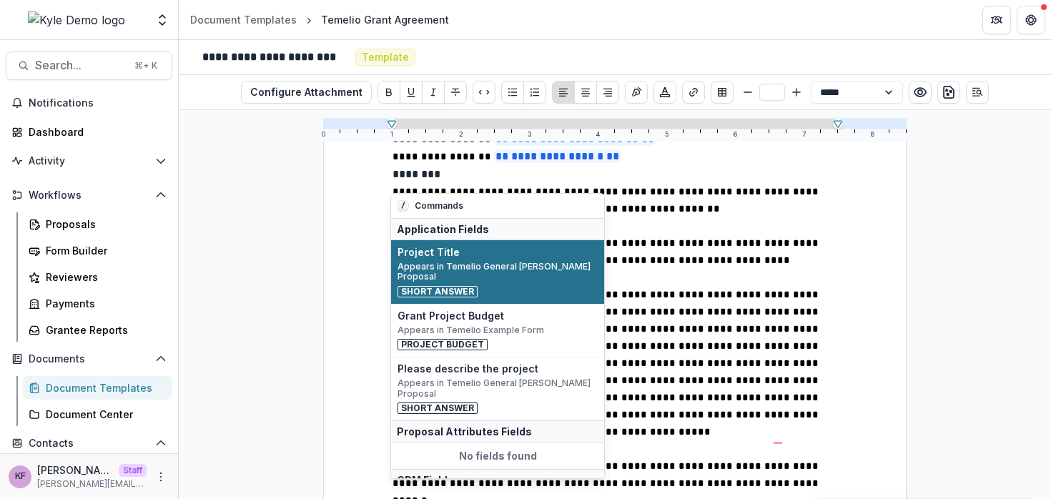
click at [458, 263] on span "Appears in Temelio General Grant Proposal" at bounding box center [498, 272] width 200 height 21
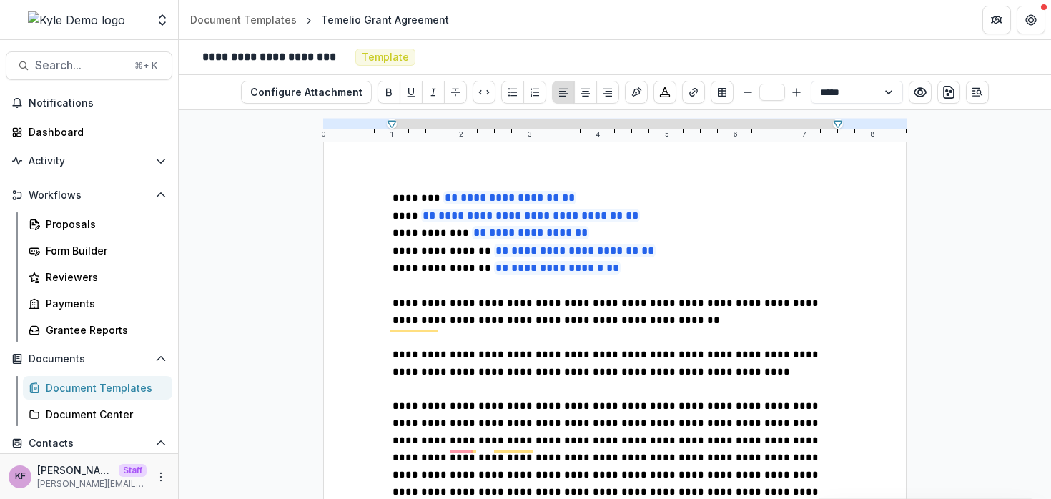
type input "**"
click at [450, 325] on span "**********" at bounding box center [607, 311] width 429 height 27
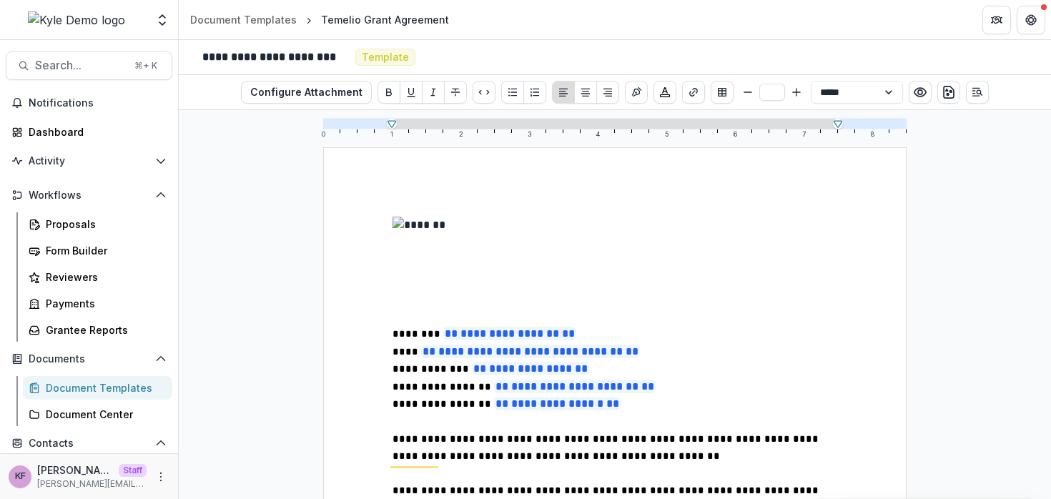
click at [110, 383] on div "Document Templates" at bounding box center [103, 388] width 115 height 15
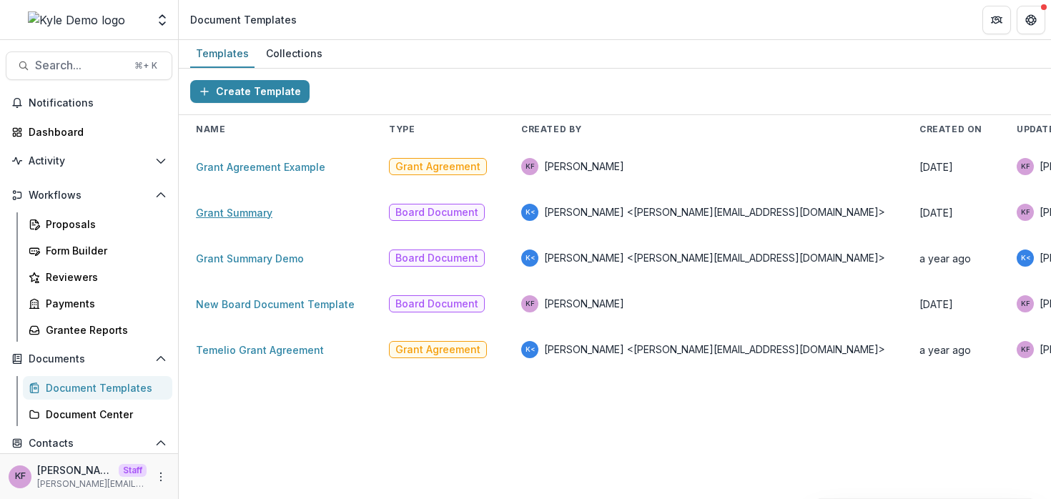
click at [250, 215] on link "Grant Summary" at bounding box center [234, 213] width 77 height 12
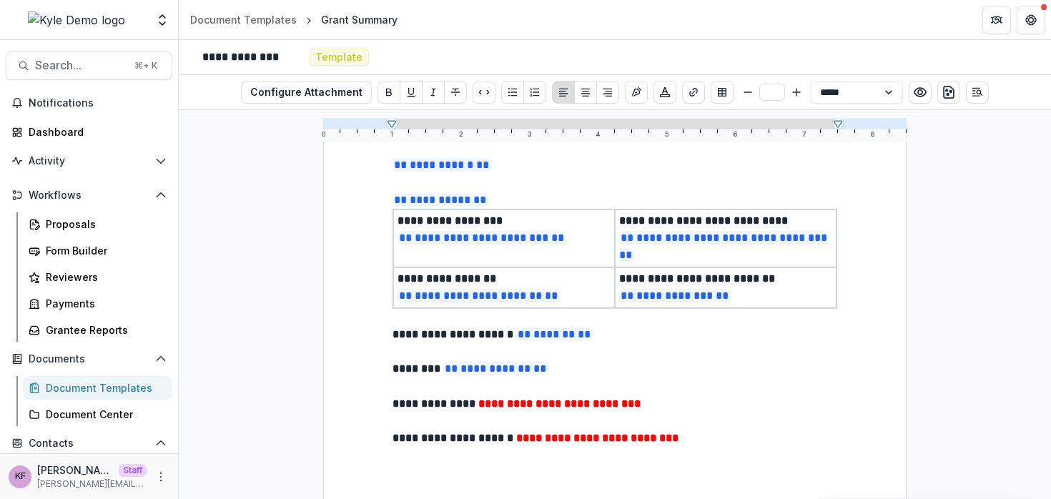
click at [556, 207] on p "**********" at bounding box center [615, 201] width 445 height 18
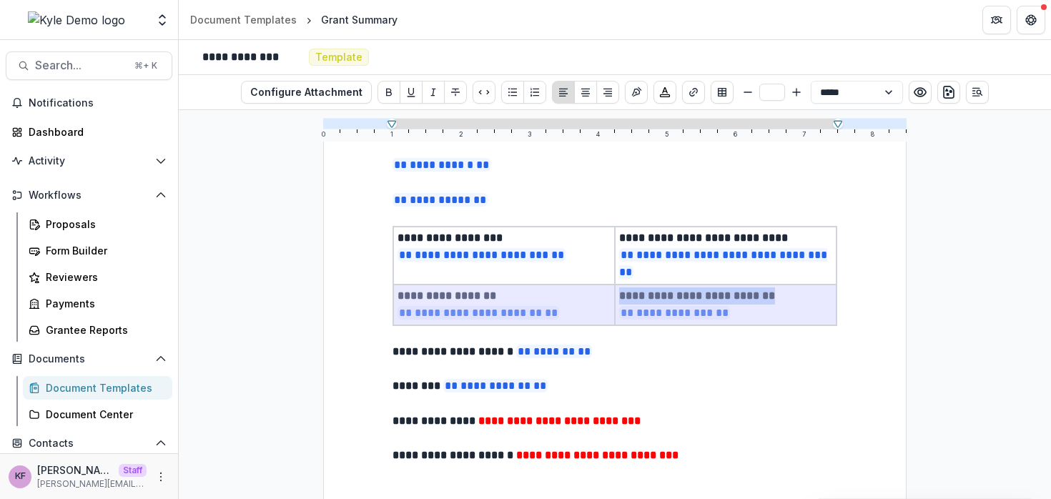
drag, startPoint x: 394, startPoint y: 293, endPoint x: 772, endPoint y: 305, distance: 377.8
click at [772, 305] on tr "**********" at bounding box center [614, 305] width 443 height 41
click at [666, 351] on p "**********" at bounding box center [615, 352] width 445 height 18
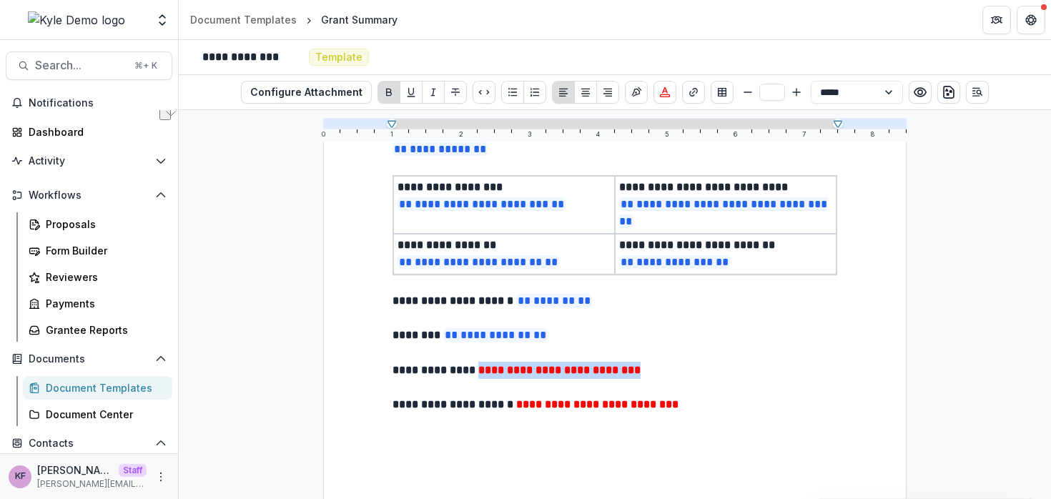
drag, startPoint x: 702, startPoint y: 366, endPoint x: 487, endPoint y: 367, distance: 215.3
click at [487, 367] on p "**********" at bounding box center [615, 370] width 445 height 17
click at [89, 386] on div "Document Templates" at bounding box center [103, 388] width 115 height 15
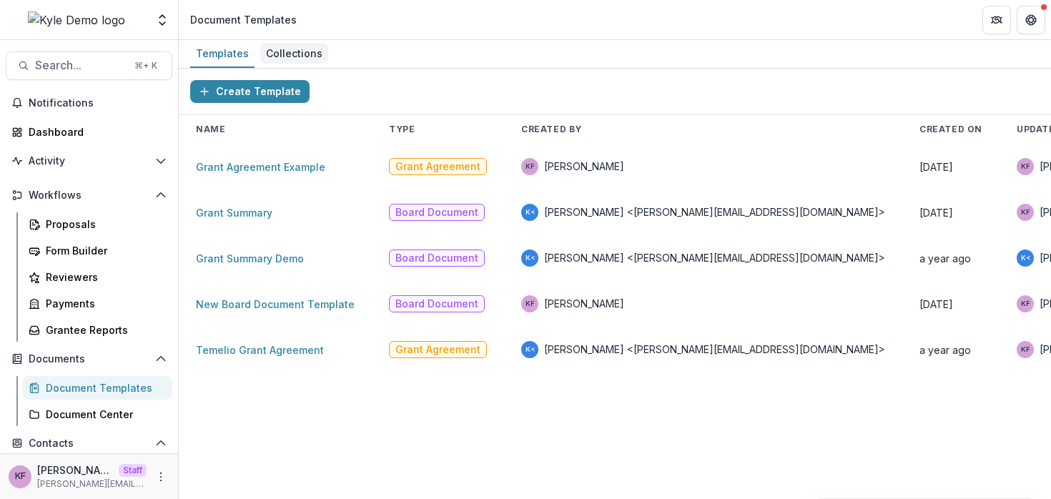
click at [307, 59] on div "Collections" at bounding box center [294, 53] width 68 height 21
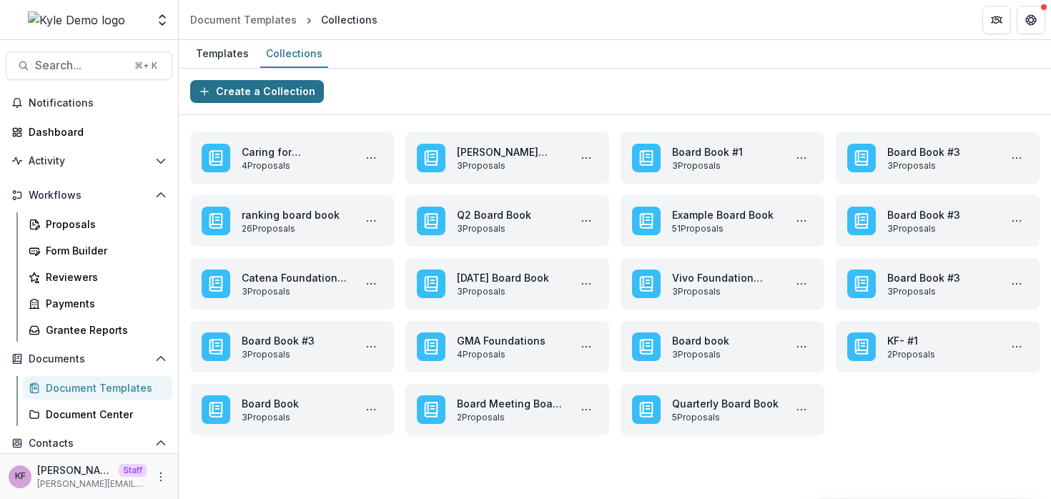
click at [263, 88] on button "Create a Collection" at bounding box center [257, 91] width 134 height 23
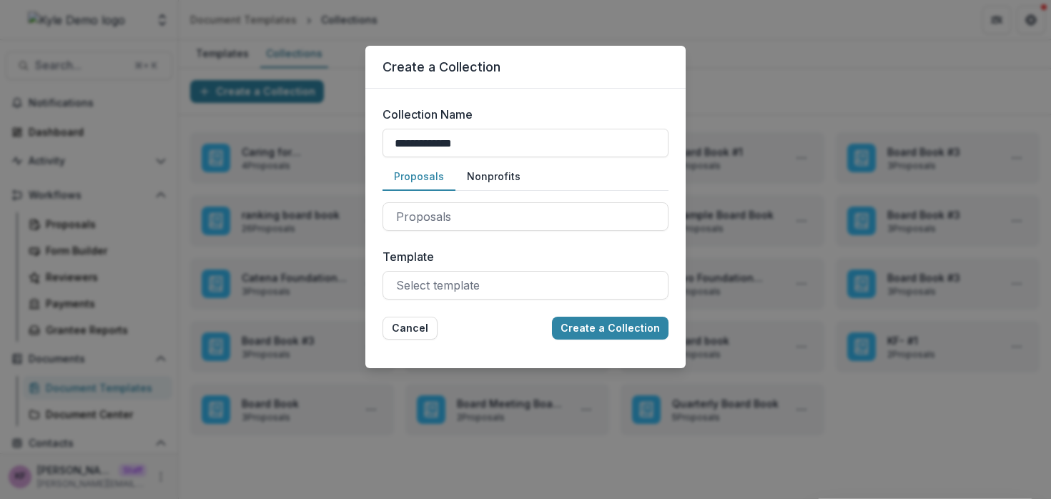
type input "**********"
click at [455, 201] on div "Proposals" at bounding box center [526, 216] width 286 height 51
click at [454, 209] on div at bounding box center [525, 217] width 259 height 20
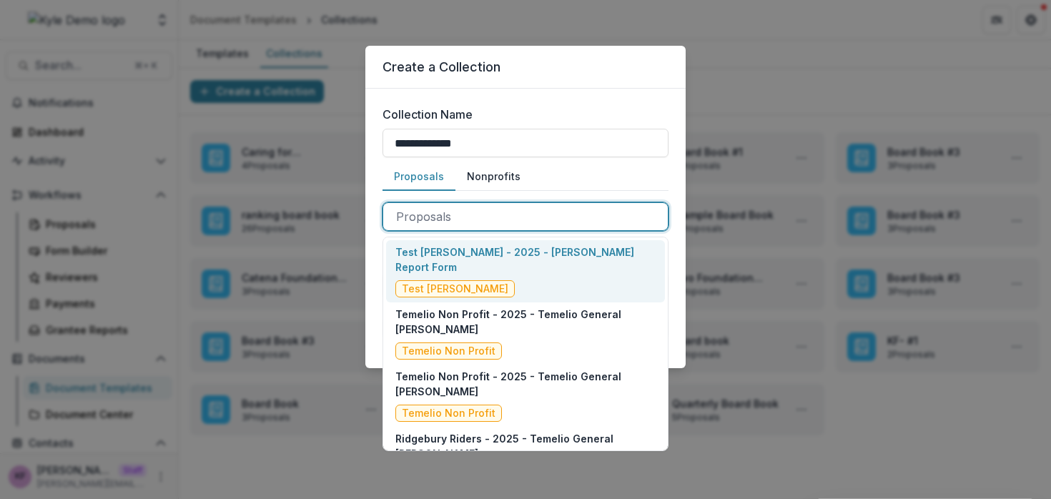
click at [489, 273] on div "Test Ruthwick - 2025 - Temelio Grant Report Form Test Ruthwick" at bounding box center [526, 271] width 260 height 53
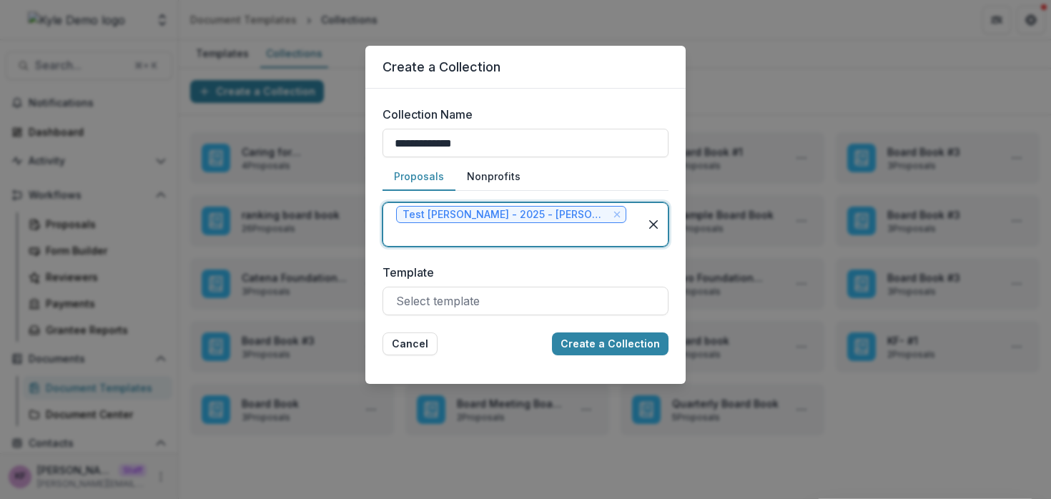
click at [481, 237] on div at bounding box center [511, 235] width 230 height 20
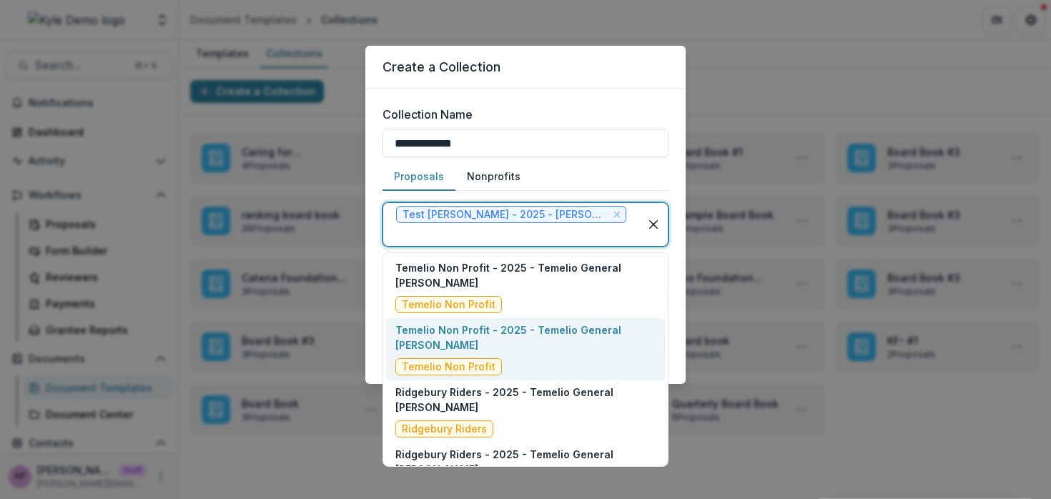
click at [533, 364] on div "Temelio Non Profit - 2025 - Temelio General Grant Proposal Temelio Non Profit" at bounding box center [526, 349] width 260 height 53
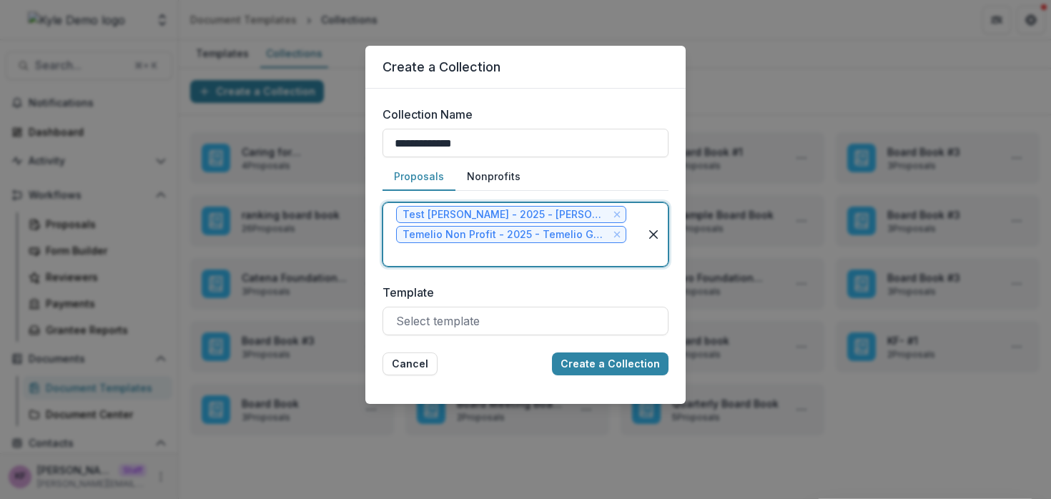
click at [496, 258] on div at bounding box center [511, 255] width 230 height 20
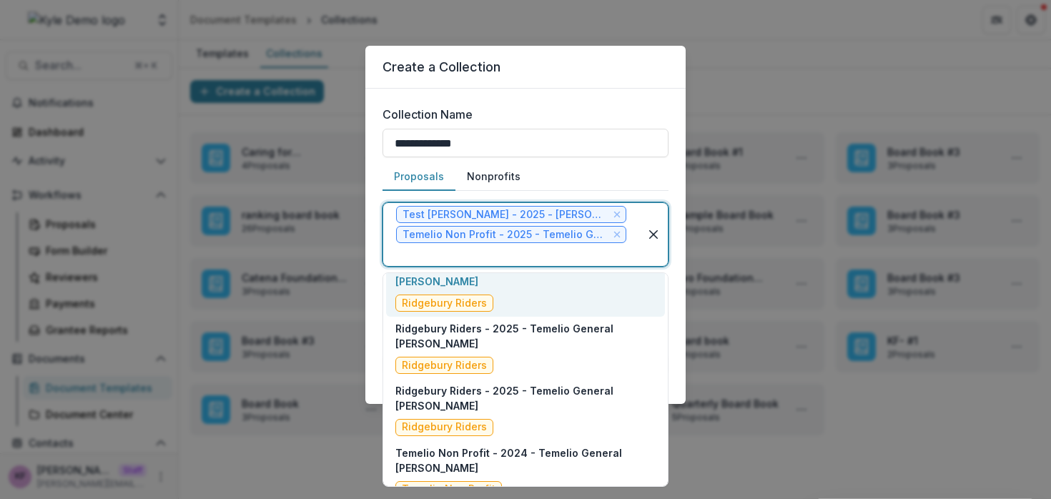
scroll to position [91, 0]
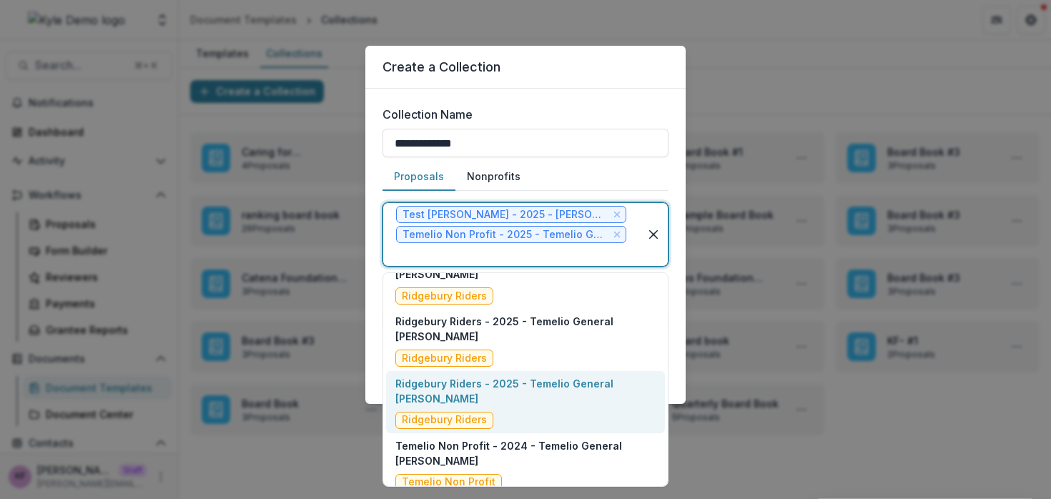
click at [534, 396] on p "Ridgebury Riders - 2025 - Temelio General Grant Proposal" at bounding box center [526, 391] width 260 height 30
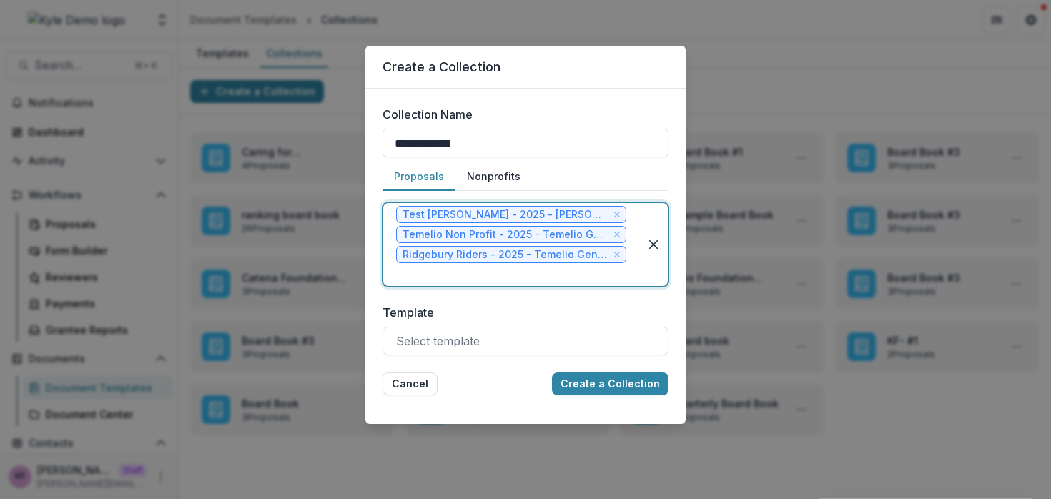
click at [505, 275] on div at bounding box center [511, 275] width 230 height 20
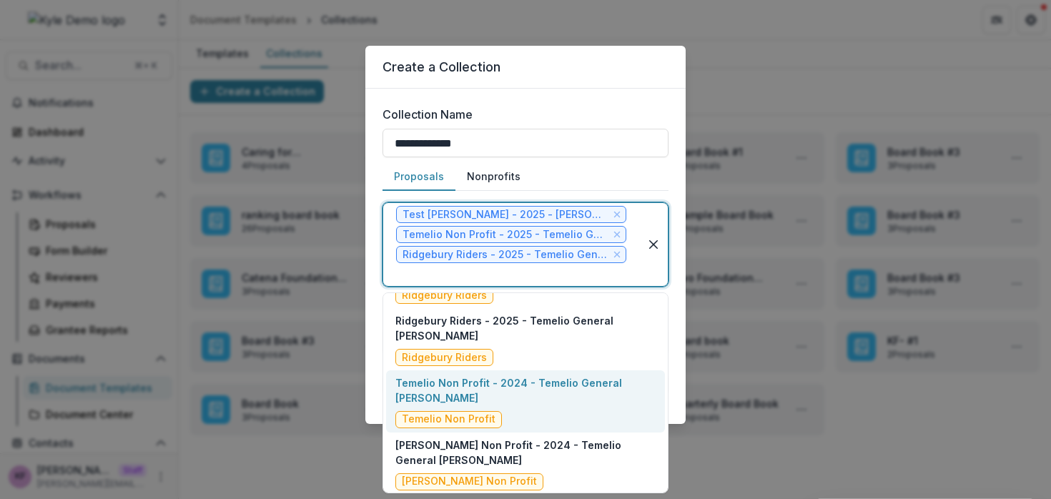
scroll to position [107, 0]
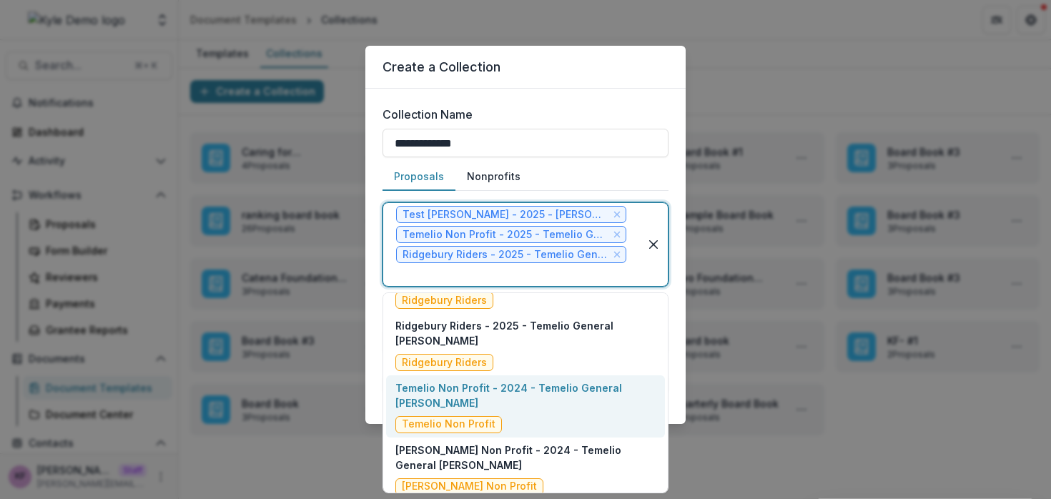
click at [534, 434] on div "Temelio Non Profit - 2024 - Temelio General Grant Proposal Temelio Non Profit" at bounding box center [525, 406] width 279 height 62
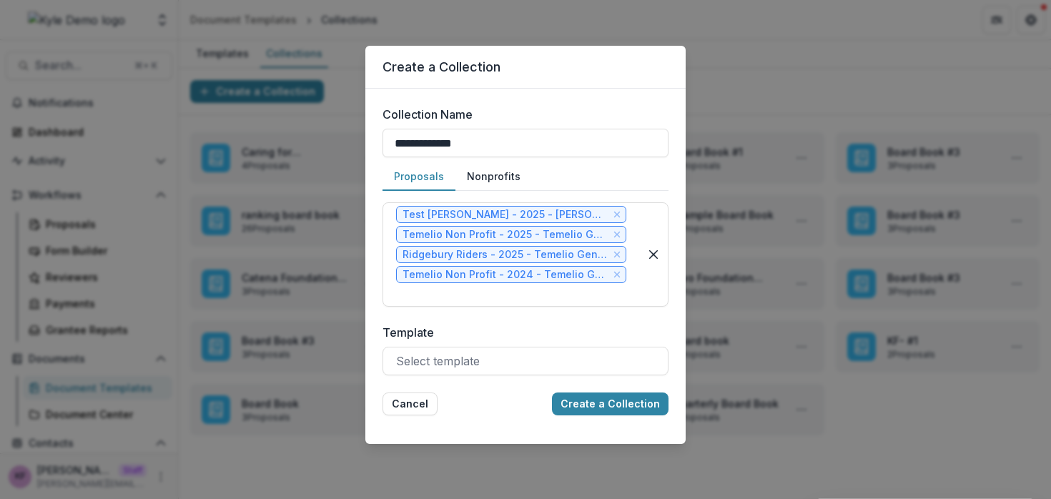
click at [509, 381] on form "**********" at bounding box center [526, 261] width 286 height 310
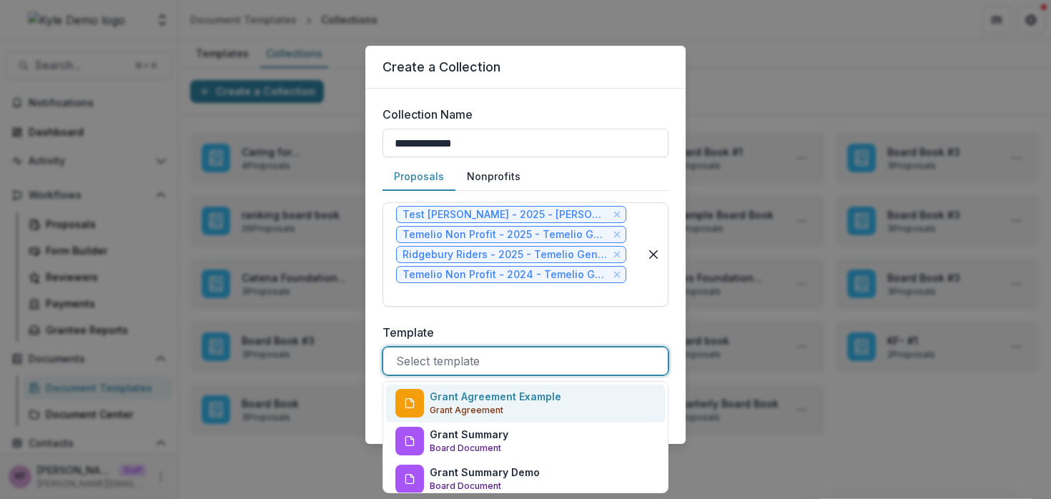
click at [509, 367] on div at bounding box center [525, 361] width 259 height 20
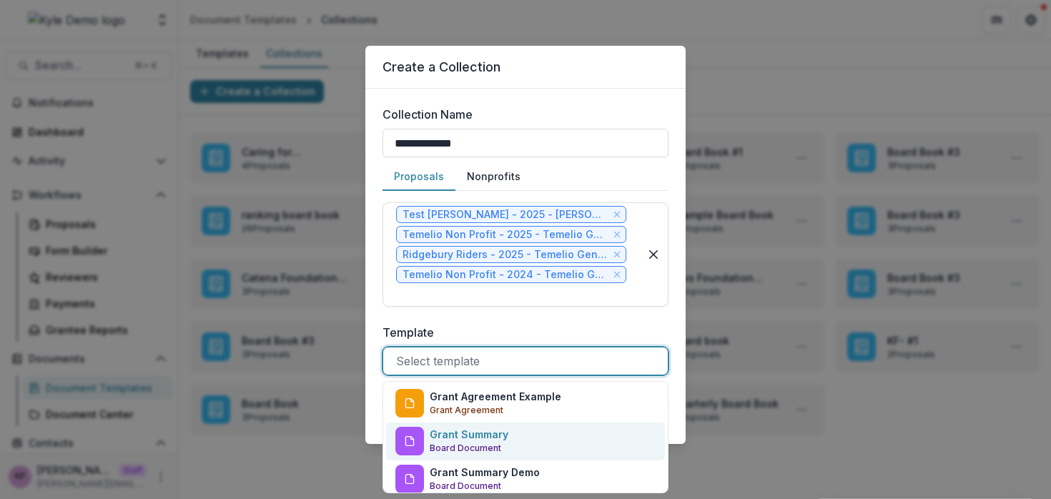
scroll to position [84, 0]
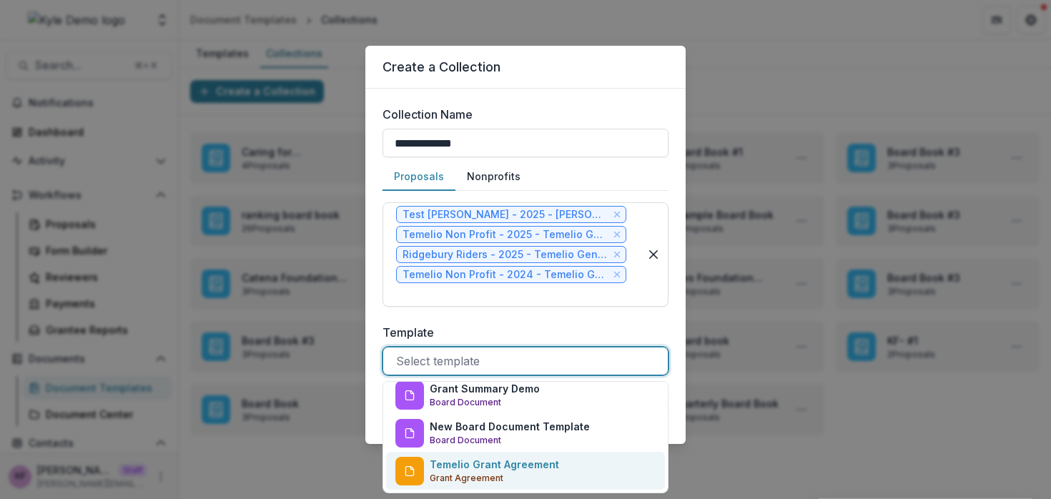
click at [518, 461] on p "Temelio Grant Agreement" at bounding box center [494, 464] width 129 height 15
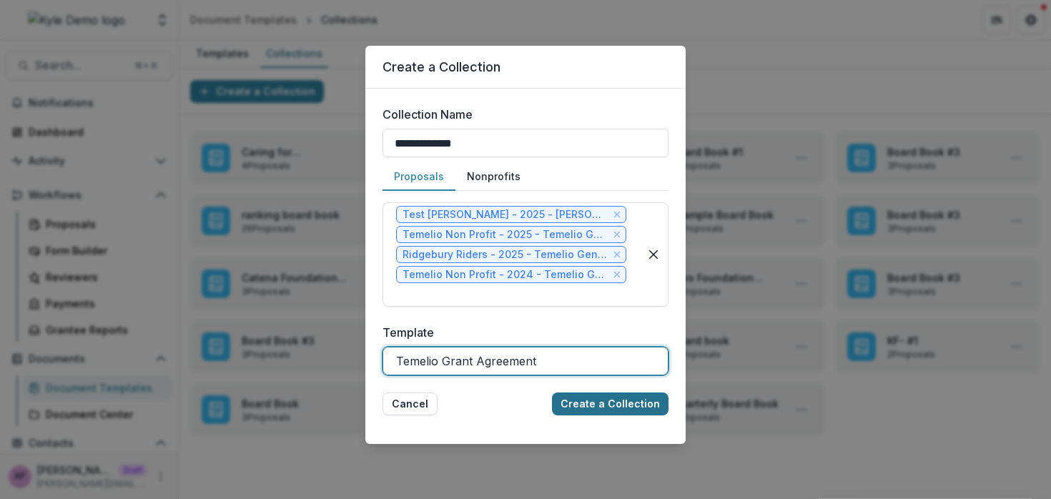
click at [581, 403] on button "Create a Collection" at bounding box center [610, 404] width 117 height 23
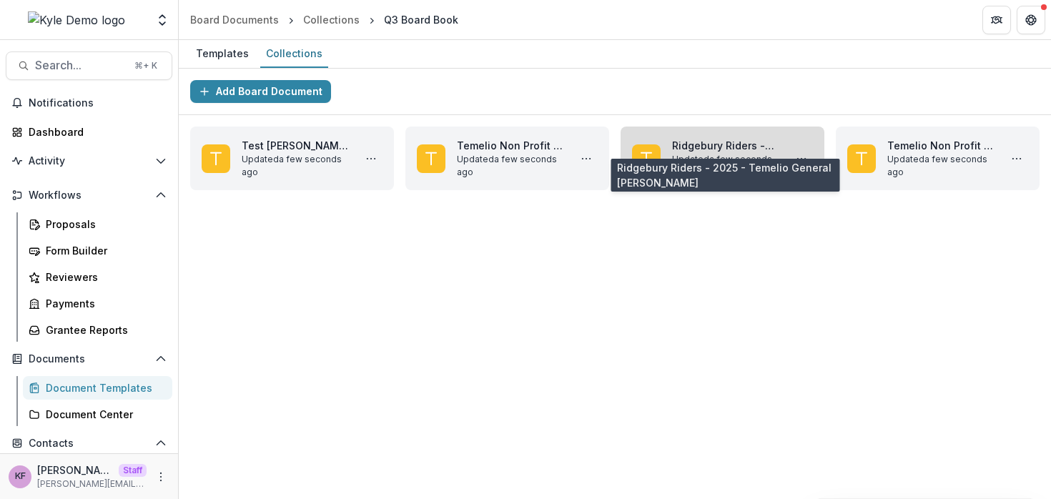
click at [720, 149] on link "Ridgebury Riders - 2025 - Temelio General Grant Proposal" at bounding box center [725, 145] width 107 height 15
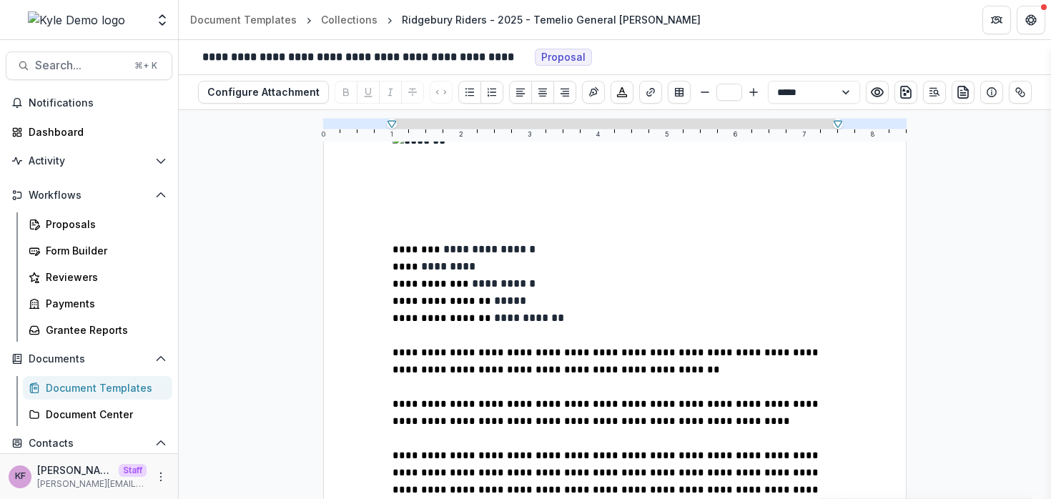
scroll to position [96, 0]
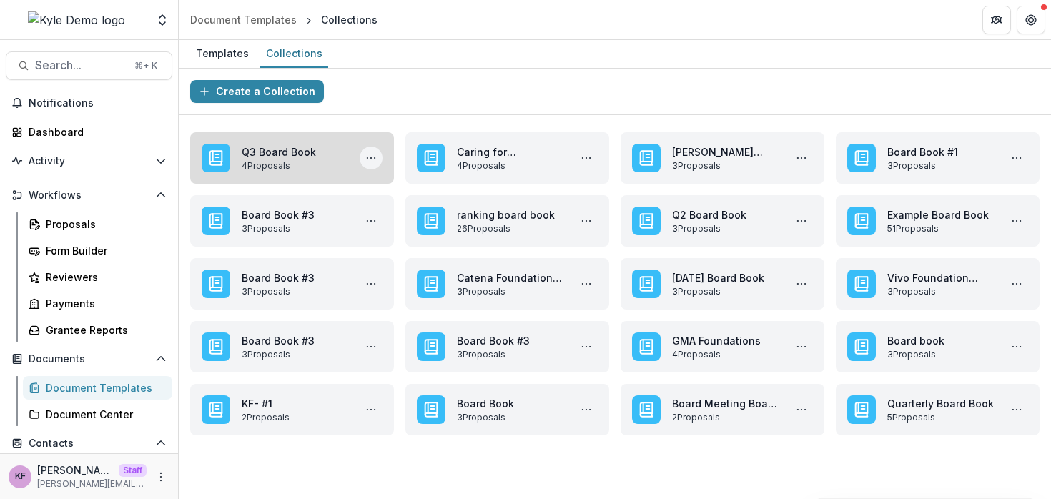
click at [373, 161] on icon "More Q3 Board Book Actions" at bounding box center [370, 157] width 11 height 11
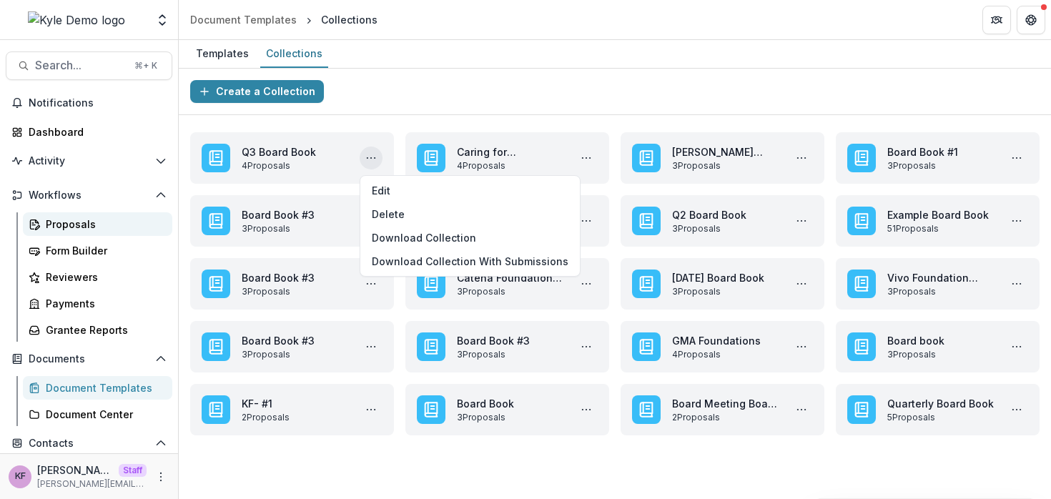
click at [85, 227] on div "Proposals" at bounding box center [103, 224] width 115 height 15
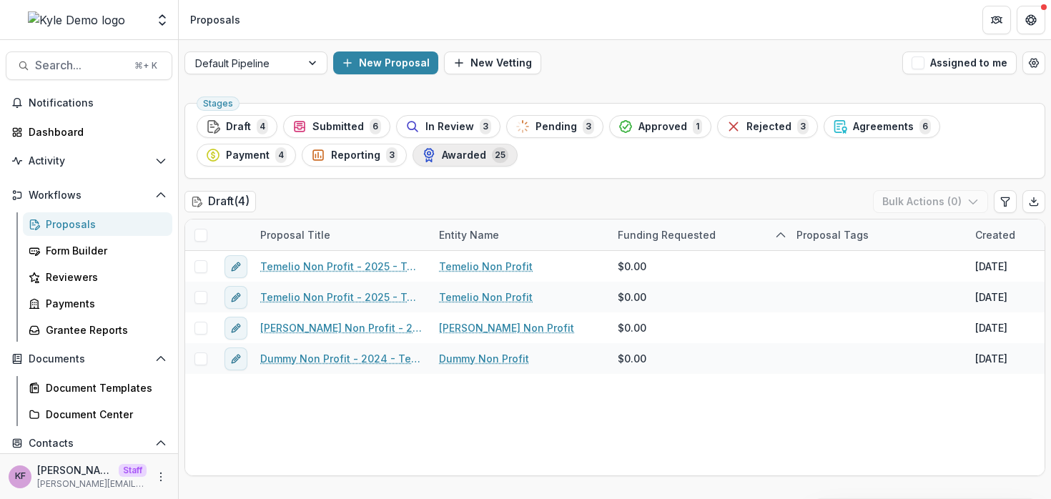
click at [446, 162] on div "Awarded 25" at bounding box center [465, 155] width 87 height 16
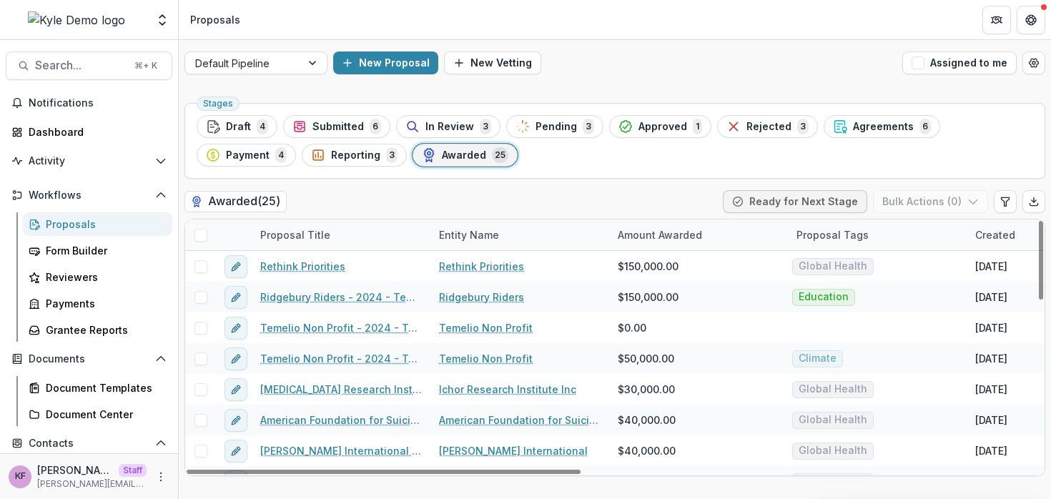
click at [196, 233] on span at bounding box center [201, 235] width 13 height 13
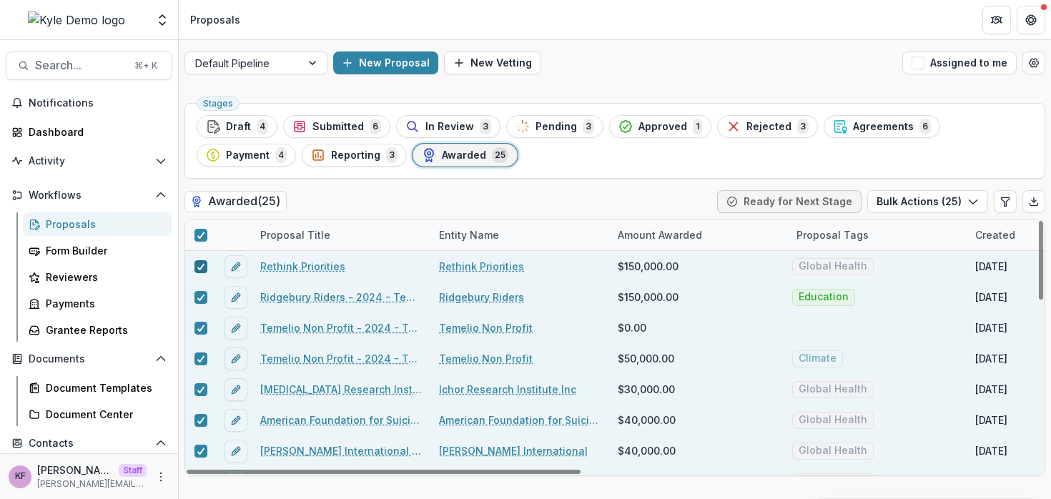
click at [197, 264] on icon at bounding box center [201, 266] width 9 height 7
click at [205, 293] on div at bounding box center [201, 297] width 9 height 11
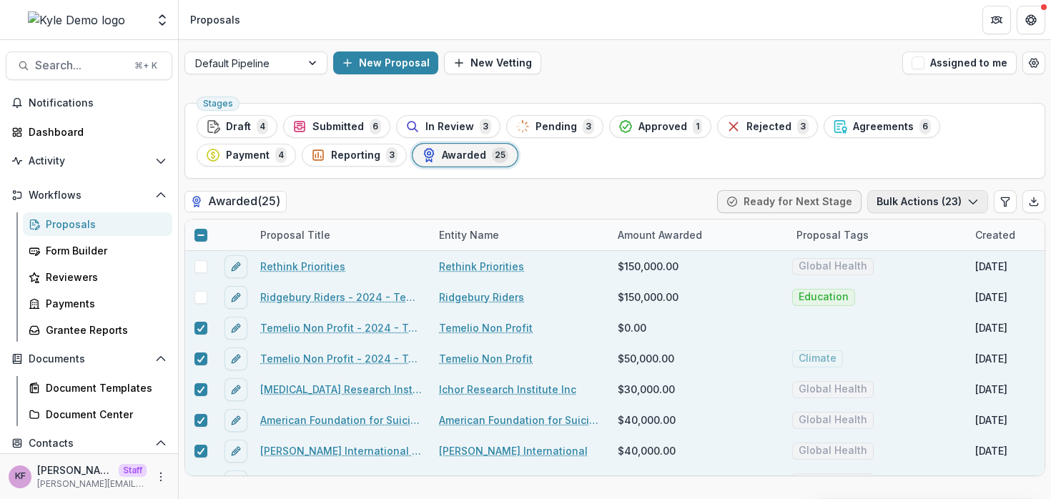
click at [955, 199] on button "Bulk Actions ( 23 )" at bounding box center [928, 201] width 121 height 23
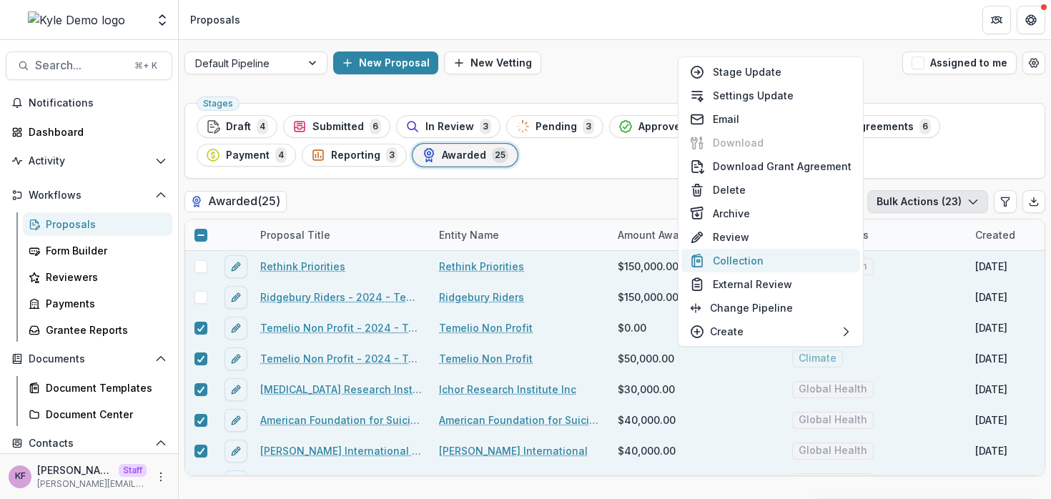
click at [781, 259] on button "Collection" at bounding box center [771, 261] width 179 height 24
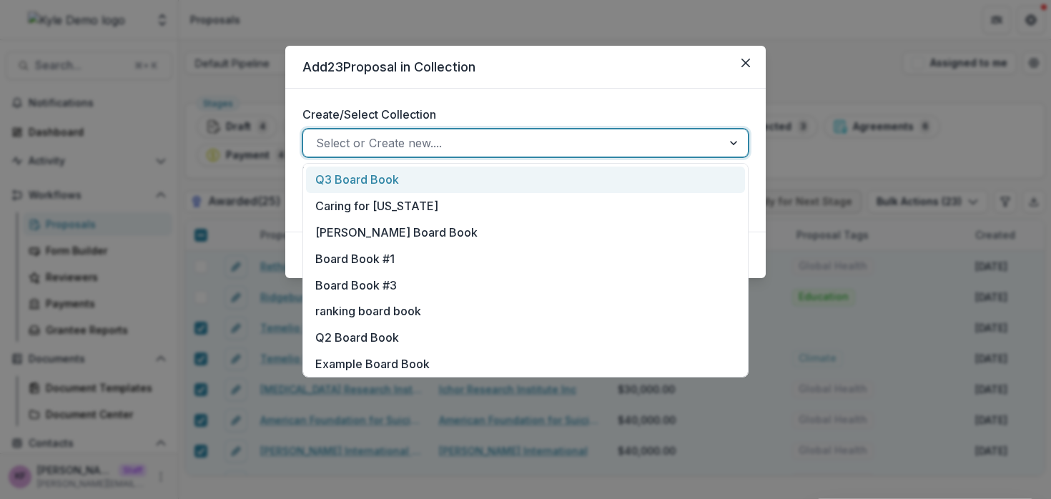
click at [383, 144] on div at bounding box center [512, 143] width 393 height 20
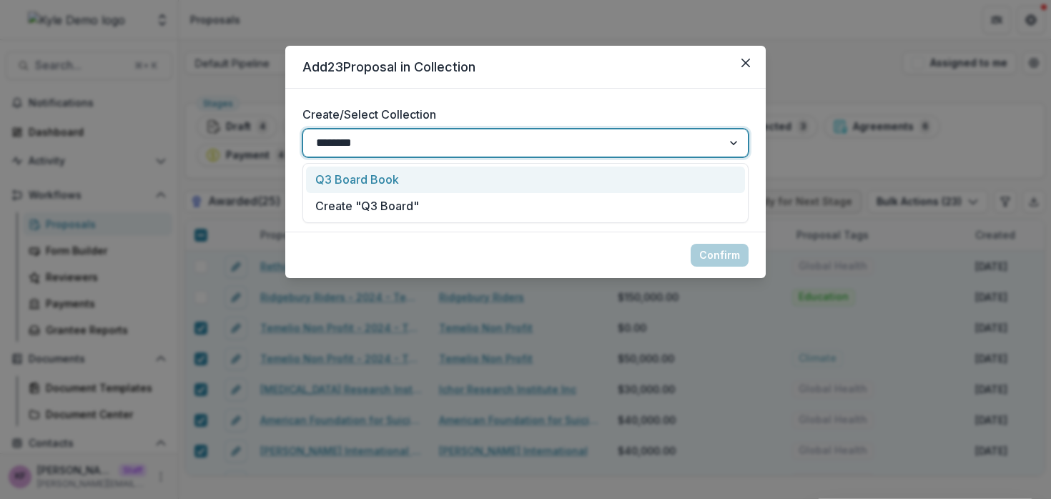
type input "********"
click at [394, 21] on div "Add 23 Proposal in Collection Create/Select Collection Q3 Board Book, 1 of 2. 2…" at bounding box center [525, 249] width 1051 height 499
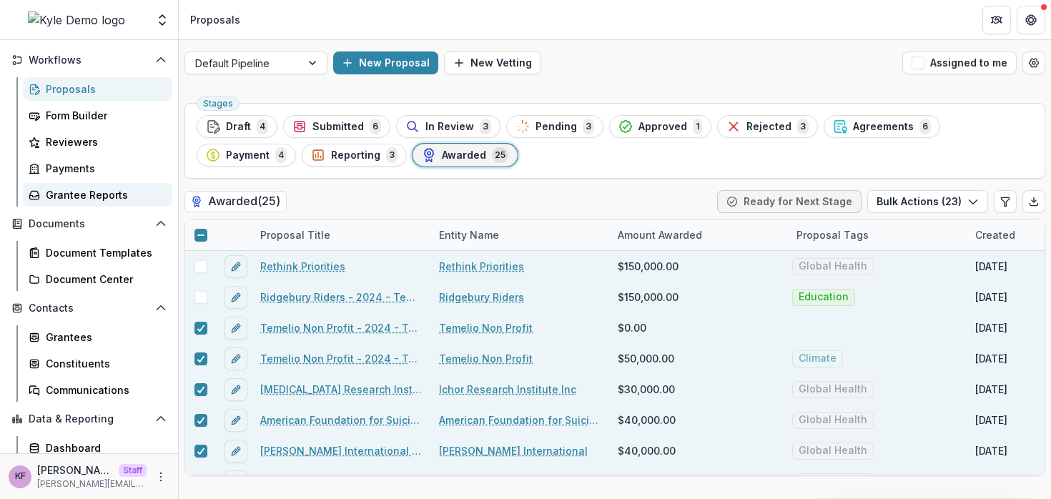
scroll to position [116, 0]
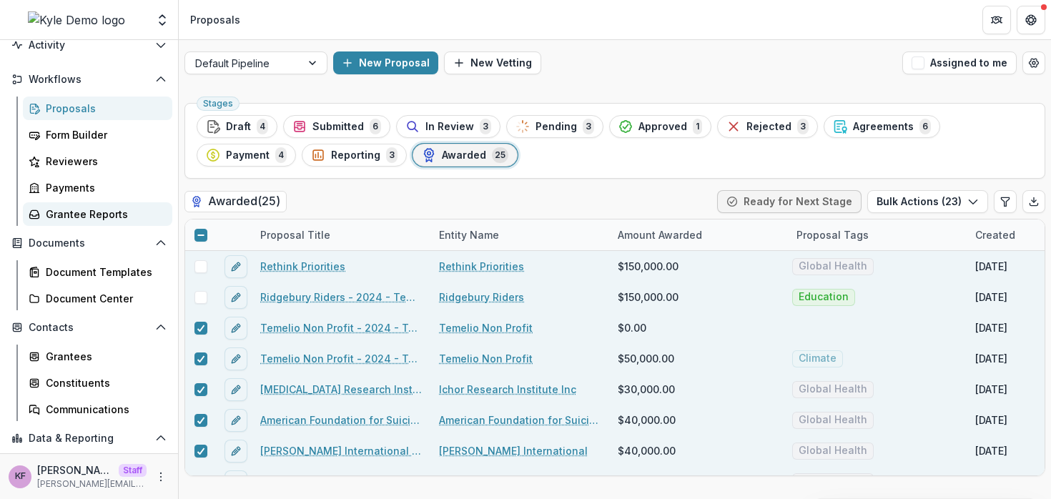
click at [91, 217] on div "Grantee Reports" at bounding box center [103, 214] width 115 height 15
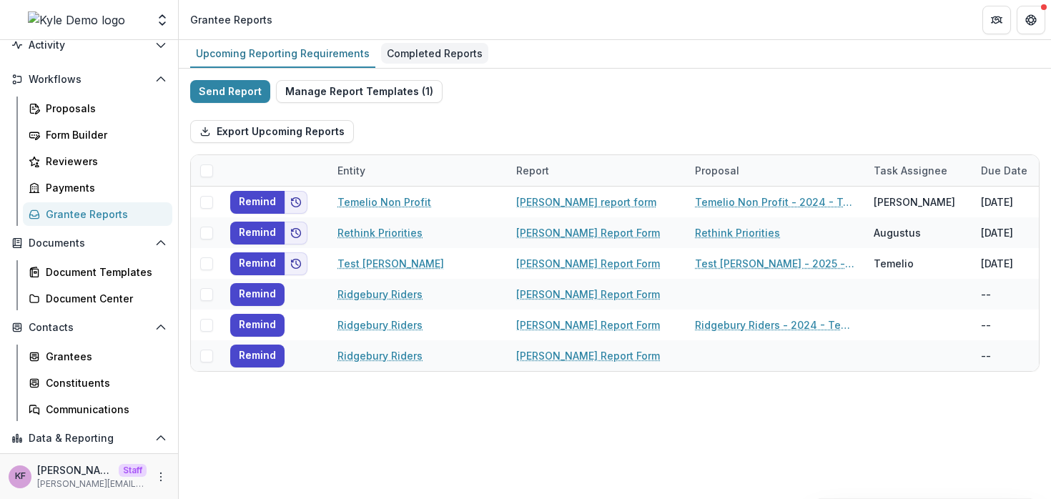
click at [443, 54] on div "Completed Reports" at bounding box center [434, 53] width 107 height 21
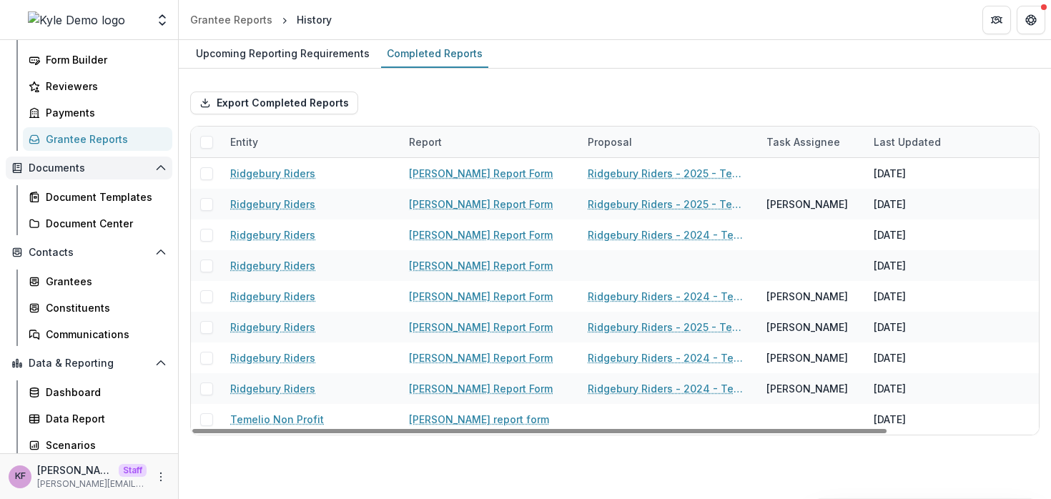
scroll to position [195, 0]
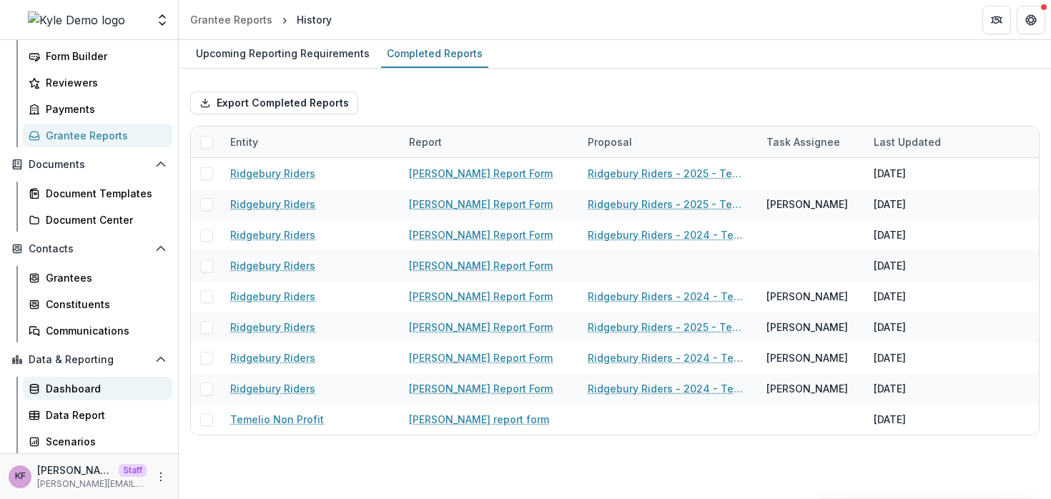
click at [77, 391] on div "Dashboard" at bounding box center [103, 388] width 115 height 15
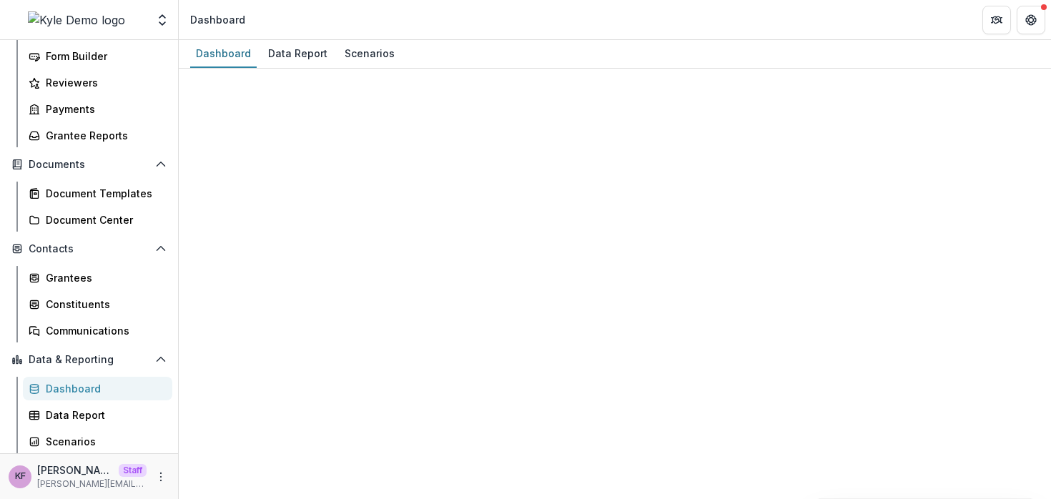
select select "**********"
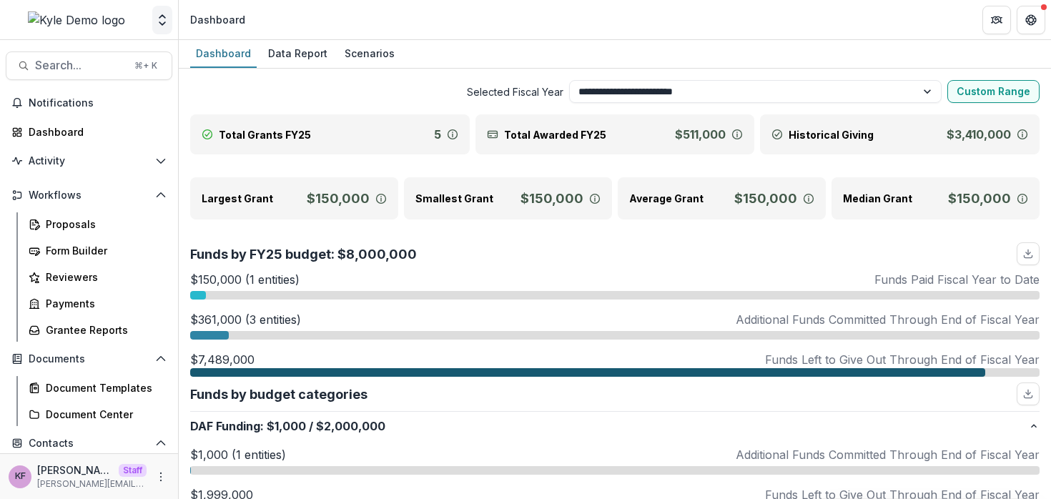
click at [162, 23] on icon "Open entity switcher" at bounding box center [162, 20] width 14 height 14
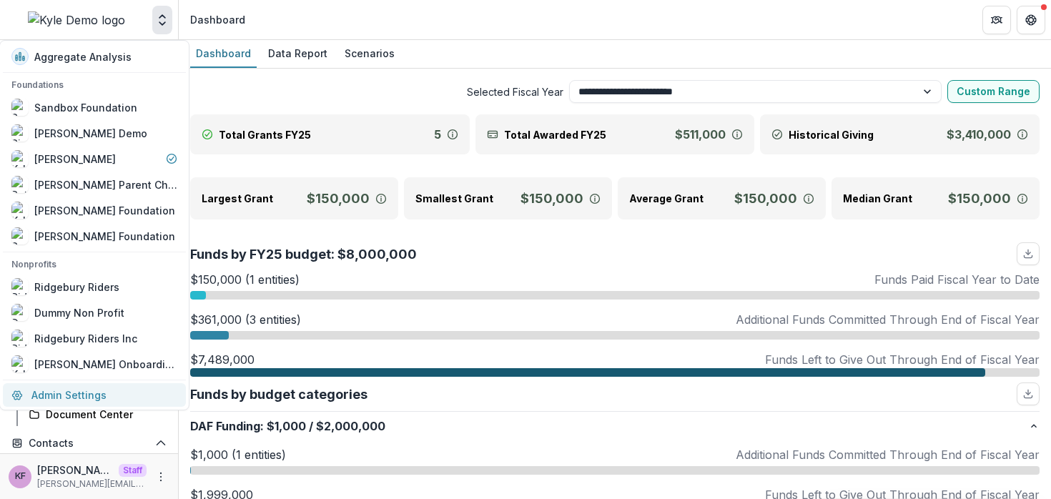
click at [118, 383] on link "Admin Settings" at bounding box center [94, 395] width 183 height 24
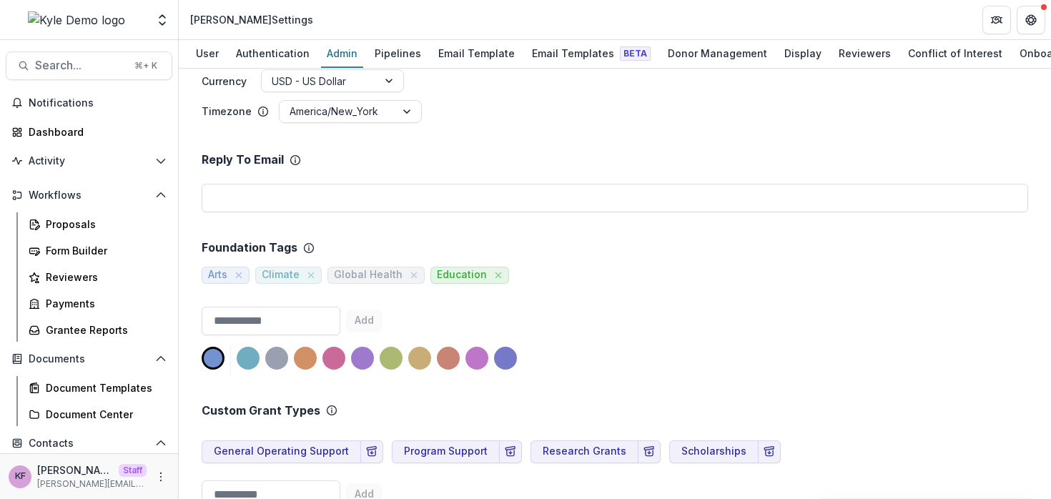
scroll to position [610, 0]
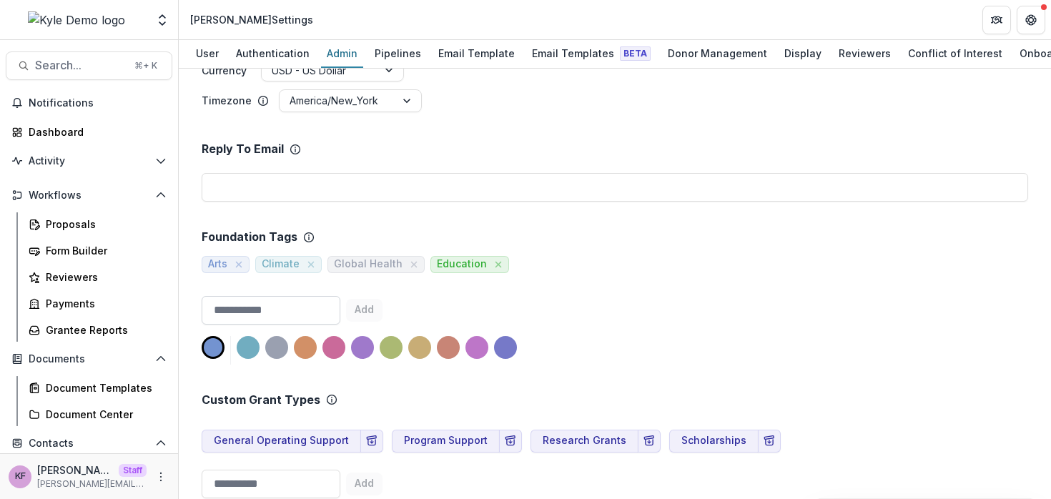
click at [275, 296] on input at bounding box center [271, 310] width 139 height 29
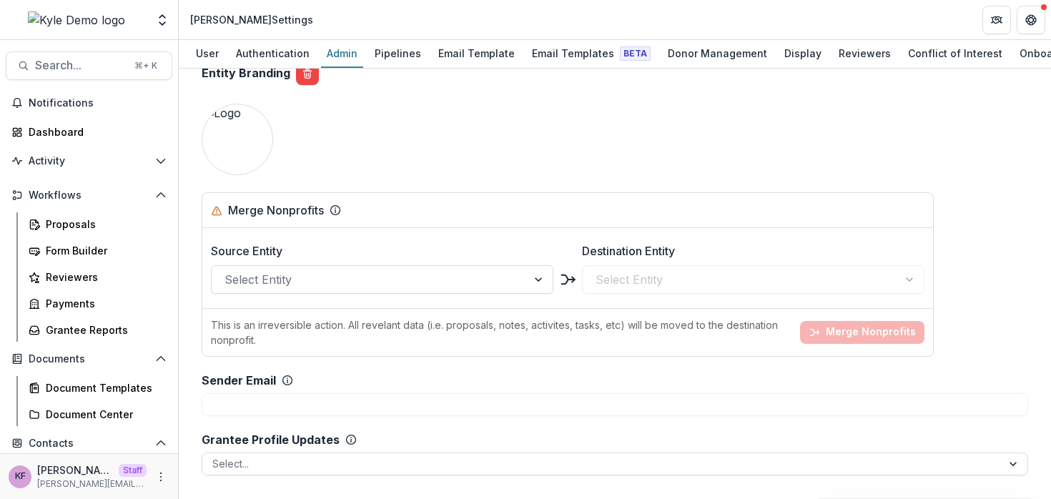
scroll to position [1762, 0]
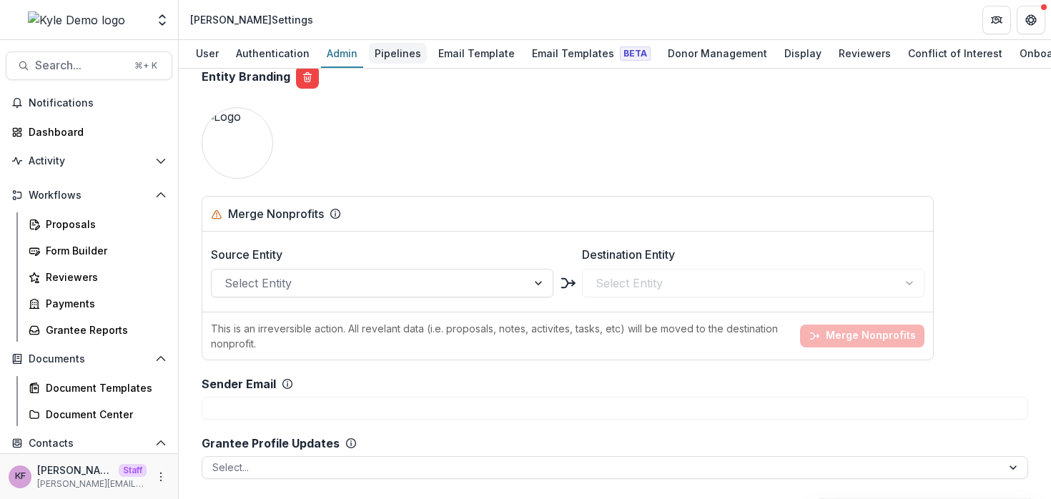
click at [399, 53] on div "Pipelines" at bounding box center [398, 53] width 58 height 21
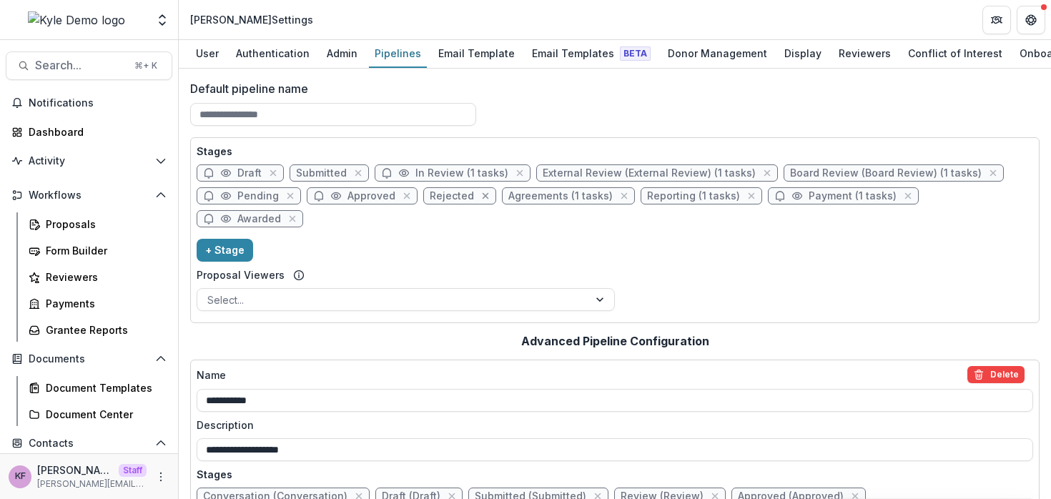
scroll to position [1, 0]
click at [428, 172] on span "In Review (1 tasks)" at bounding box center [462, 172] width 93 height 12
select select "******"
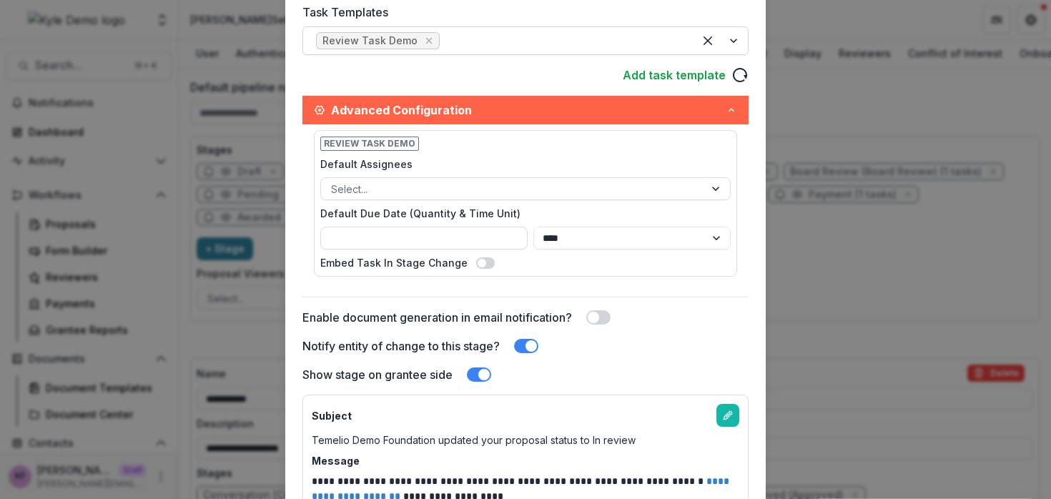
scroll to position [514, 0]
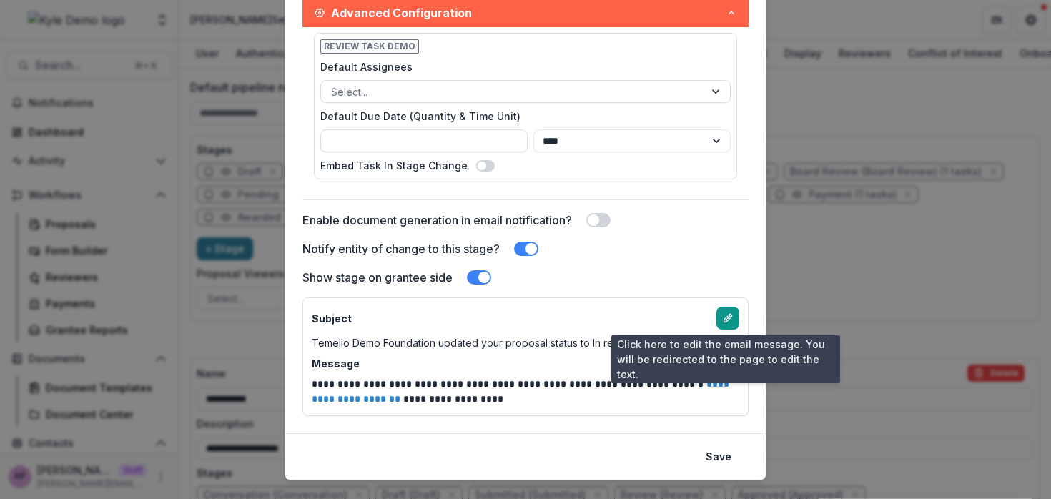
click at [724, 320] on icon "edit-email-template" at bounding box center [727, 319] width 6 height 6
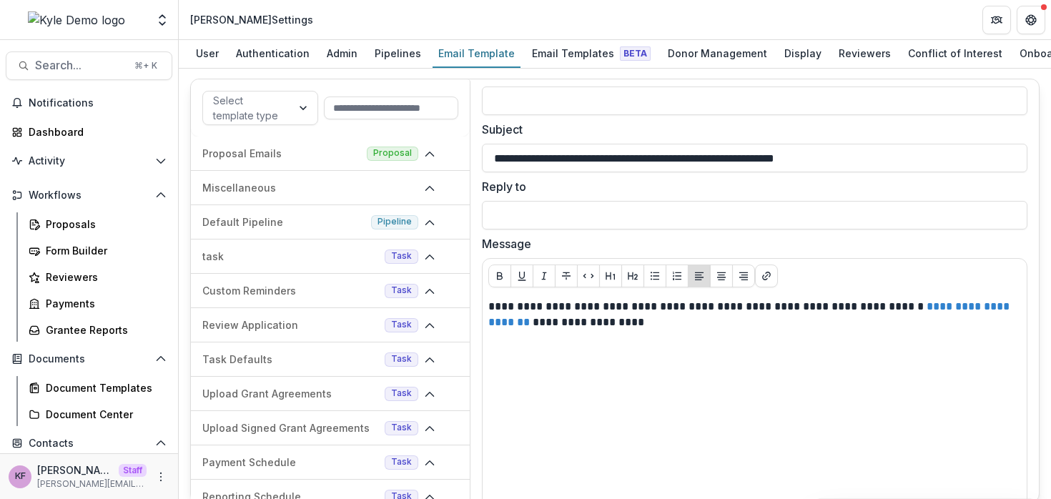
scroll to position [92, 0]
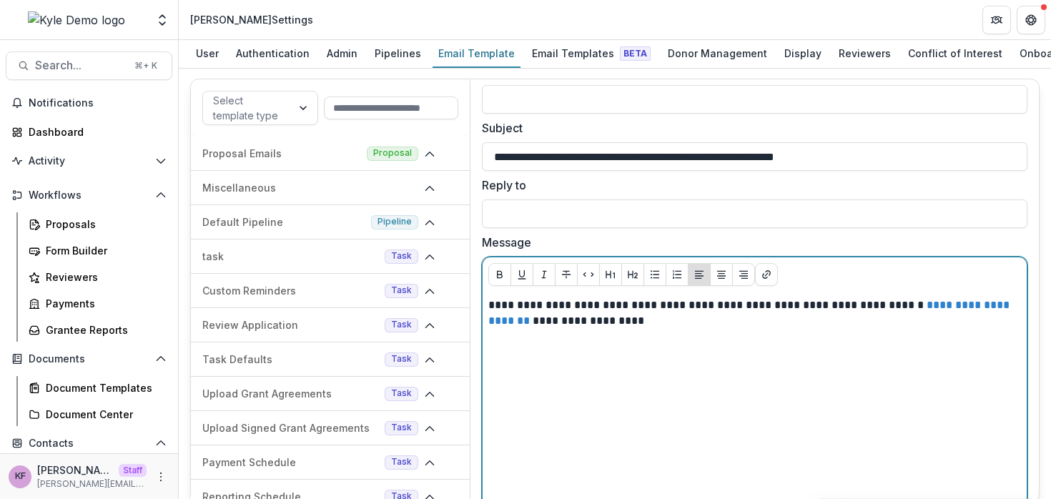
click at [553, 360] on div "**********" at bounding box center [755, 405] width 533 height 215
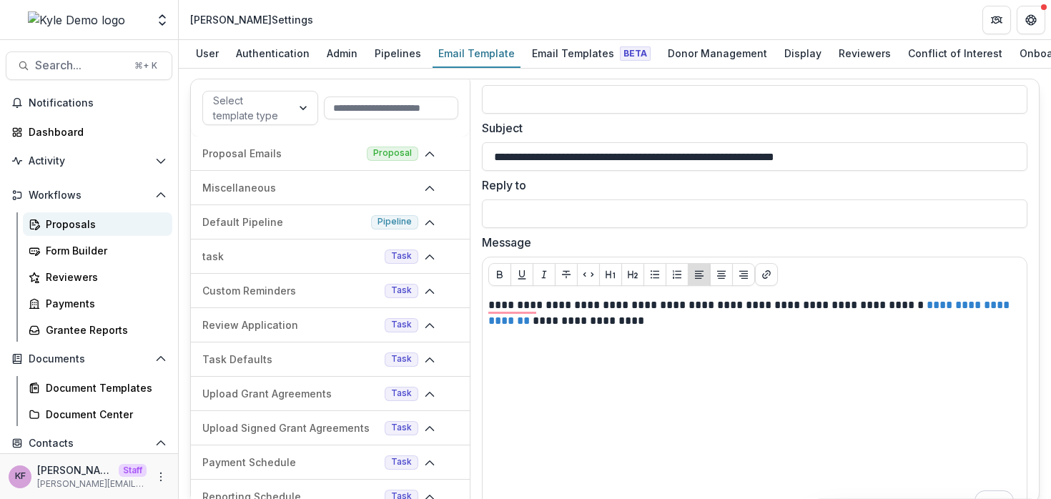
click at [90, 223] on div "Proposals" at bounding box center [103, 224] width 115 height 15
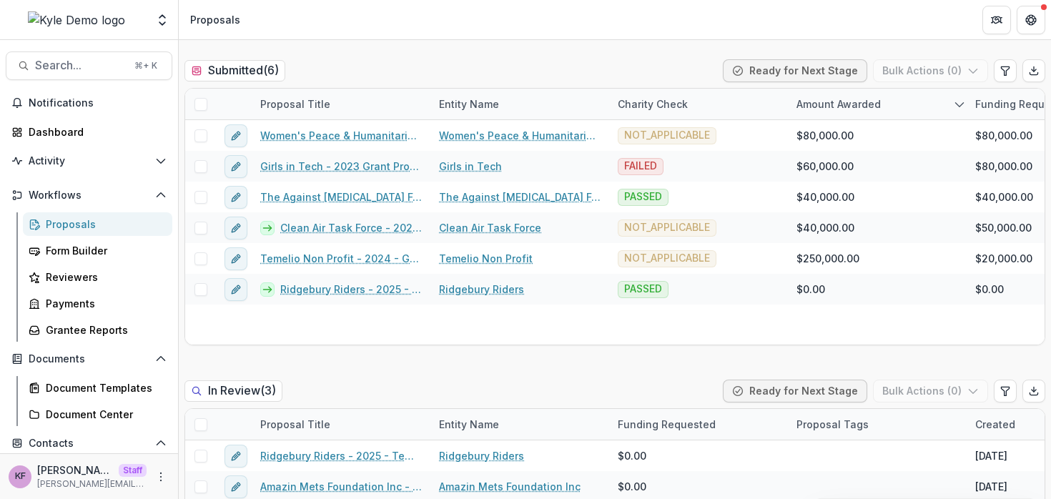
scroll to position [455, 0]
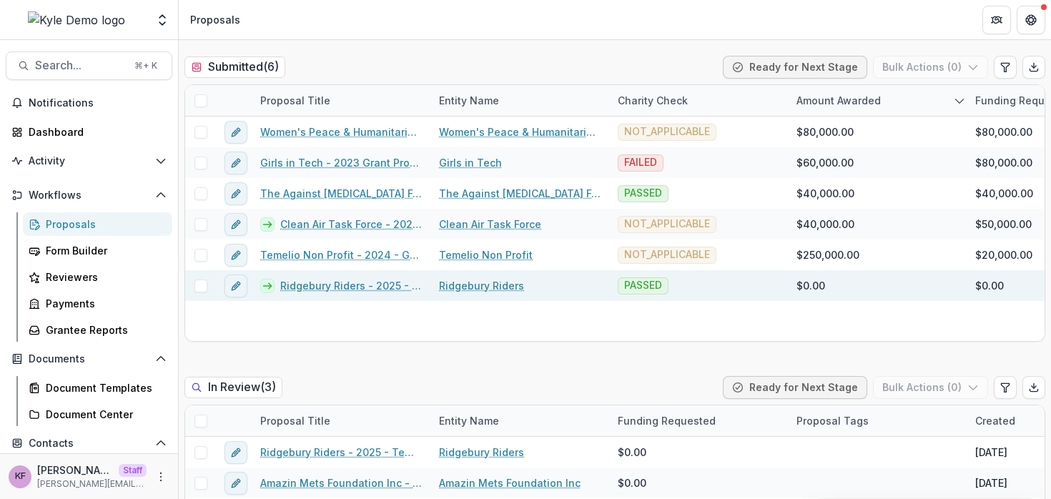
click at [332, 286] on link "Ridgebury Riders - 2025 - Temelio General Grant Proposal" at bounding box center [351, 285] width 142 height 15
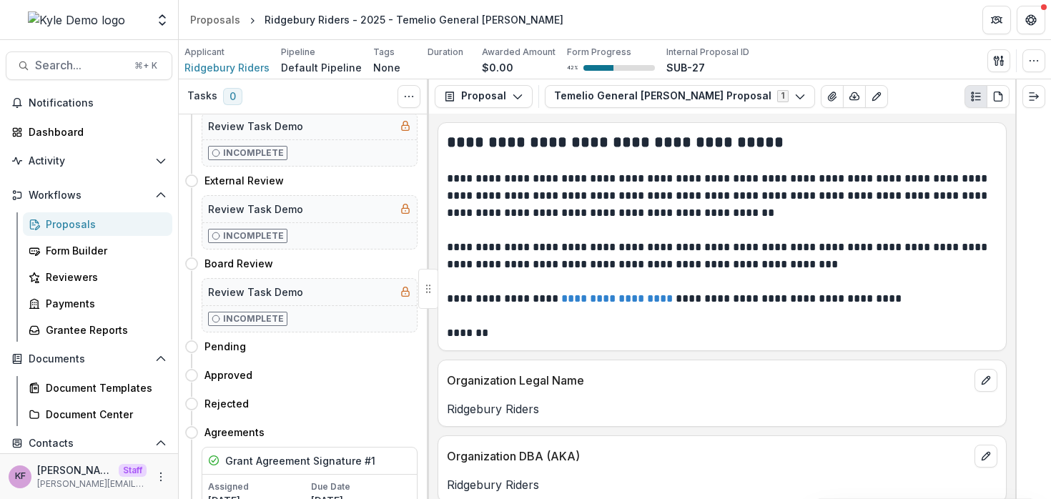
scroll to position [168, 0]
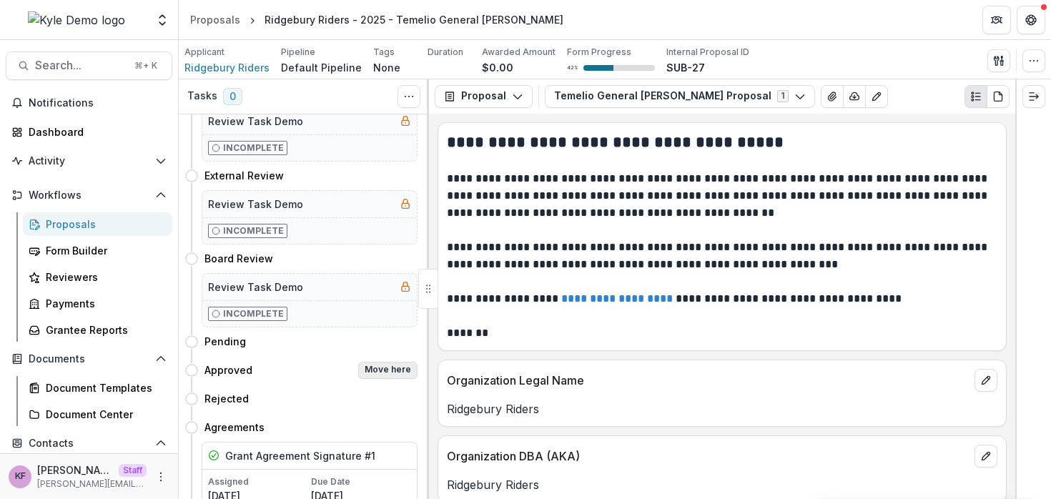
click at [378, 368] on button "Move here" at bounding box center [387, 370] width 59 height 17
select select "********"
select select "**********"
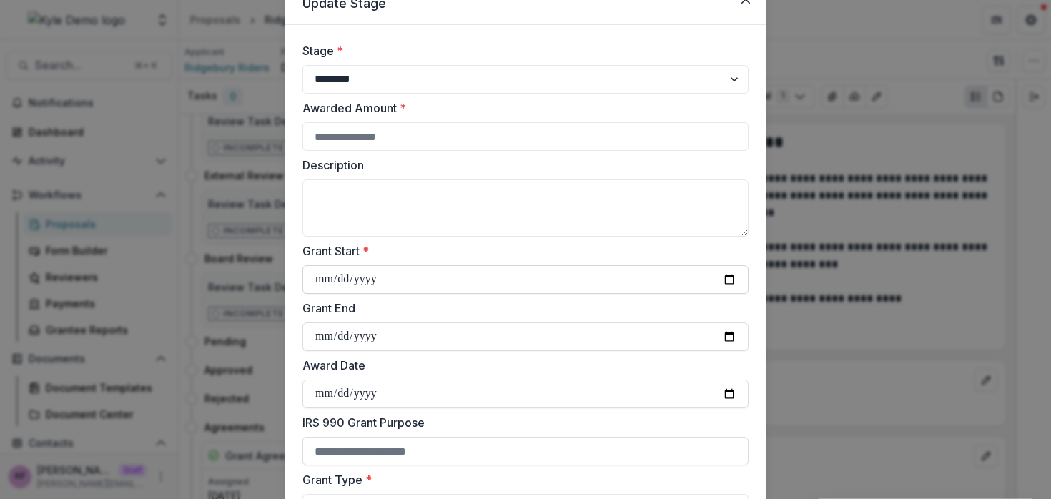
scroll to position [114, 0]
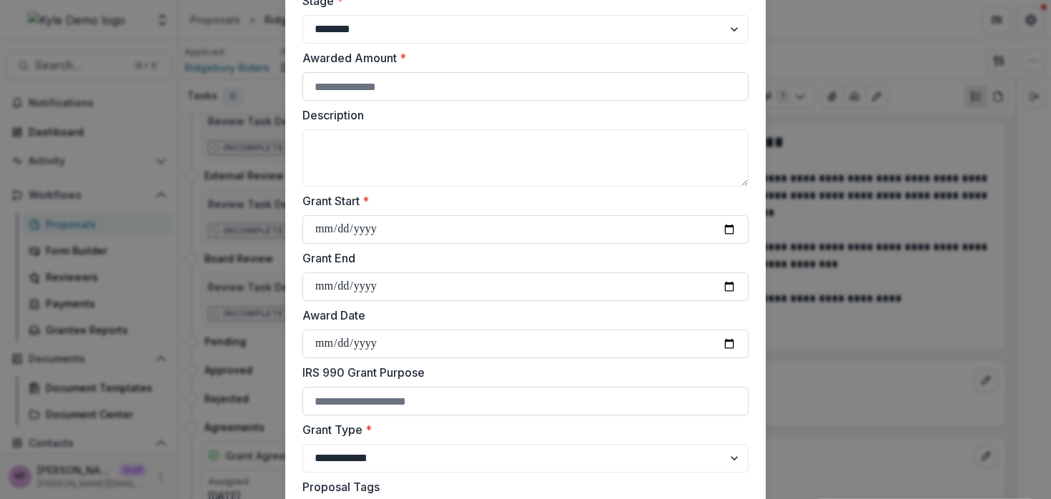
click at [438, 87] on input "Awarded Amount *" at bounding box center [526, 86] width 446 height 29
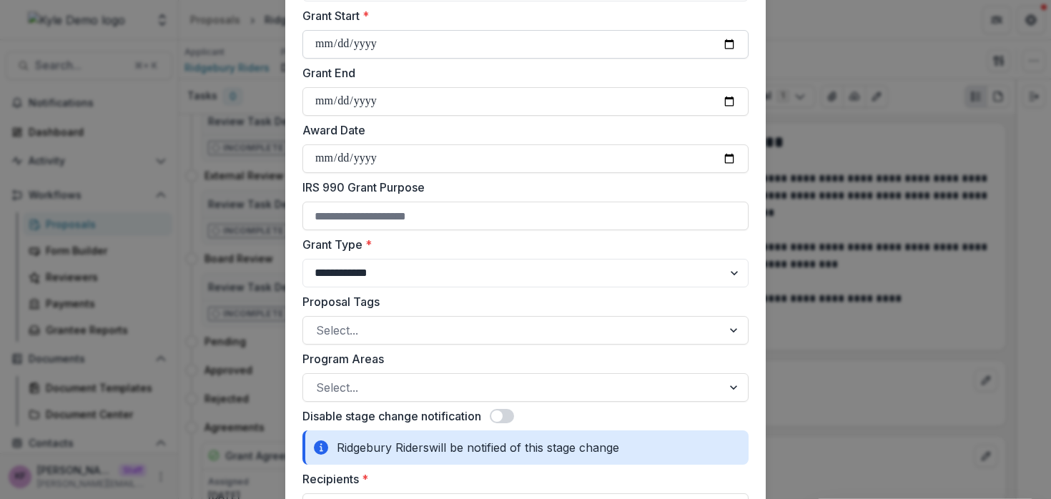
scroll to position [300, 0]
click at [441, 268] on select "**********" at bounding box center [526, 272] width 446 height 29
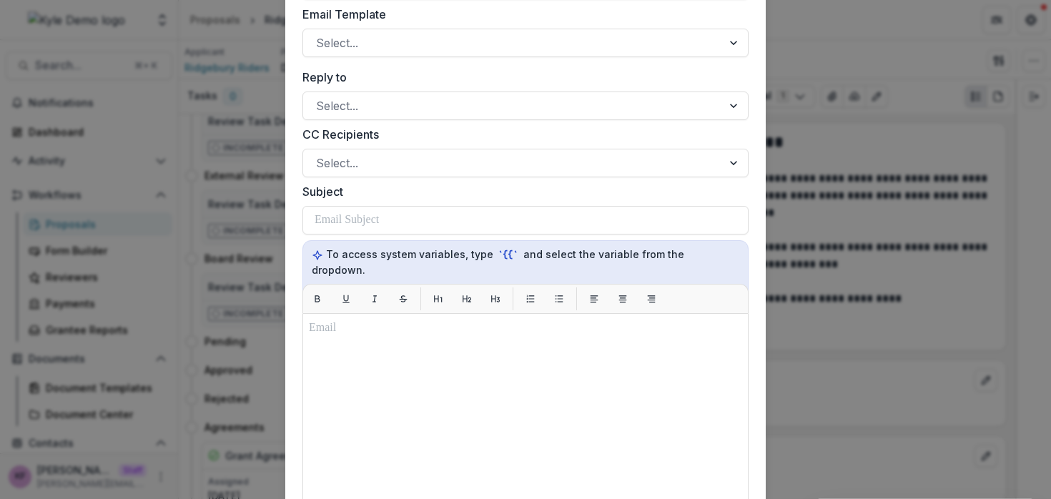
scroll to position [820, 0]
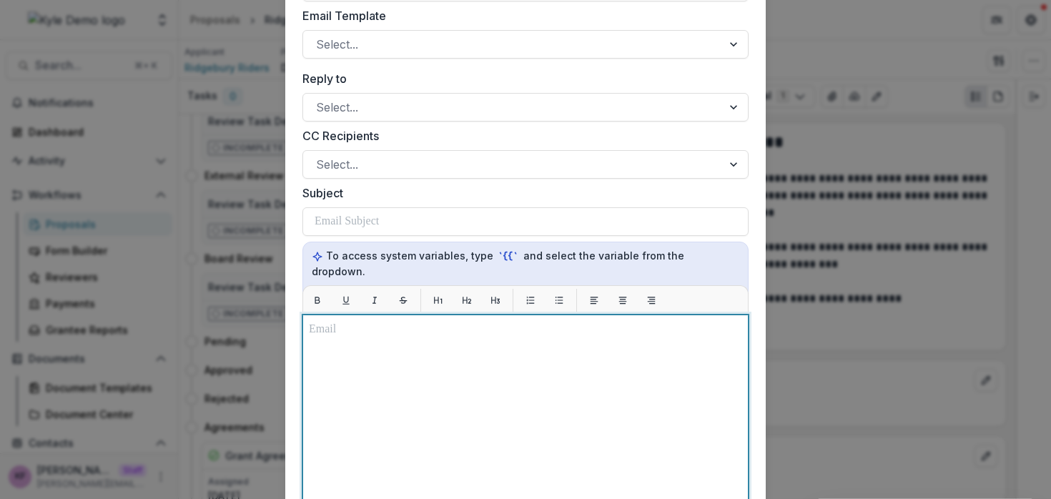
click at [433, 358] on div at bounding box center [525, 493] width 433 height 345
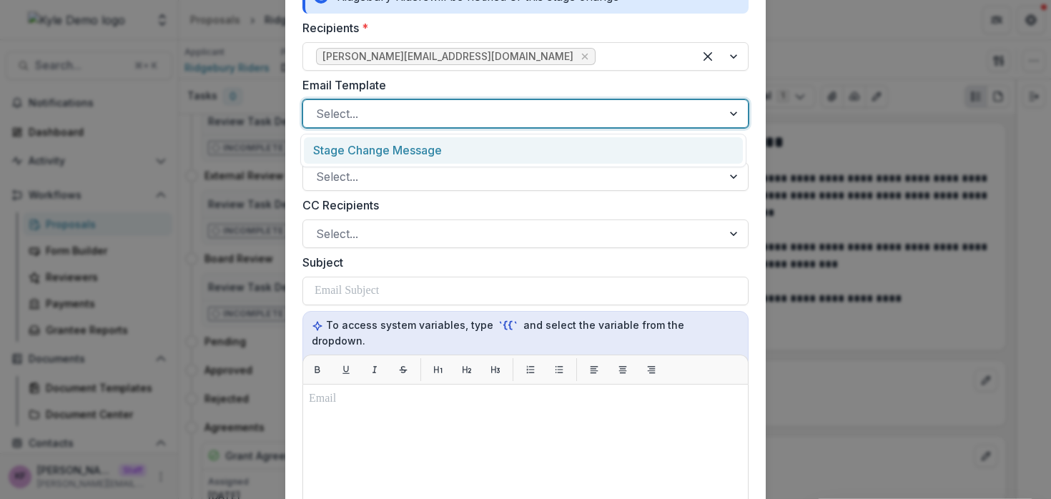
click at [423, 109] on div at bounding box center [512, 114] width 393 height 20
click at [410, 148] on div "Stage Change Message" at bounding box center [523, 150] width 439 height 26
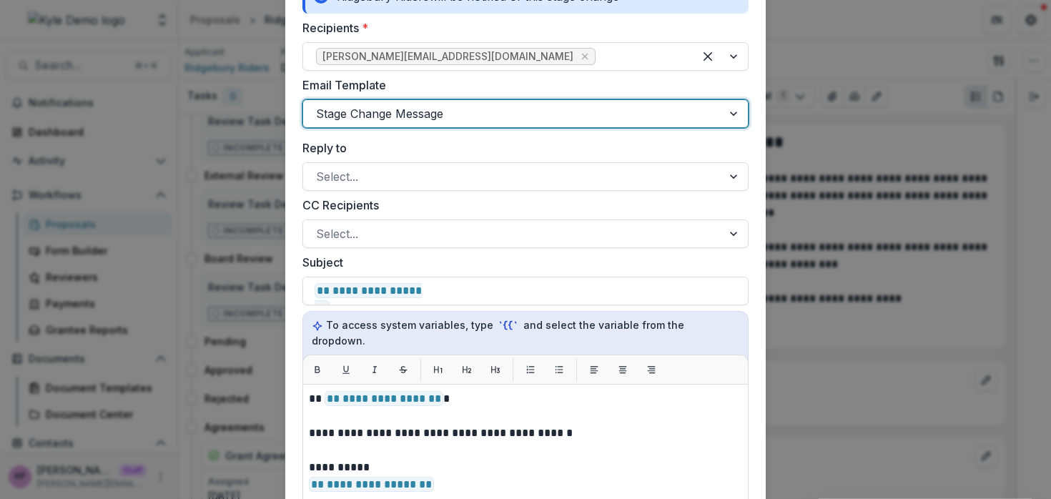
scroll to position [818, 0]
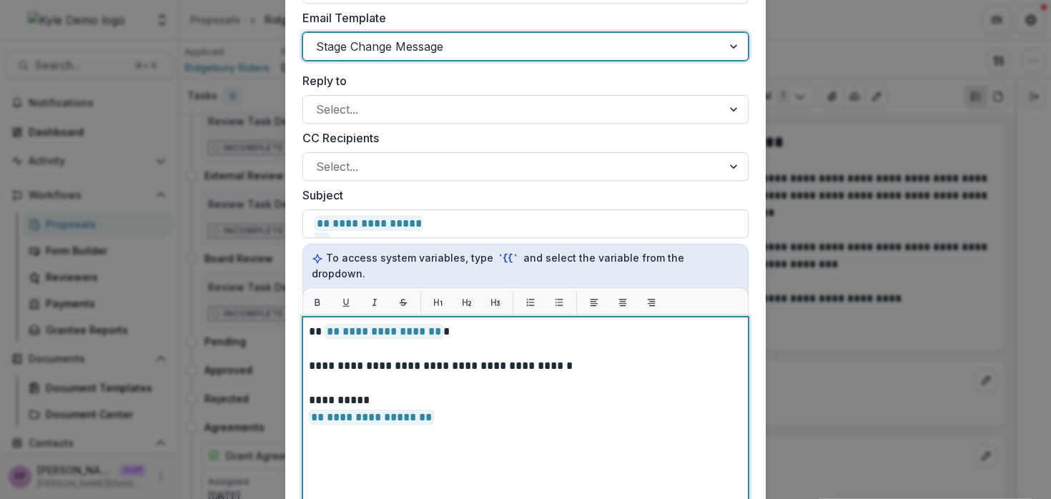
click at [454, 323] on p "**********" at bounding box center [525, 331] width 433 height 17
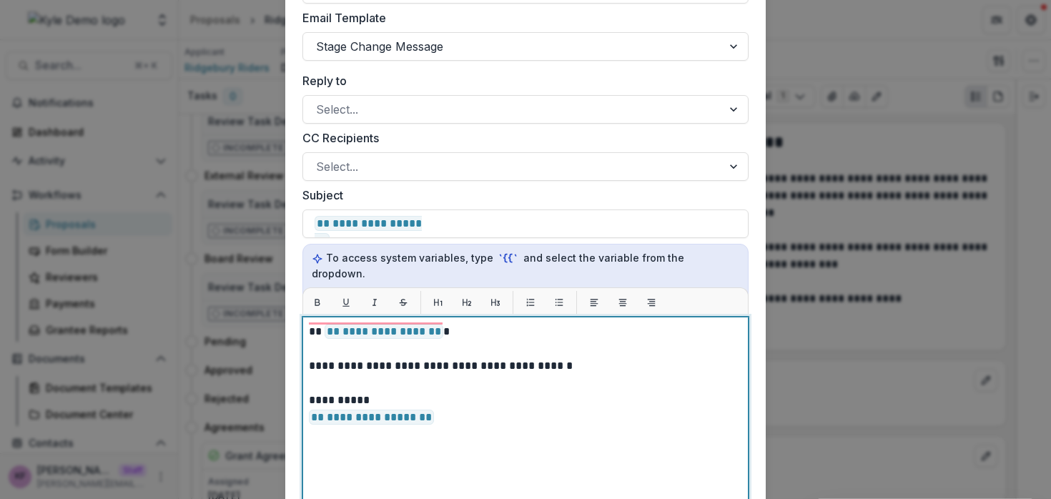
click at [591, 358] on p "**********" at bounding box center [525, 366] width 433 height 17
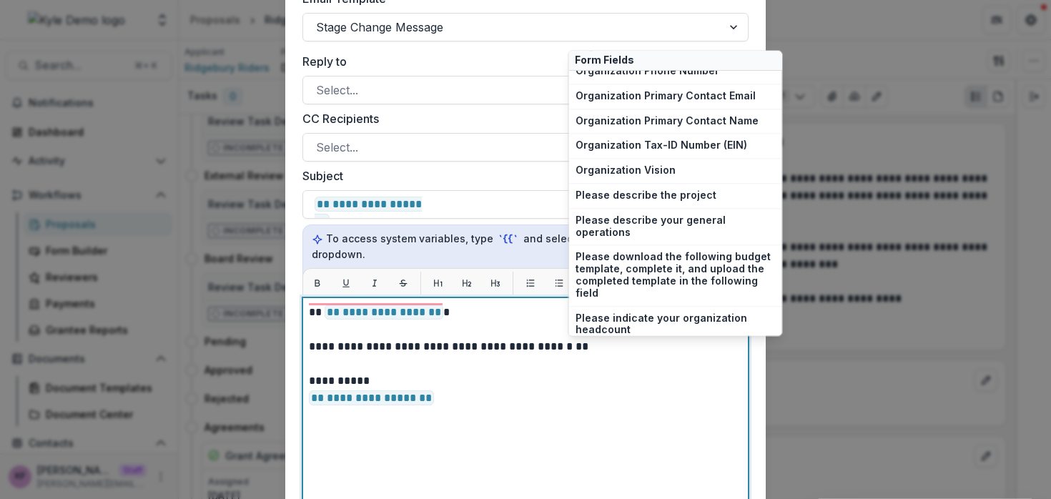
scroll to position [838, 0]
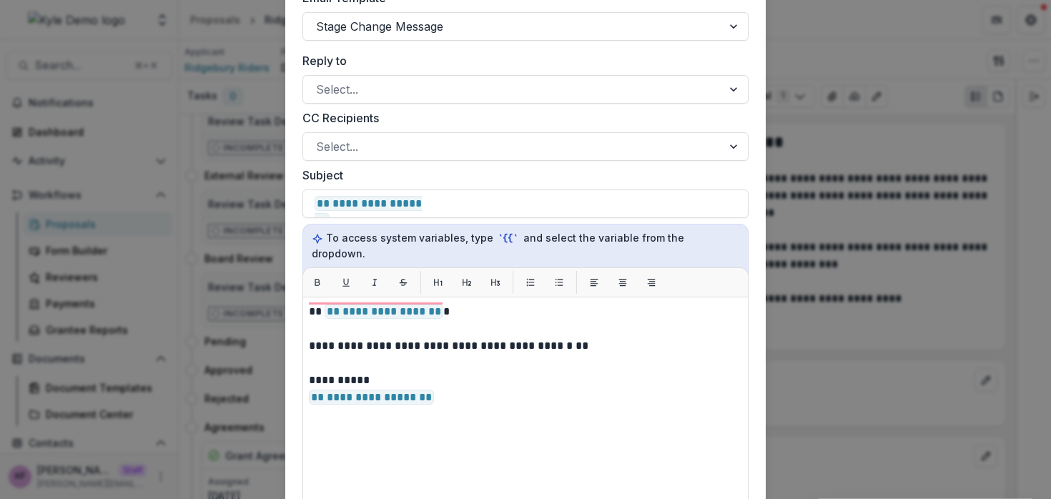
click at [240, 323] on div "**********" at bounding box center [525, 249] width 1051 height 499
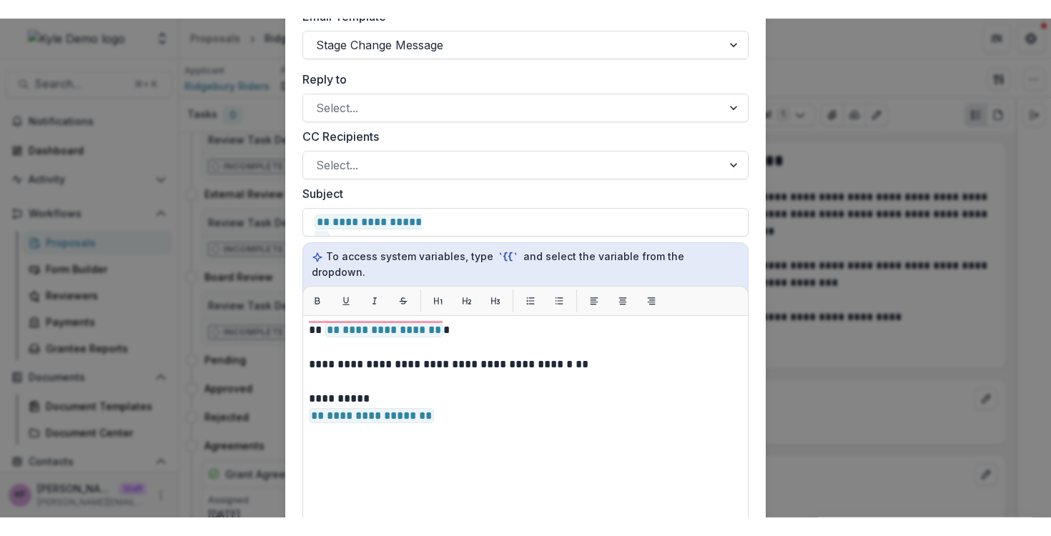
scroll to position [418, 0]
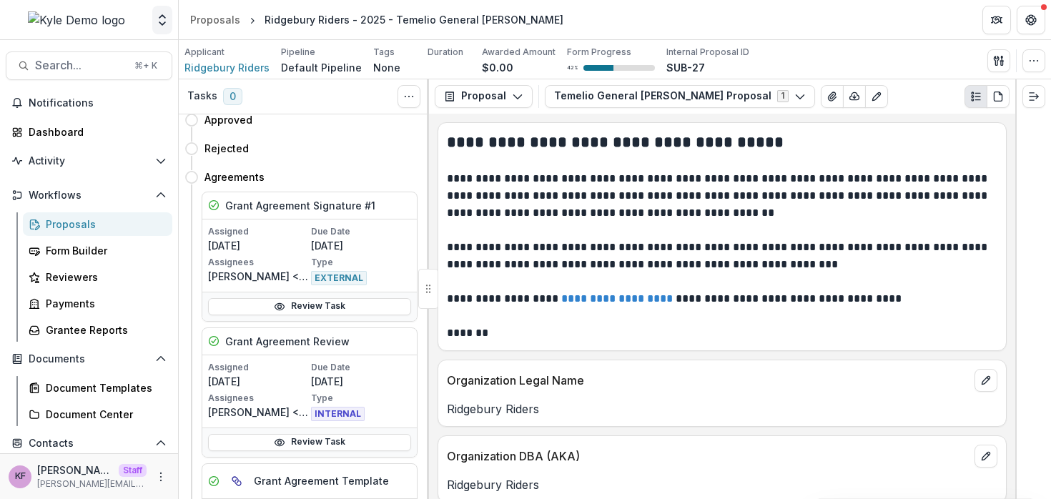
click at [161, 26] on icon "Open entity switcher" at bounding box center [162, 20] width 14 height 14
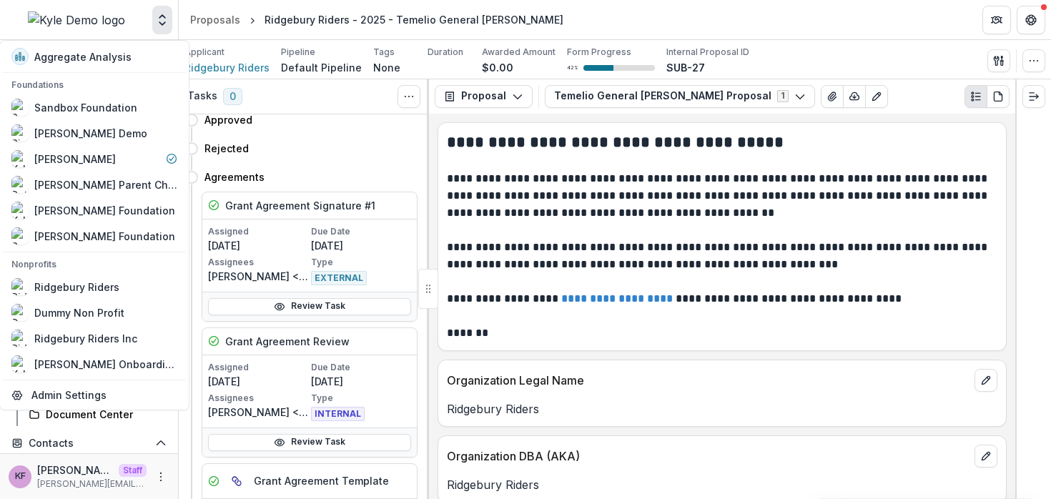
click at [246, 34] on header "Proposals Ridgebury Riders - 2025 - Temelio General Grant Proposal" at bounding box center [615, 19] width 873 height 39
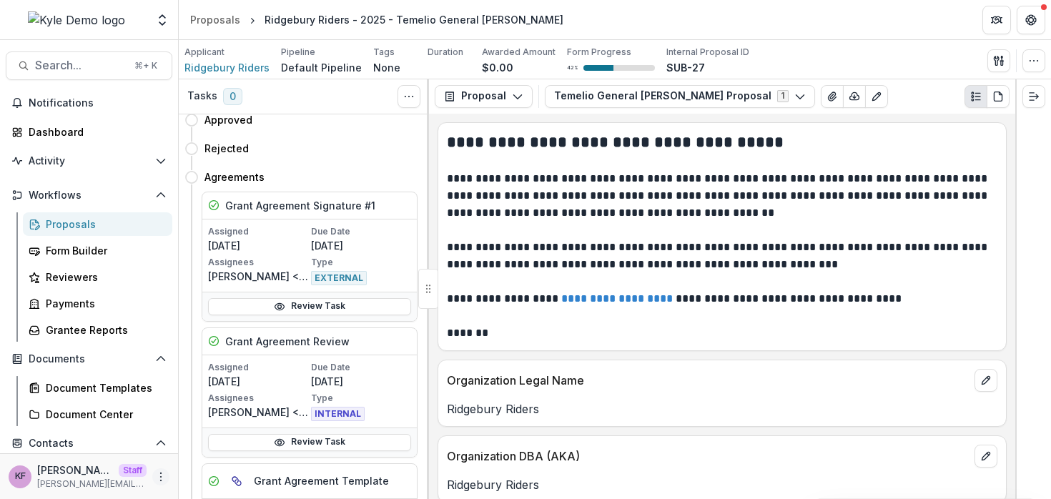
click at [155, 474] on icon "More" at bounding box center [160, 476] width 11 height 11
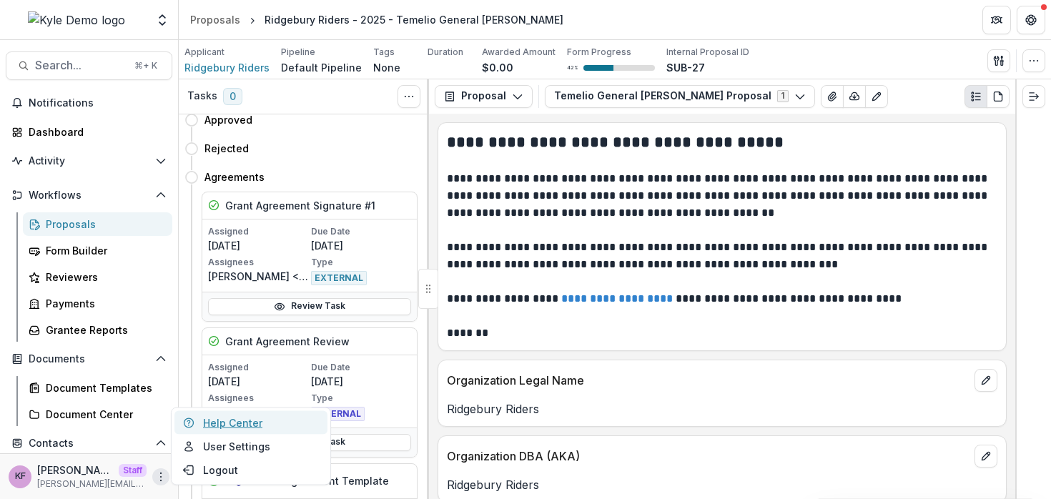
click at [225, 429] on link "Help Center" at bounding box center [251, 423] width 153 height 24
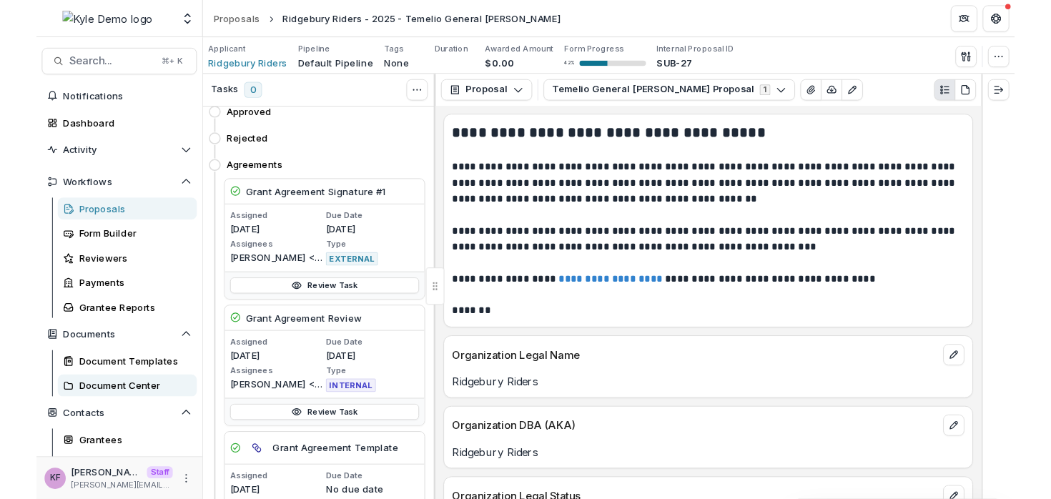
scroll to position [157, 0]
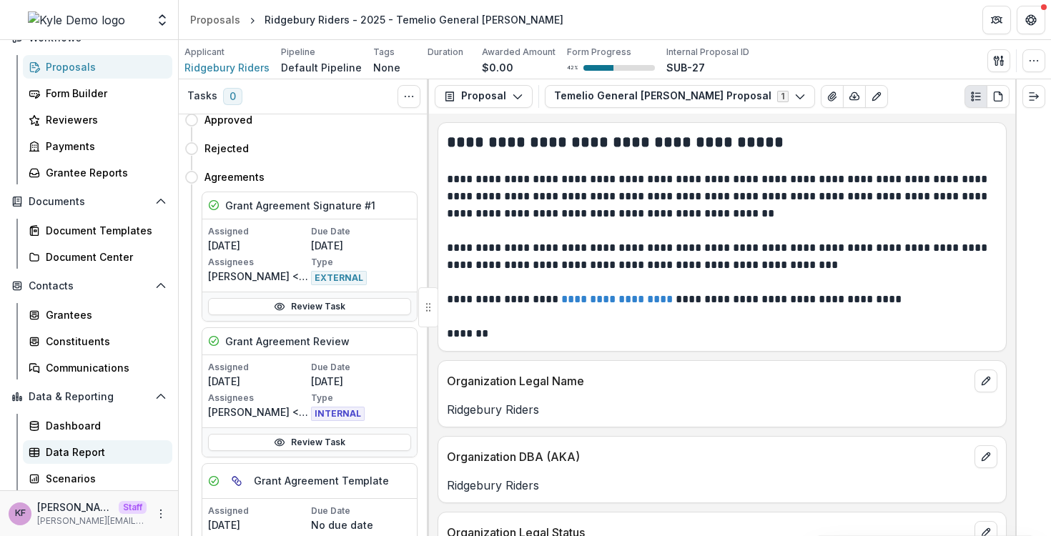
click at [93, 458] on div "Data Report" at bounding box center [103, 452] width 115 height 15
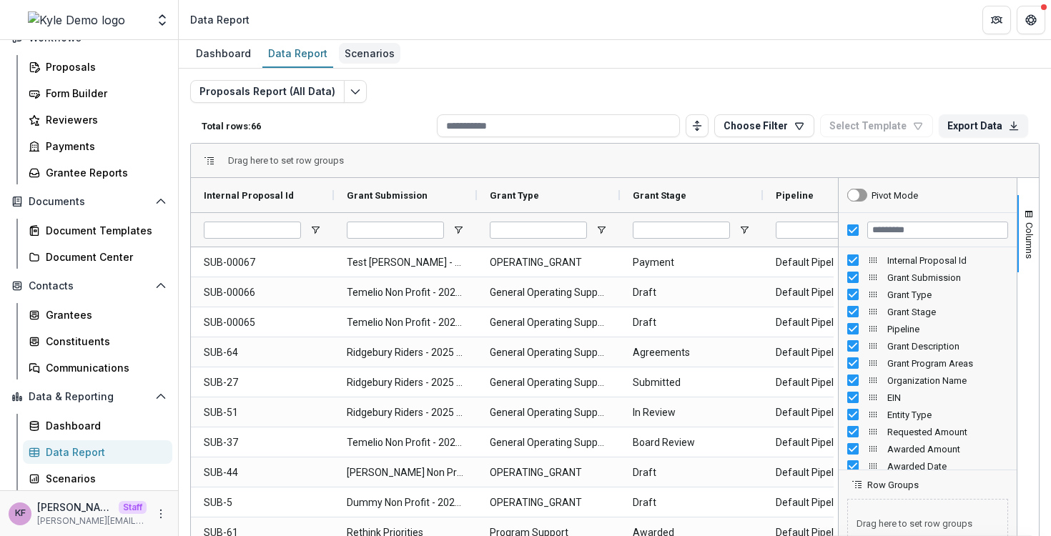
click at [365, 62] on div "Scenarios" at bounding box center [370, 53] width 62 height 21
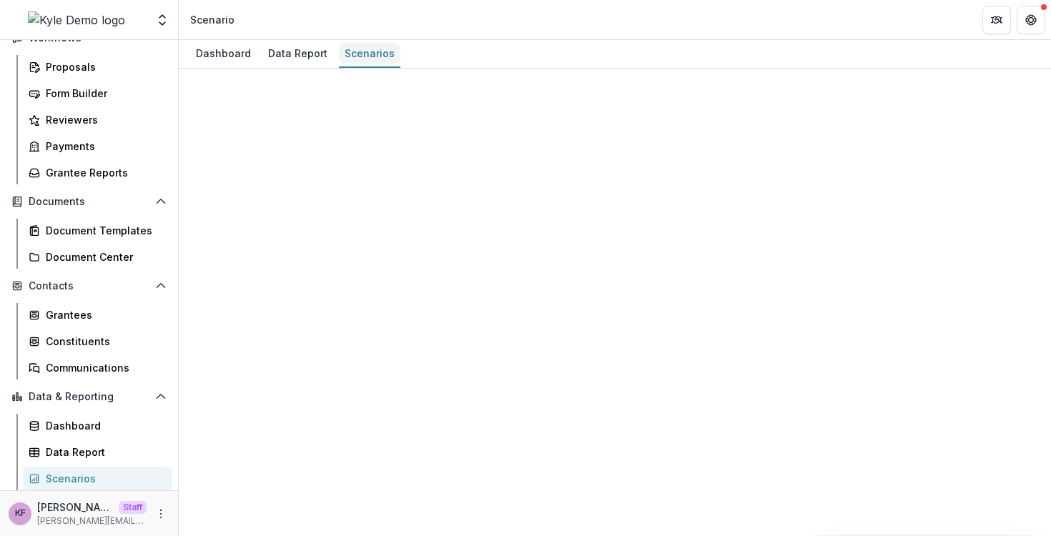
select select "**********"
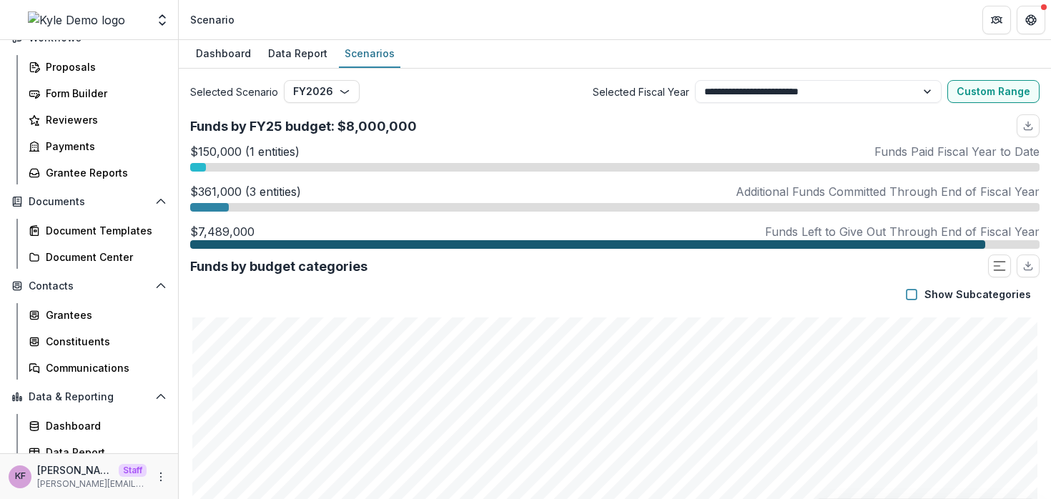
scroll to position [195, 0]
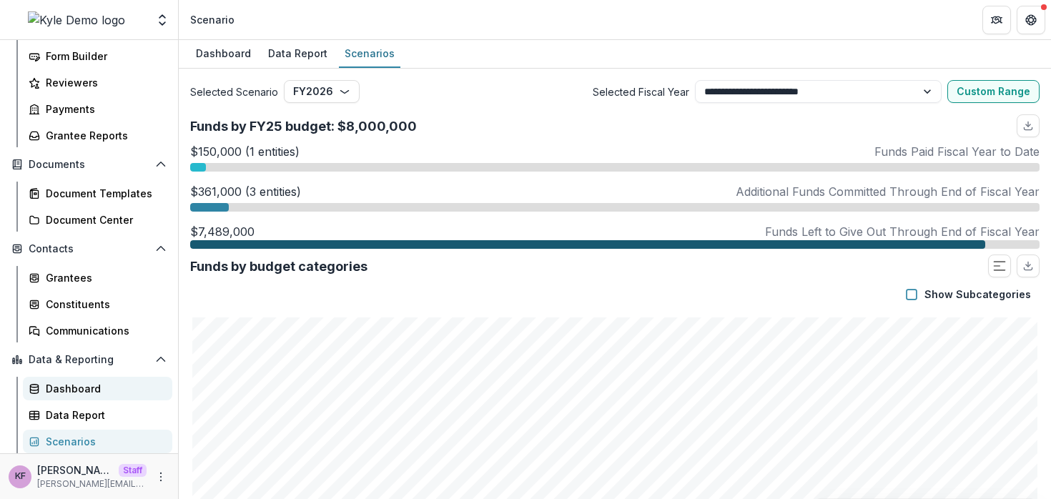
click at [76, 381] on link "Dashboard" at bounding box center [97, 389] width 149 height 24
select select "**********"
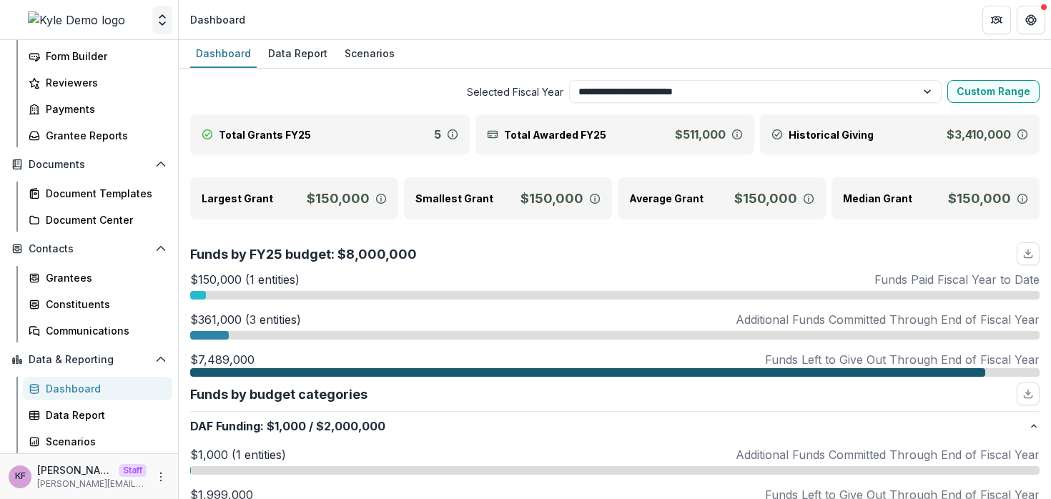
click at [162, 26] on icon "Open entity switcher" at bounding box center [162, 20] width 14 height 14
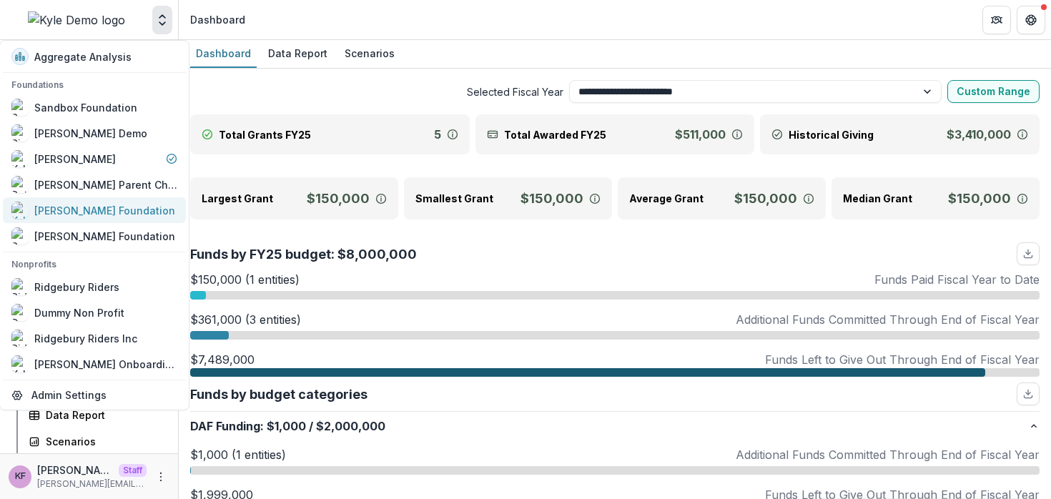
click at [123, 210] on div "Kyle Ford Foundation" at bounding box center [104, 210] width 141 height 15
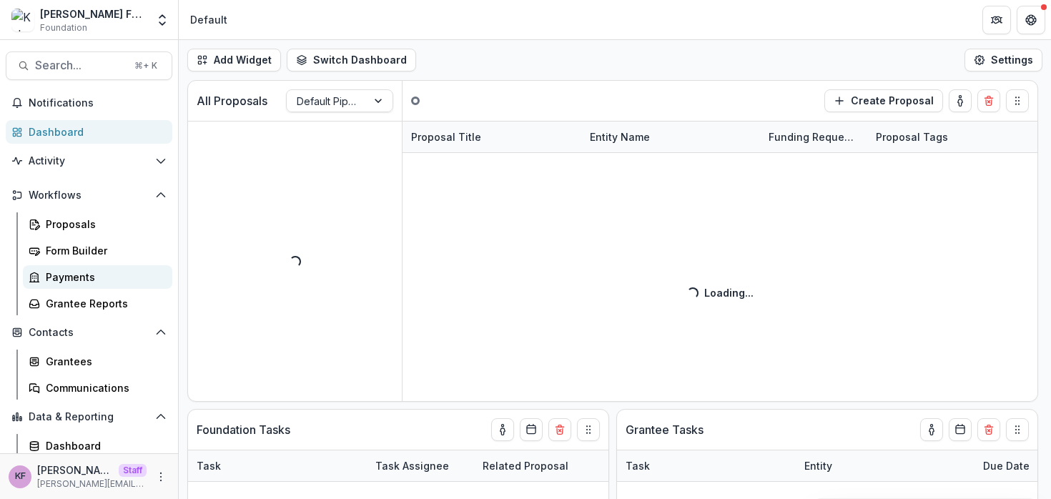
scroll to position [31, 0]
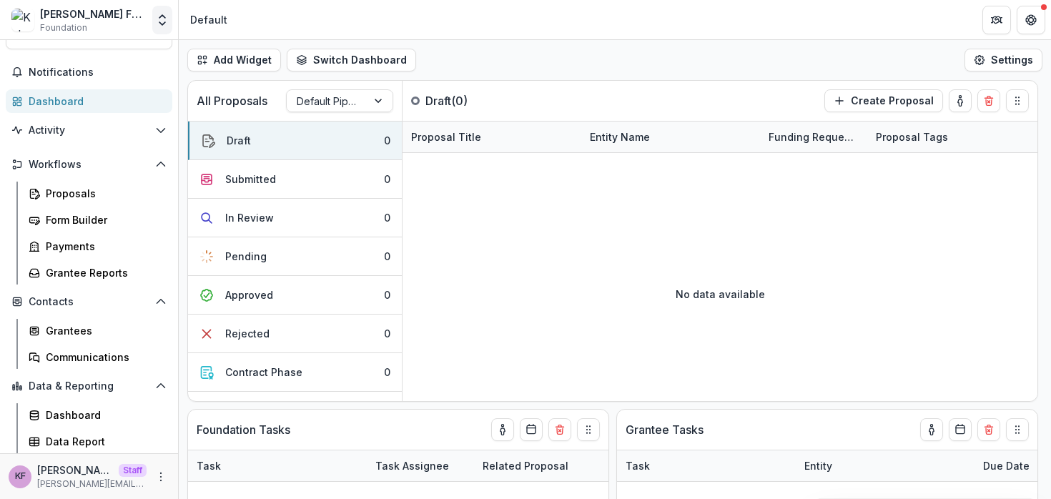
click at [160, 29] on button "Open entity switcher" at bounding box center [162, 20] width 20 height 29
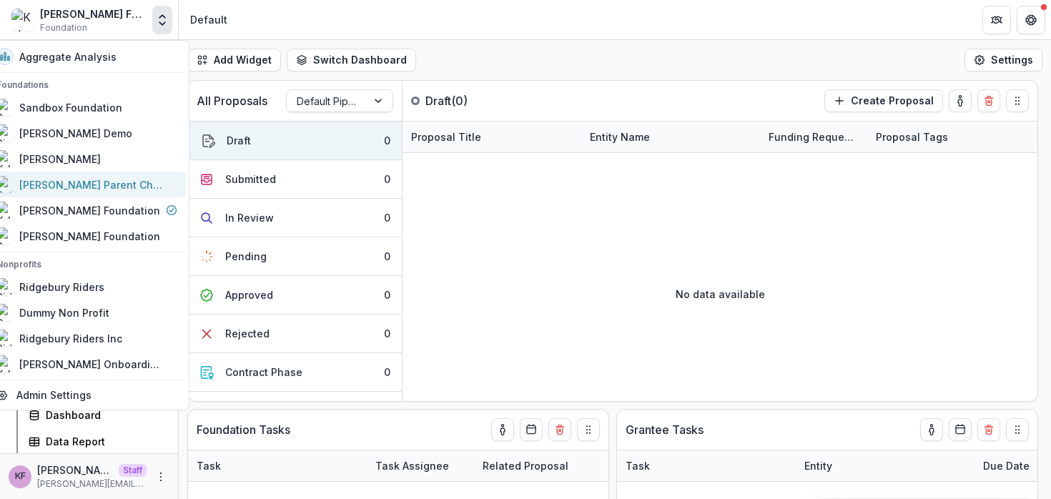
click at [102, 186] on div "Ruthwick Parent Child Linking" at bounding box center [90, 184] width 143 height 15
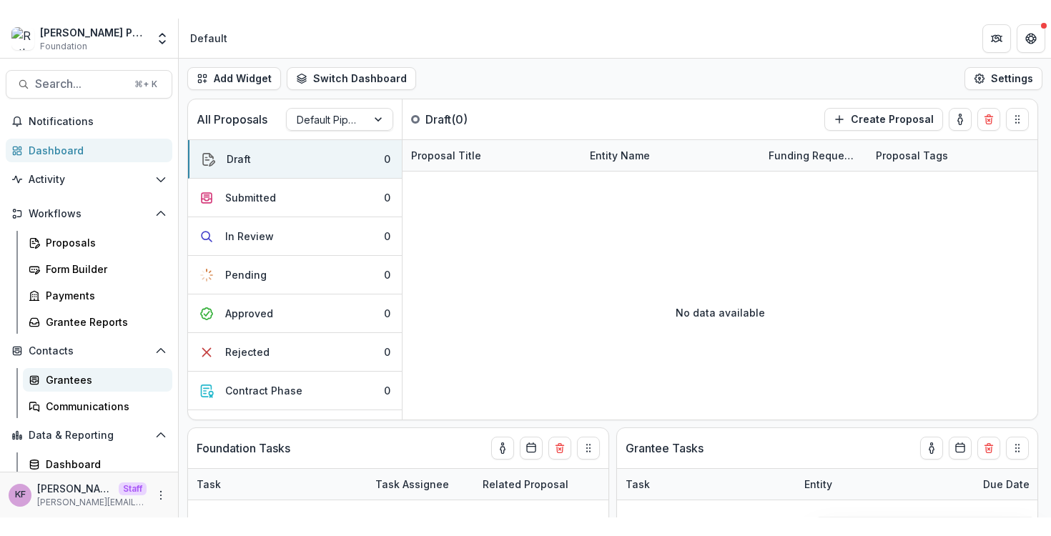
scroll to position [31, 0]
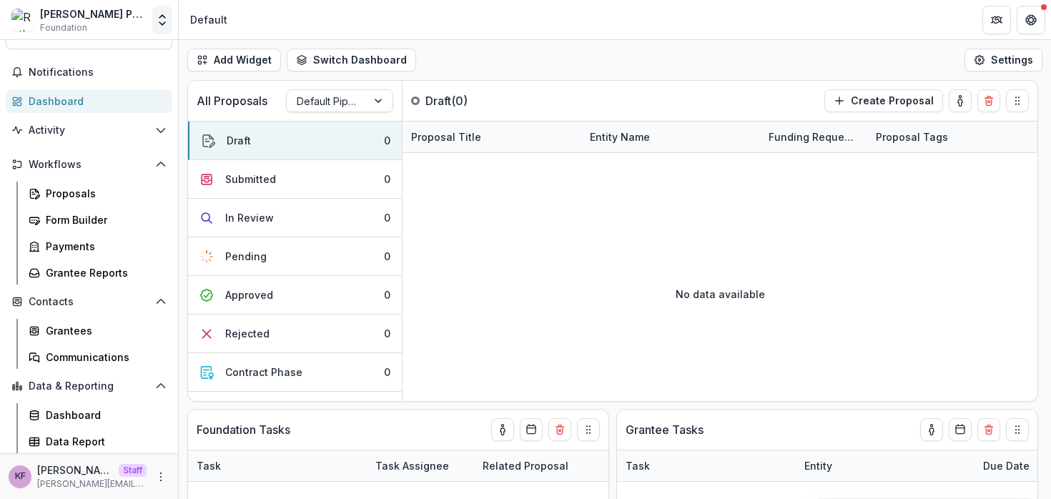
click at [164, 26] on icon "Open entity switcher" at bounding box center [162, 20] width 14 height 14
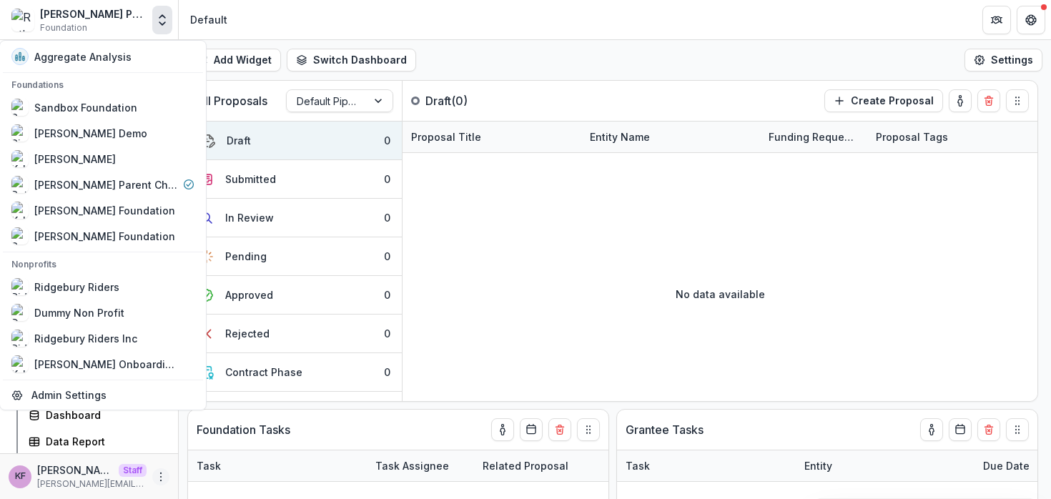
click at [153, 469] on button "More" at bounding box center [160, 476] width 17 height 17
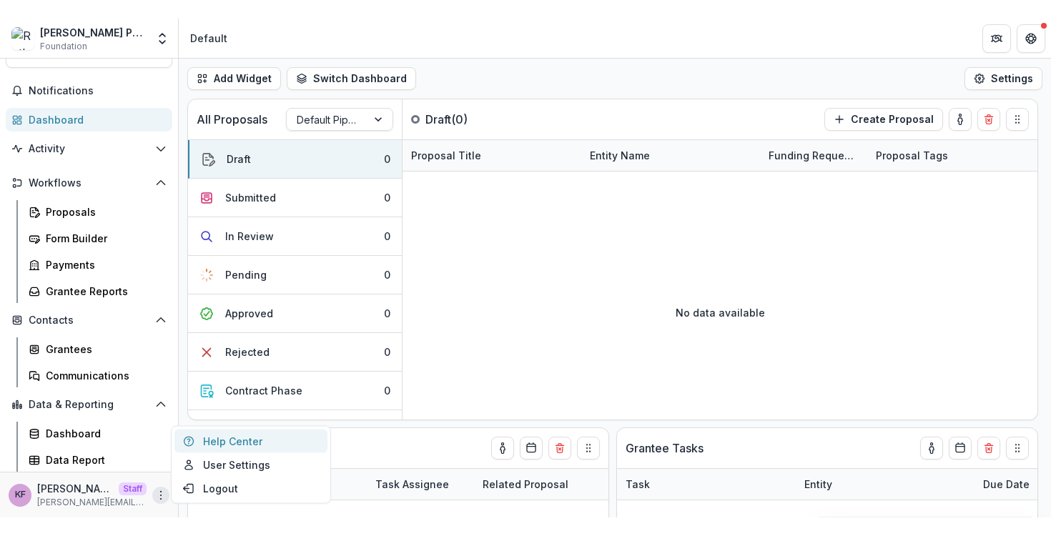
scroll to position [0, 0]
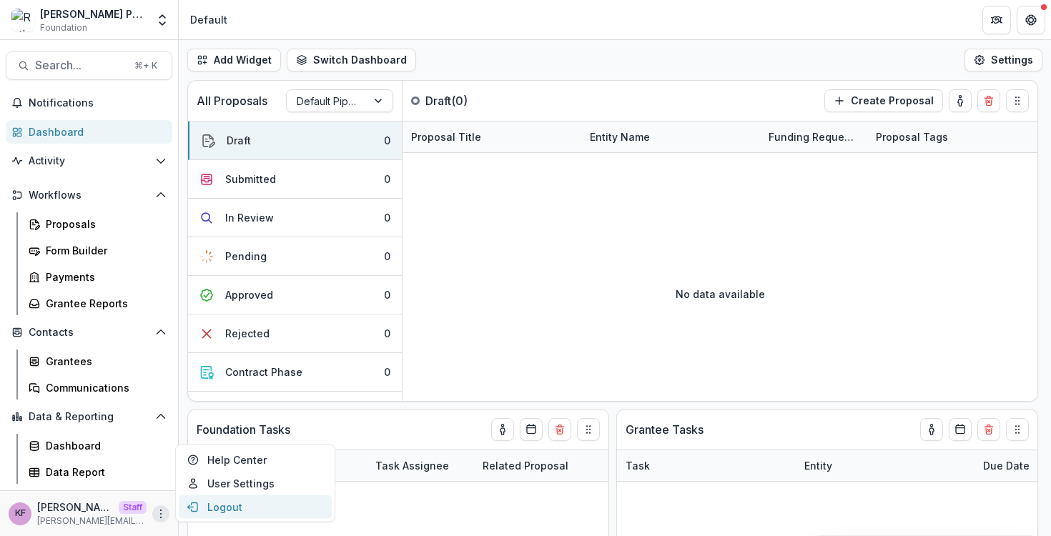
click at [243, 499] on button "Logout" at bounding box center [255, 508] width 153 height 24
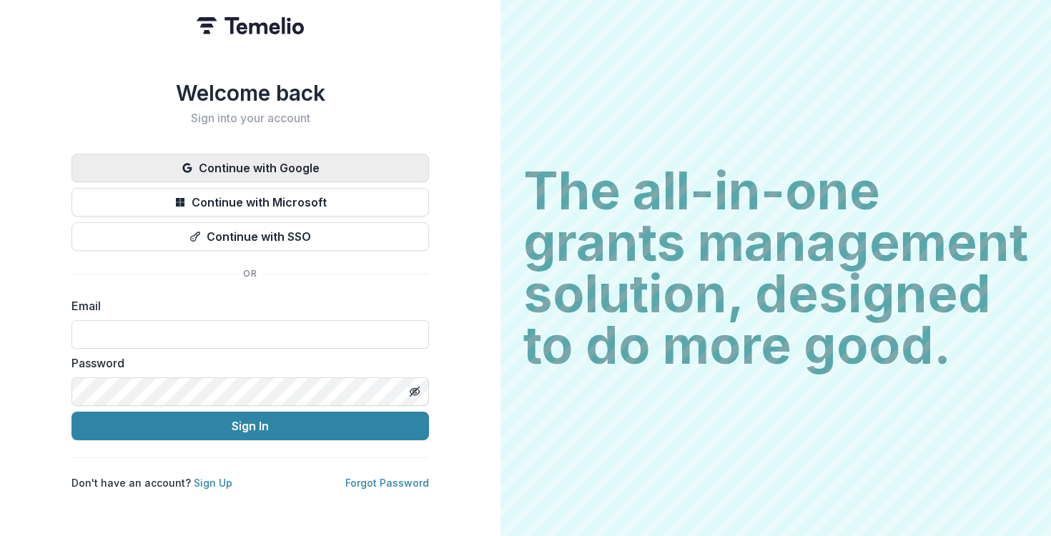
click at [242, 164] on button "Continue with Google" at bounding box center [251, 168] width 358 height 29
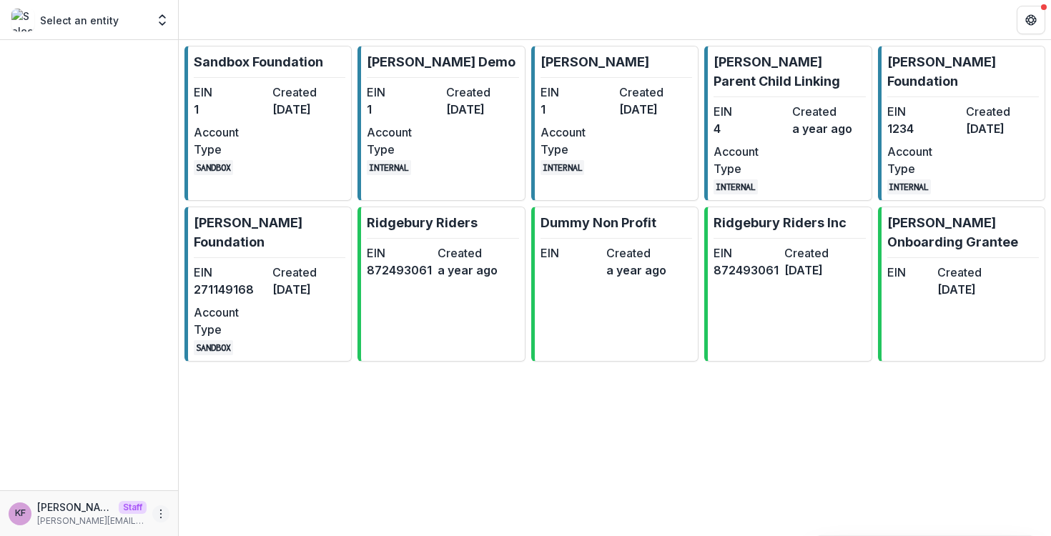
click at [155, 509] on icon "More" at bounding box center [160, 514] width 11 height 11
click at [207, 503] on button "Logout" at bounding box center [255, 508] width 153 height 24
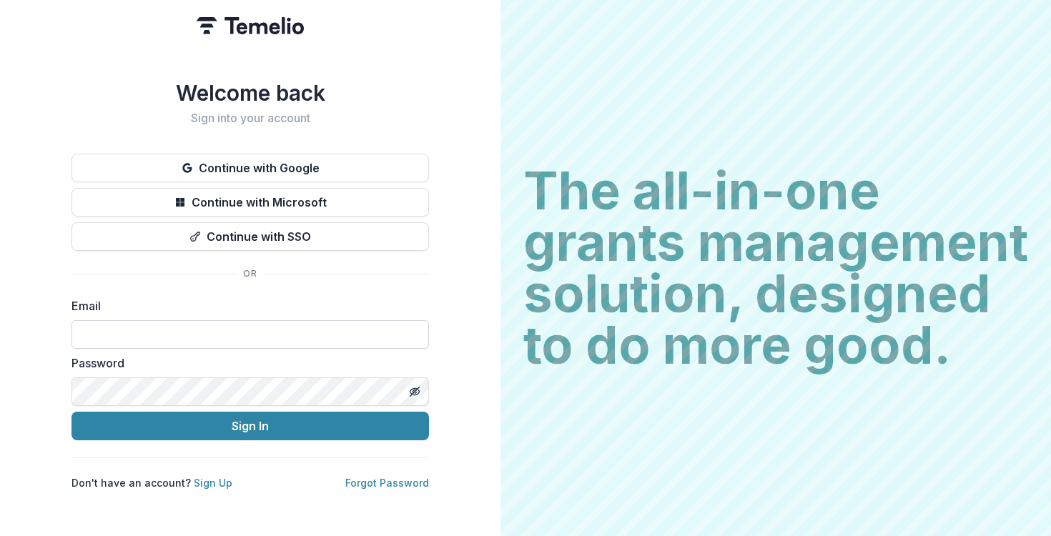
click at [206, 339] on input at bounding box center [251, 334] width 358 height 29
click at [190, 327] on input at bounding box center [251, 334] width 358 height 29
type input "**********"
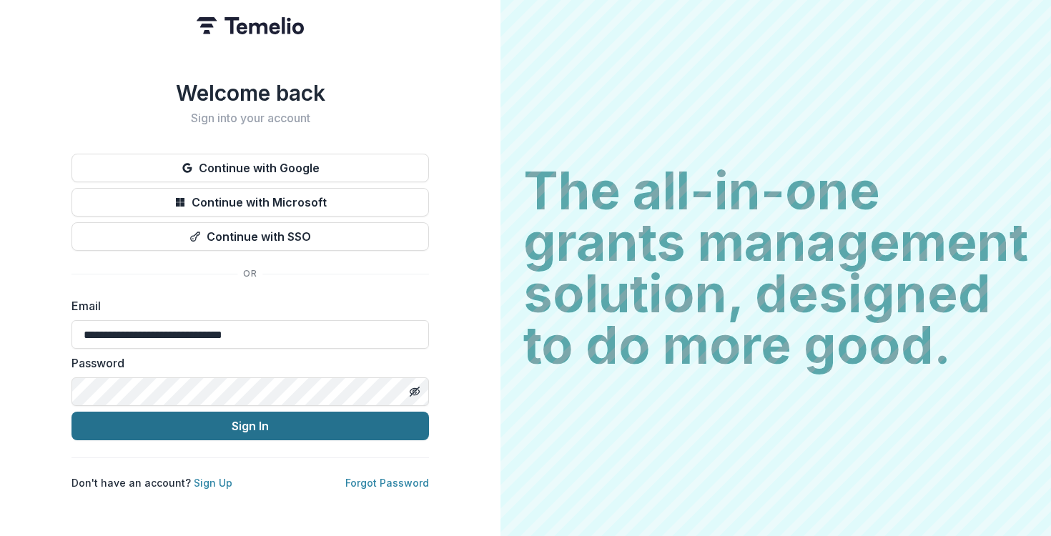
click at [217, 425] on button "Sign In" at bounding box center [251, 426] width 358 height 29
